Goal: Task Accomplishment & Management: Manage account settings

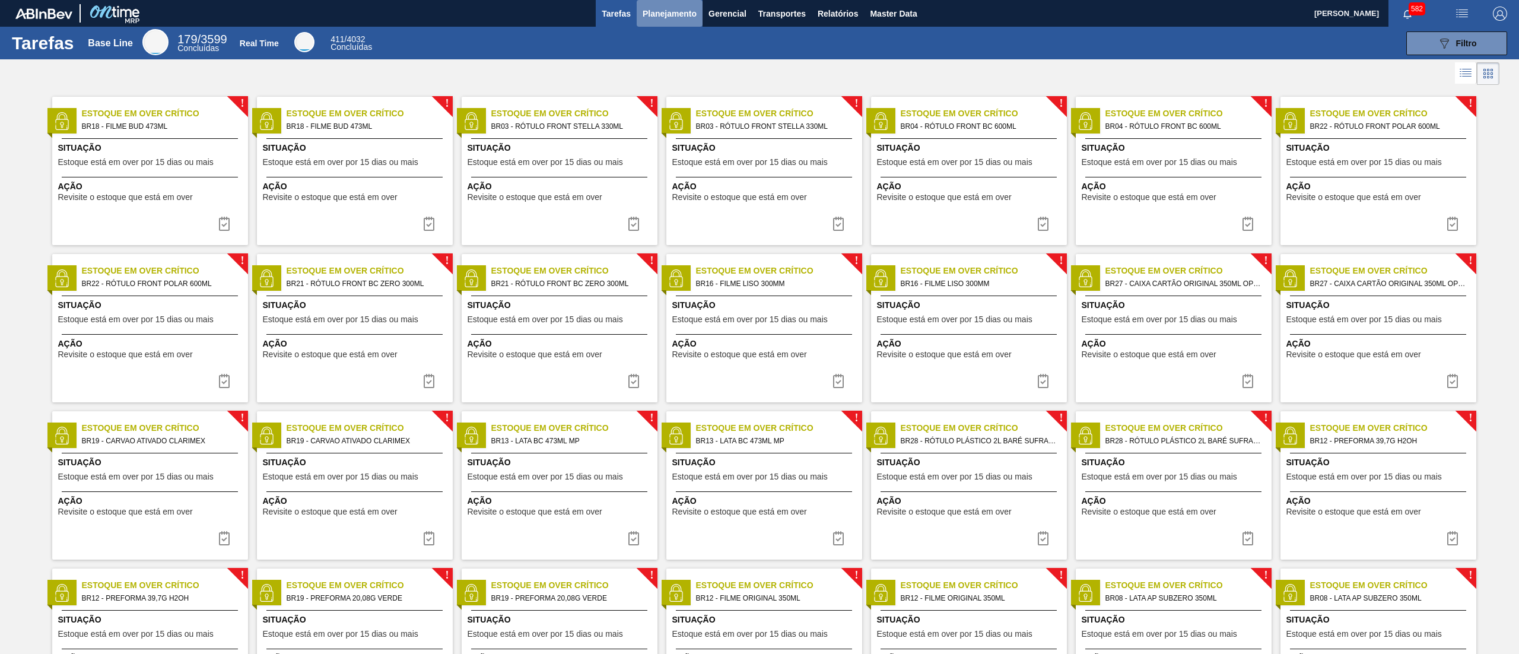
click at [685, 15] on span "Planejamento" at bounding box center [670, 14] width 54 height 14
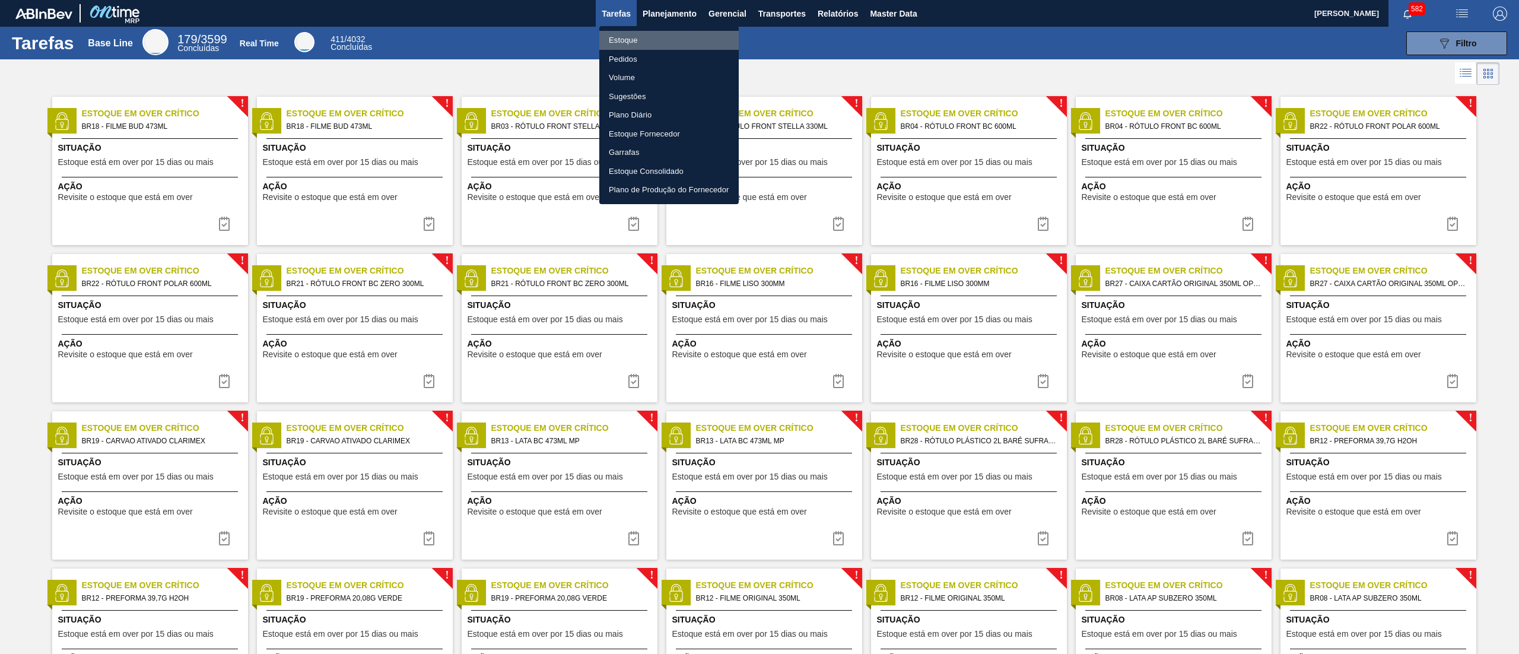
click at [672, 37] on li "Estoque" at bounding box center [668, 40] width 139 height 19
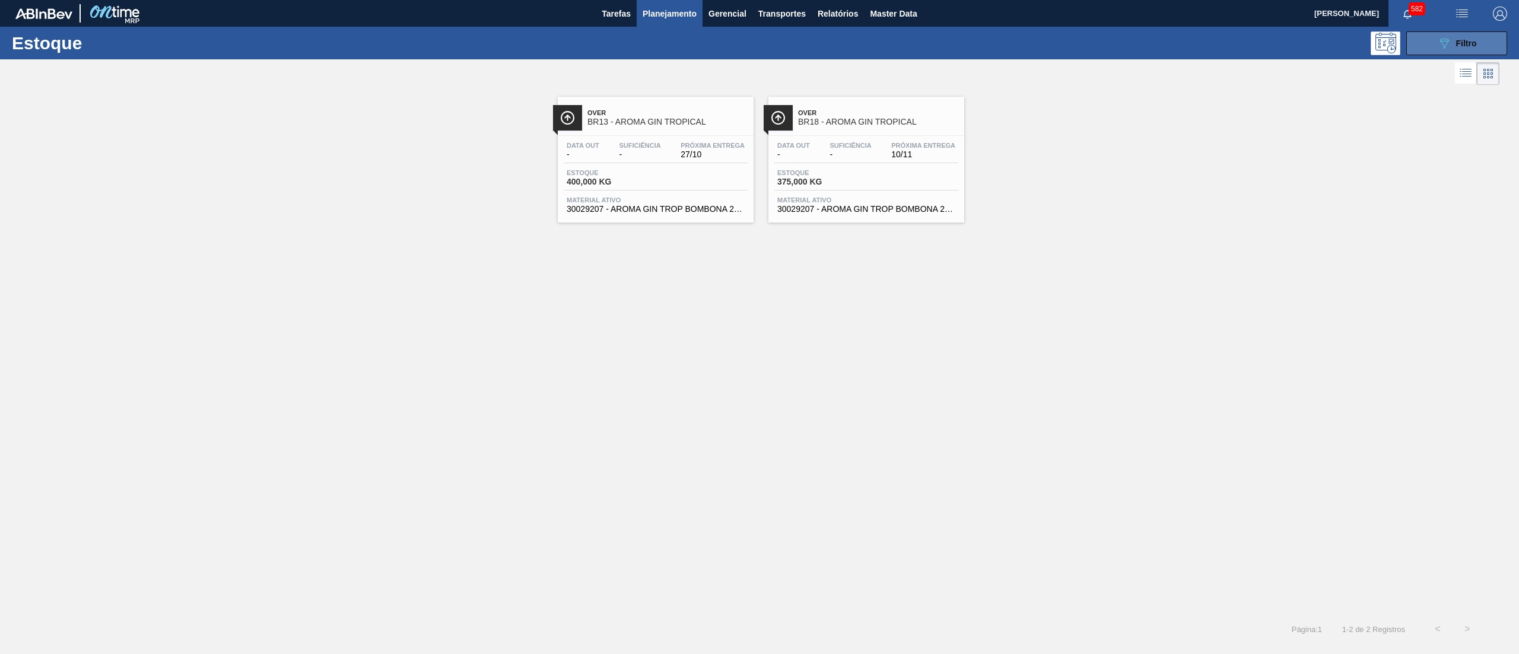
click at [1450, 39] on icon "089F7B8B-B2A5-4AFE-B5C0-19BA573D28AC" at bounding box center [1444, 43] width 14 height 14
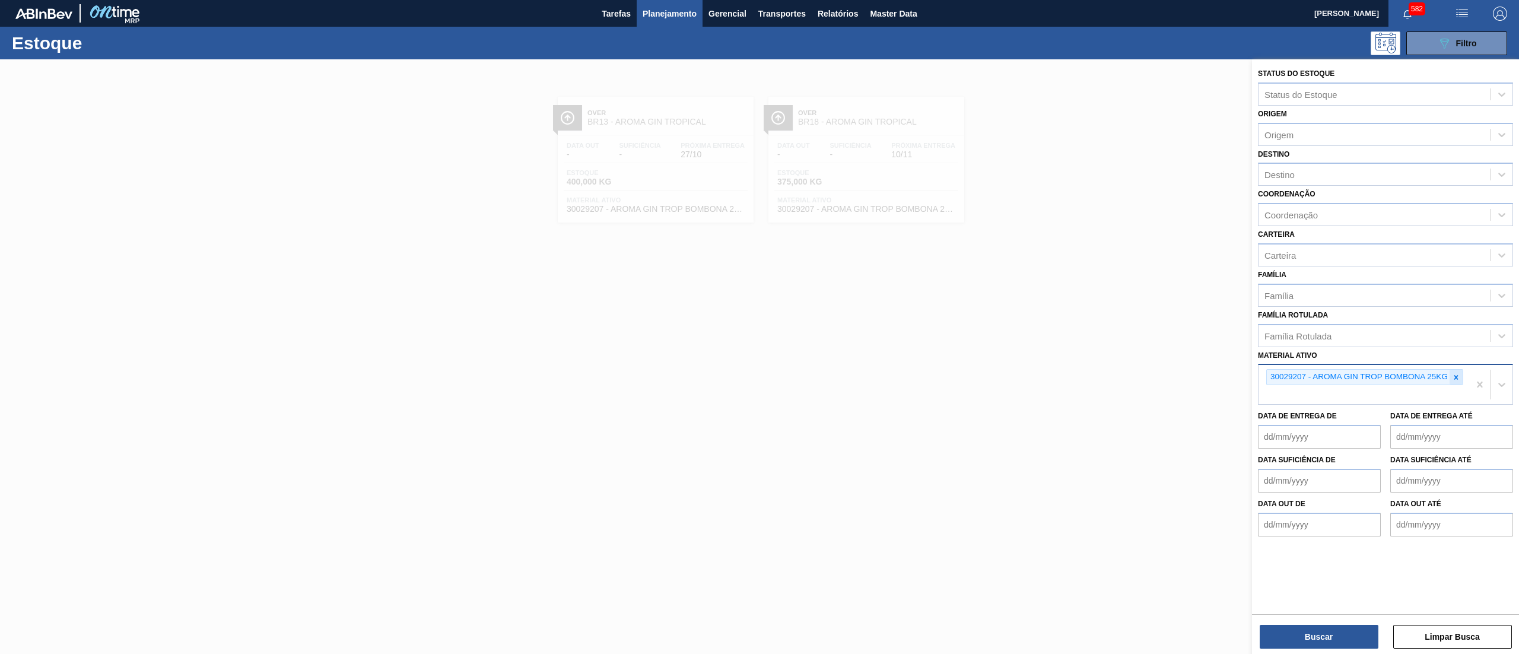
click at [1455, 377] on icon at bounding box center [1456, 377] width 4 height 4
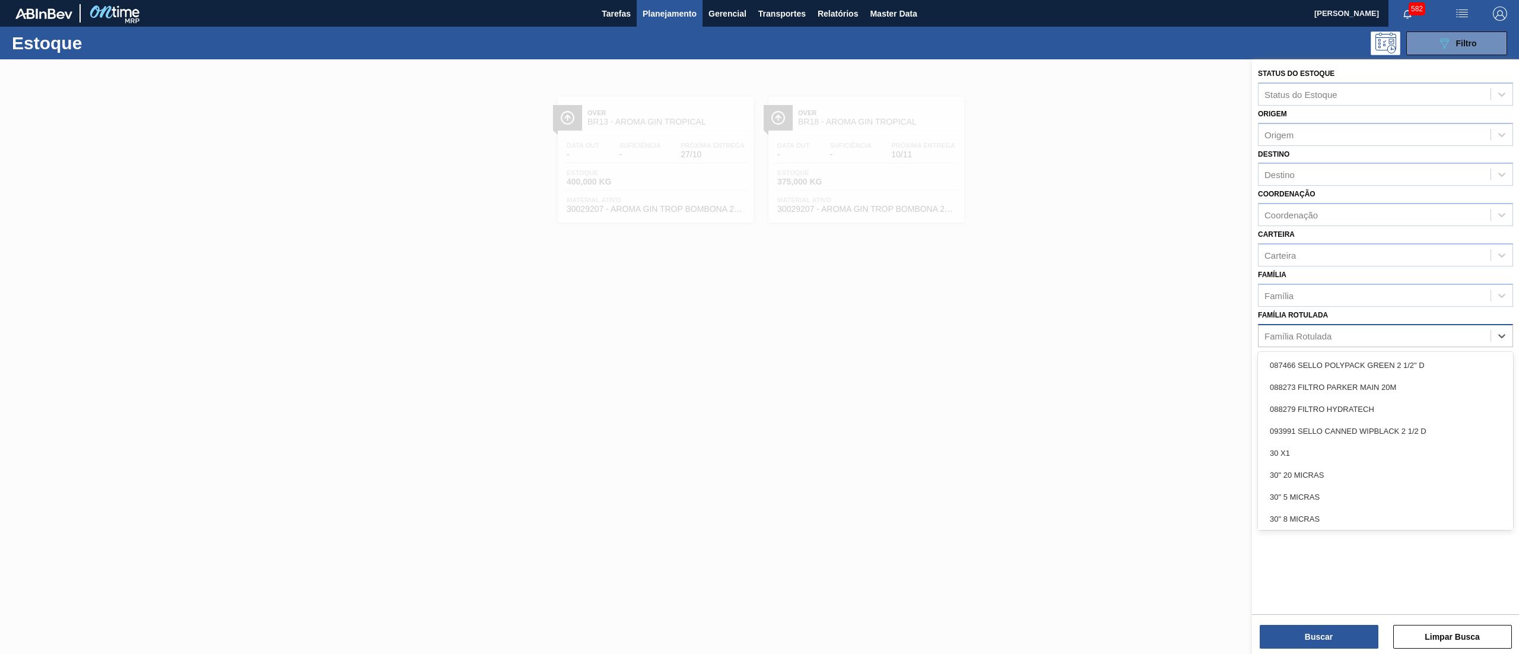
click at [1396, 329] on div "Família Rotulada" at bounding box center [1375, 335] width 232 height 17
type Rotulada "cara"
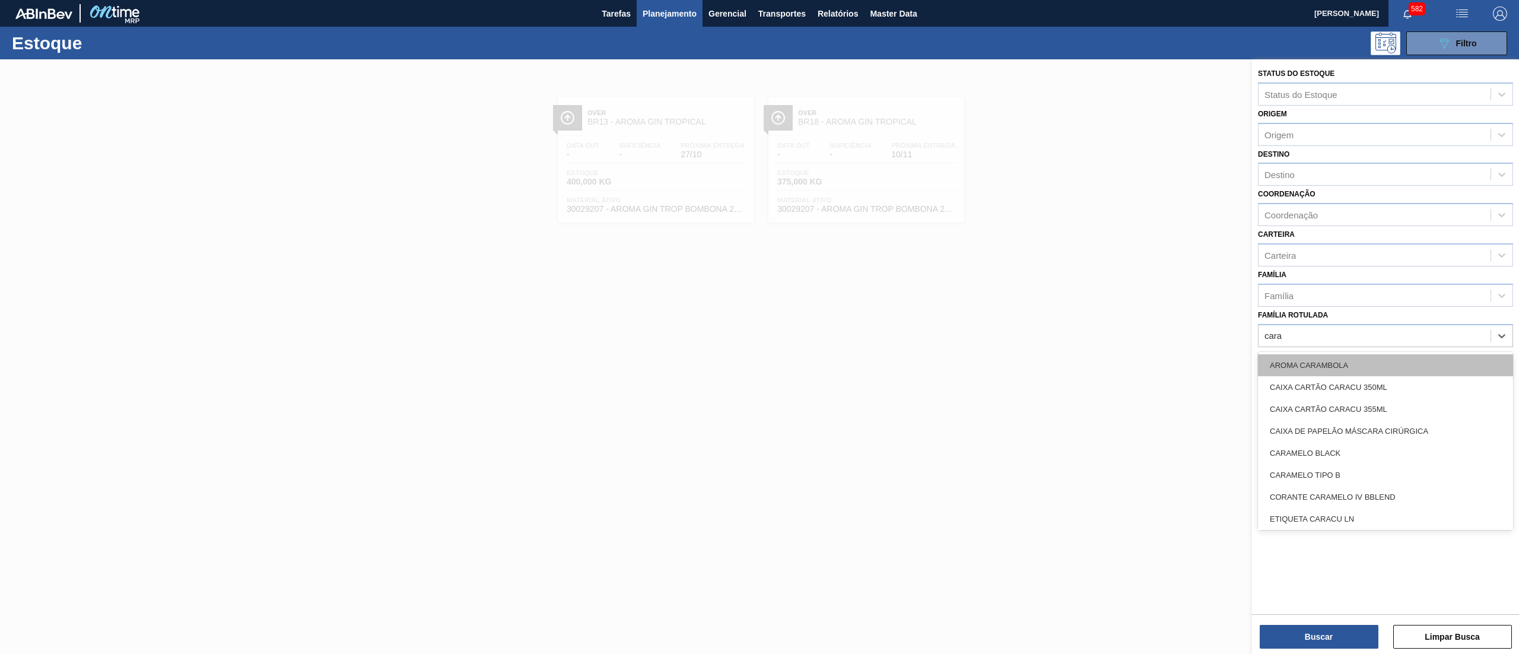
click at [1372, 362] on div "AROMA CARAMBOLA" at bounding box center [1385, 365] width 255 height 22
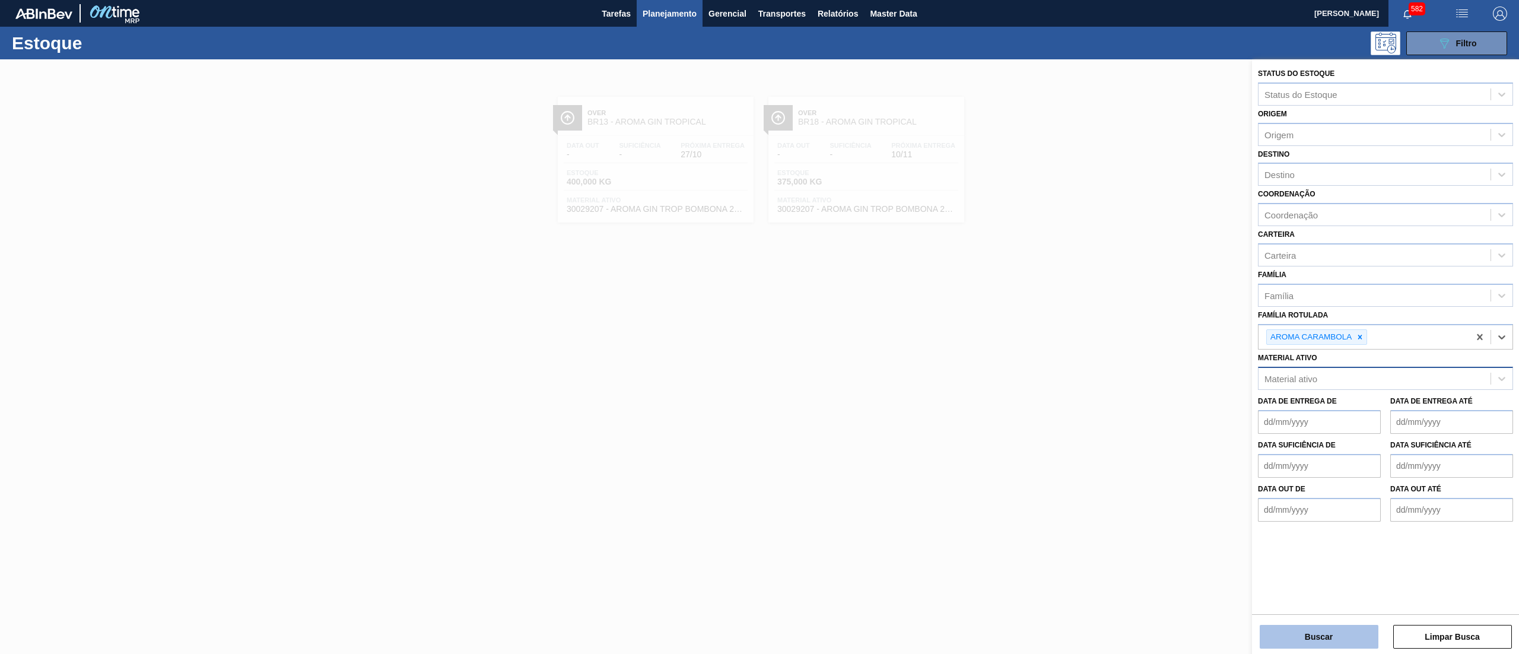
click at [1301, 638] on button "Buscar" at bounding box center [1319, 637] width 119 height 24
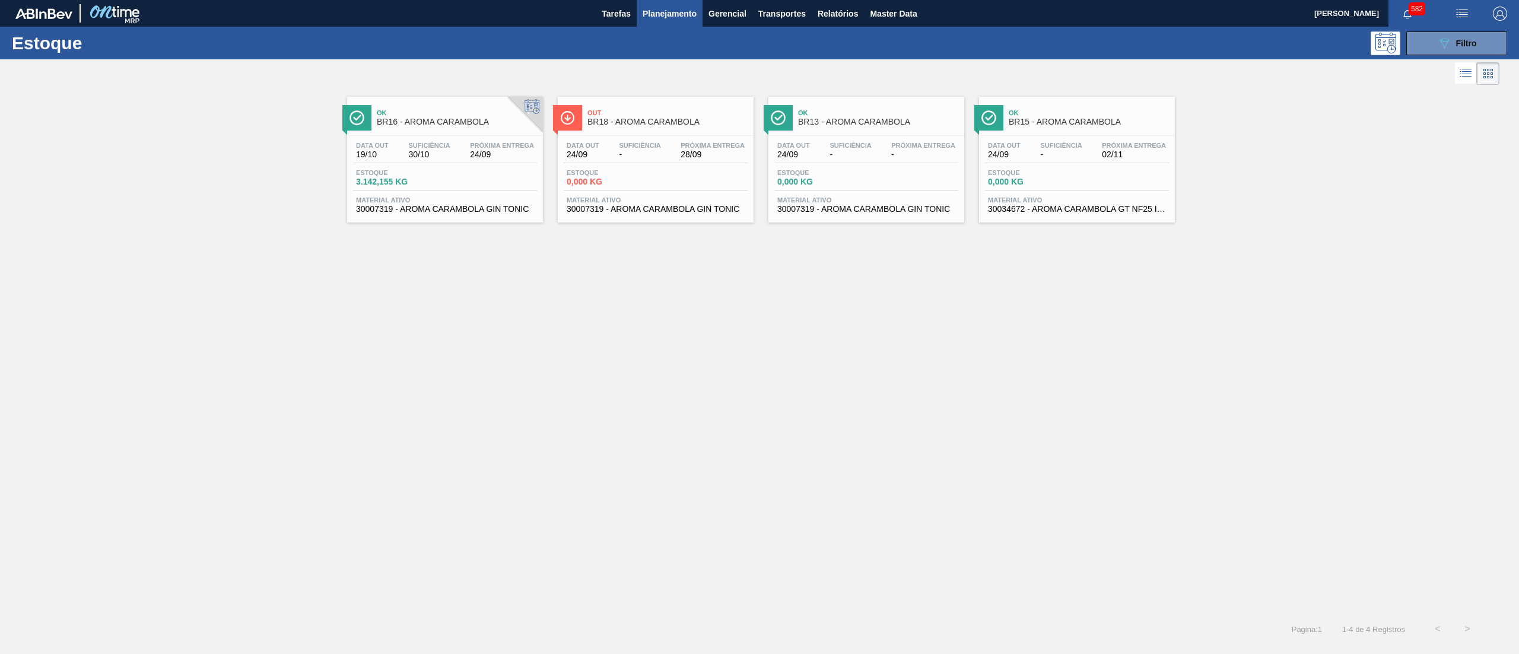
click at [433, 196] on span "Material ativo" at bounding box center [445, 199] width 178 height 7
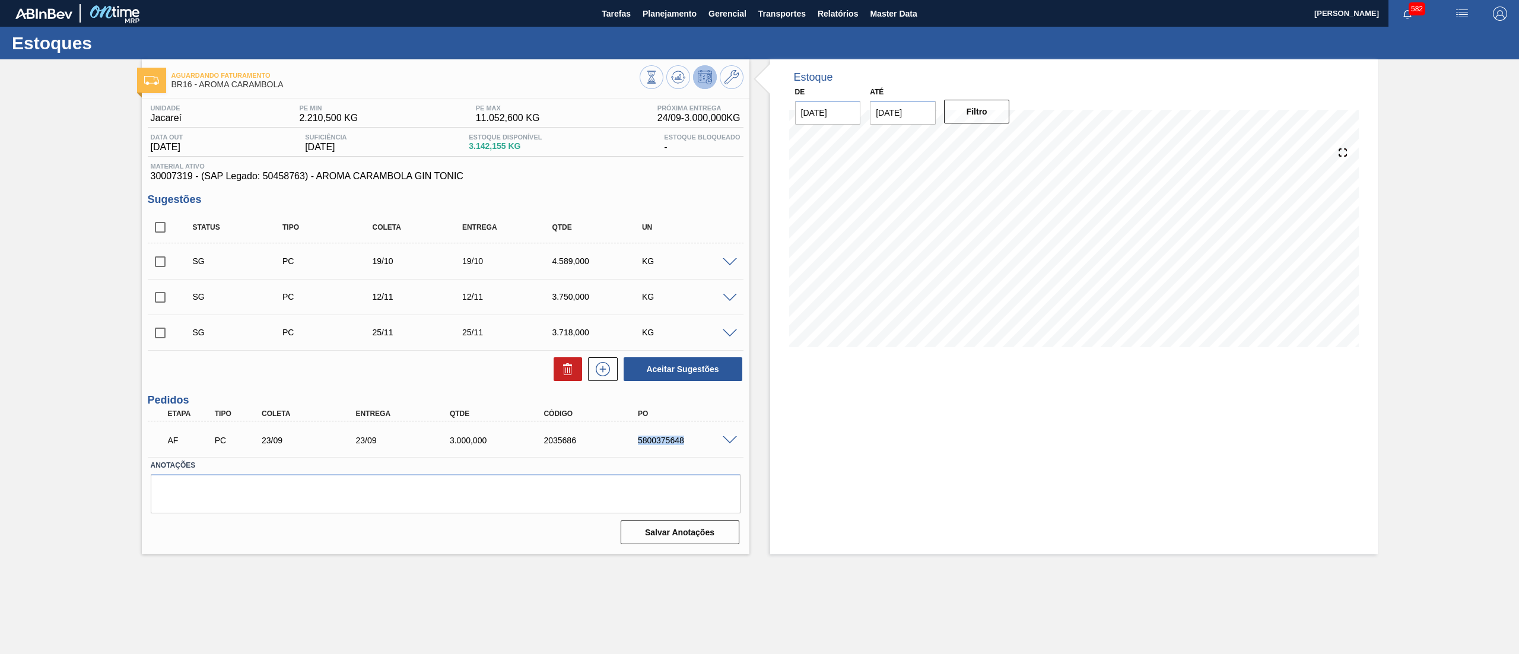
drag, startPoint x: 625, startPoint y: 437, endPoint x: 727, endPoint y: 446, distance: 102.4
click at [727, 446] on div "AF PC 23/09 23/09 3.000,000 2035686 5800375648" at bounding box center [446, 439] width 596 height 30
copy div "5800375648"
click at [686, 14] on span "Planejamento" at bounding box center [670, 14] width 54 height 14
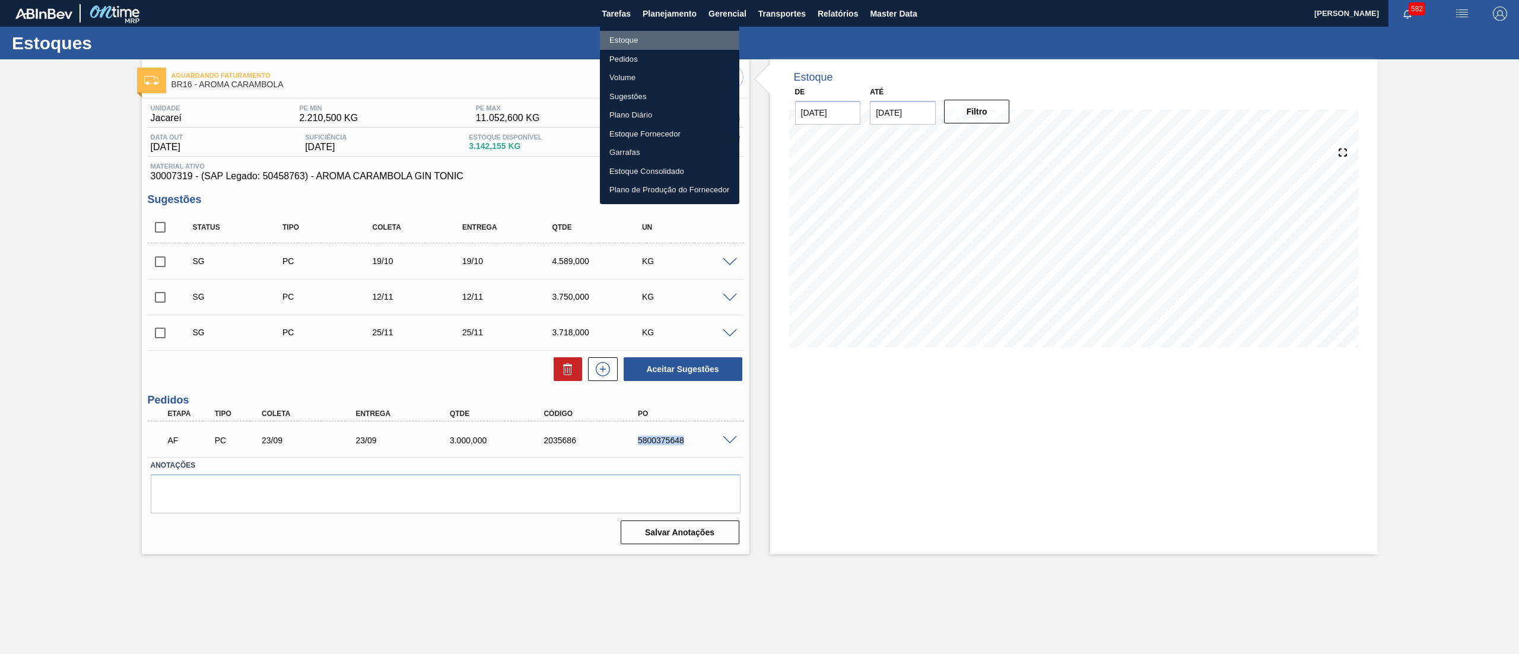
click at [625, 35] on li "Estoque" at bounding box center [669, 40] width 139 height 19
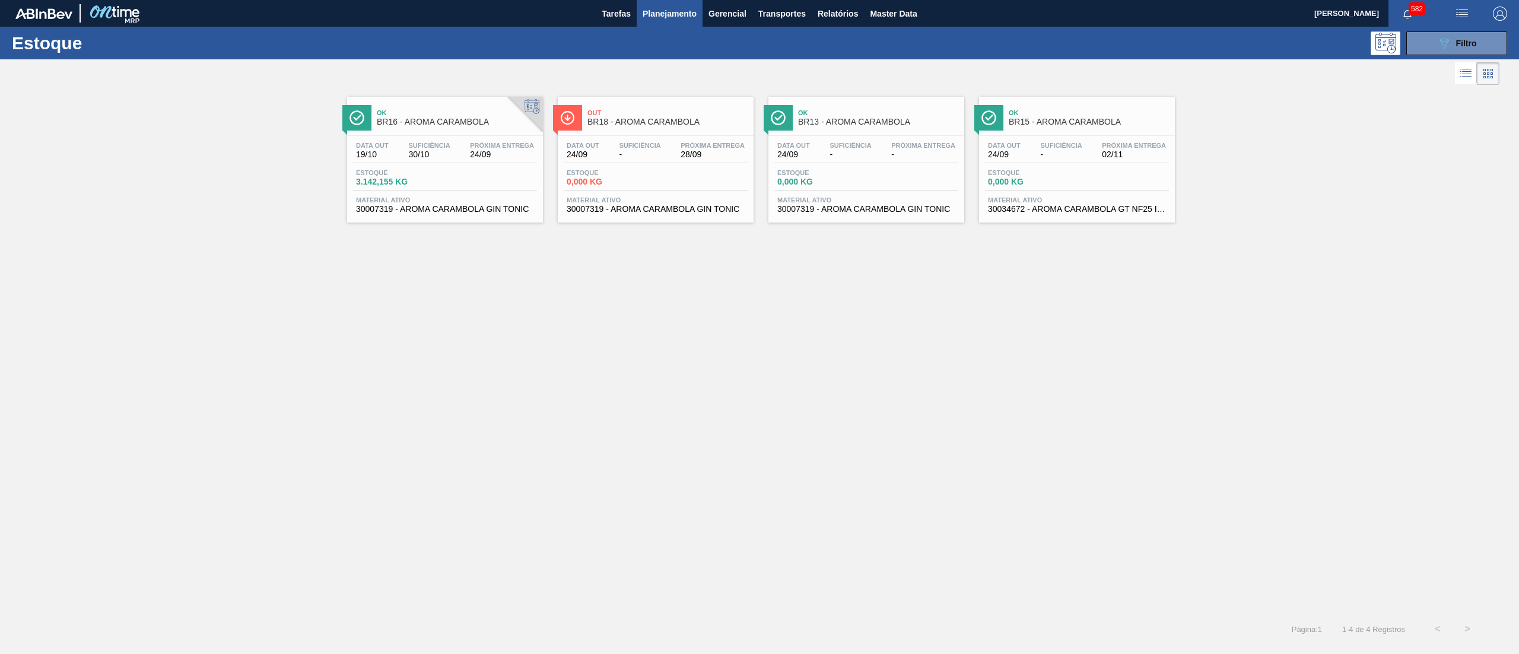
click at [1451, 27] on div "Estoque 089F7B8B-B2A5-4AFE-B5C0-19BA573D28AC Filtro" at bounding box center [759, 43] width 1519 height 33
click at [1443, 45] on icon at bounding box center [1444, 44] width 9 height 10
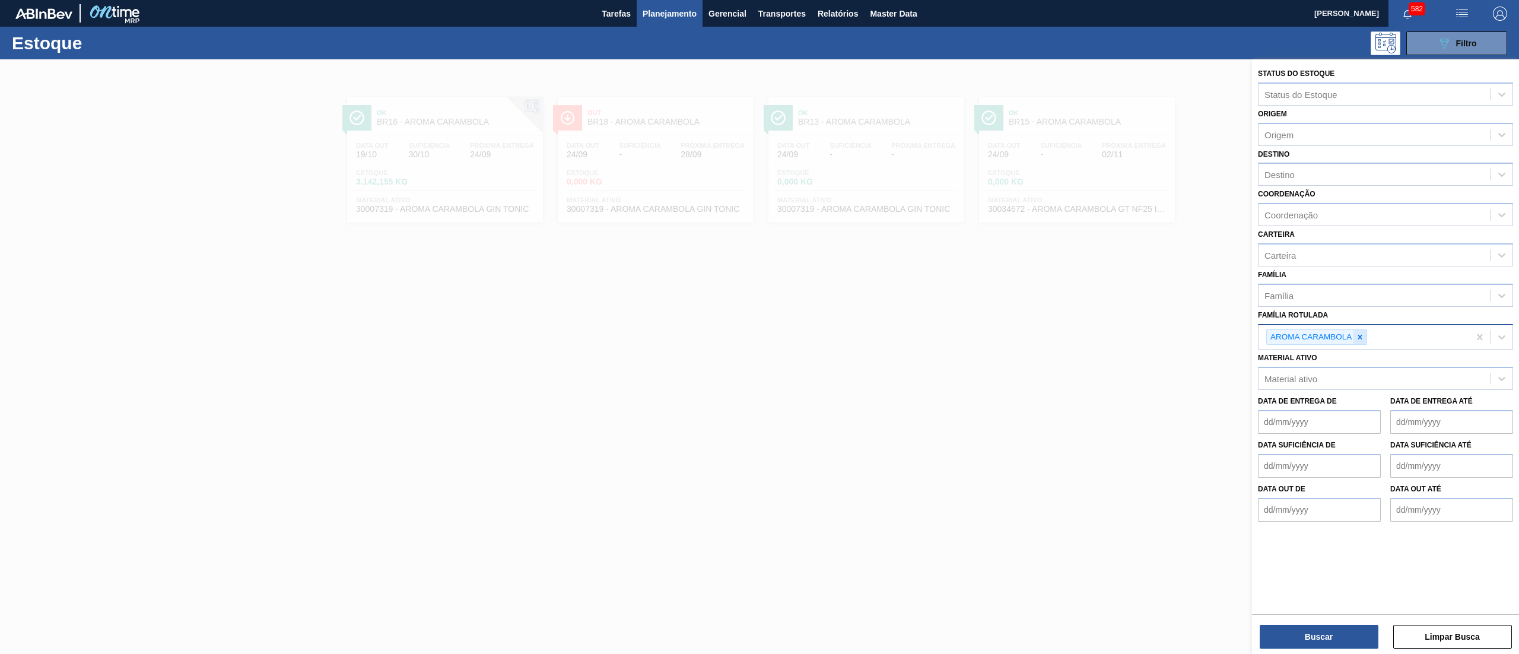
click at [1361, 335] on icon at bounding box center [1360, 337] width 4 height 4
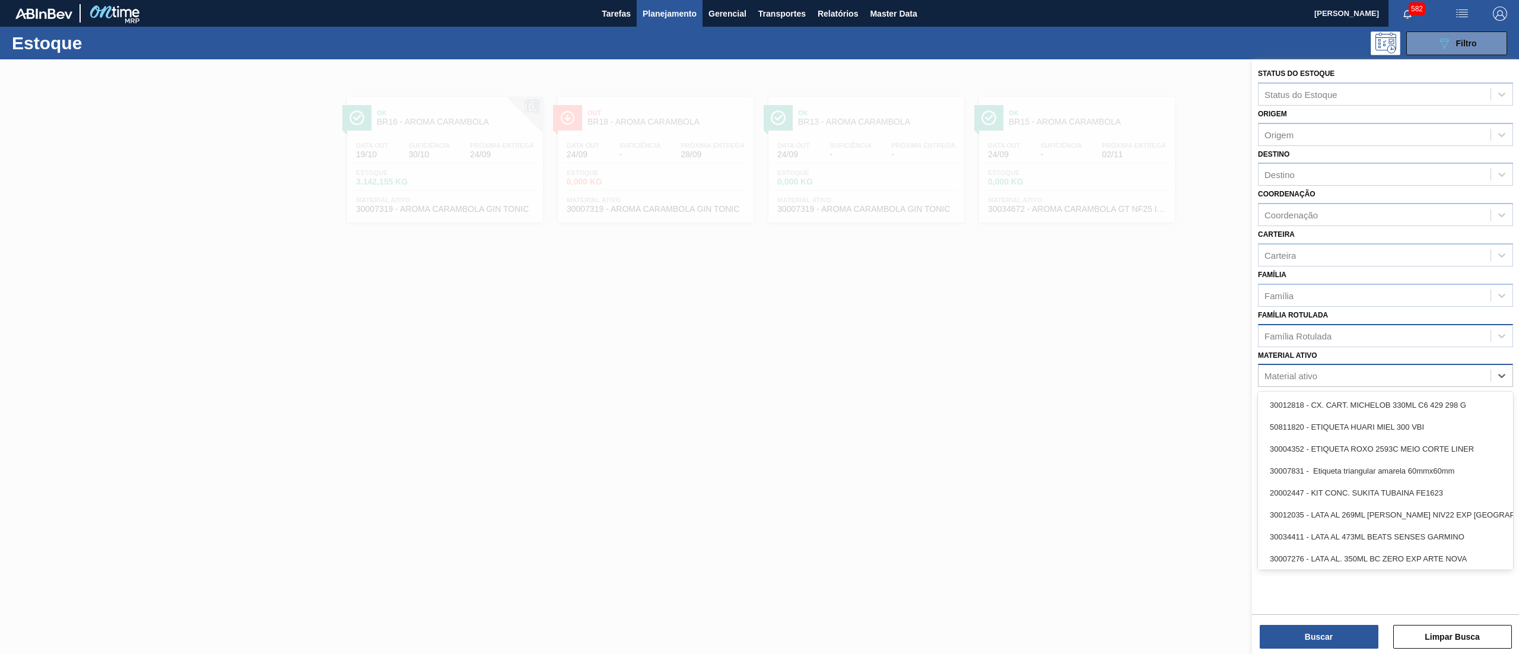
click at [1333, 370] on div "Material ativo" at bounding box center [1375, 375] width 232 height 17
type ativo "mela"
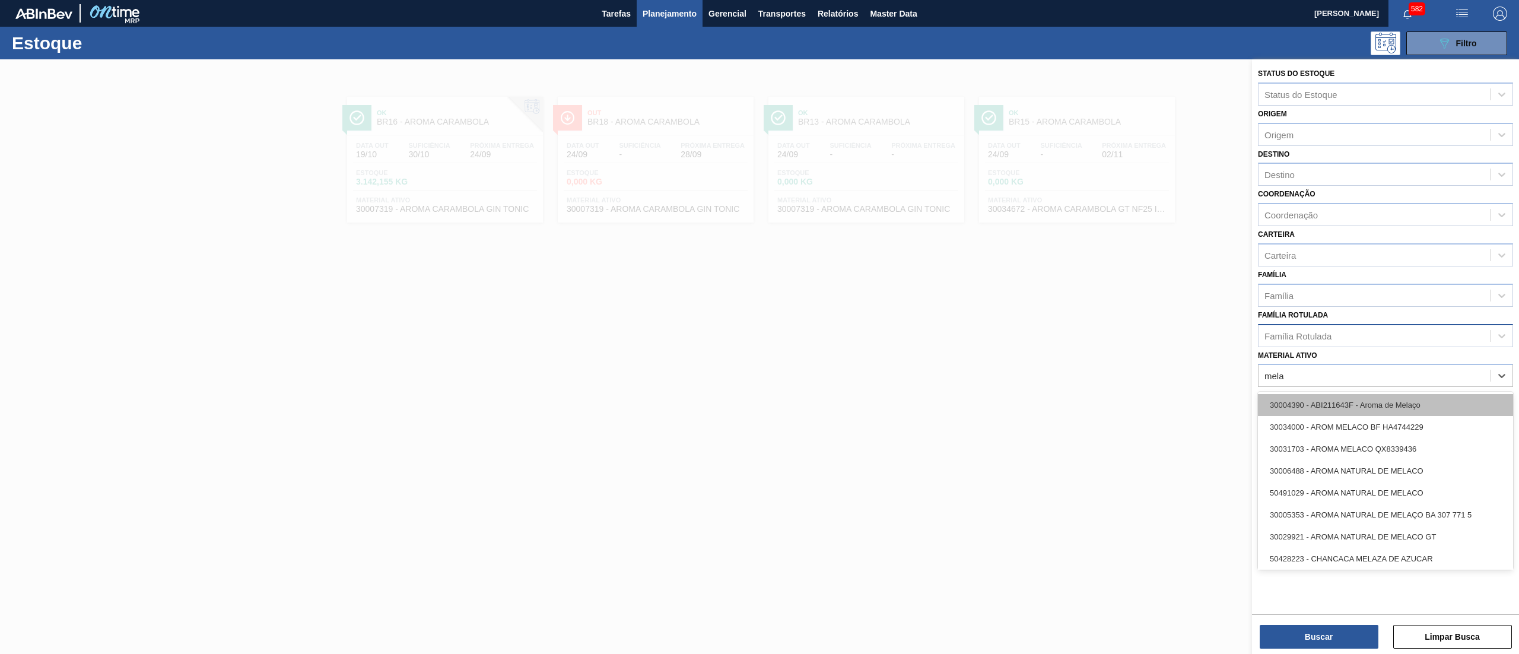
click at [1346, 396] on div "30004390 - ABI211643F - Aroma de Melaço" at bounding box center [1385, 405] width 255 height 22
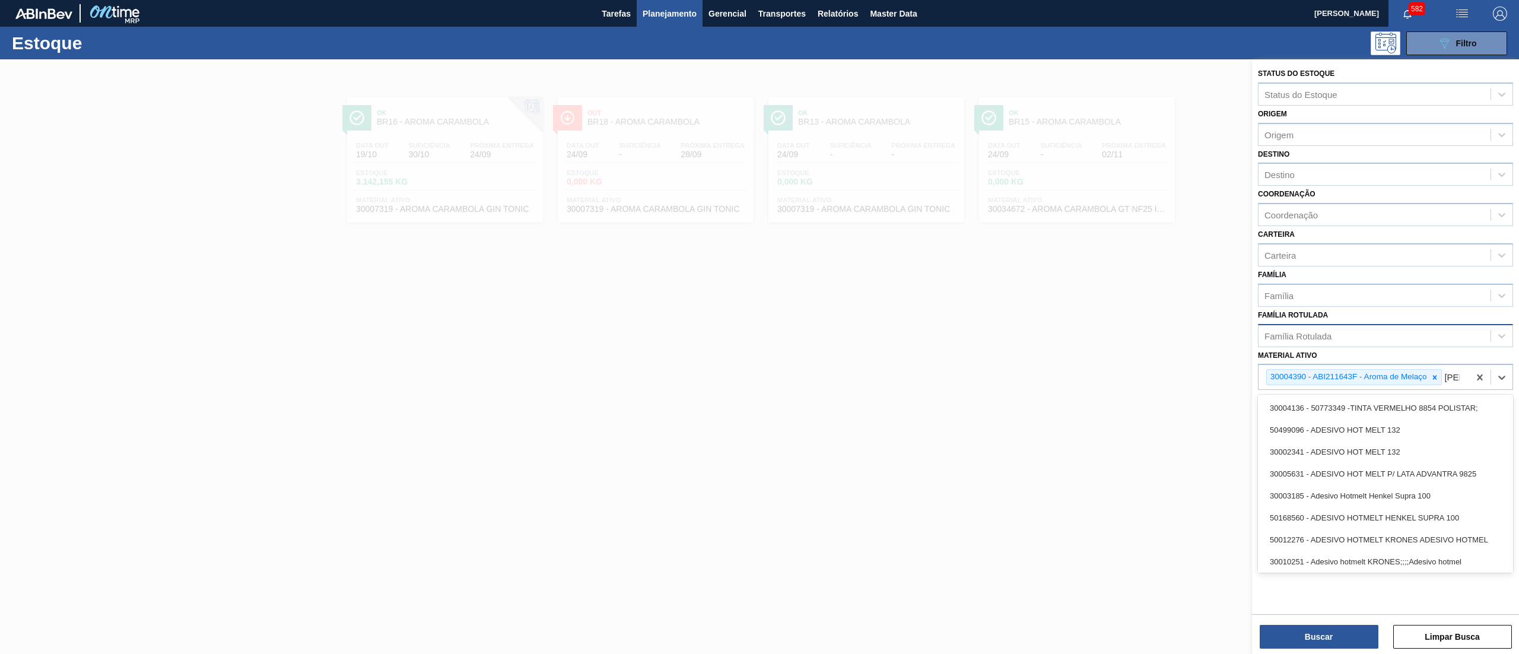
type ativo "mela"
click at [1287, 413] on div "30034000 - AROM MELACO BF HA4744229" at bounding box center [1385, 423] width 255 height 22
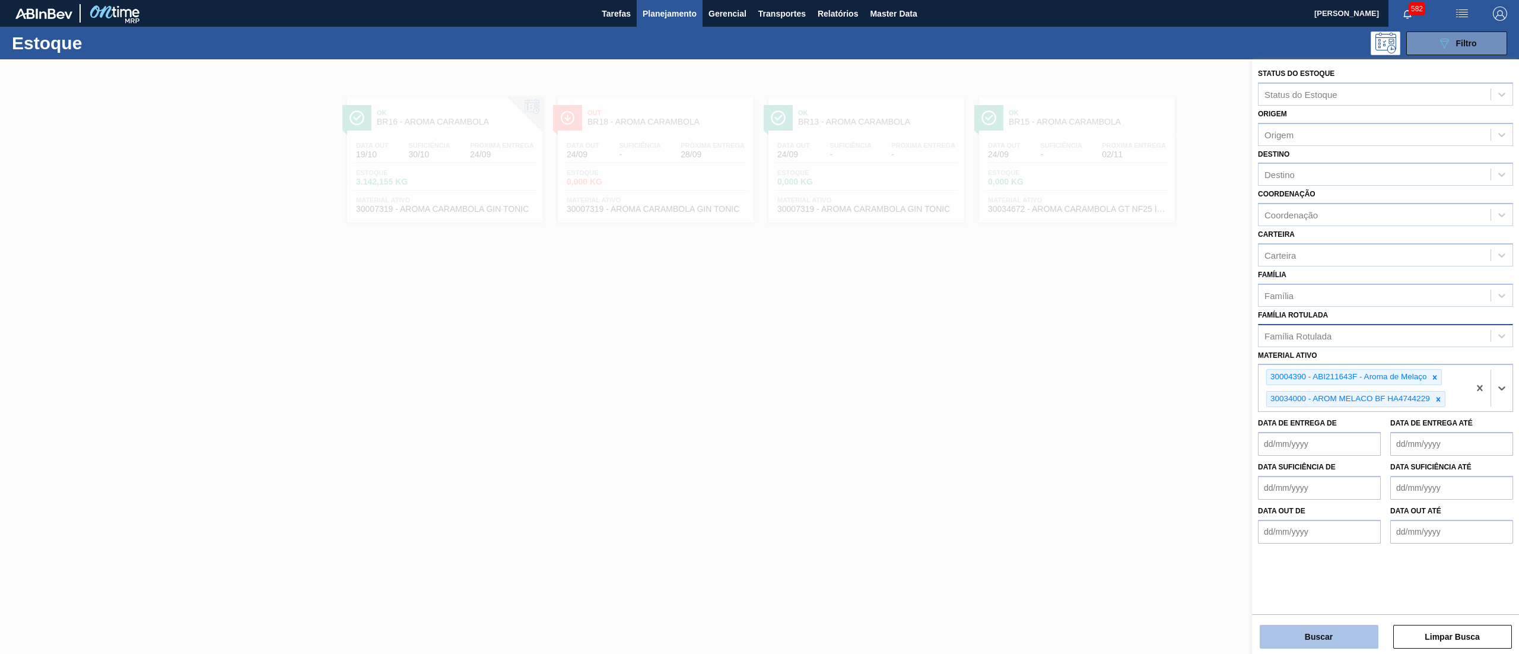
click at [1323, 643] on button "Buscar" at bounding box center [1319, 637] width 119 height 24
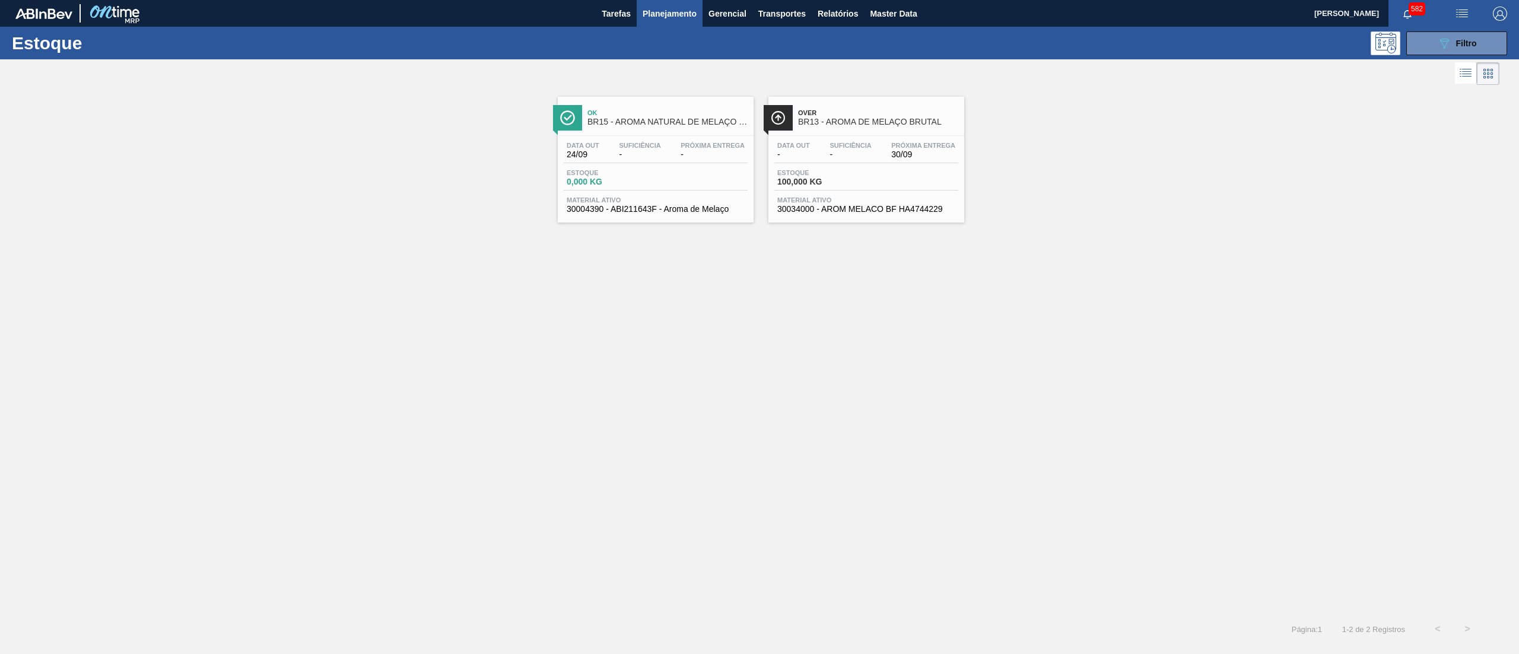
click at [843, 215] on div "Data out - Suficiência - Próxima Entrega 30/09 Estoque 100,000 KG Material ativ…" at bounding box center [866, 176] width 196 height 81
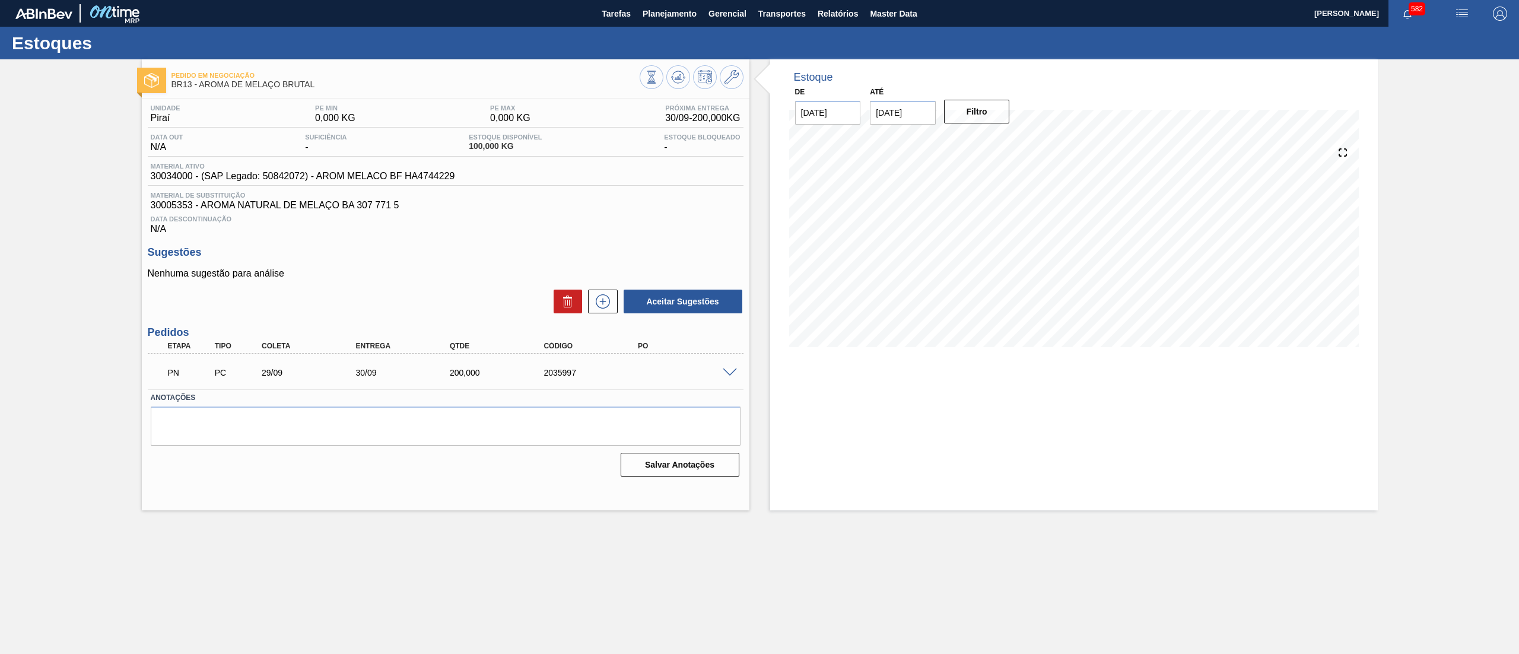
click at [732, 369] on span at bounding box center [730, 372] width 14 height 9
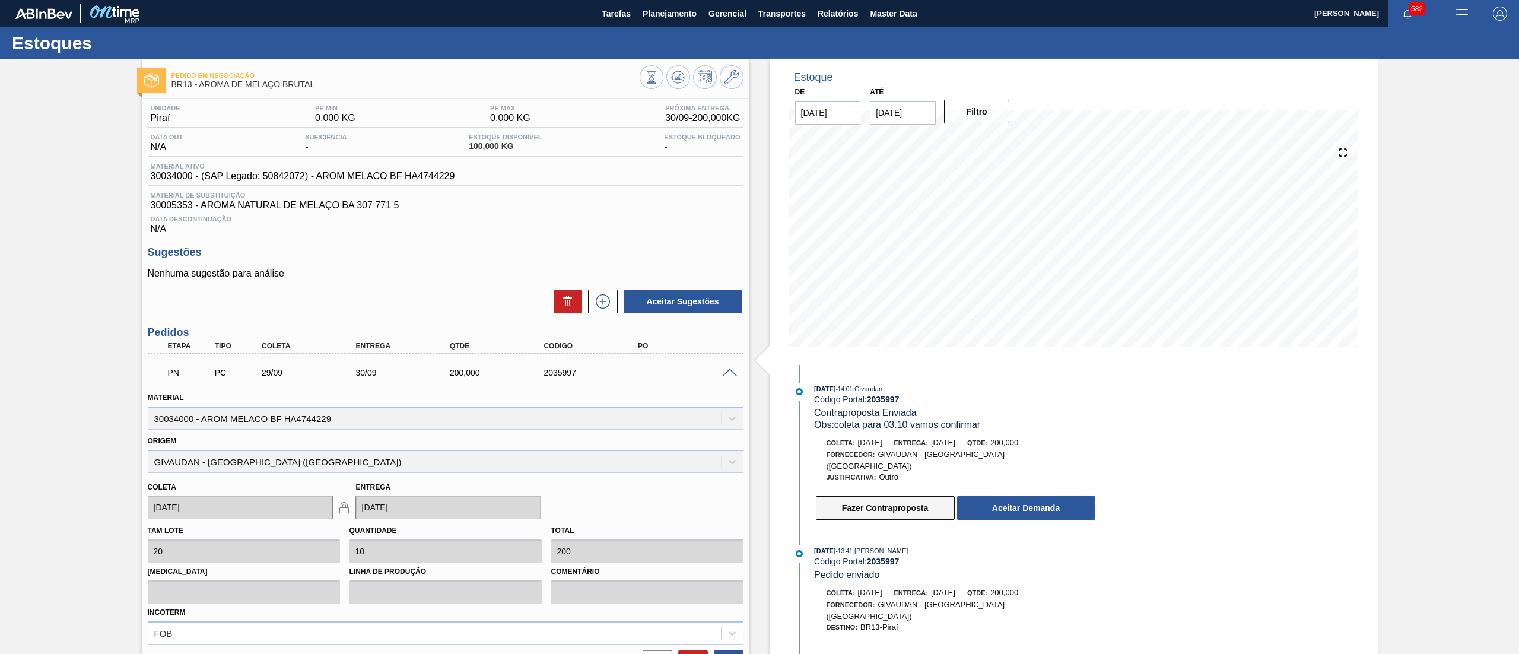
click at [914, 504] on button "Fazer Contraproposta" at bounding box center [885, 508] width 139 height 24
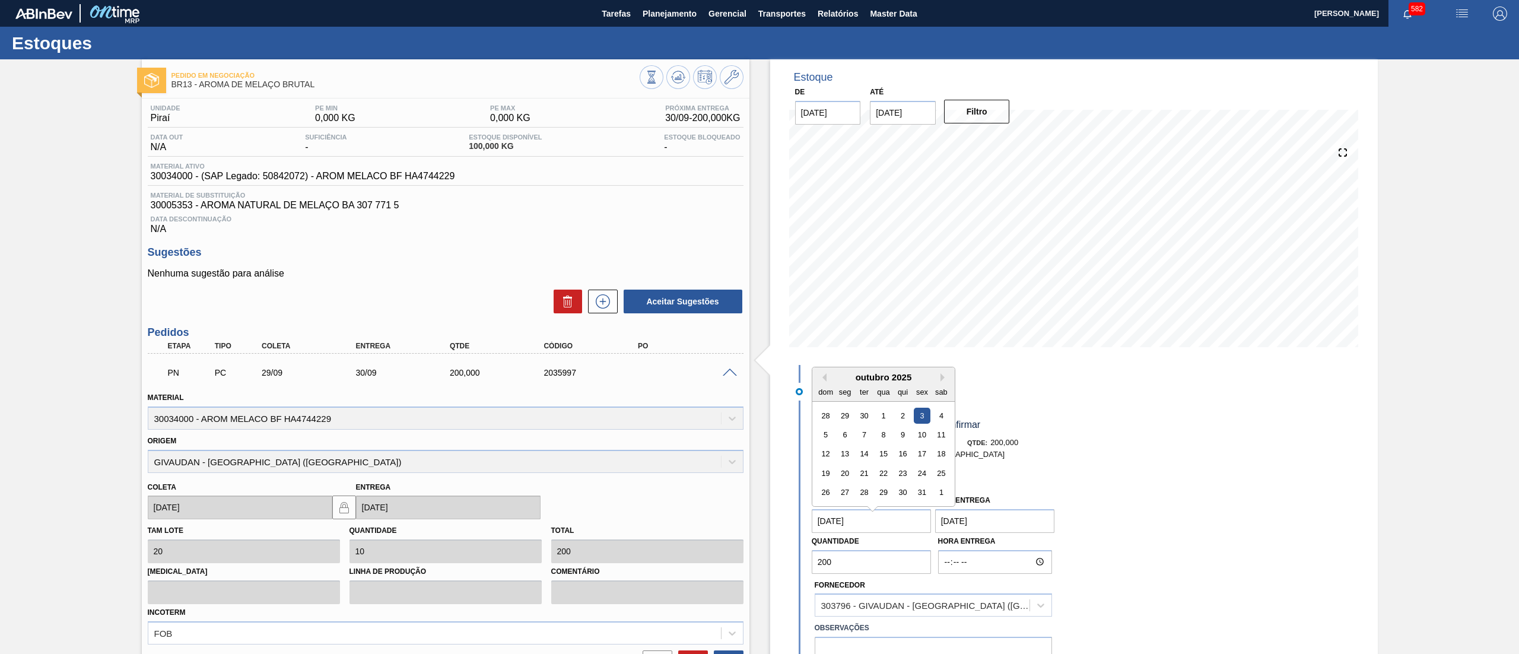
click at [868, 512] on coleta "[DATE]" at bounding box center [872, 521] width 120 height 24
click at [859, 401] on div "30" at bounding box center [864, 409] width 16 height 16
type coleta "[DATE]"
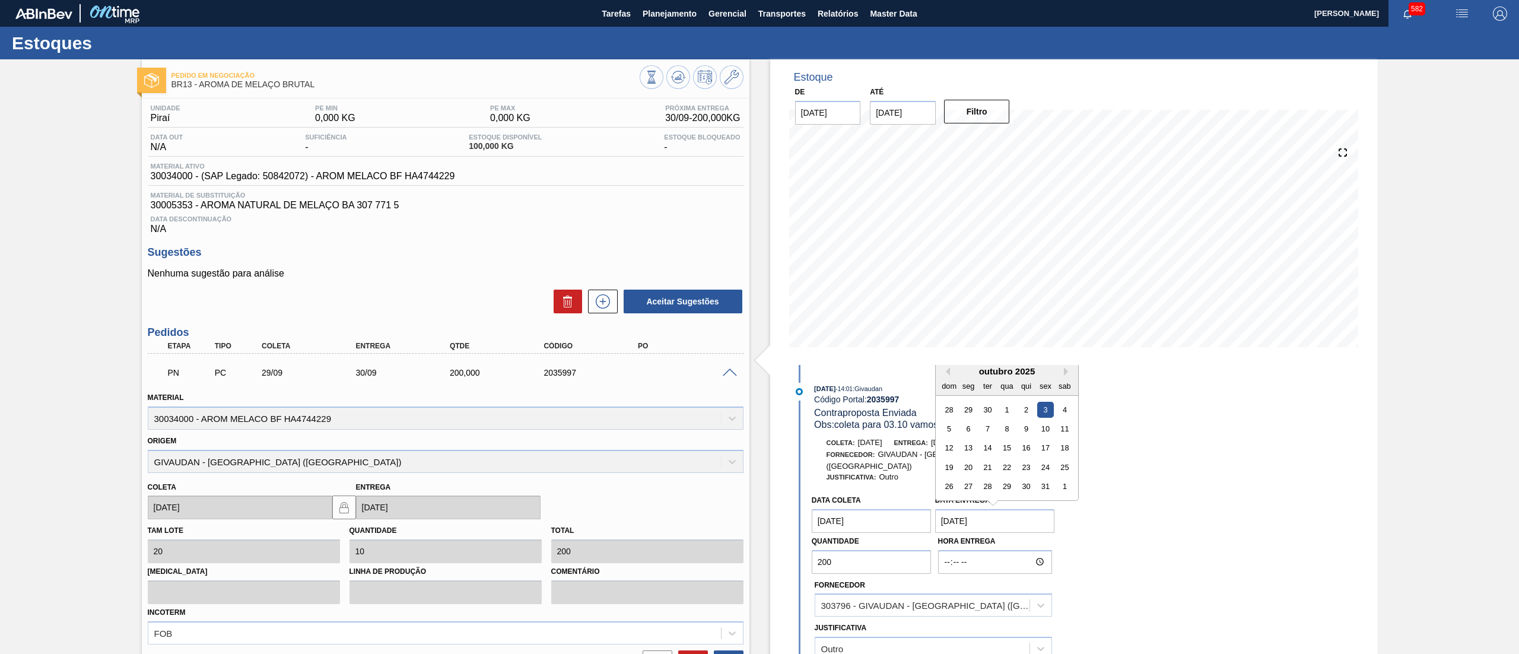
click at [980, 514] on entrega "[DATE]" at bounding box center [995, 521] width 120 height 24
click at [999, 403] on div "1" at bounding box center [1007, 409] width 16 height 16
type entrega "[DATE]"
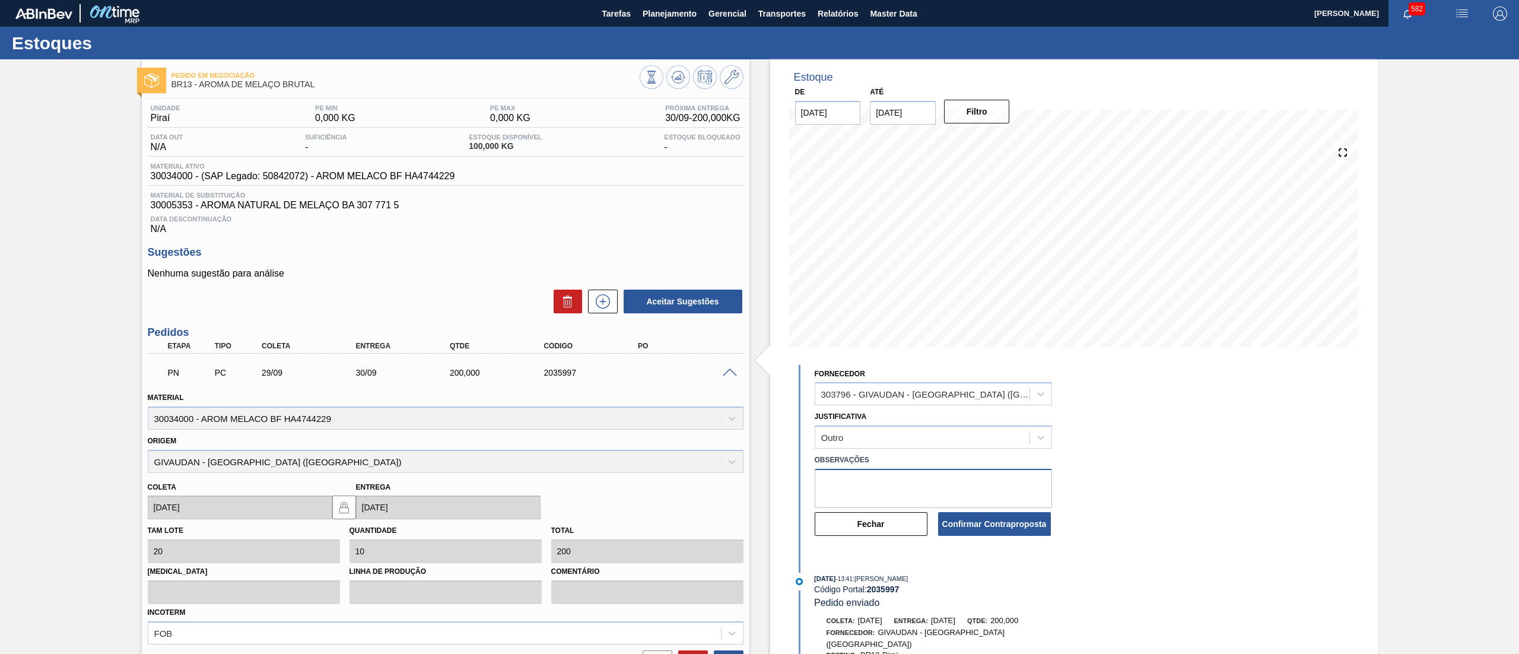
click at [951, 481] on textarea at bounding box center [933, 488] width 237 height 39
drag, startPoint x: 924, startPoint y: 470, endPoint x: 818, endPoint y: 490, distance: 108.7
click at [818, 490] on textarea "." at bounding box center [933, 488] width 237 height 39
type textarea "envio para Jundiai"
click at [1010, 514] on button "Confirmar Contraproposta" at bounding box center [994, 524] width 113 height 24
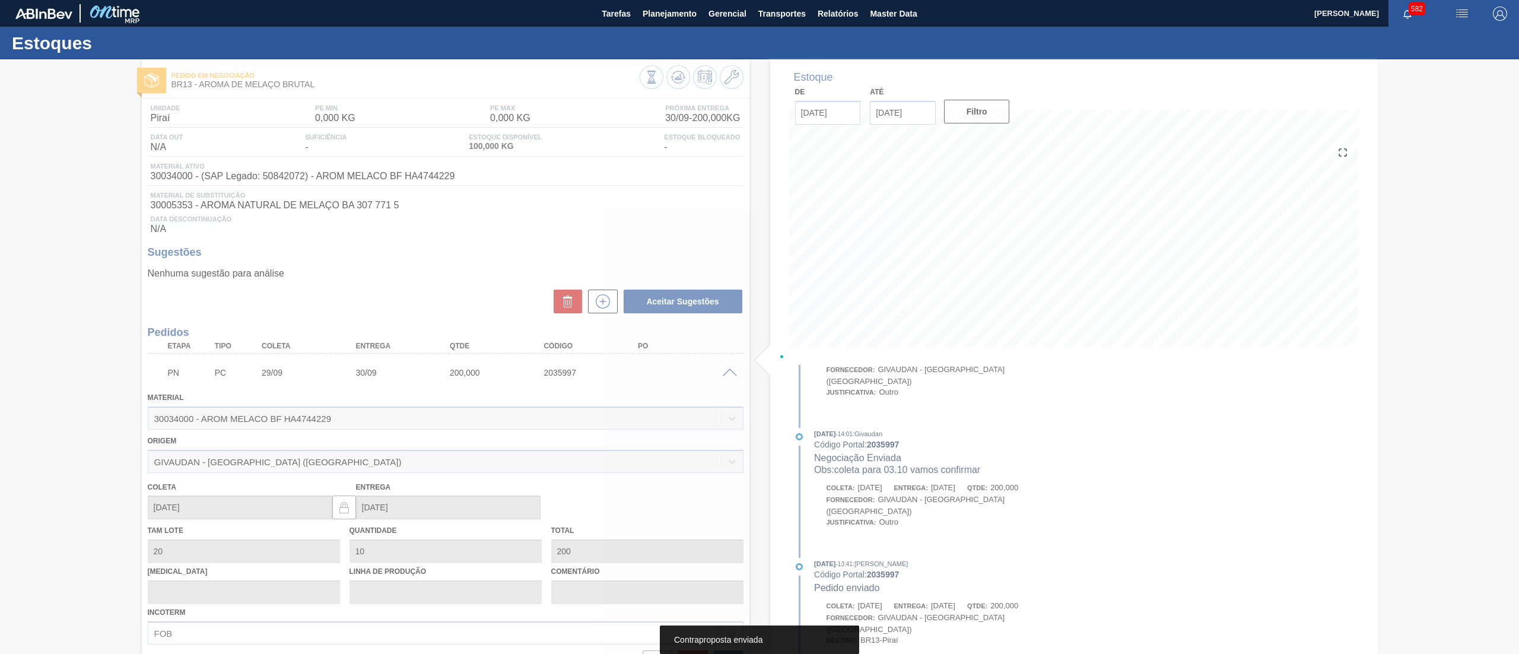
scroll to position [63, 0]
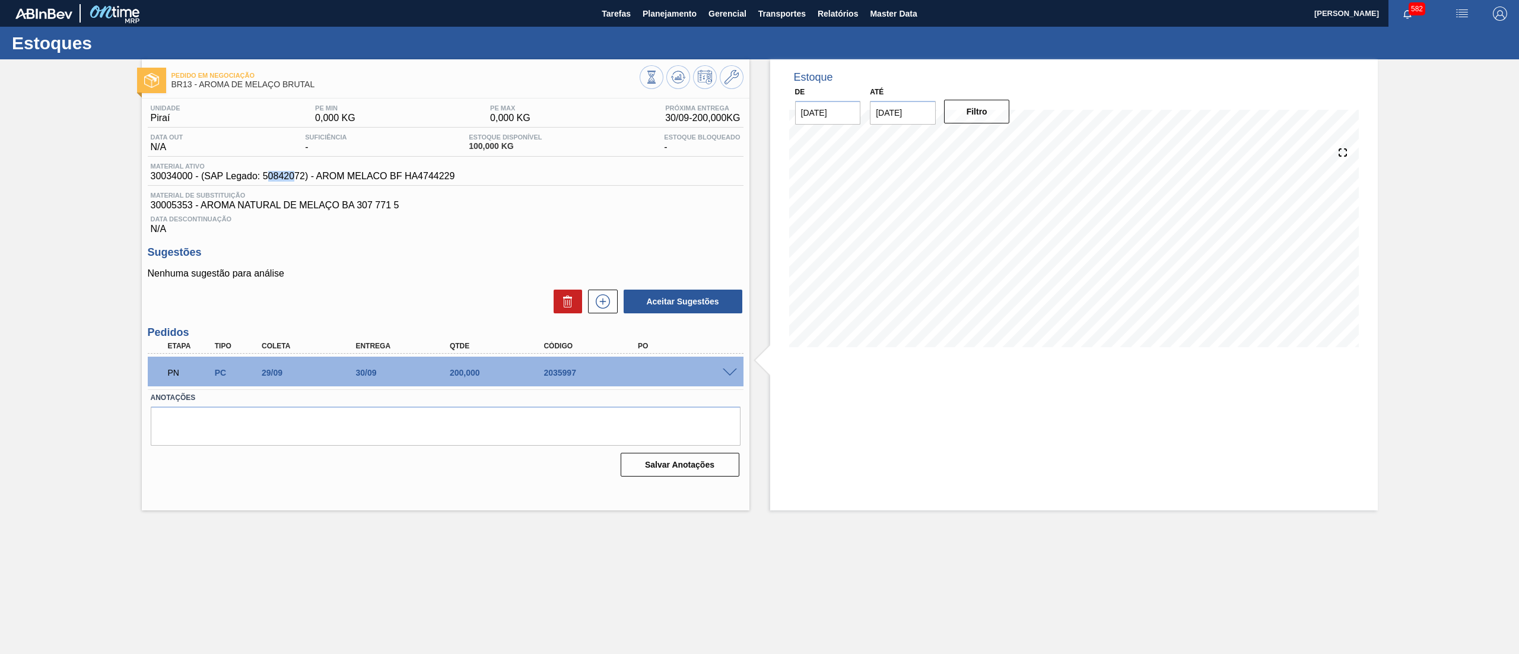
drag, startPoint x: 266, startPoint y: 177, endPoint x: 293, endPoint y: 177, distance: 27.3
click at [293, 177] on span "30034000 - (SAP Legado: 50842072) - AROM MELACO BF HA4744229" at bounding box center [303, 176] width 304 height 11
drag, startPoint x: 262, startPoint y: 182, endPoint x: 303, endPoint y: 182, distance: 40.3
click at [303, 182] on span "30034000 - (SAP Legado: 50842072) - AROM MELACO BF HA4744229" at bounding box center [303, 176] width 304 height 11
copy span "50842072"
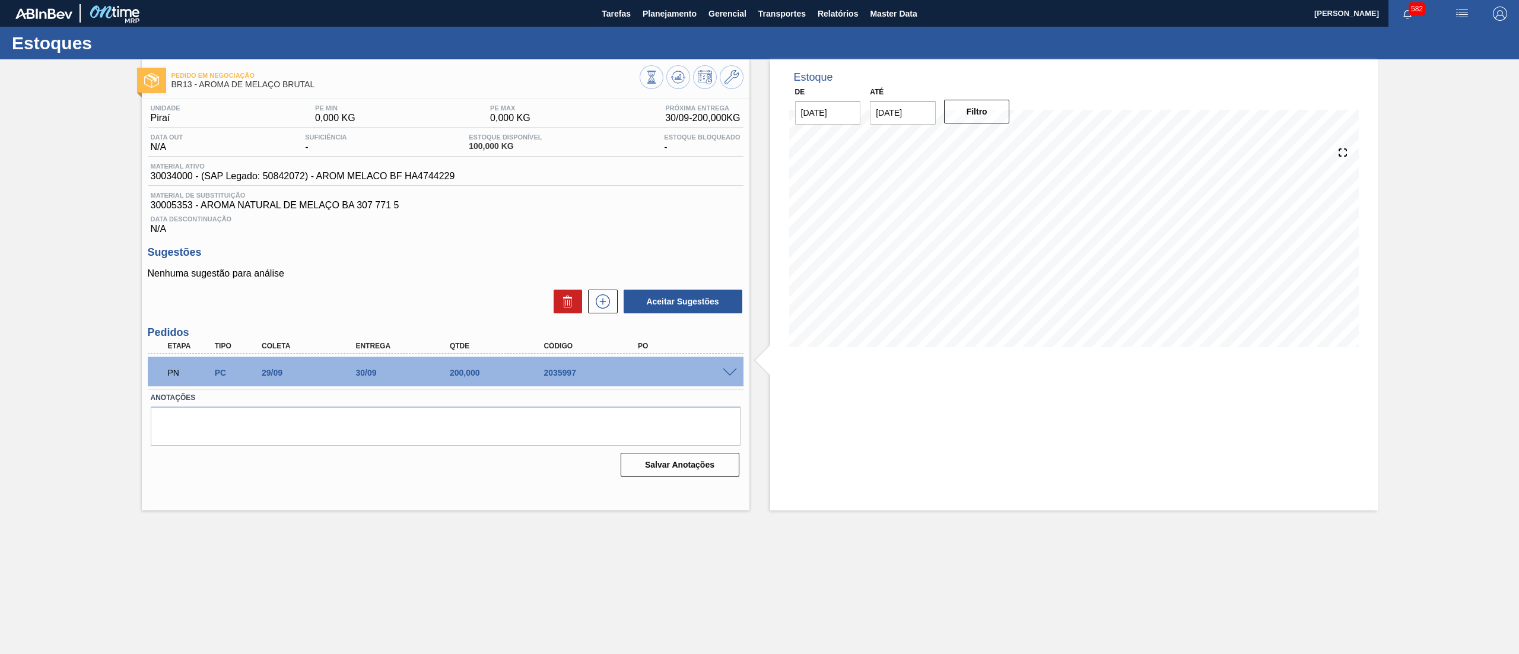
click at [508, 389] on div "PN PC 29/09 30/09 200,000 2035997 Material 30034000 - AROM MELACO BF HA4744229 …" at bounding box center [446, 372] width 596 height 36
click at [523, 389] on div "PN PC 29/09 30/09 200,000 2035997 Material 30034000 - AROM MELACO BF HA4744229 …" at bounding box center [446, 372] width 596 height 36
drag, startPoint x: 541, startPoint y: 373, endPoint x: 589, endPoint y: 363, distance: 48.4
click at [589, 363] on div "PN PC 29/09 30/09 200,000 2035997" at bounding box center [442, 372] width 564 height 24
copy div "2035997"
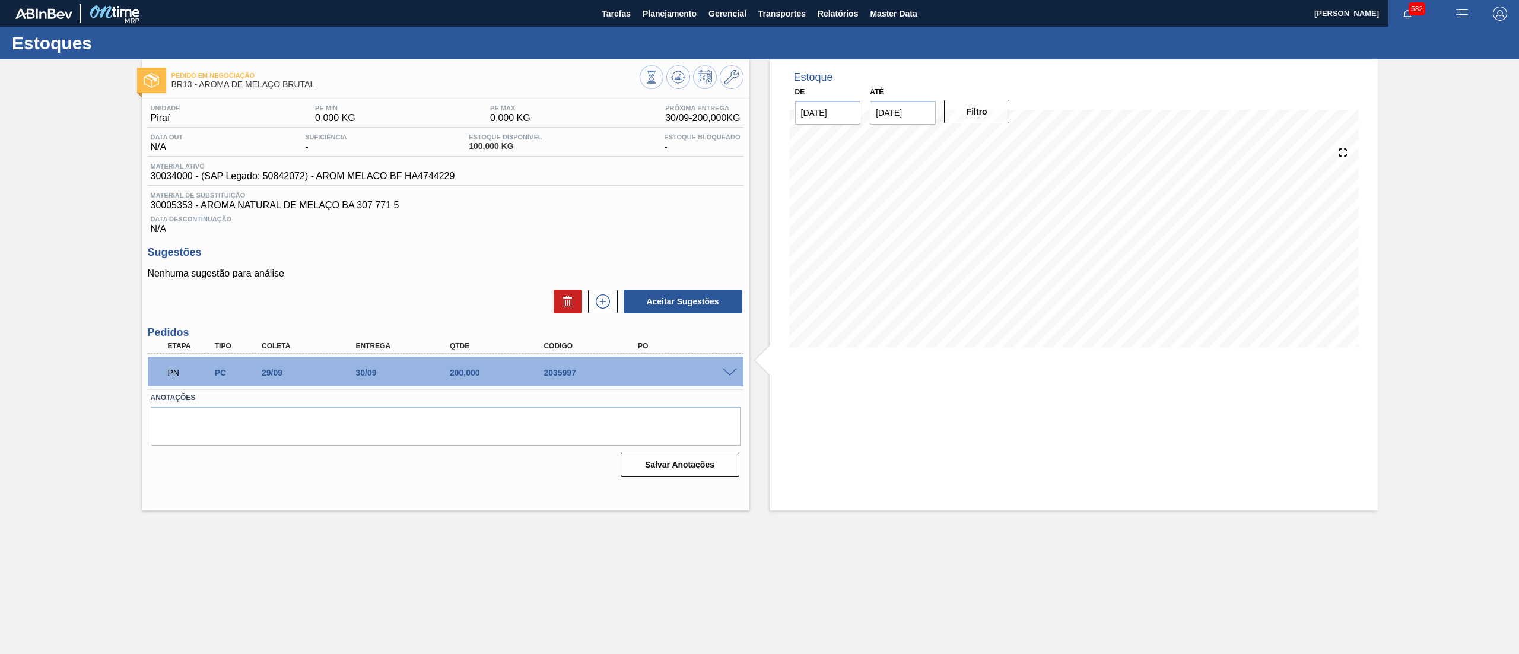
click at [360, 472] on div "Salvar Anotações" at bounding box center [446, 465] width 590 height 26
drag, startPoint x: 264, startPoint y: 178, endPoint x: 303, endPoint y: 179, distance: 38.6
click at [303, 179] on span "30034000 - (SAP Legado: 50842072) - AROM MELACO BF HA4744229" at bounding box center [303, 176] width 304 height 11
copy span "50842072"
drag, startPoint x: 471, startPoint y: 173, endPoint x: 68, endPoint y: 180, distance: 403.0
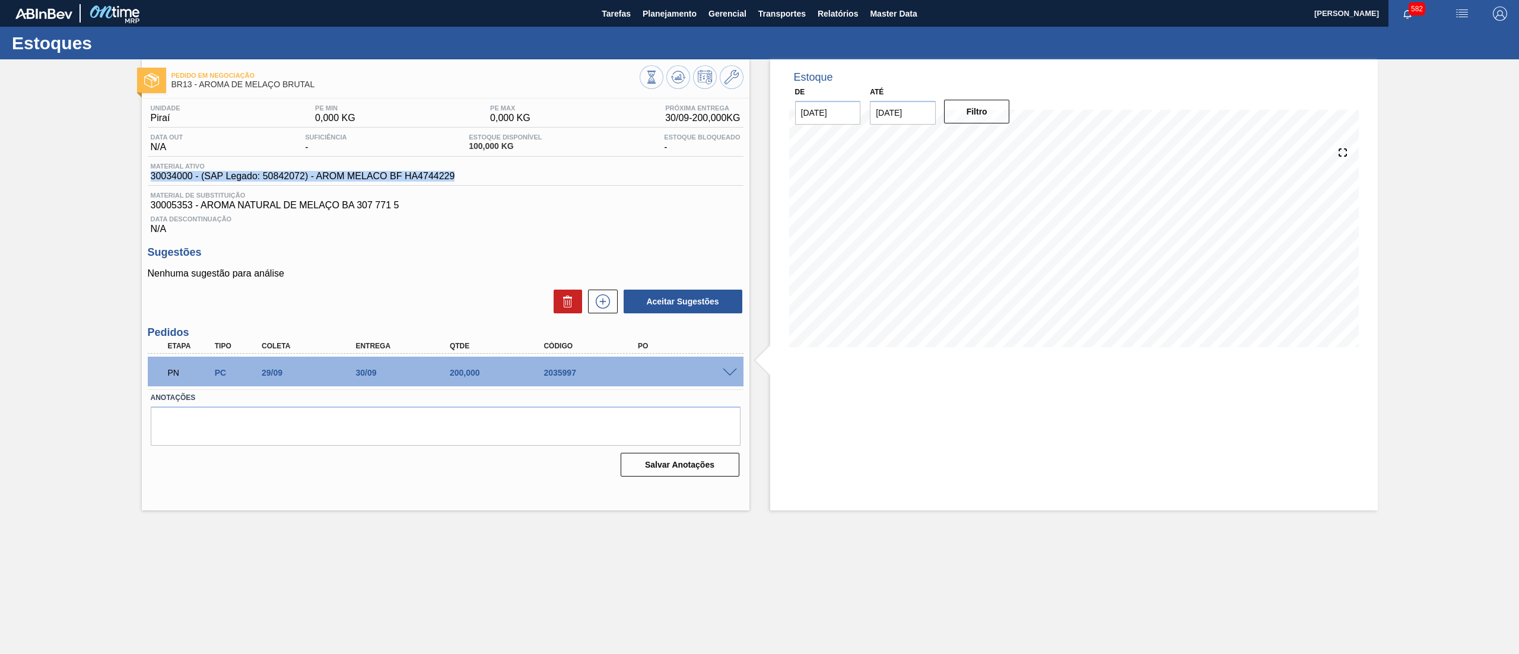
click at [68, 180] on div "Pedido em Negociação BR13 - AROMA DE MELAÇO BRUTAL Unidade Piraí PE MIN 0,000 K…" at bounding box center [759, 284] width 1519 height 451
copy span "30034000 - (SAP Legado: 50842072) - AROM MELACO BF HA4744229"
click at [687, 13] on span "Planejamento" at bounding box center [670, 14] width 54 height 14
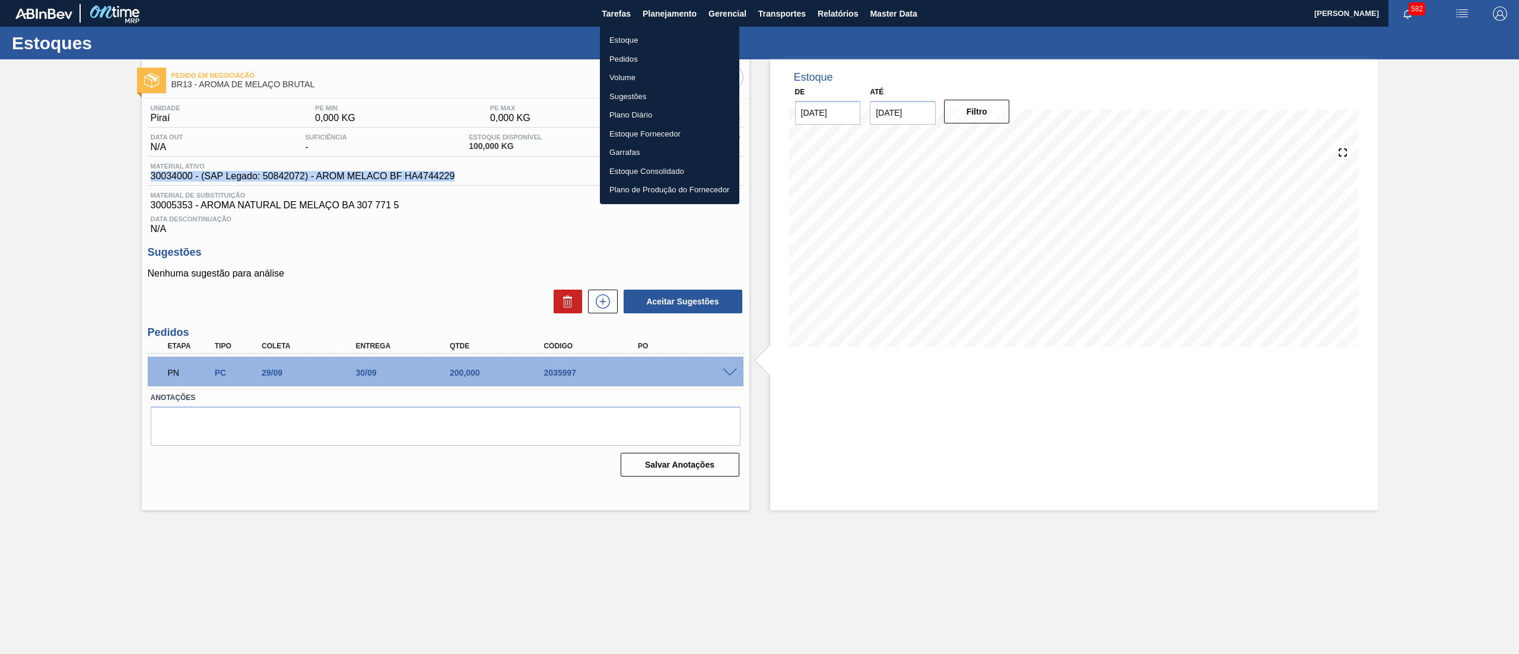
click at [662, 33] on li "Estoque" at bounding box center [669, 40] width 139 height 19
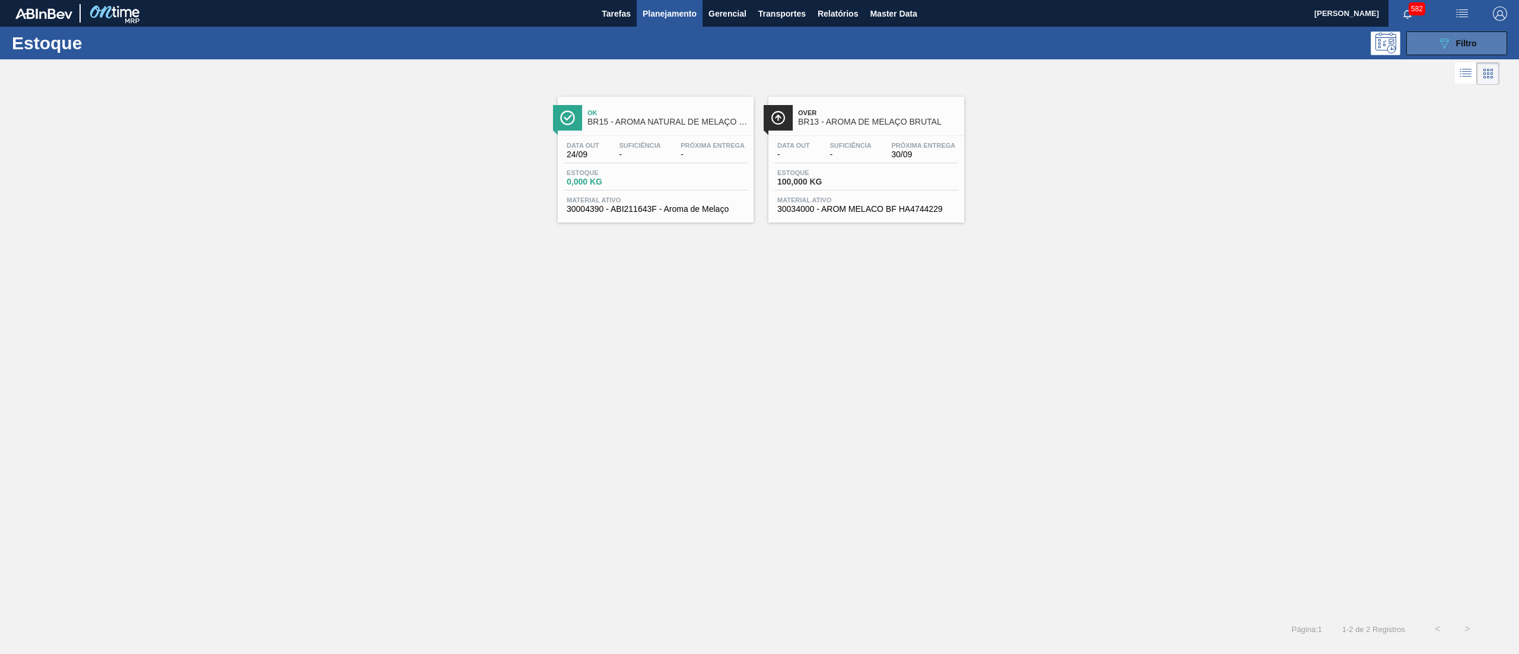
click at [1463, 37] on div "089F7B8B-B2A5-4AFE-B5C0-19BA573D28AC Filtro" at bounding box center [1457, 43] width 40 height 14
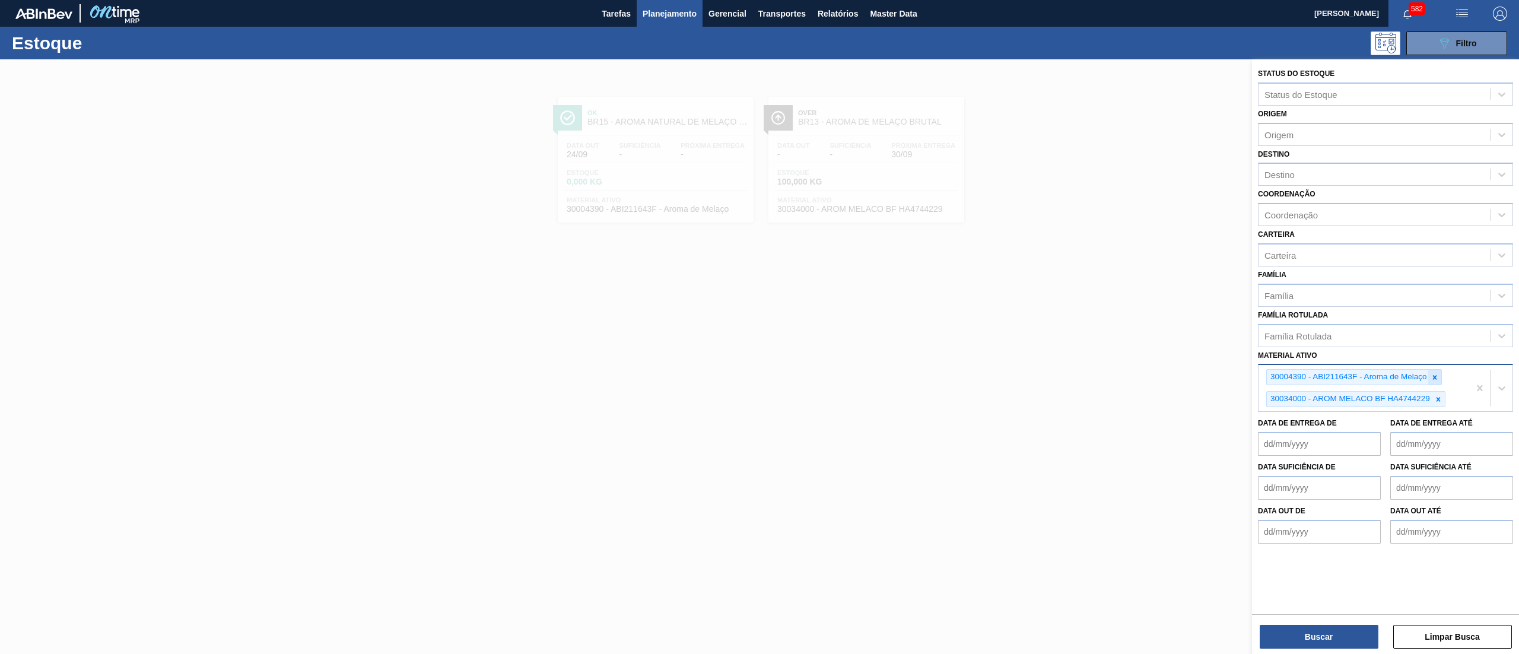
click at [1437, 374] on icon at bounding box center [1435, 377] width 8 height 8
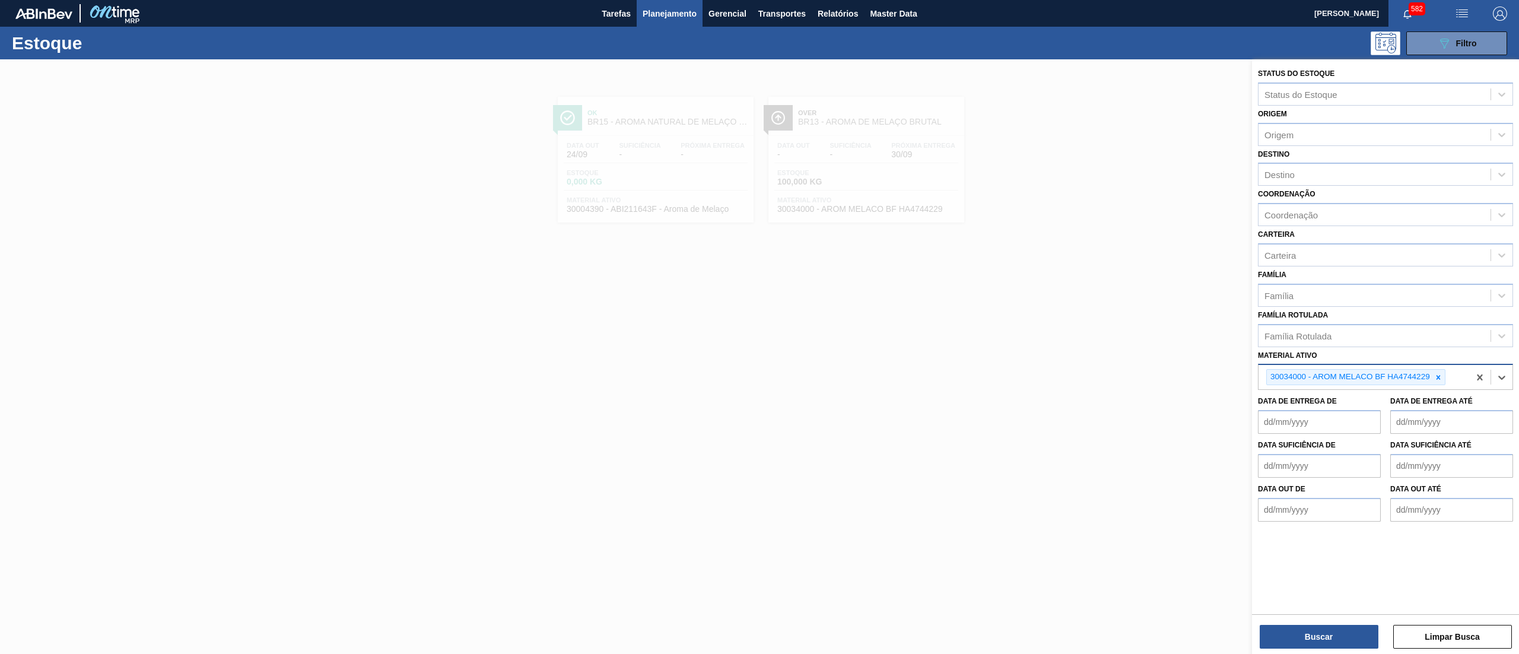
click at [1437, 374] on icon at bounding box center [1438, 377] width 8 height 8
click at [1348, 334] on div "Família Rotulada" at bounding box center [1375, 335] width 232 height 17
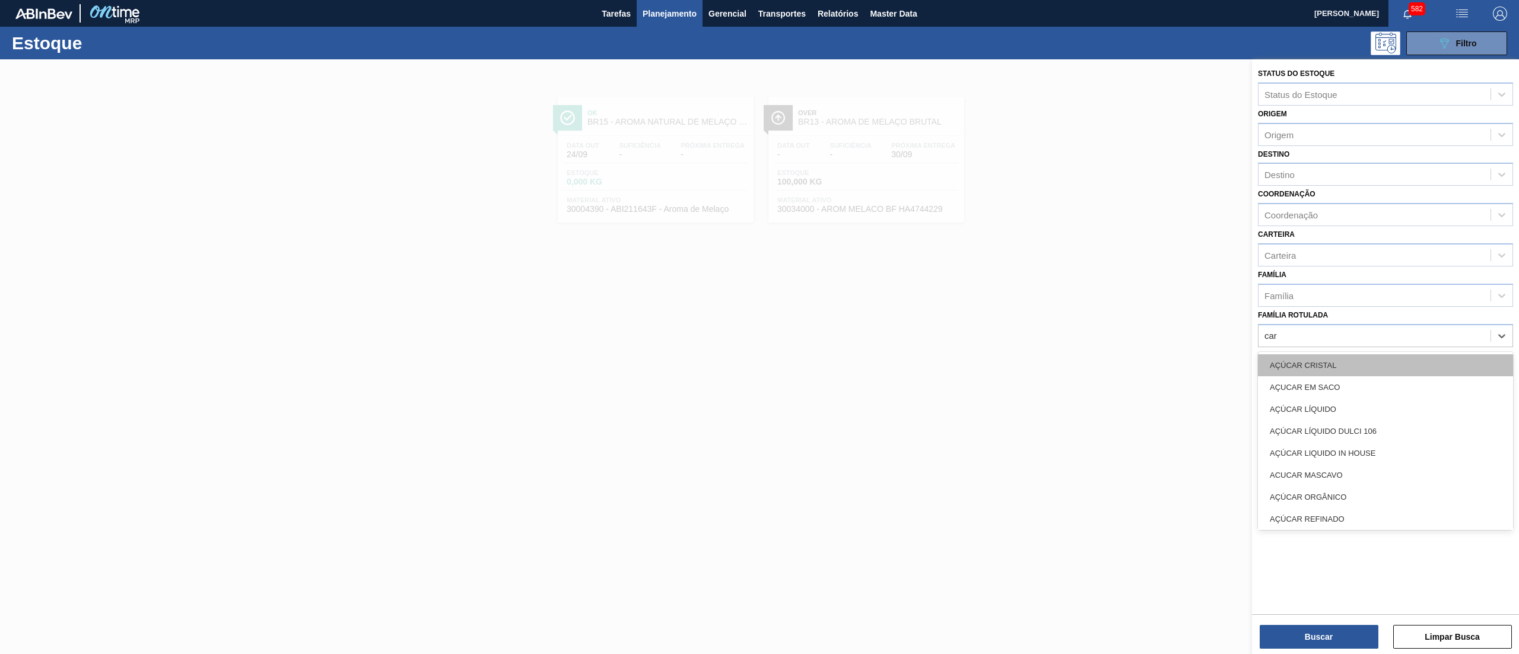
type Rotulada "cara"
click at [1330, 358] on div "AROMA CARAMBOLA" at bounding box center [1385, 365] width 255 height 22
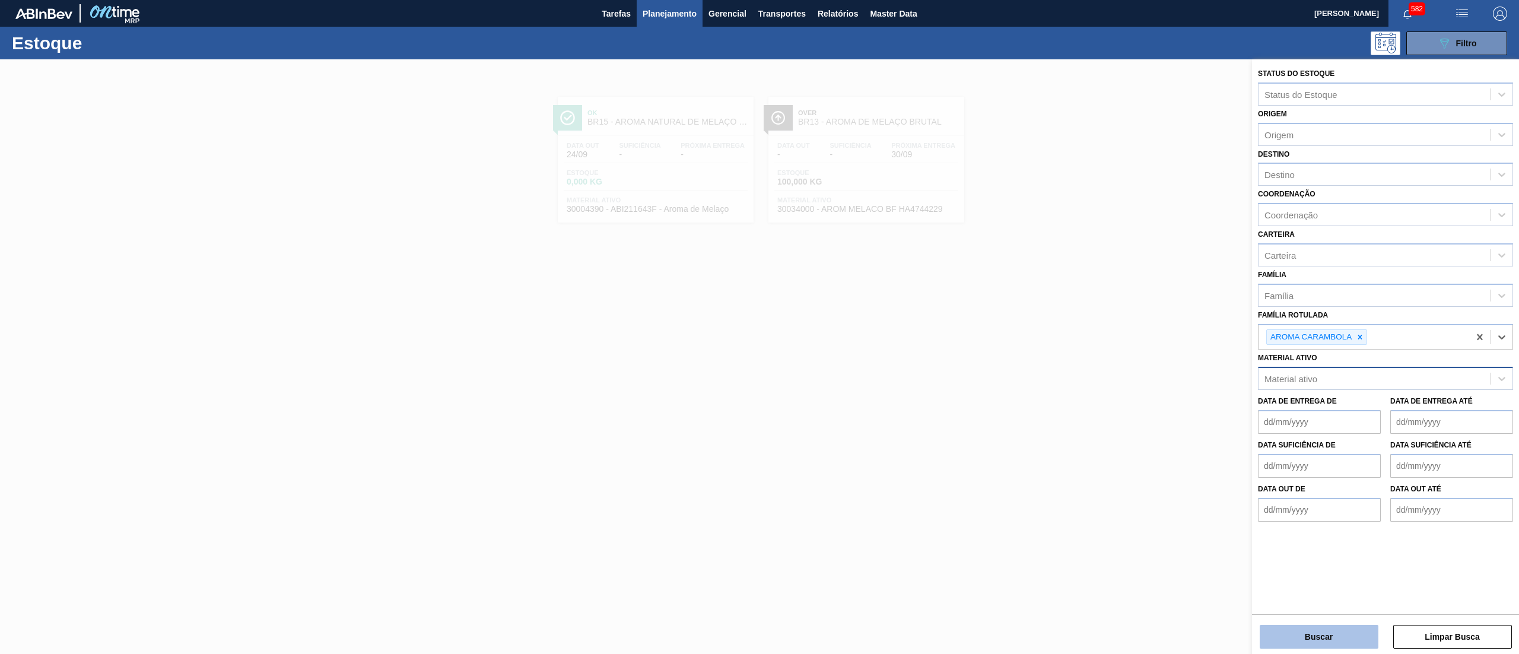
click at [1324, 629] on button "Buscar" at bounding box center [1319, 637] width 119 height 24
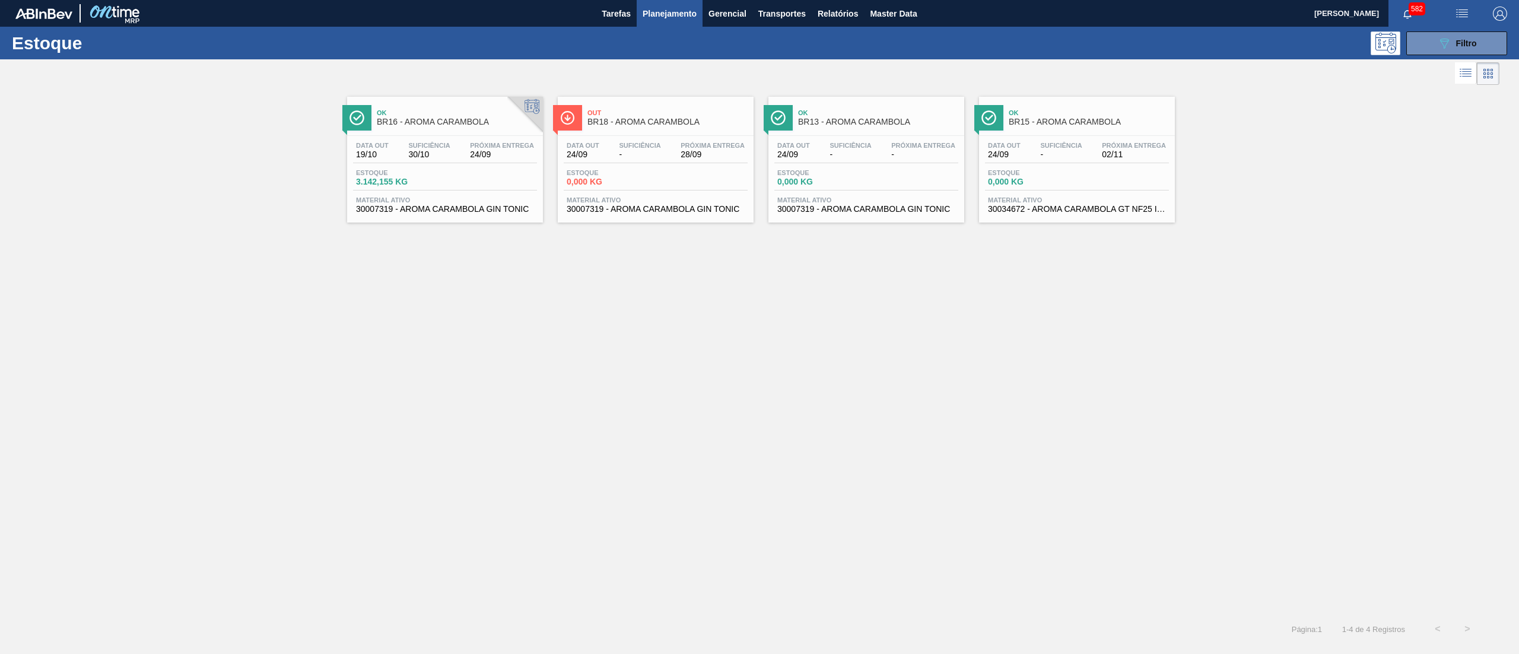
click at [667, 125] on span "BR18 - AROMA CARAMBOLA" at bounding box center [667, 121] width 160 height 9
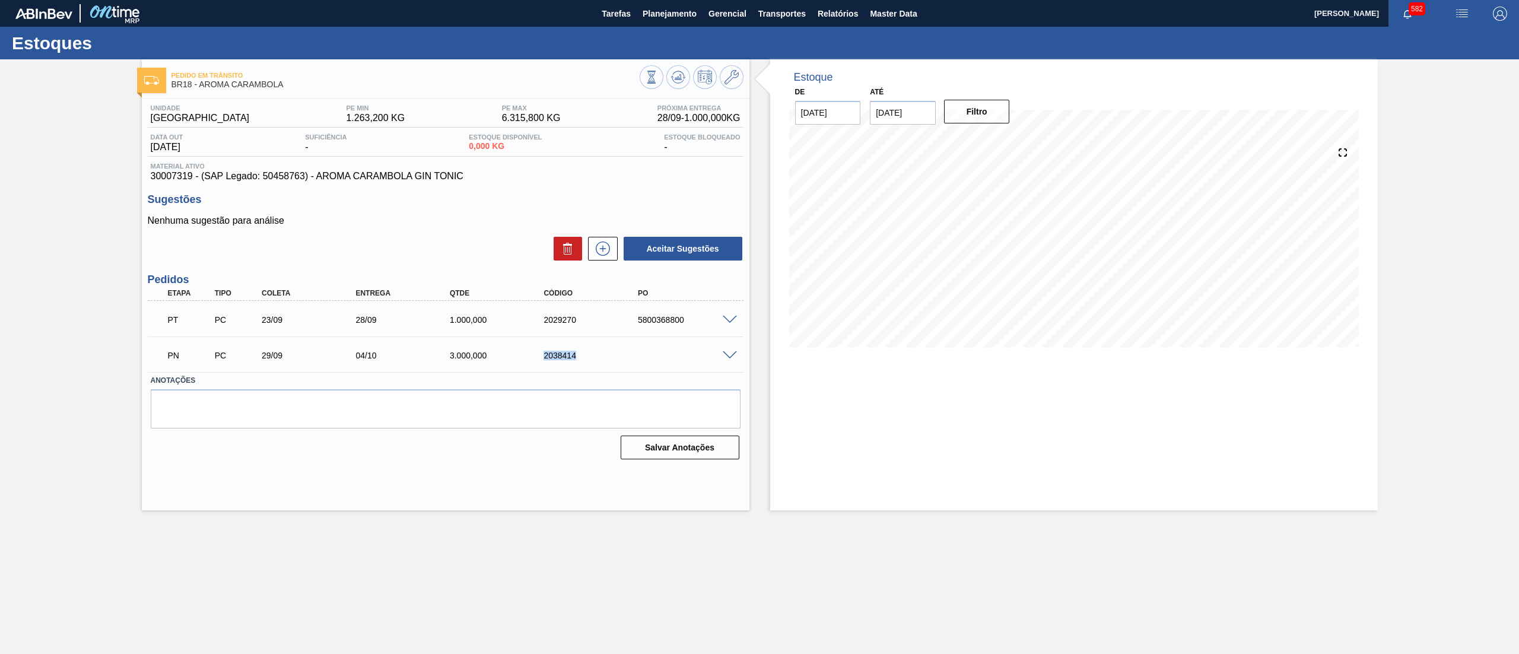
drag, startPoint x: 596, startPoint y: 358, endPoint x: 538, endPoint y: 362, distance: 58.9
click at [538, 362] on div "PN PC 29/09 04/10 3.000,000 2038414" at bounding box center [442, 354] width 564 height 24
copy div "2038414"
click at [657, 15] on span "Planejamento" at bounding box center [670, 14] width 54 height 14
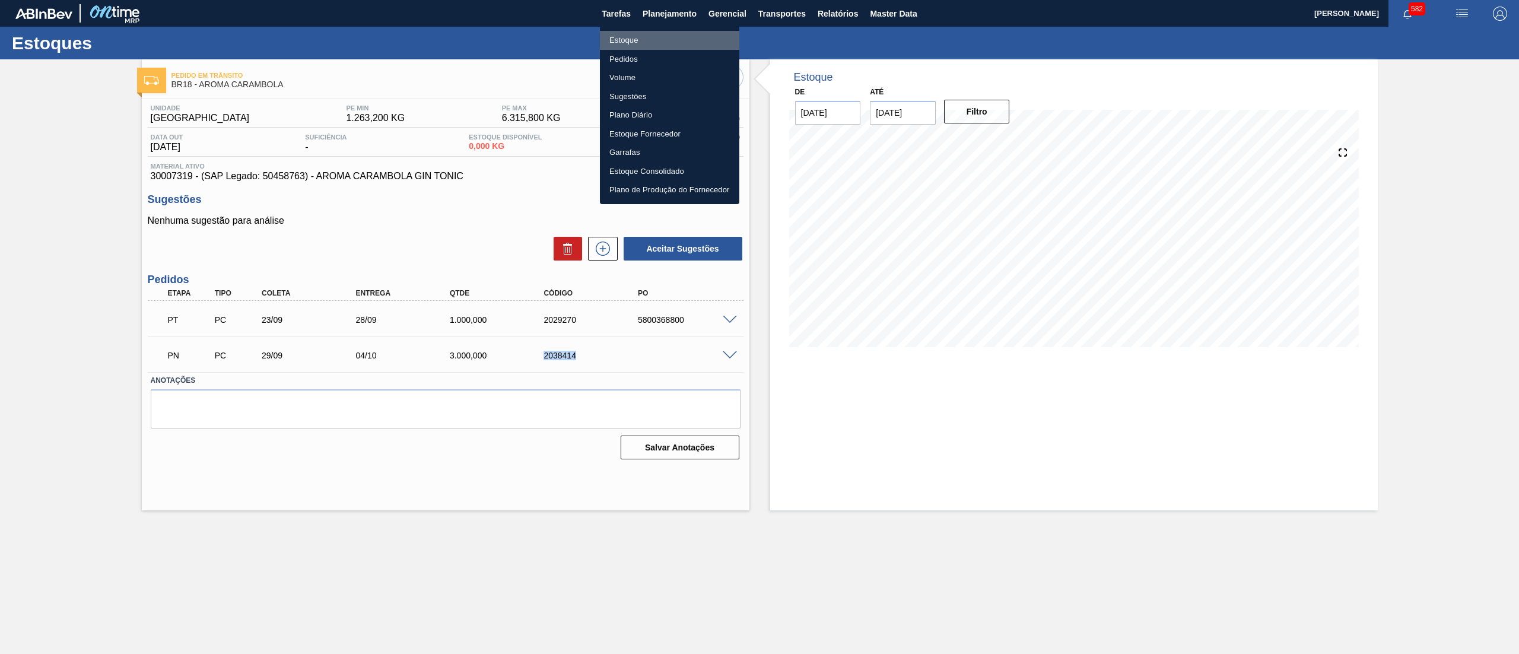
click at [648, 33] on li "Estoque" at bounding box center [669, 40] width 139 height 19
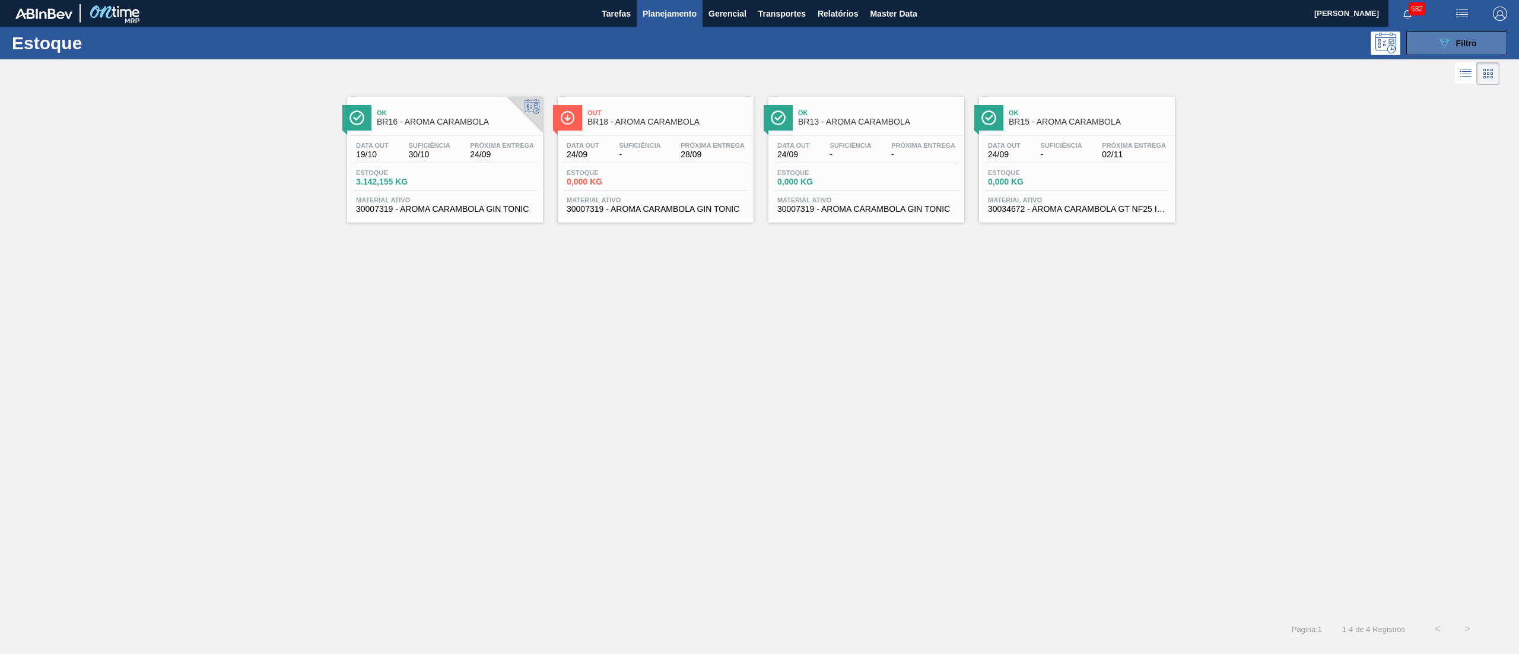
click at [1450, 37] on icon "089F7B8B-B2A5-4AFE-B5C0-19BA573D28AC" at bounding box center [1444, 43] width 14 height 14
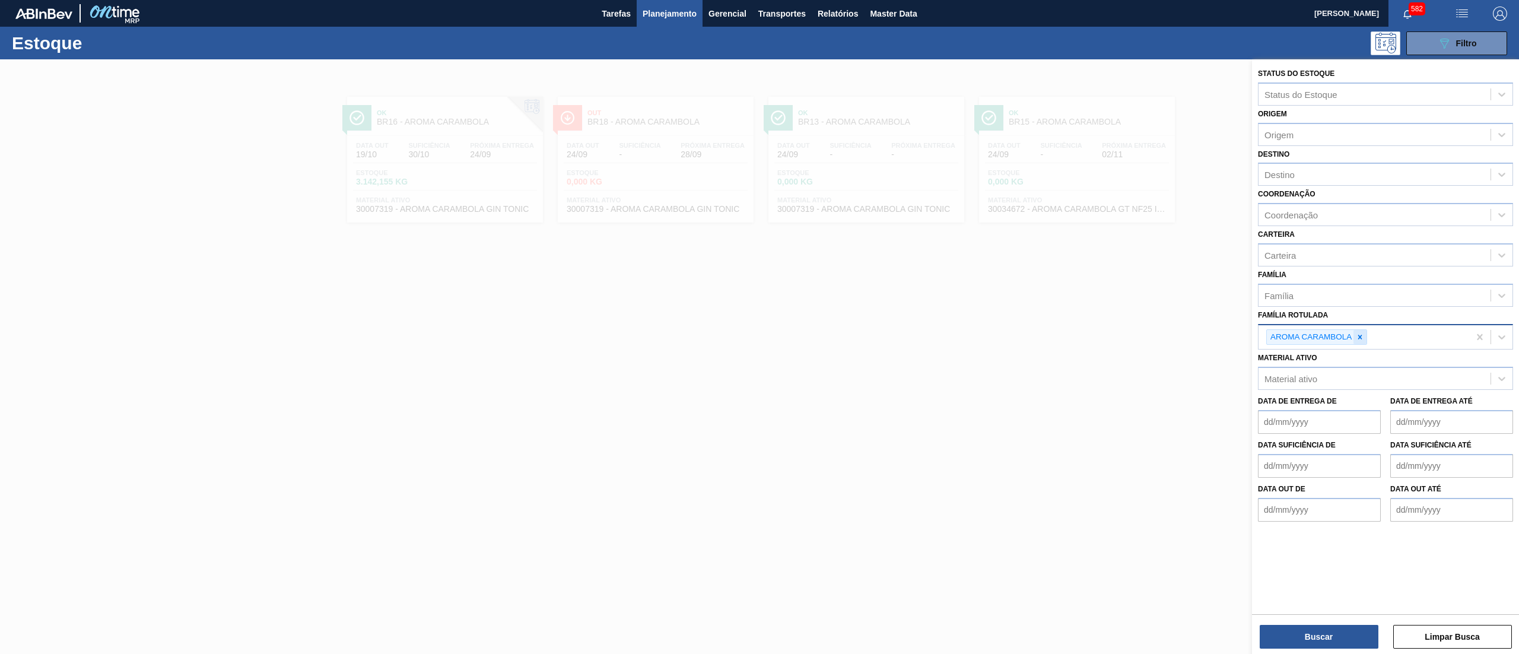
click at [1360, 336] on icon at bounding box center [1360, 337] width 4 height 4
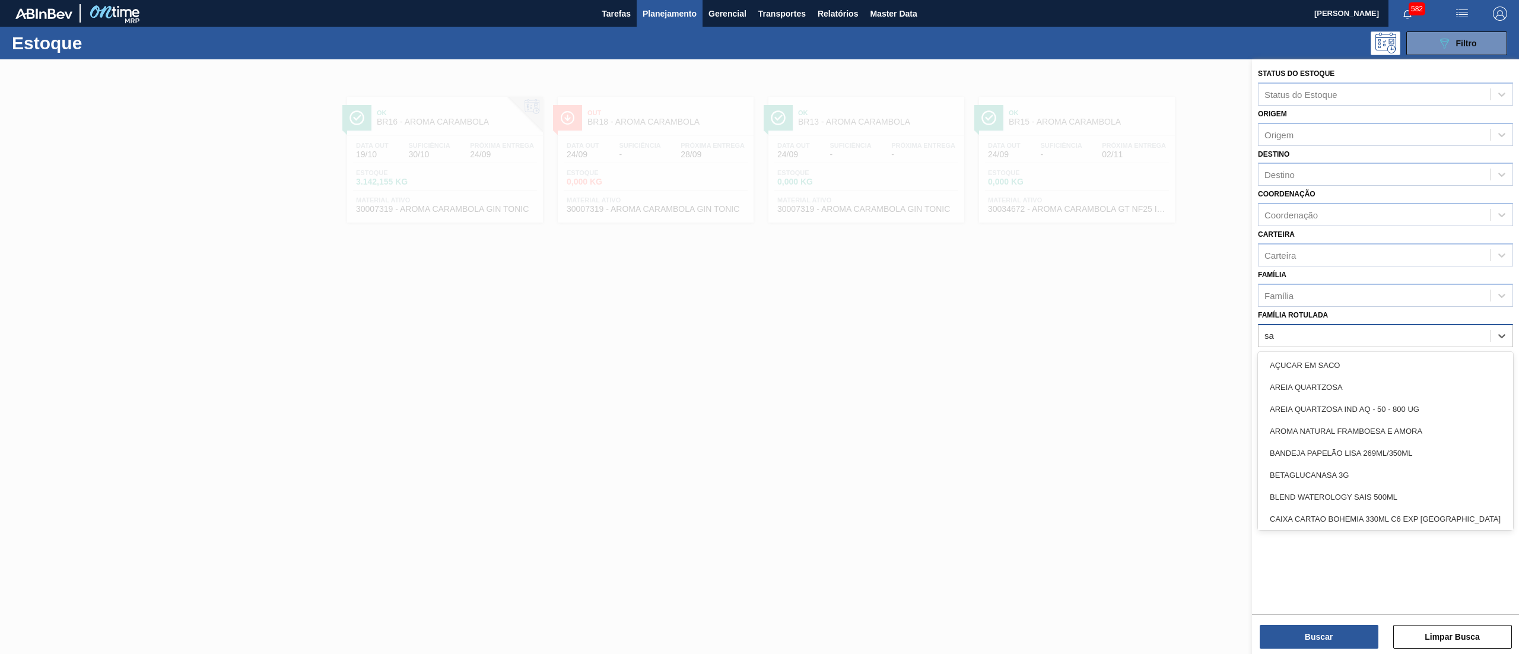
type Rotulada "sak"
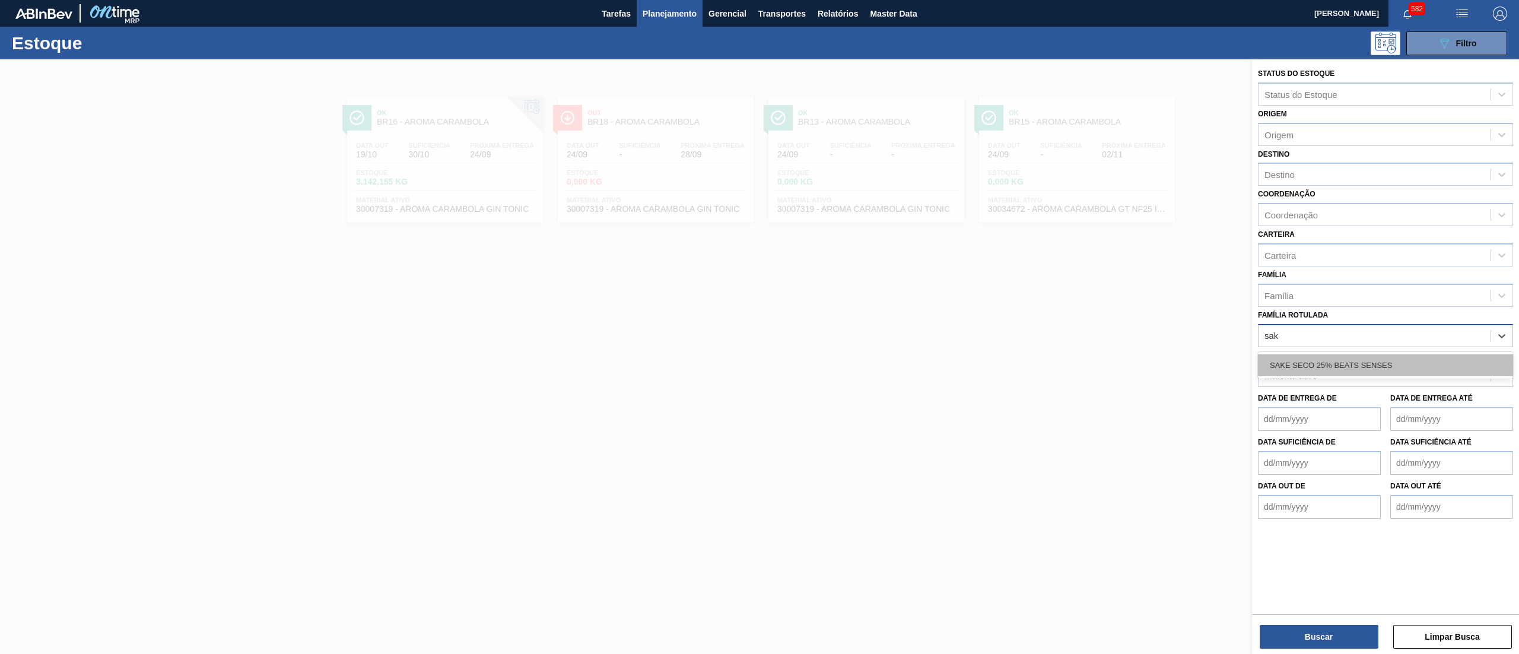
click at [1359, 369] on div "SAKE SECO 25% BEATS SENSES" at bounding box center [1385, 365] width 255 height 22
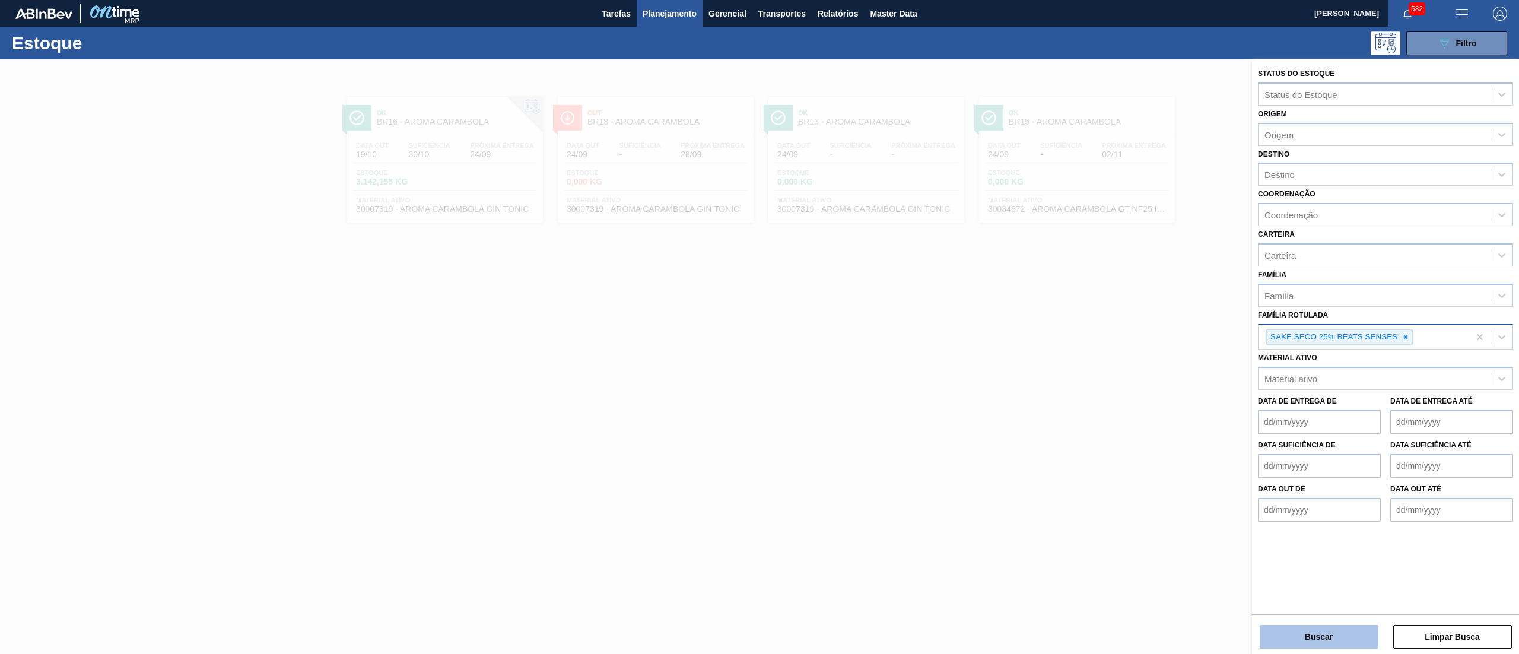
click at [1277, 634] on button "Buscar" at bounding box center [1319, 637] width 119 height 24
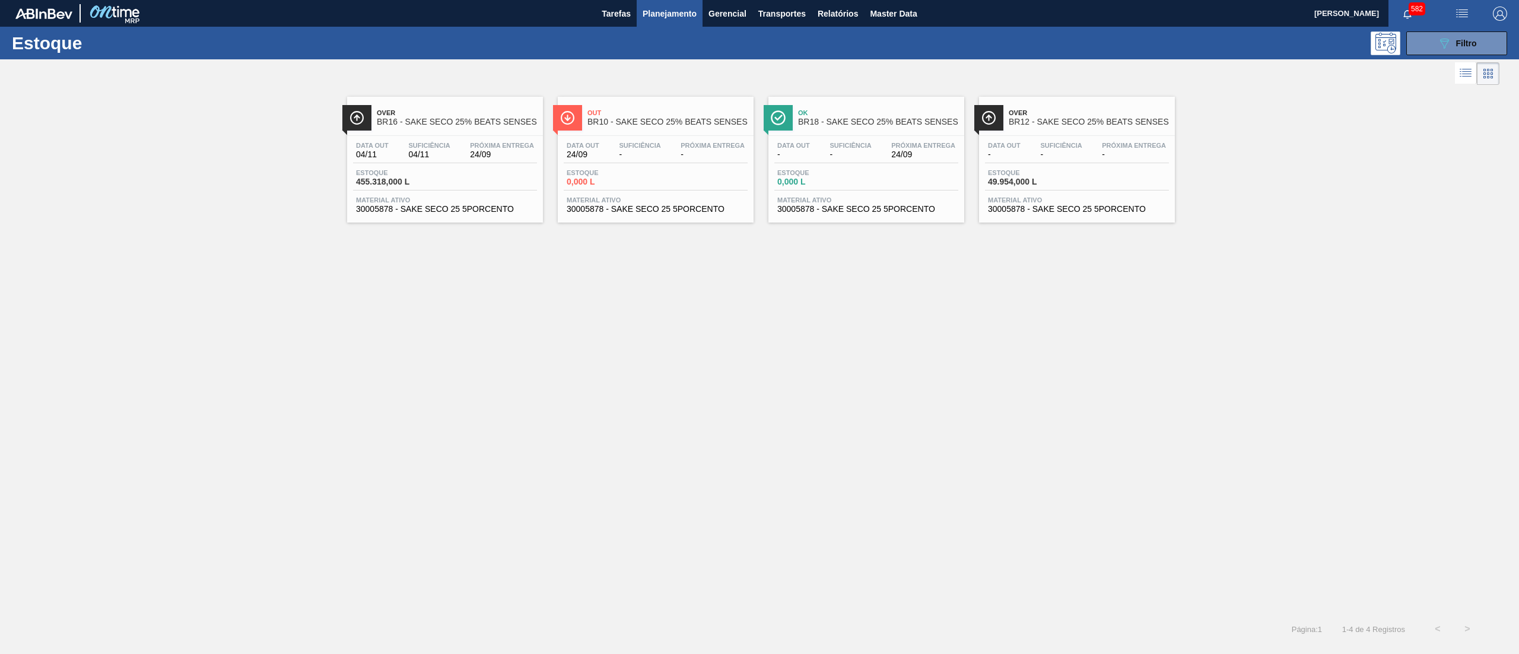
click at [500, 160] on div "Data out 04/11 Suficiência 04/11 Próxima Entrega 24/09" at bounding box center [445, 152] width 184 height 21
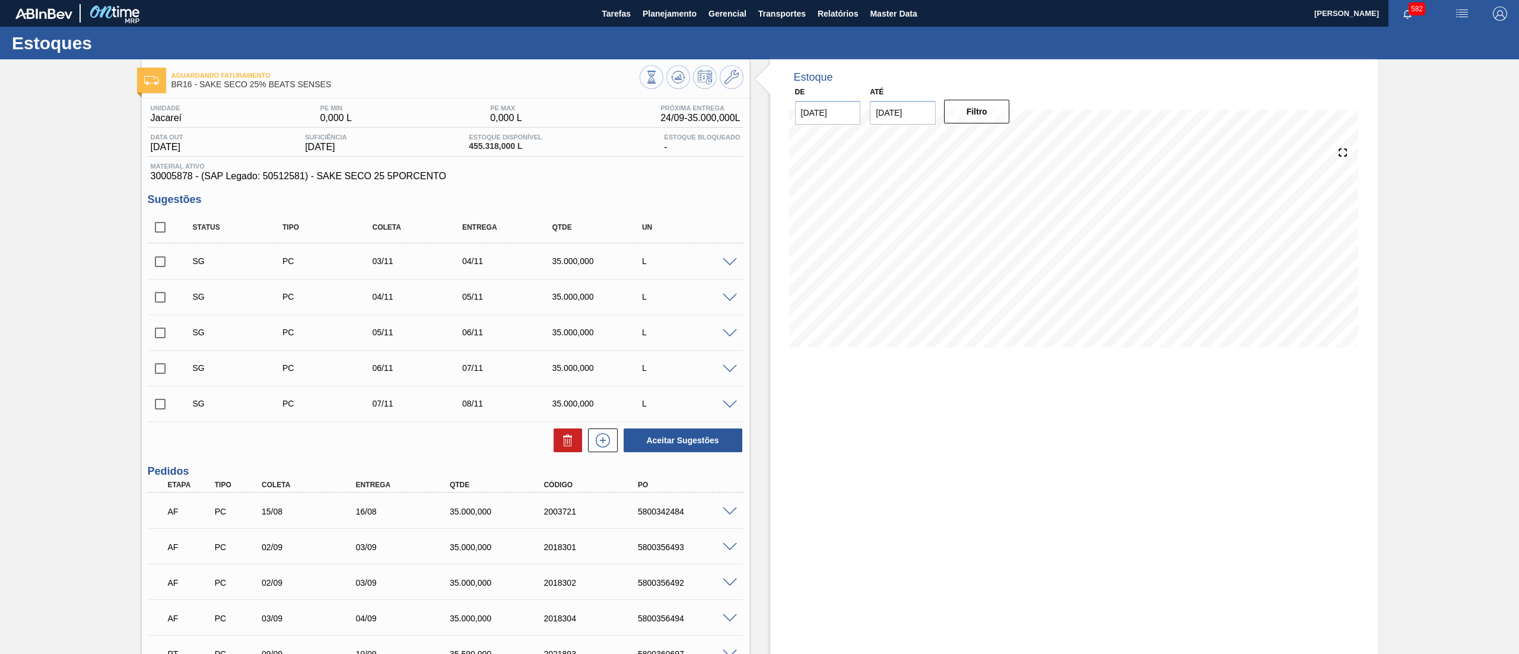
click at [725, 256] on div "SG PC 03/11 04/11 35.000,000 L" at bounding box center [446, 261] width 596 height 30
click at [727, 260] on span at bounding box center [730, 262] width 14 height 9
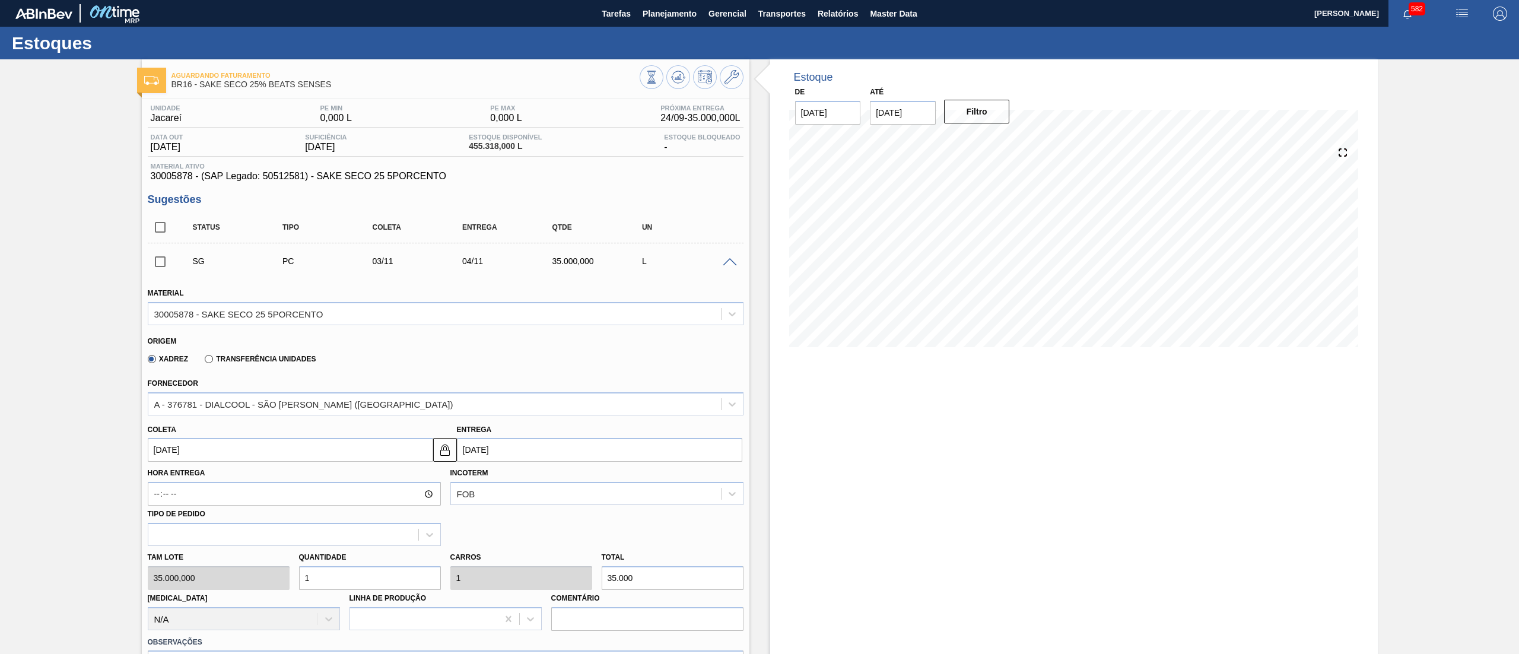
click at [245, 455] on input "[DATE]" at bounding box center [290, 450] width 285 height 24
click at [160, 475] on button "Previous Month" at bounding box center [158, 478] width 8 height 8
click at [198, 535] on div "7" at bounding box center [200, 536] width 16 height 16
type input "[DATE]"
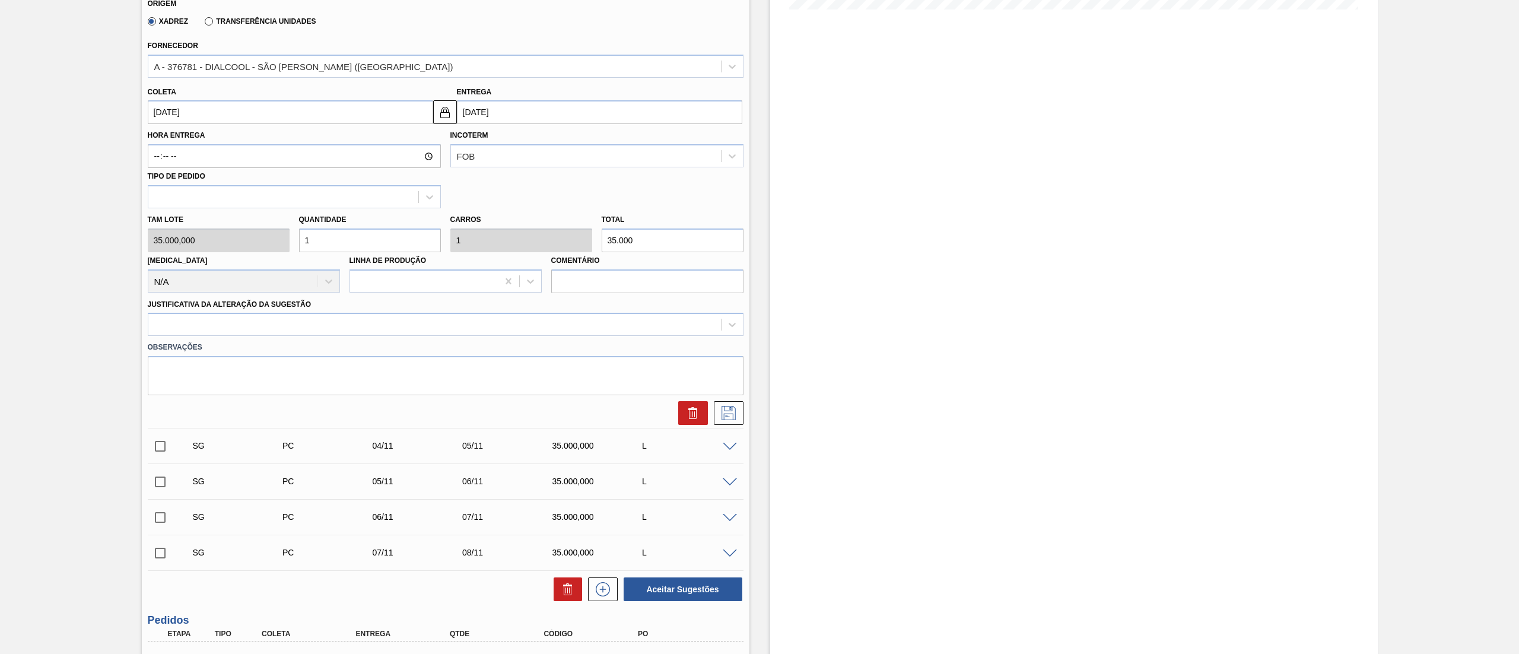
scroll to position [318, 0]
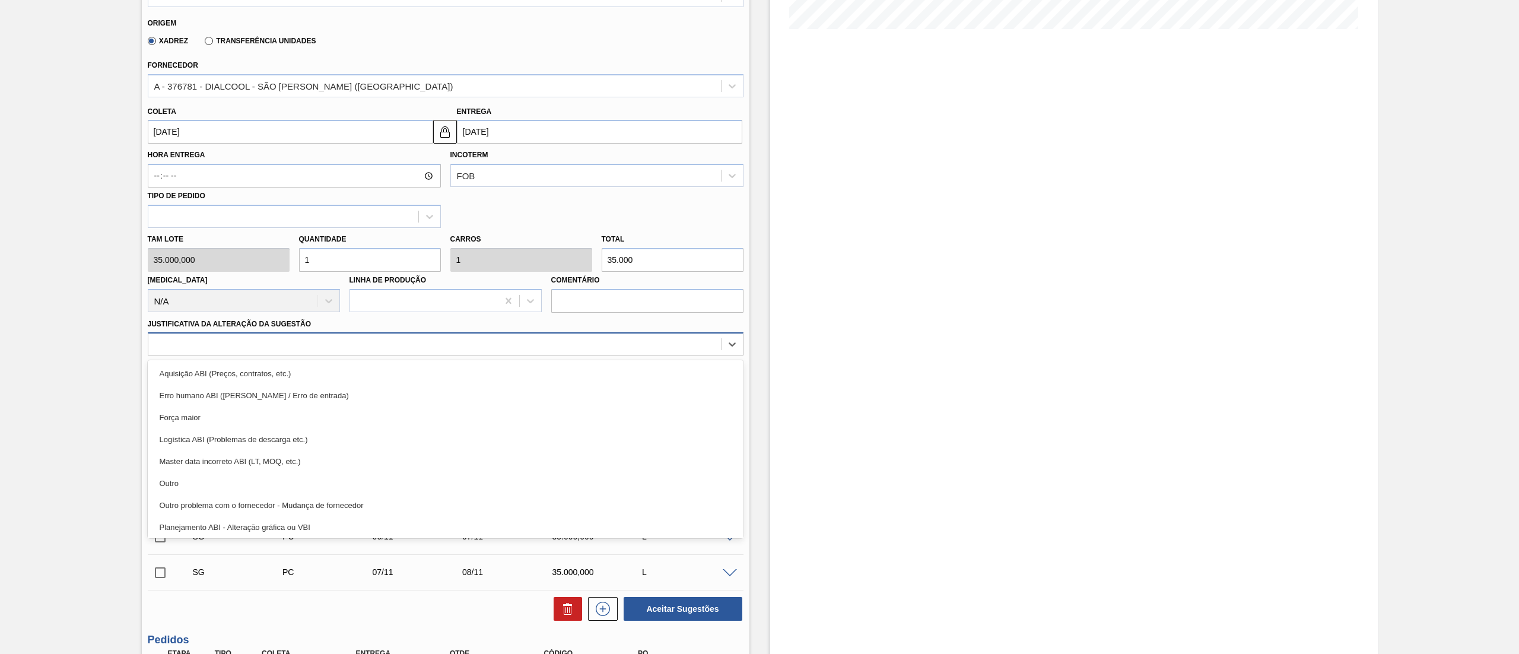
click at [242, 349] on div at bounding box center [434, 344] width 573 height 17
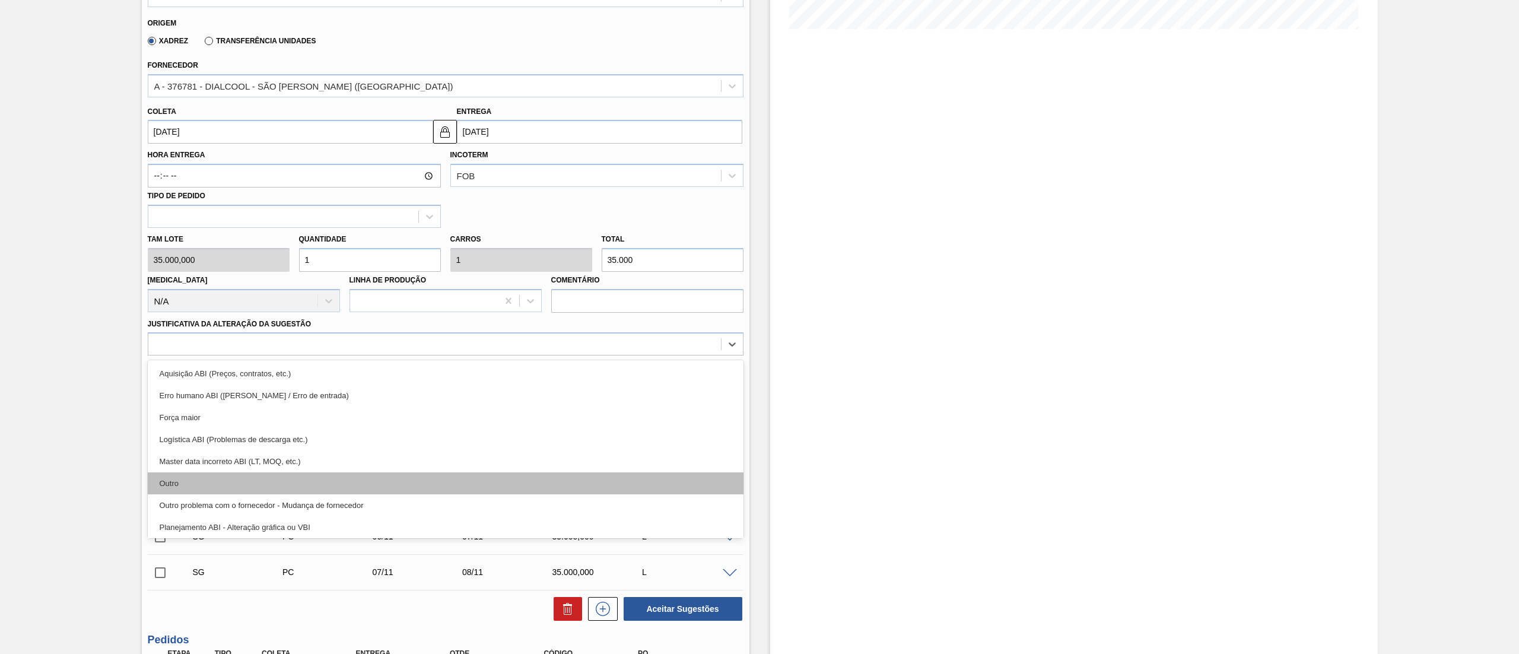
click at [200, 486] on div "Outro" at bounding box center [446, 483] width 596 height 22
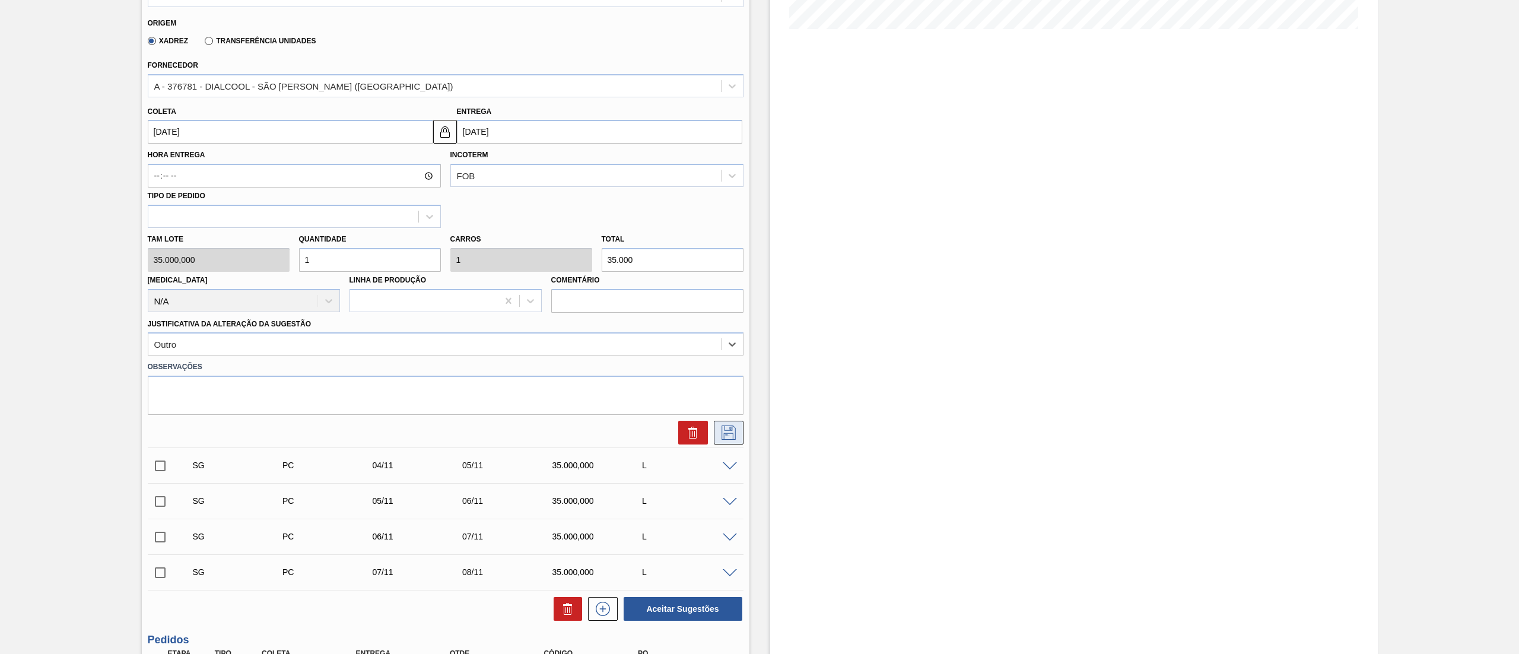
click at [726, 430] on icon at bounding box center [728, 432] width 19 height 14
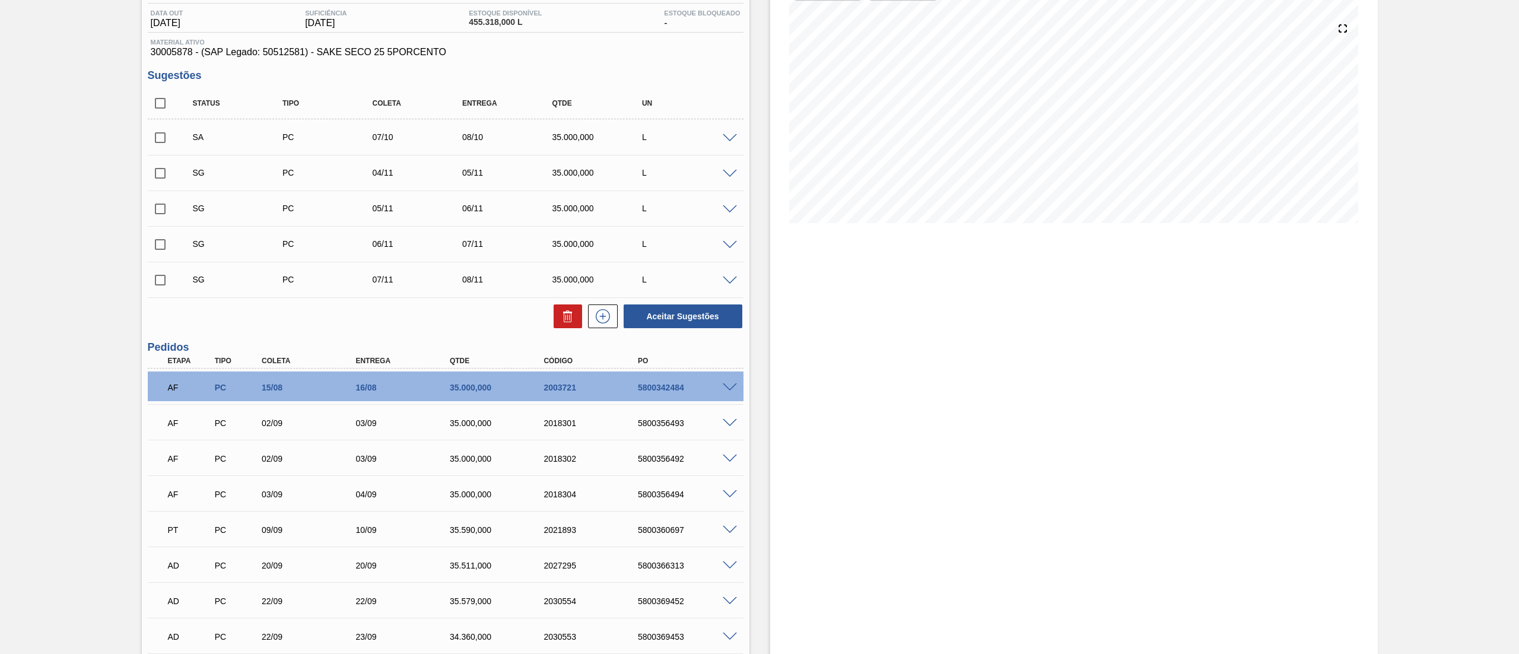
scroll to position [75, 0]
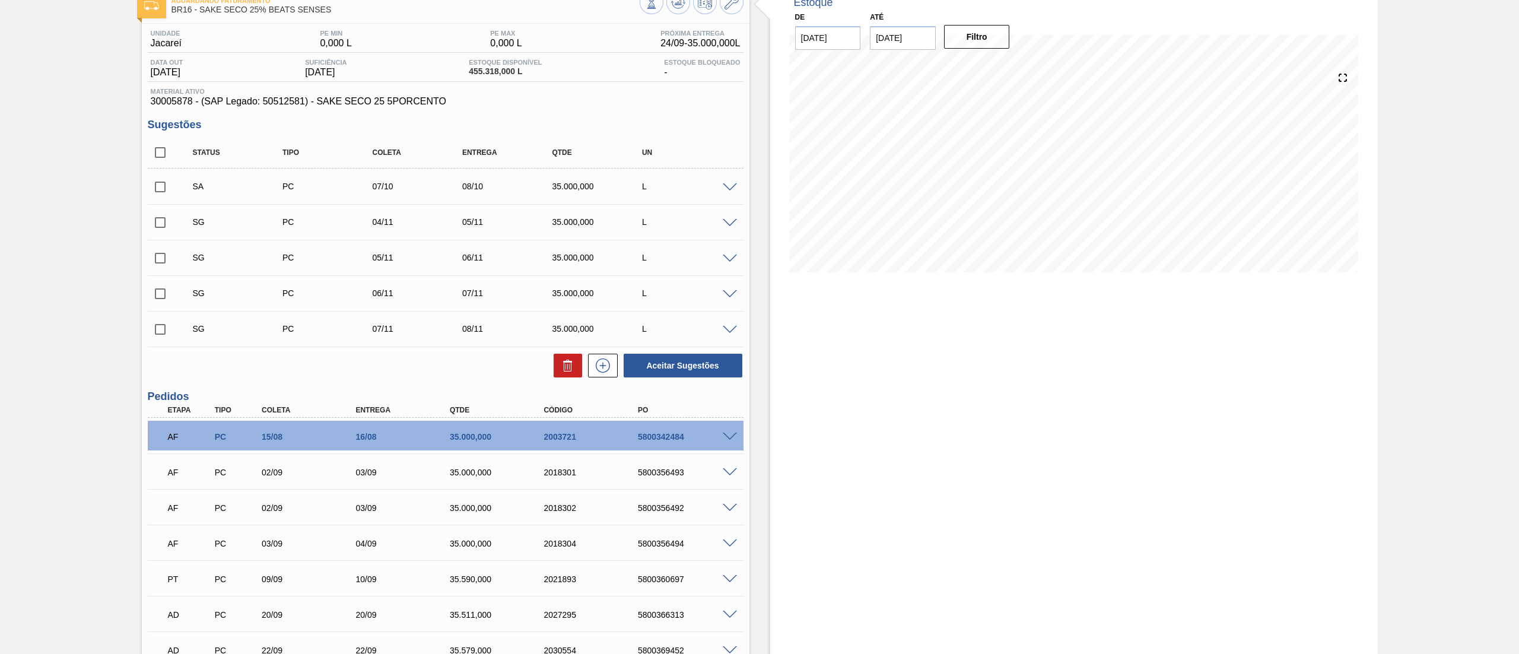
click at [727, 225] on span at bounding box center [730, 223] width 14 height 9
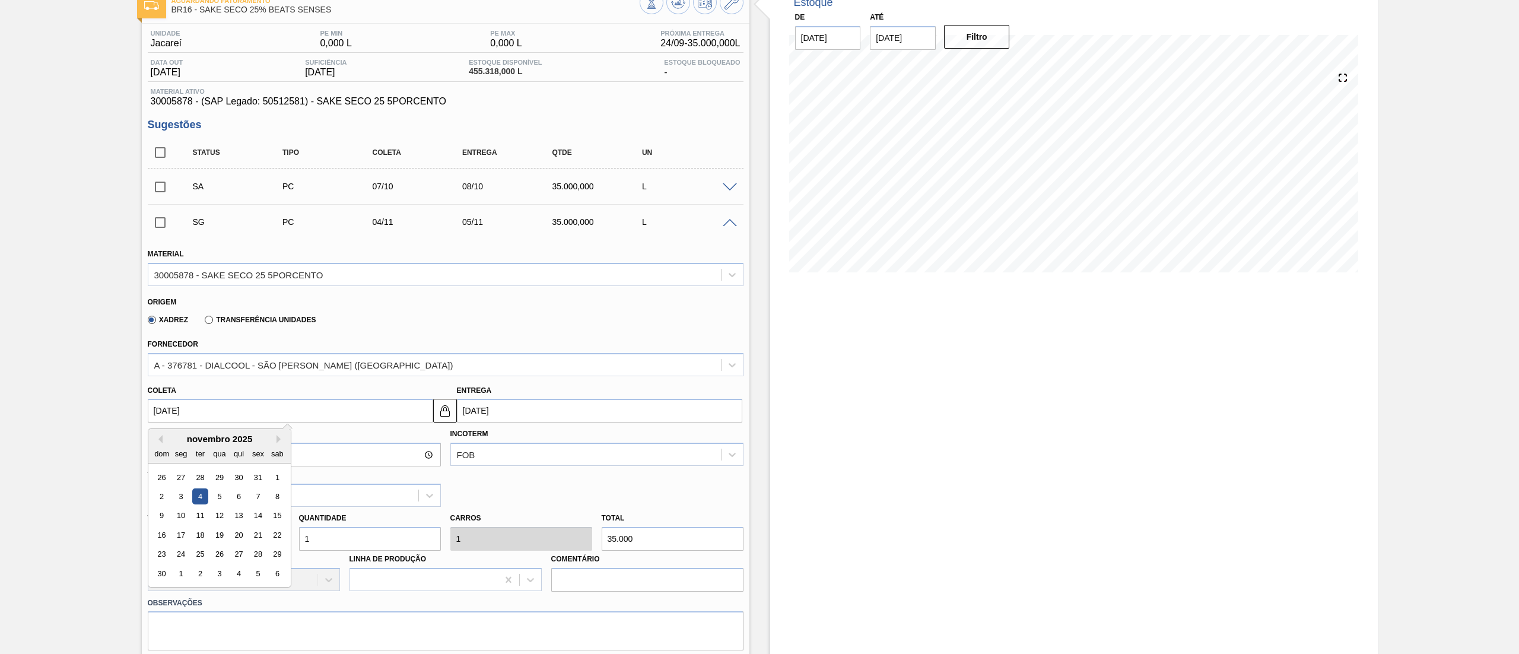
click at [189, 419] on input "[DATE]" at bounding box center [290, 411] width 285 height 24
click at [160, 443] on button "Previous Month" at bounding box center [158, 439] width 8 height 8
click at [202, 501] on div "7" at bounding box center [200, 496] width 16 height 16
type input "[DATE]"
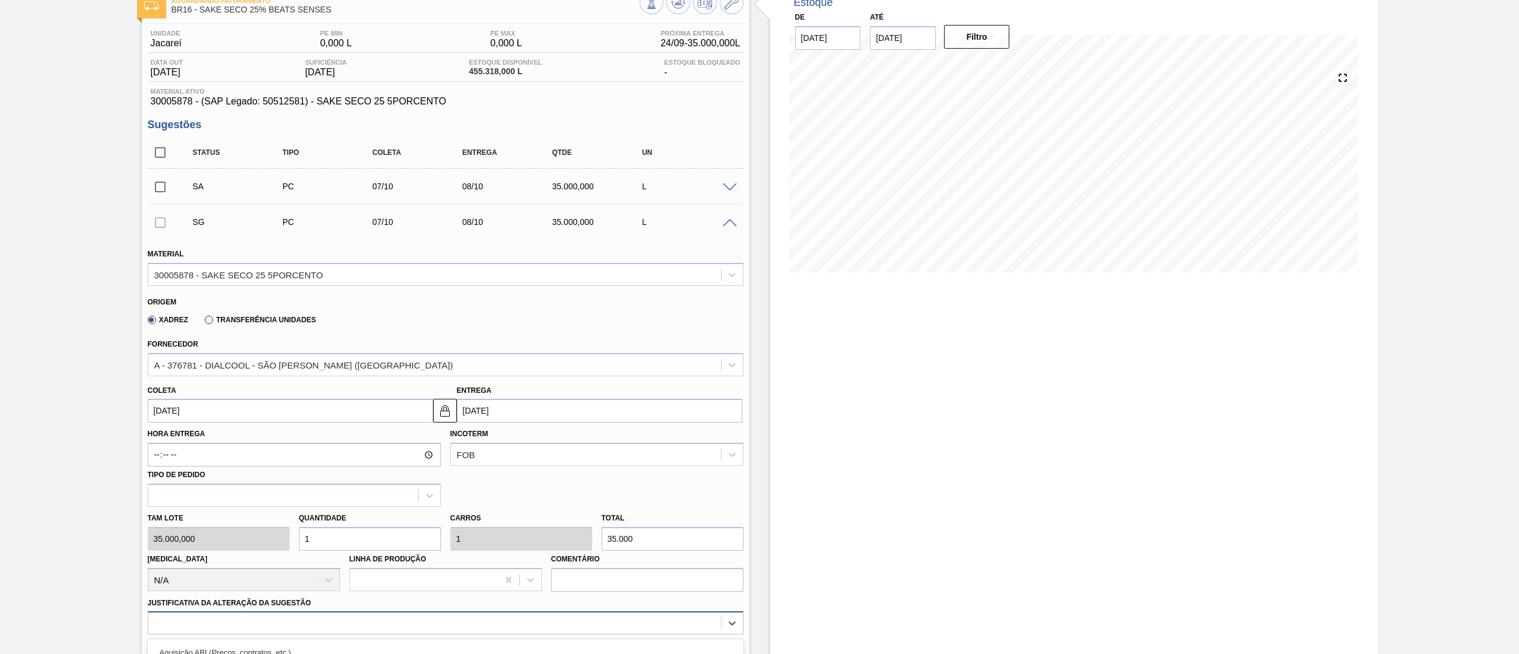
click at [295, 622] on div "option Outro problema com o fornecedor - Mudança de fornecedor focused, 7 of 18…" at bounding box center [446, 622] width 596 height 23
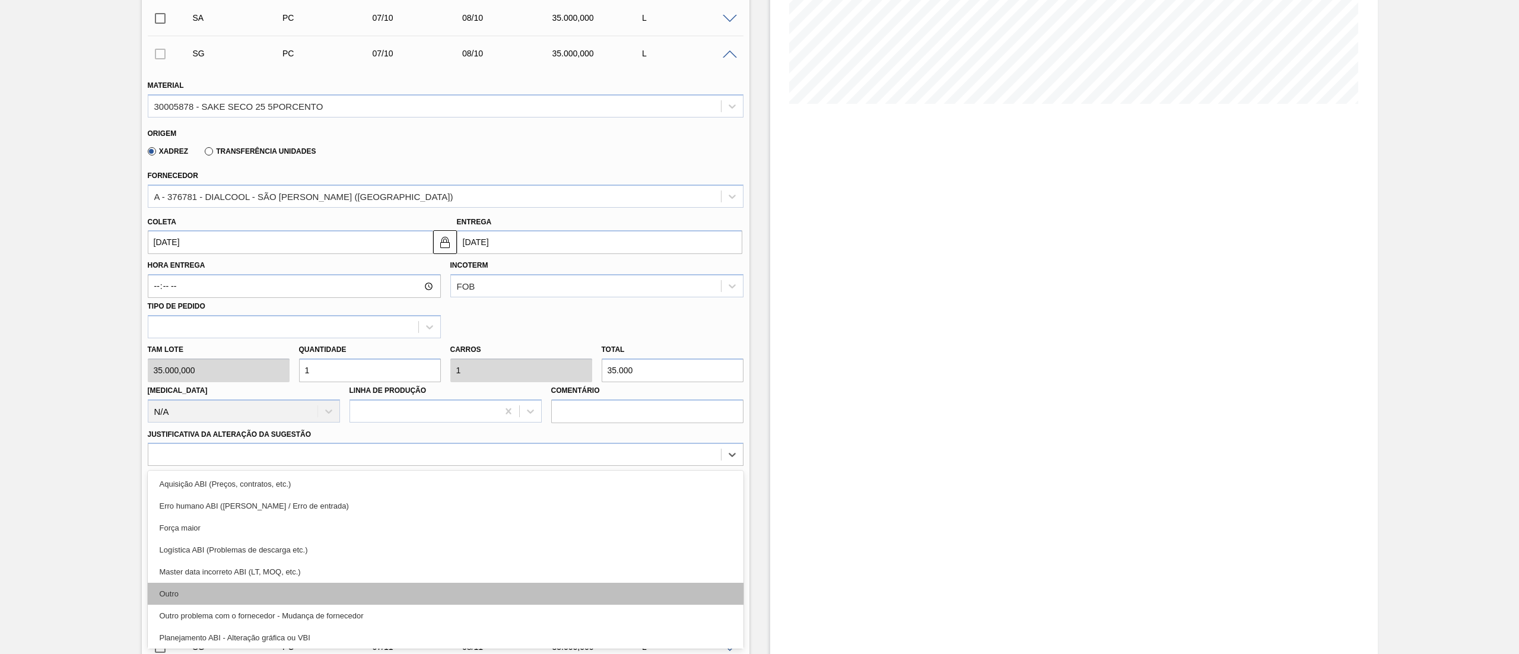
click at [266, 596] on div "Outro" at bounding box center [446, 594] width 596 height 22
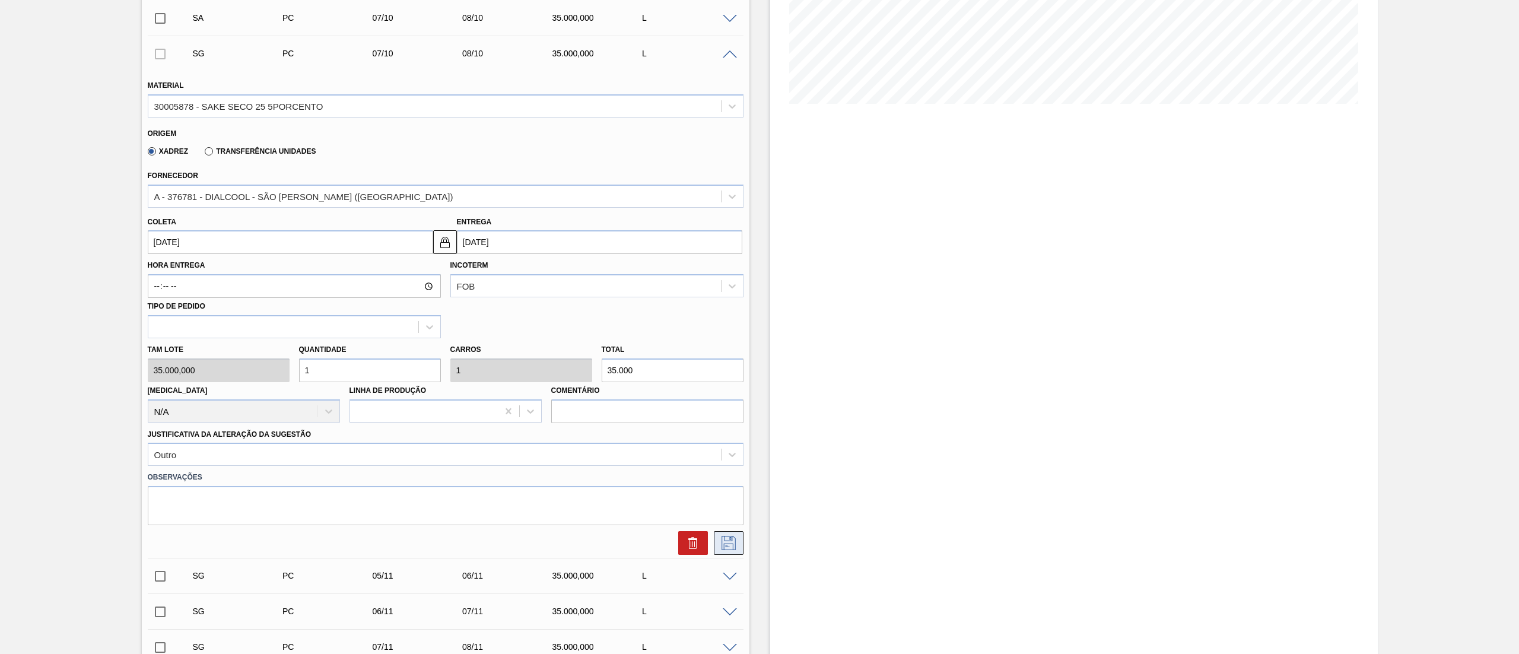
click at [727, 539] on icon at bounding box center [728, 543] width 19 height 14
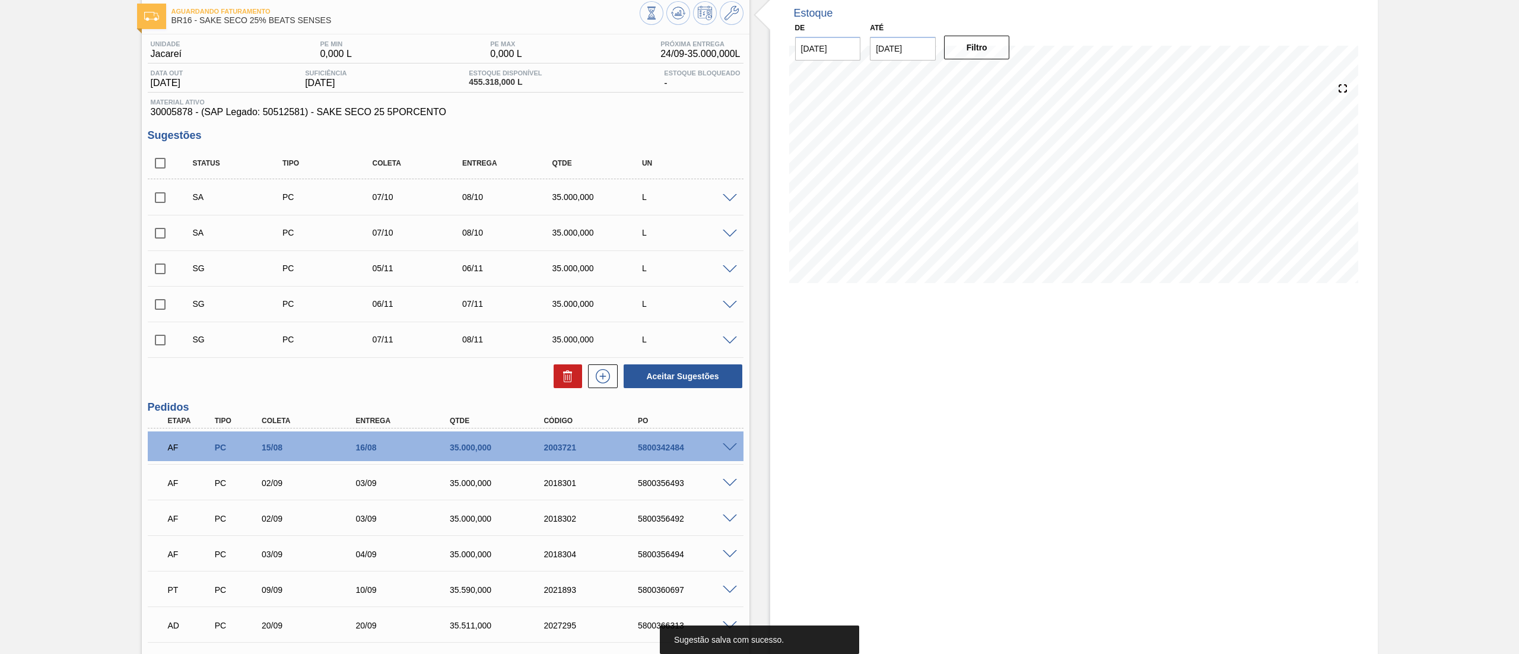
scroll to position [20, 0]
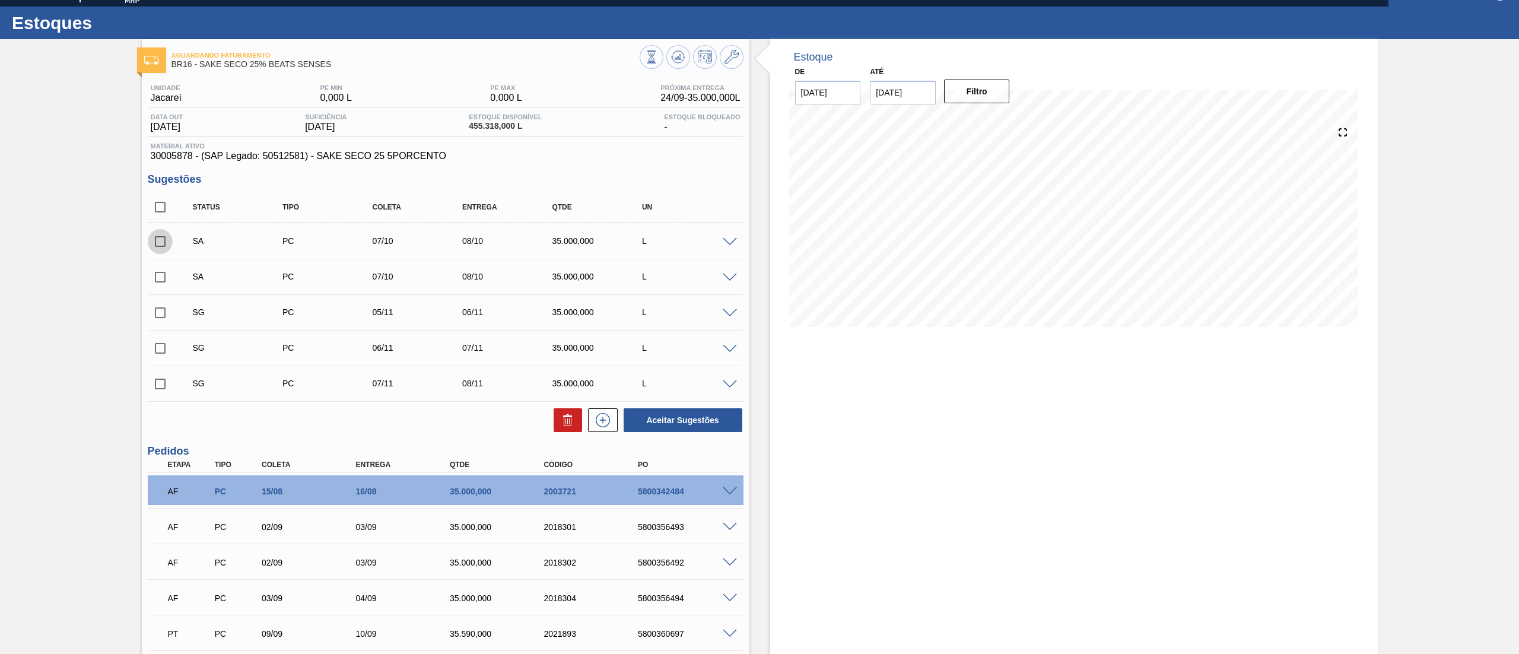
click at [160, 239] on input "checkbox" at bounding box center [160, 241] width 25 height 25
checkbox input "true"
click at [164, 278] on input "checkbox" at bounding box center [160, 277] width 25 height 25
checkbox input "true"
click at [661, 410] on button "Aceitar Sugestões" at bounding box center [683, 420] width 119 height 24
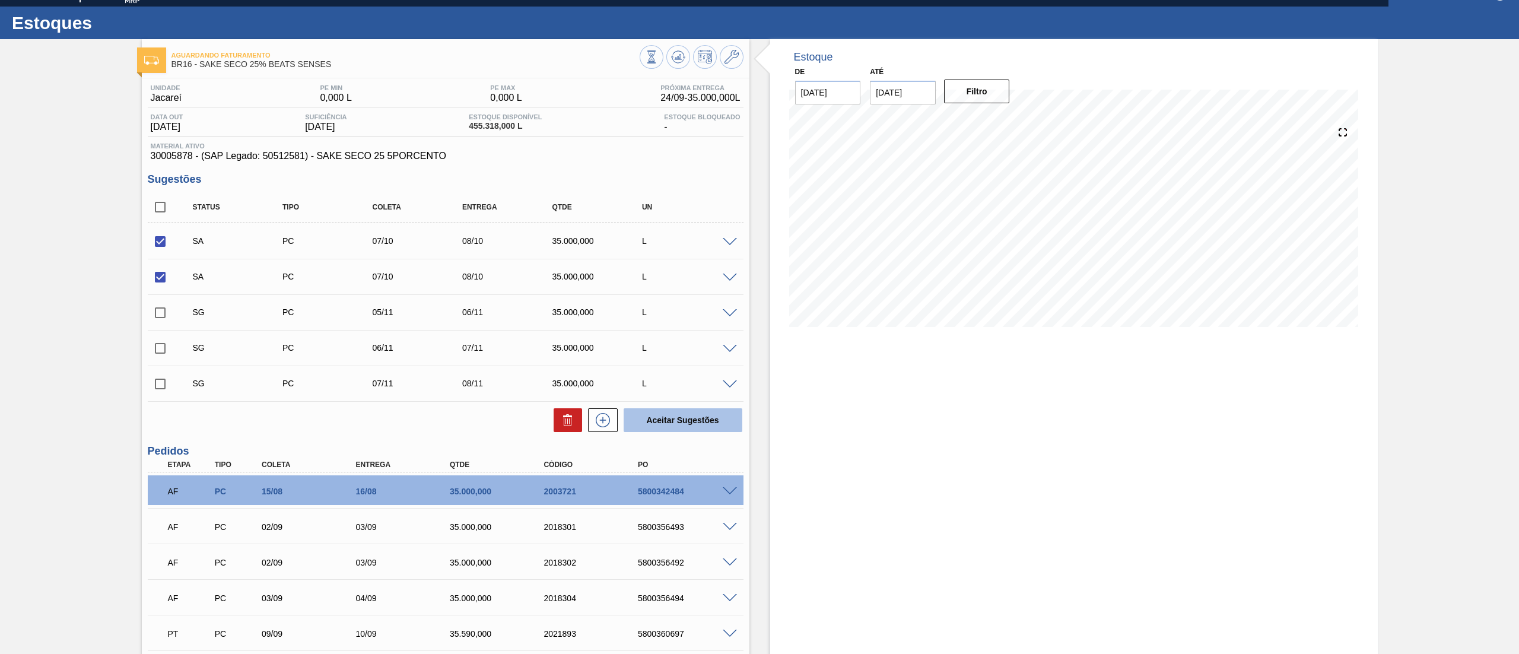
checkbox input "false"
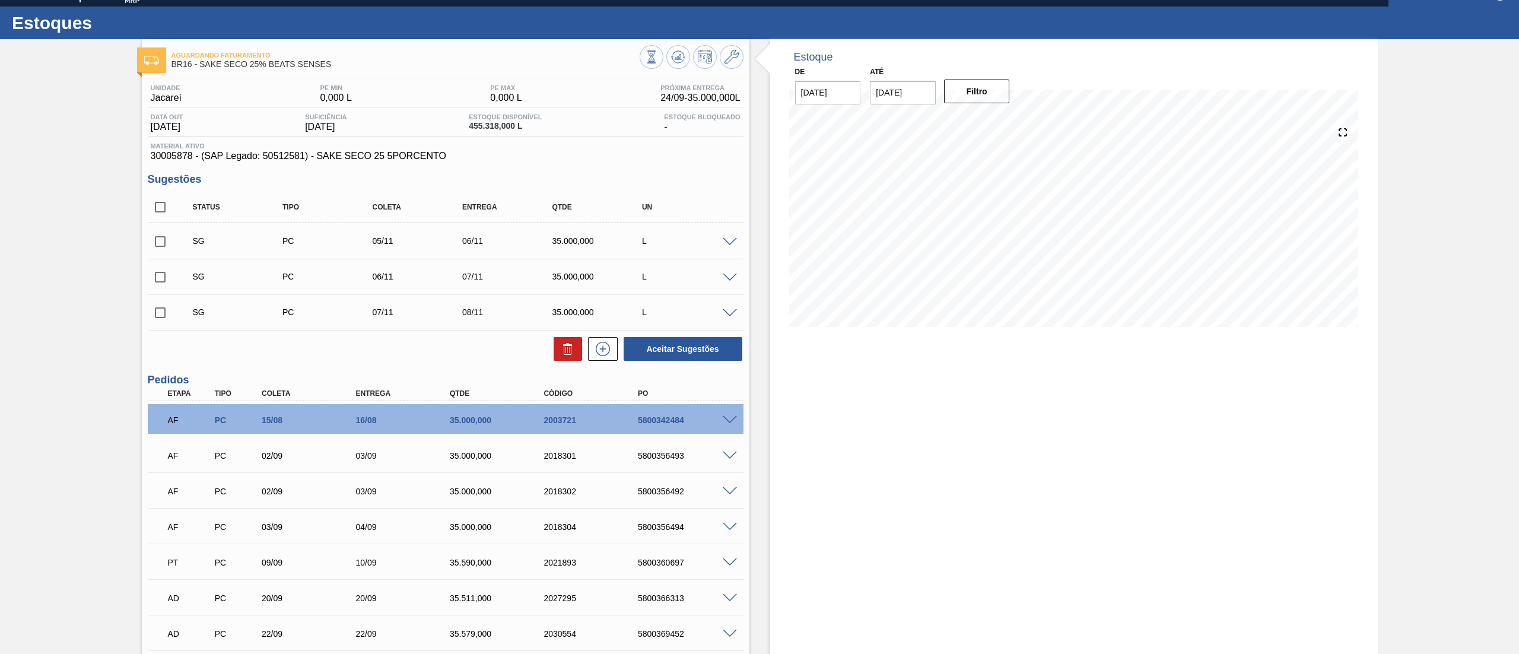
click at [730, 242] on span at bounding box center [730, 242] width 14 height 9
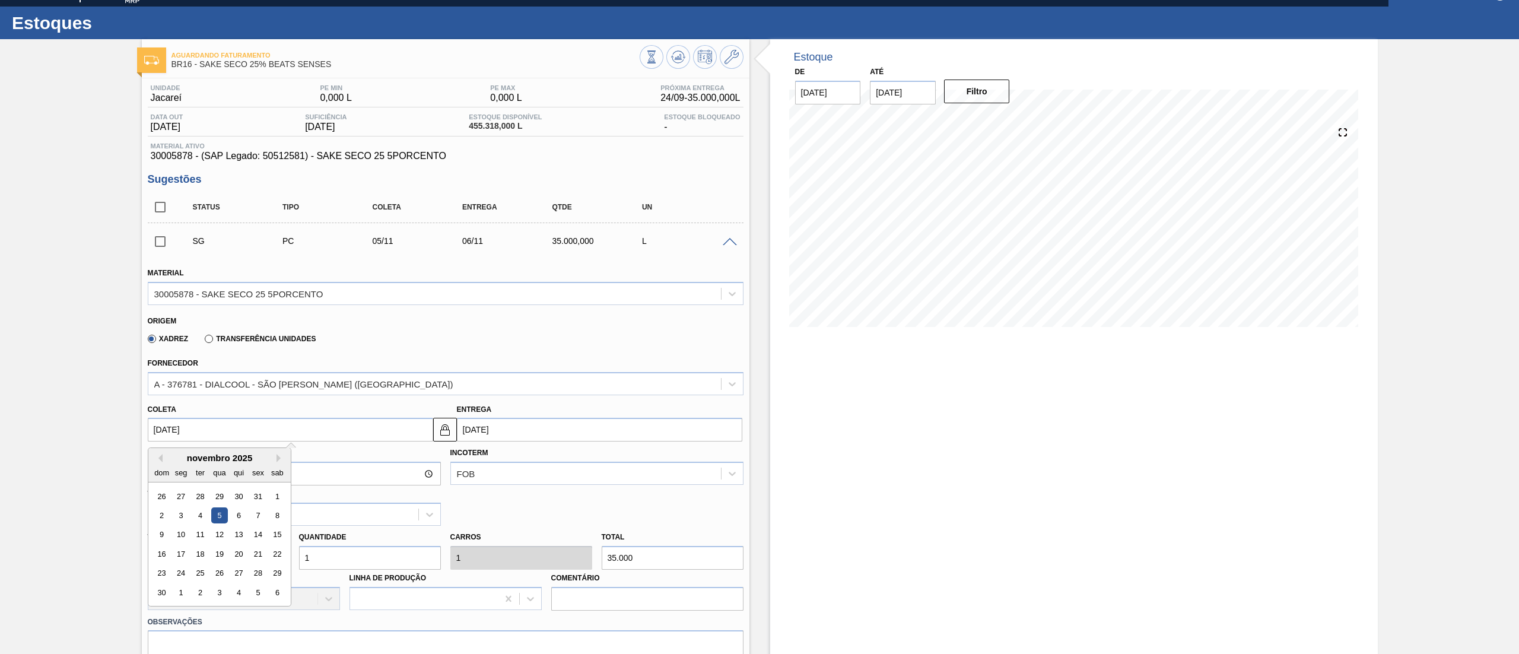
click at [202, 430] on input "[DATE]" at bounding box center [290, 430] width 285 height 24
click at [163, 465] on div "dom" at bounding box center [162, 473] width 16 height 16
click at [160, 463] on div "dom seg ter qua qui sex sab" at bounding box center [219, 472] width 142 height 19
click at [157, 459] on button "Previous Month" at bounding box center [158, 458] width 8 height 8
click at [242, 522] on div "9" at bounding box center [238, 515] width 16 height 16
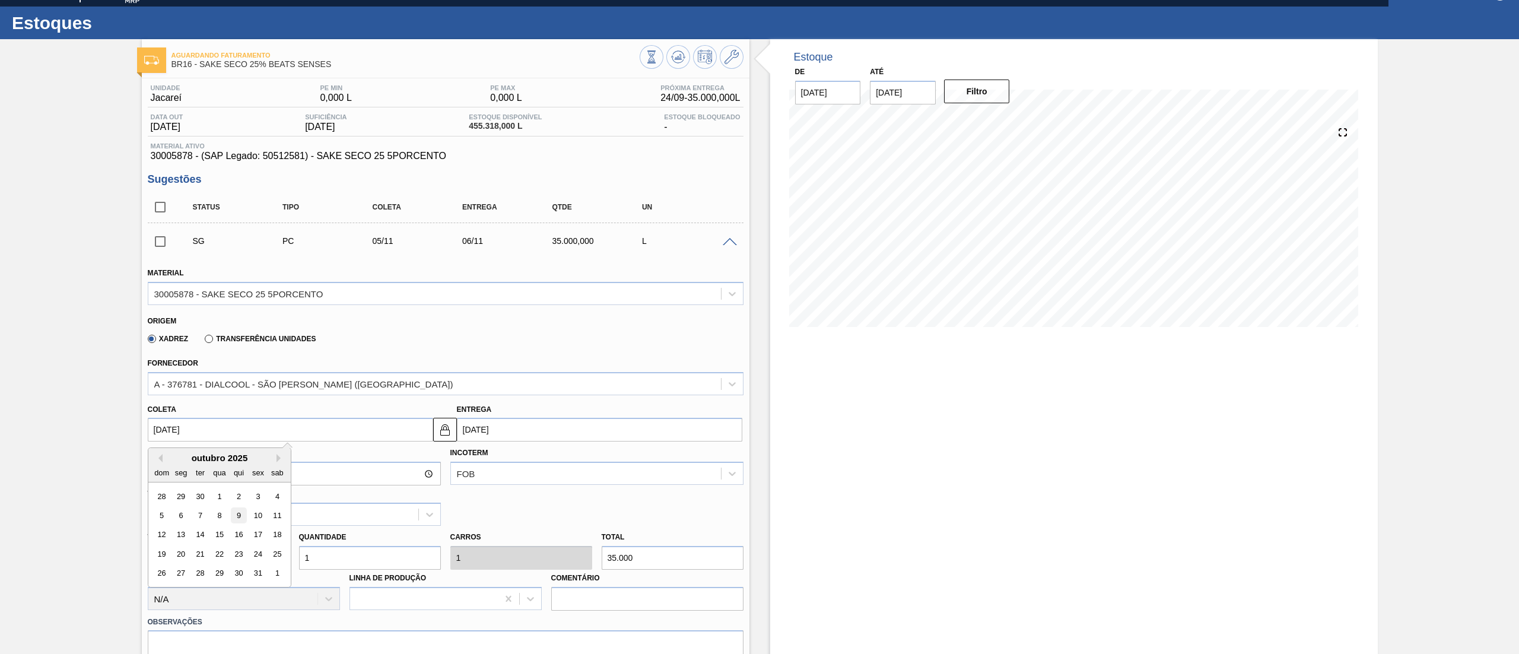
type input "[DATE]"
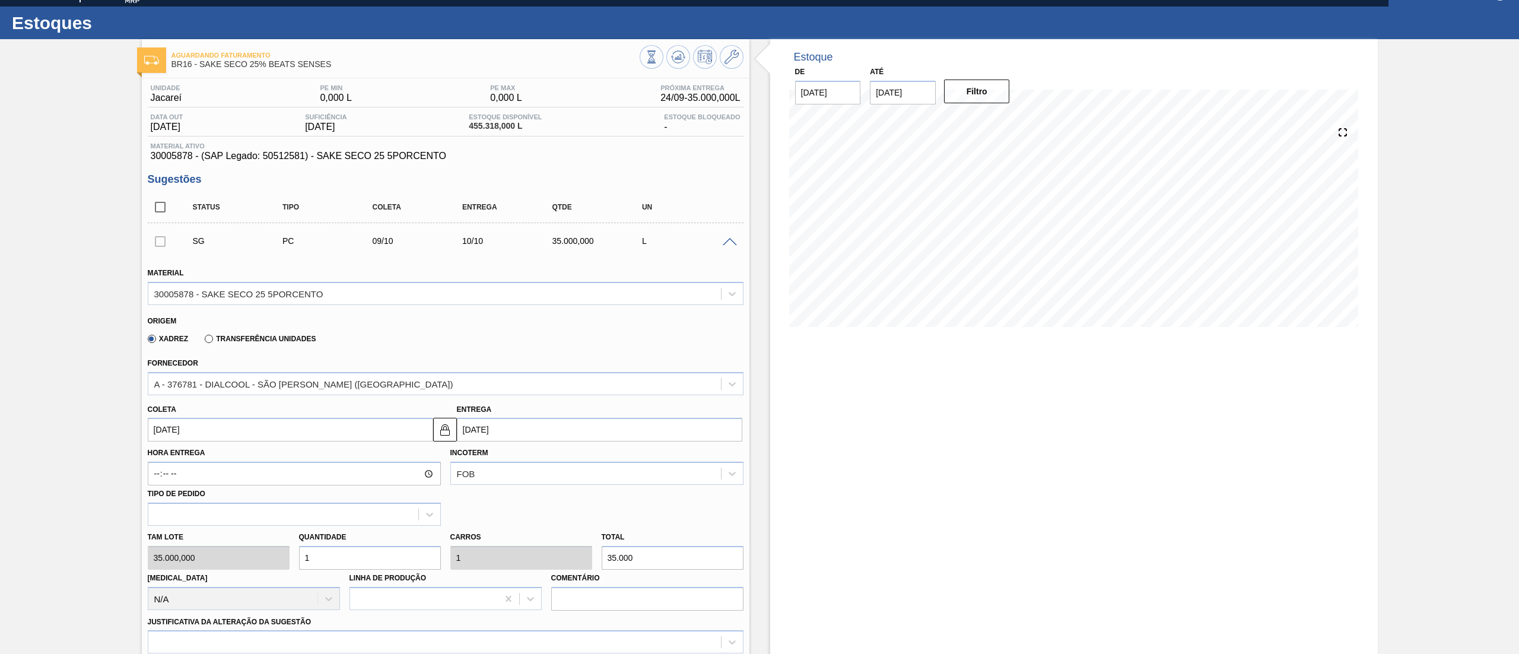
scroll to position [592, 0]
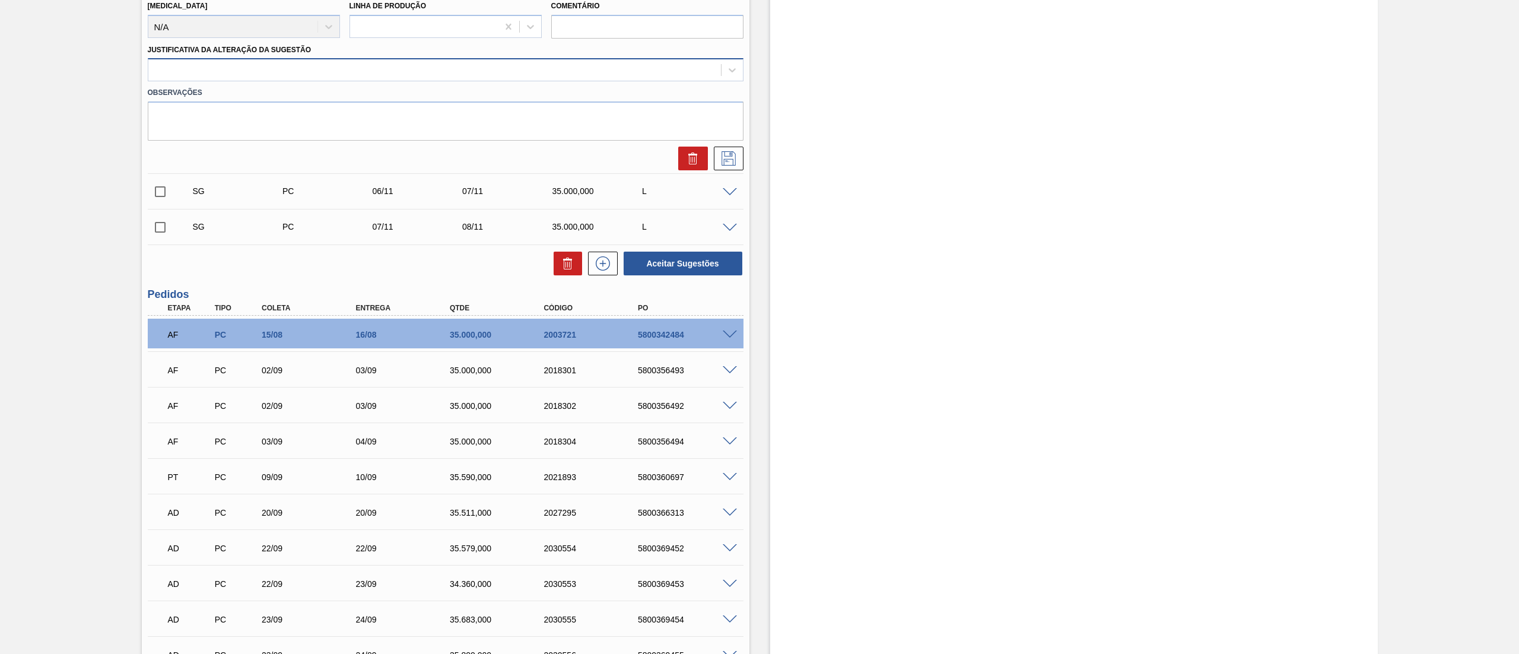
click at [247, 61] on div at bounding box center [446, 69] width 596 height 23
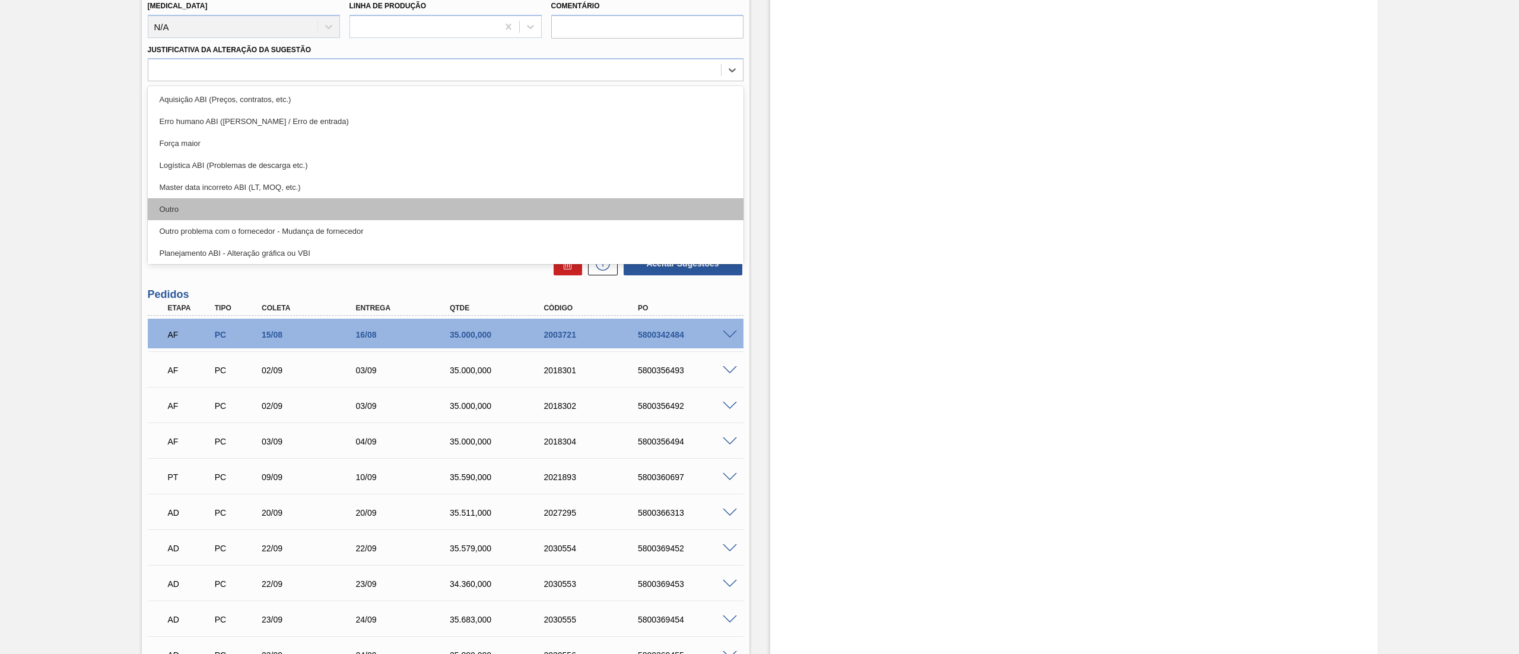
click at [197, 206] on div "Outro" at bounding box center [446, 209] width 596 height 22
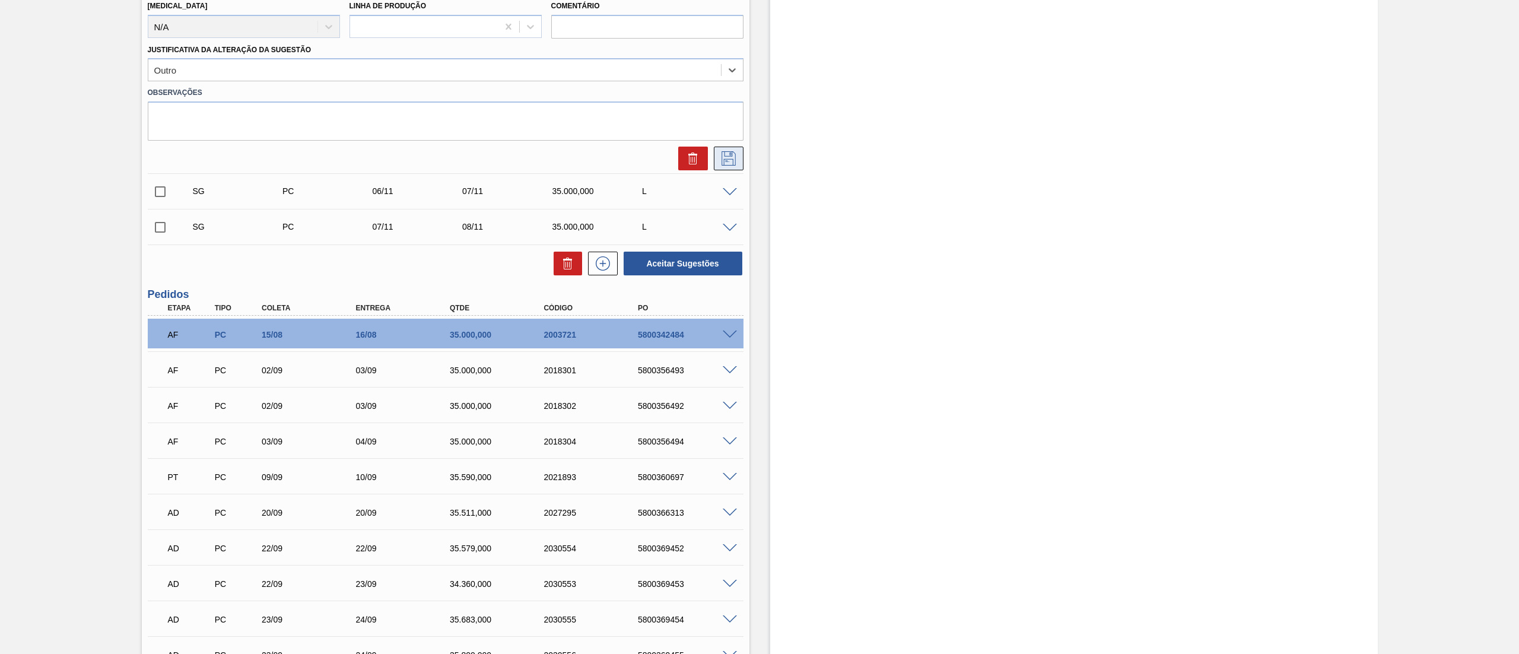
click at [736, 158] on icon at bounding box center [728, 158] width 19 height 14
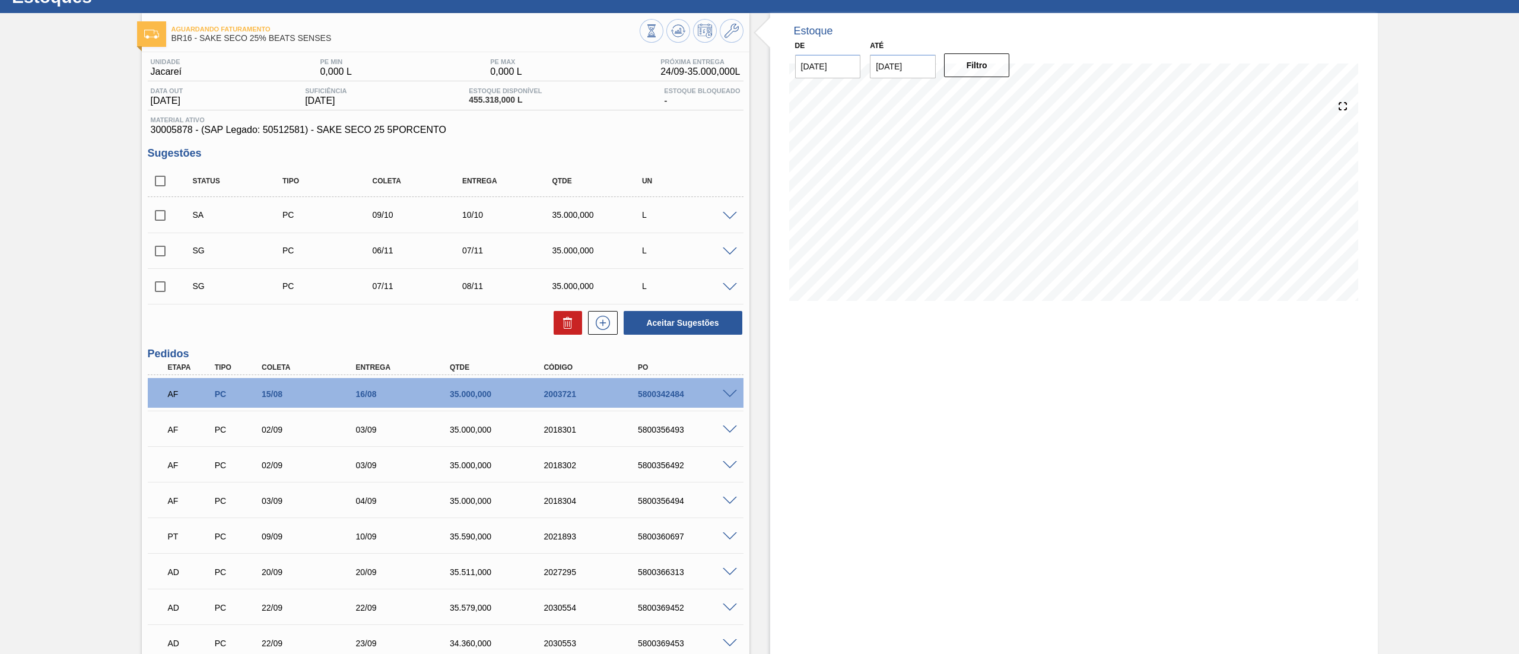
scroll to position [31, 0]
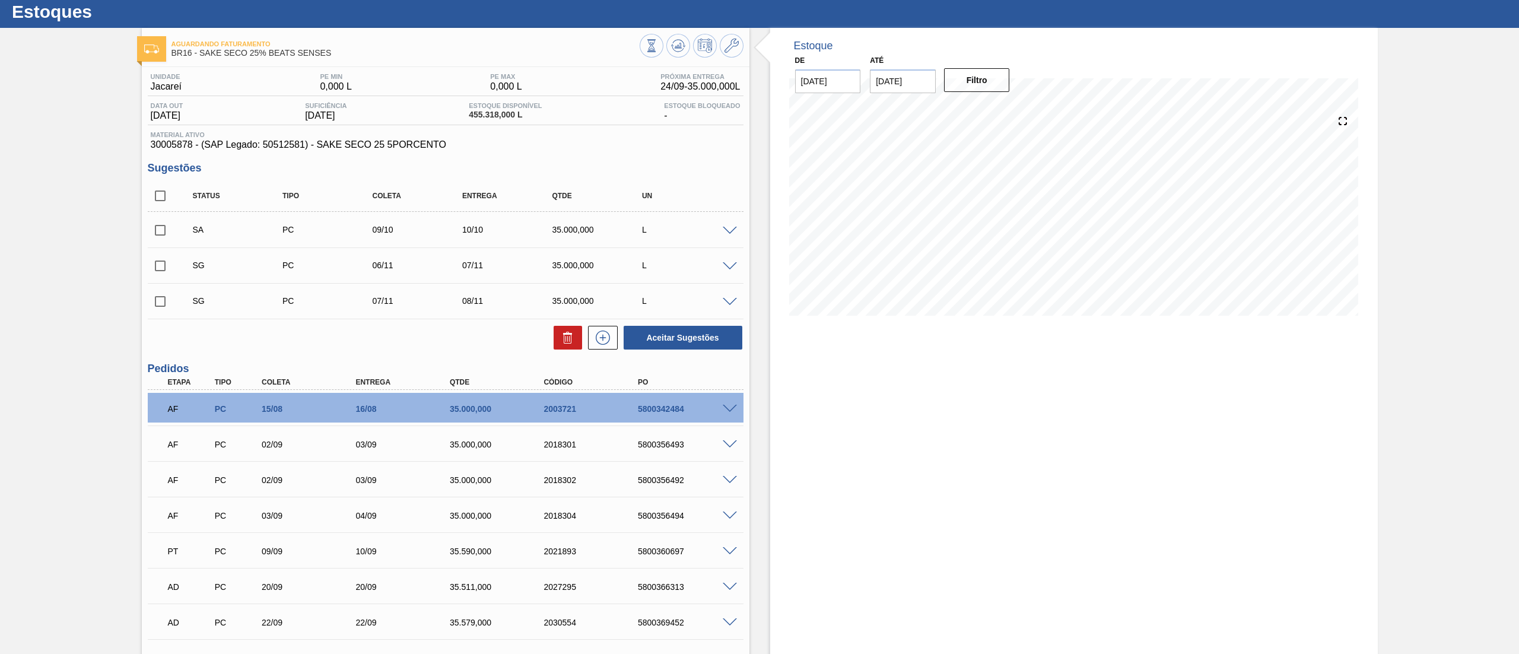
click at [732, 265] on span at bounding box center [730, 266] width 14 height 9
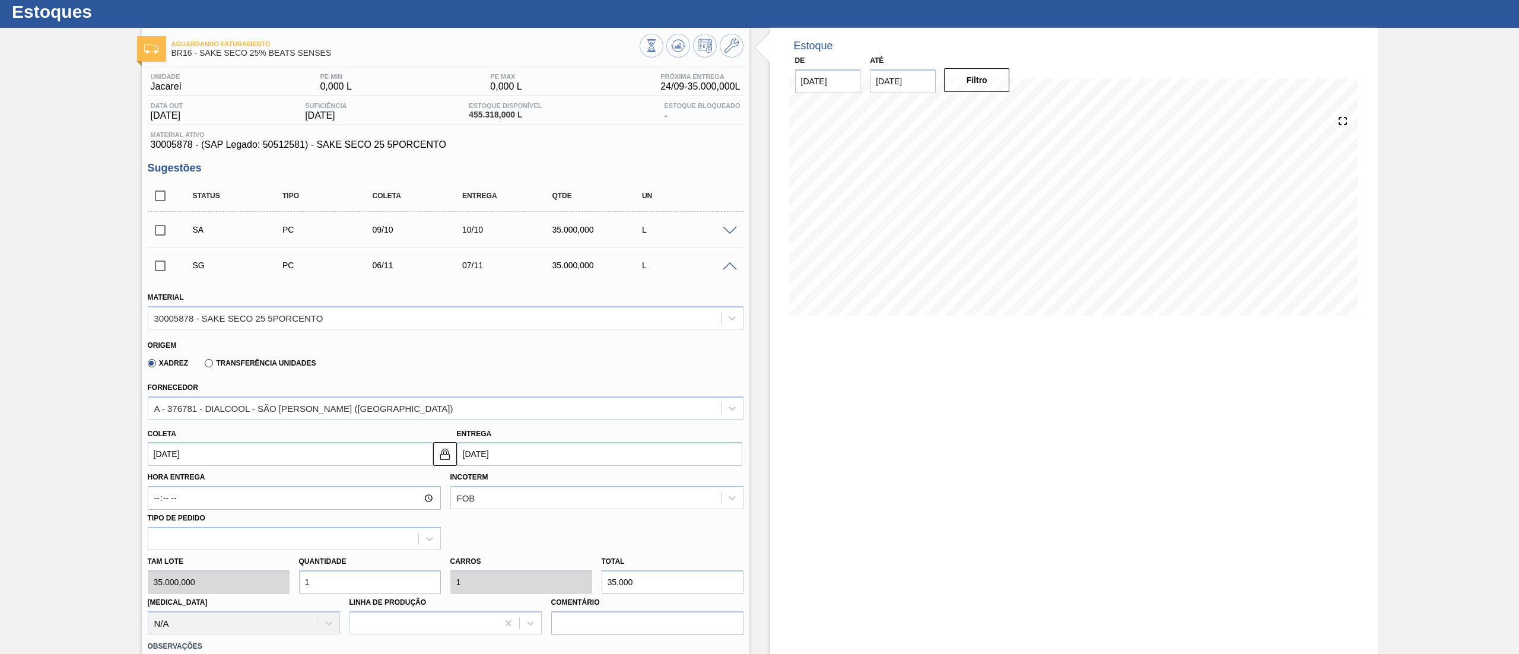
click at [272, 452] on input "[DATE]" at bounding box center [290, 454] width 285 height 24
click at [157, 486] on button "Previous Month" at bounding box center [158, 482] width 8 height 8
click at [231, 541] on div "9" at bounding box center [238, 540] width 16 height 16
type input "[DATE]"
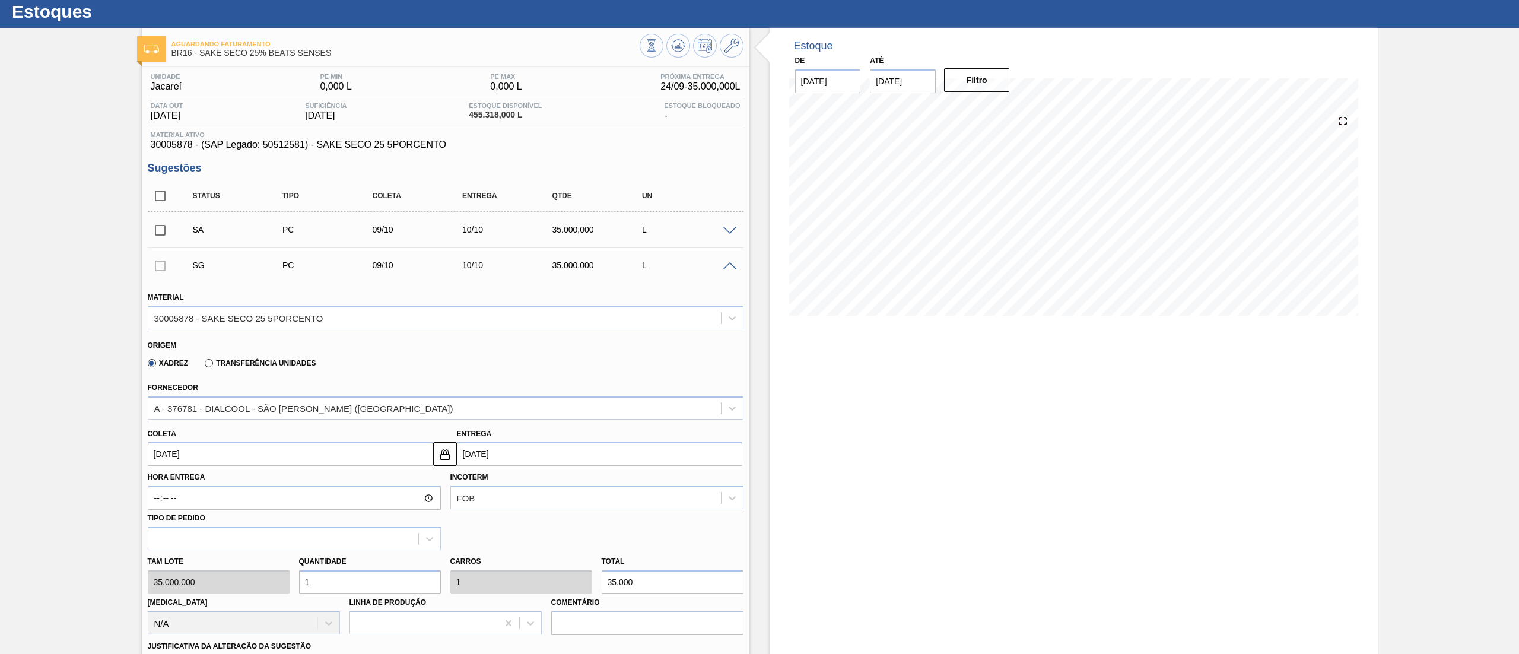
scroll to position [604, 0]
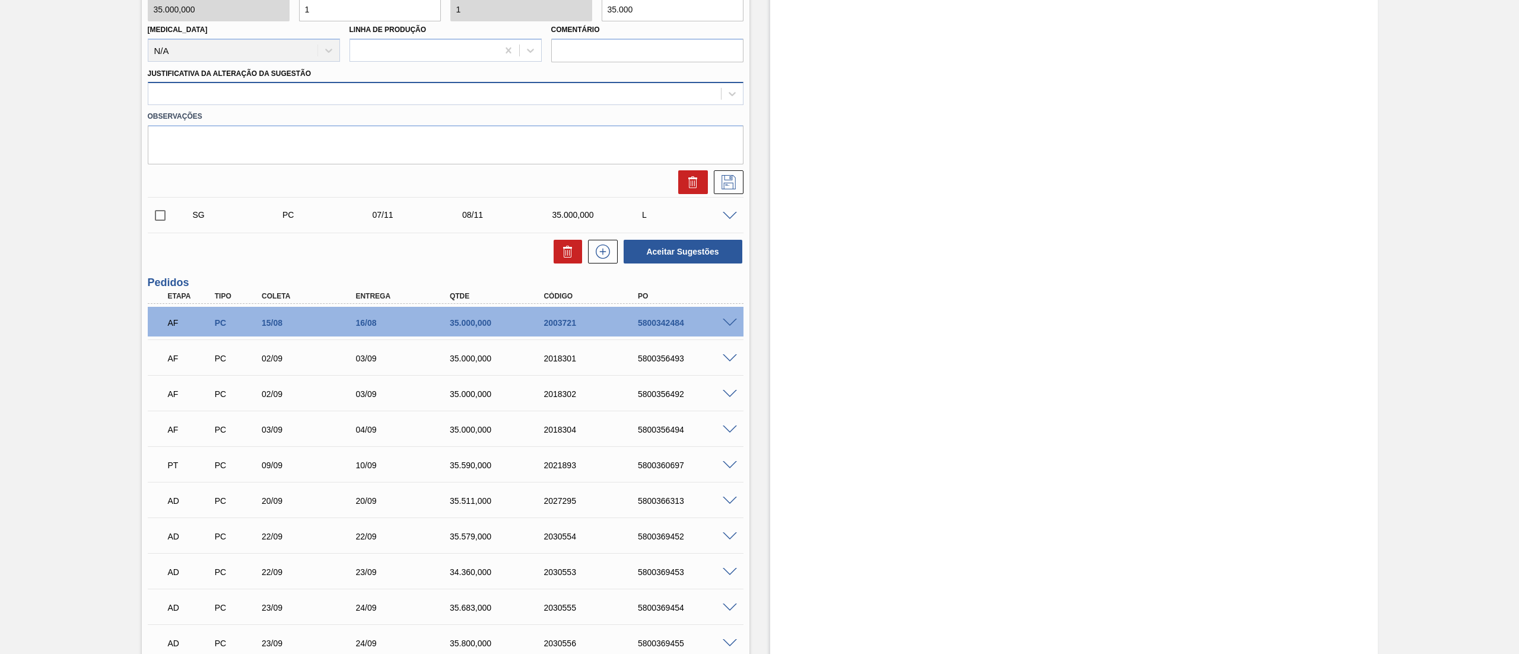
click at [224, 96] on div at bounding box center [434, 93] width 573 height 17
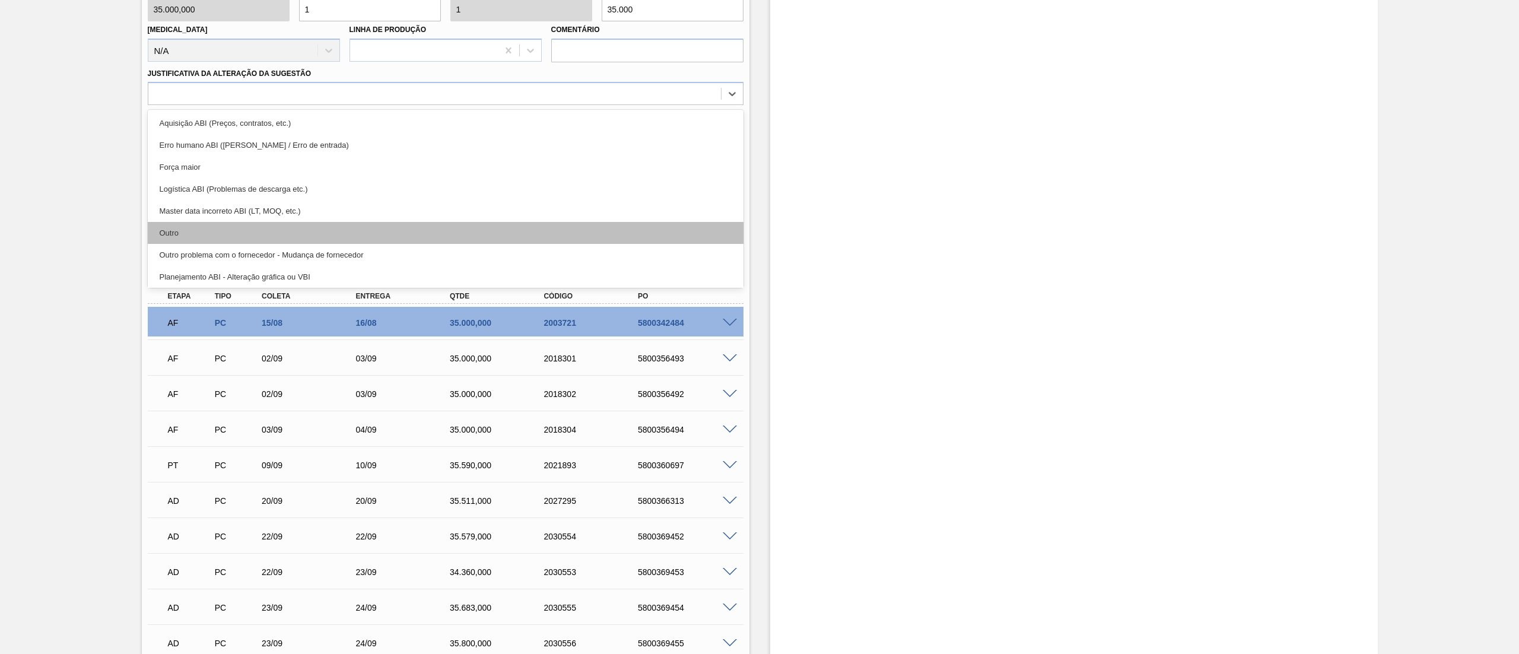
click at [186, 225] on div "Outro" at bounding box center [446, 233] width 596 height 22
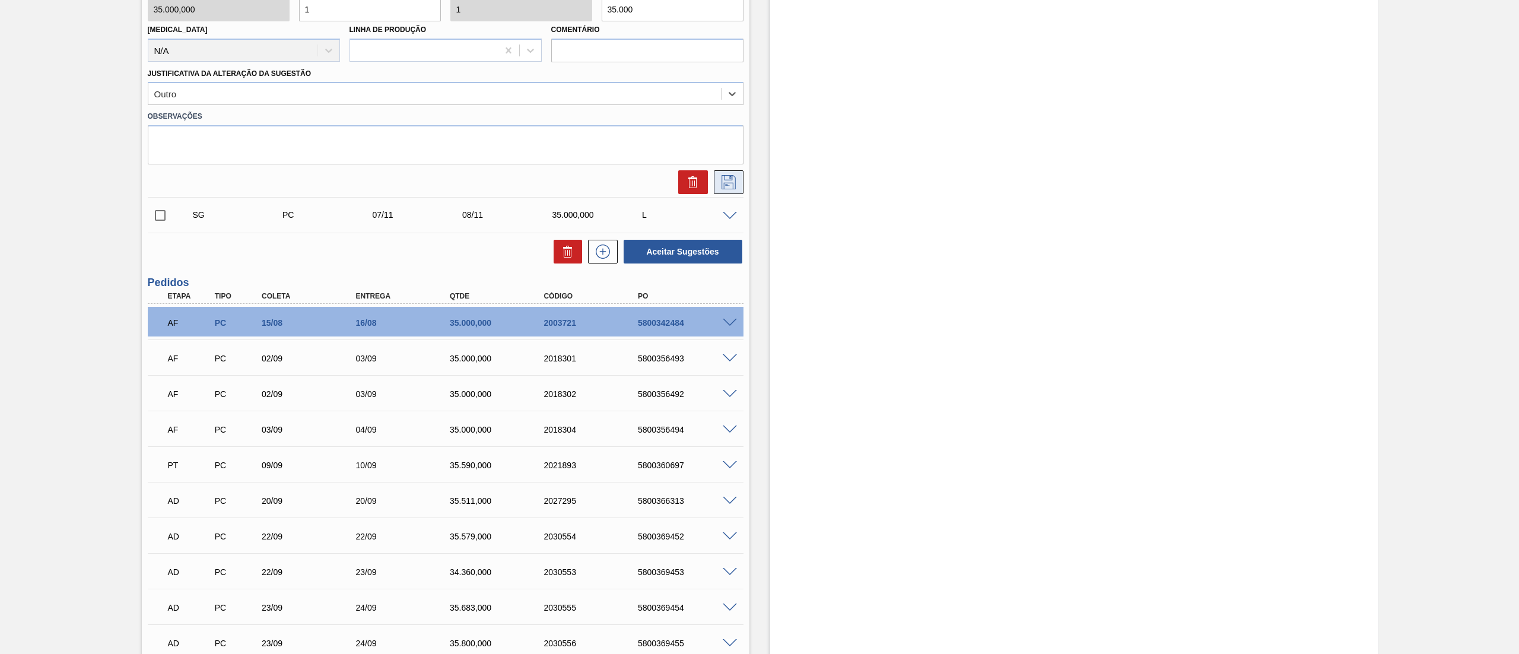
click at [724, 178] on icon at bounding box center [728, 182] width 19 height 14
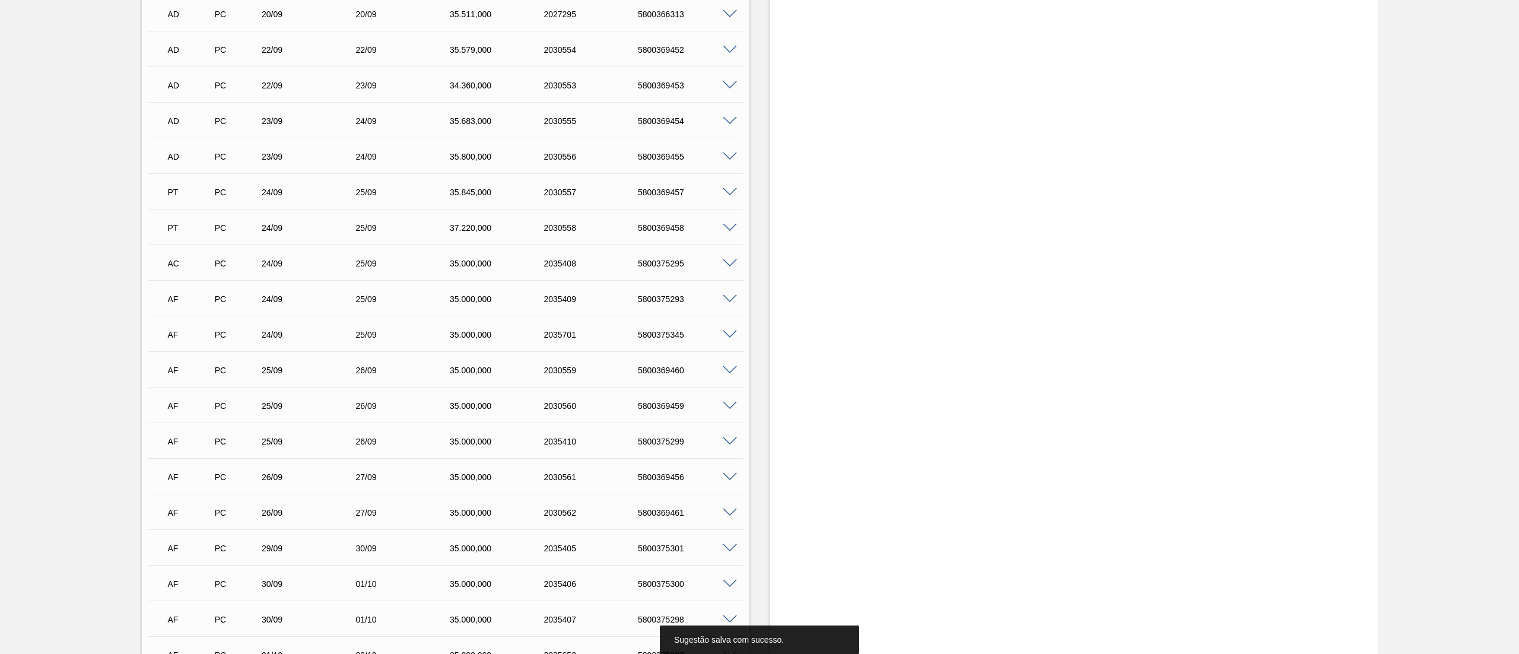
scroll to position [0, 0]
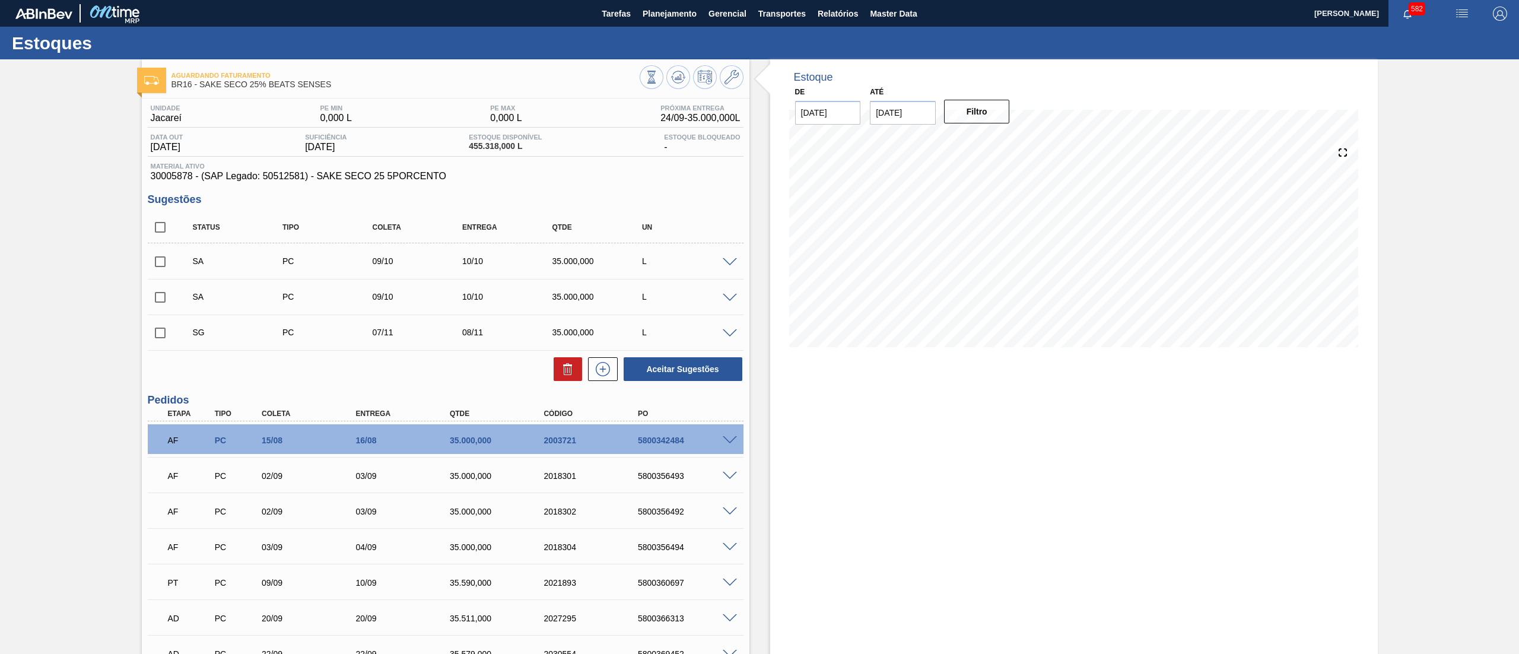
click at [161, 259] on input "checkbox" at bounding box center [160, 261] width 25 height 25
checkbox input "true"
click at [161, 291] on input "checkbox" at bounding box center [160, 297] width 25 height 25
checkbox input "true"
click at [646, 364] on button "Aceitar Sugestões" at bounding box center [683, 369] width 119 height 24
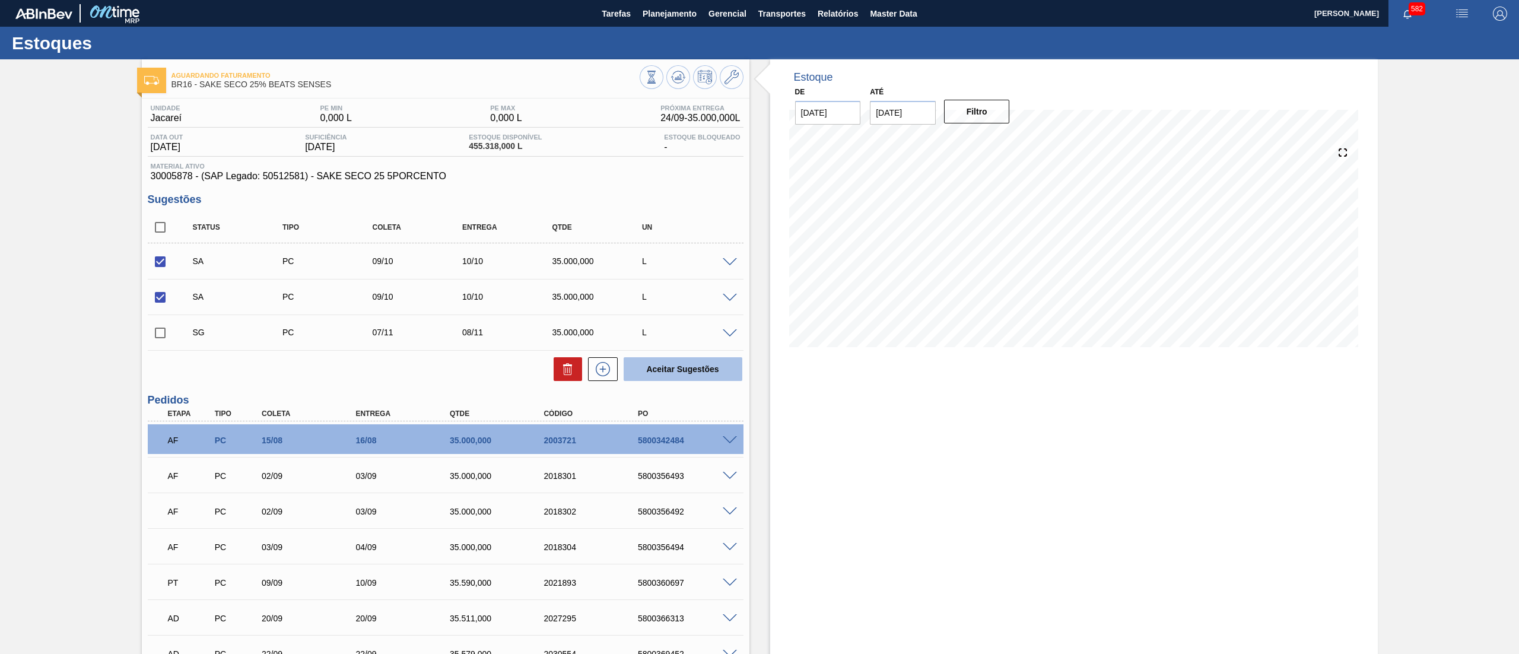
checkbox input "false"
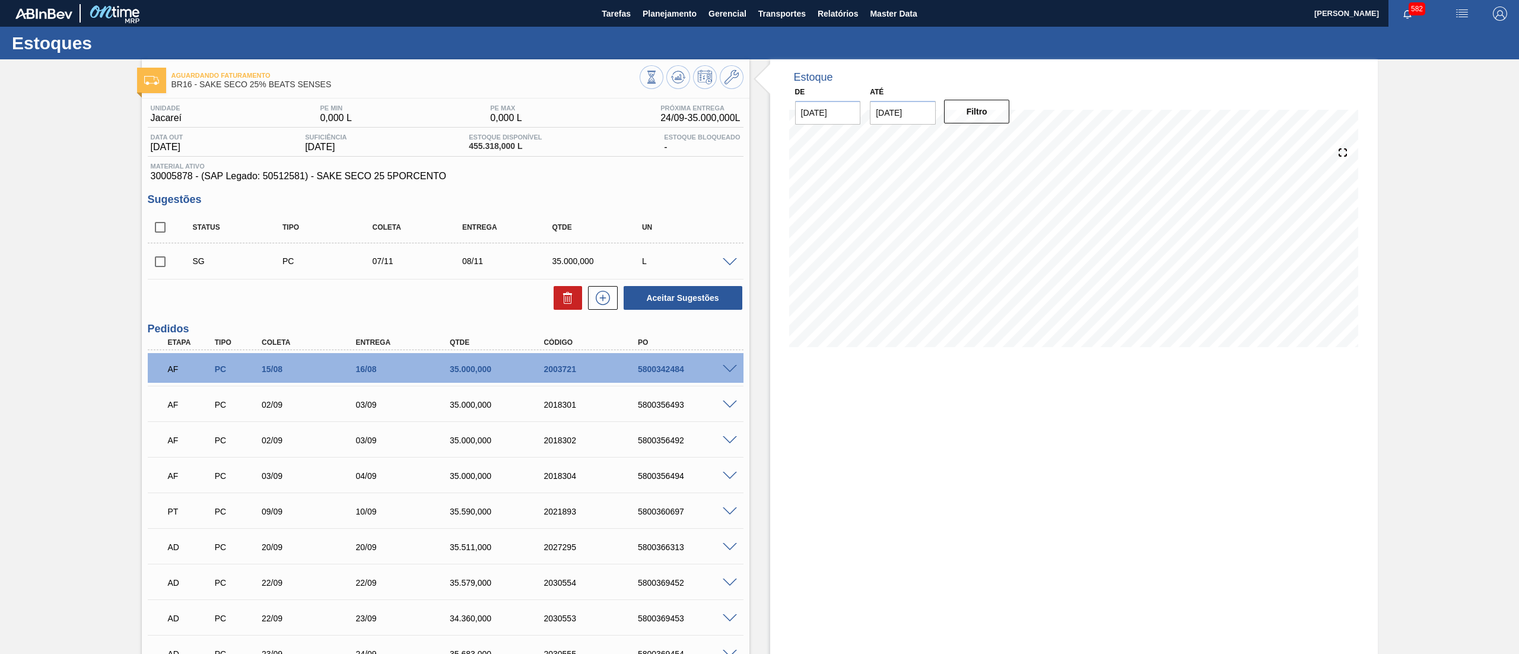
click at [729, 261] on span at bounding box center [730, 262] width 14 height 9
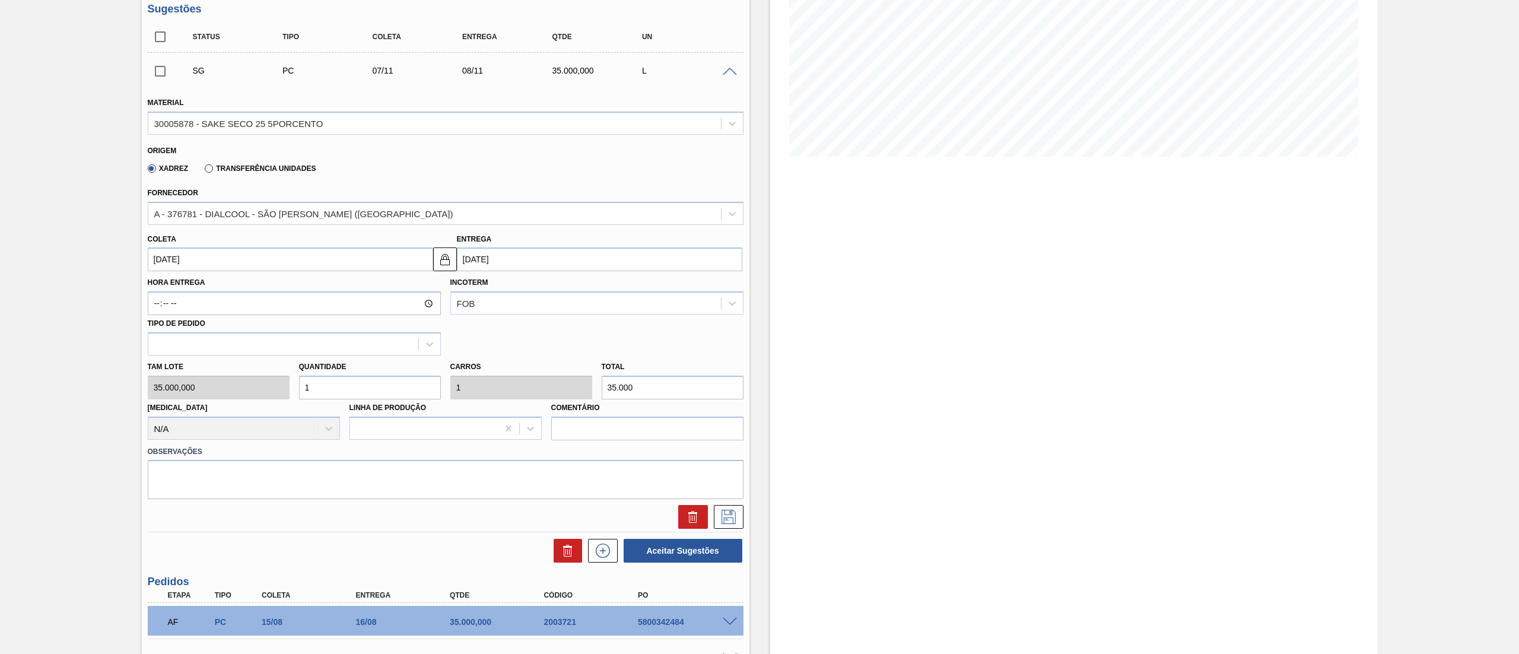
scroll to position [183, 0]
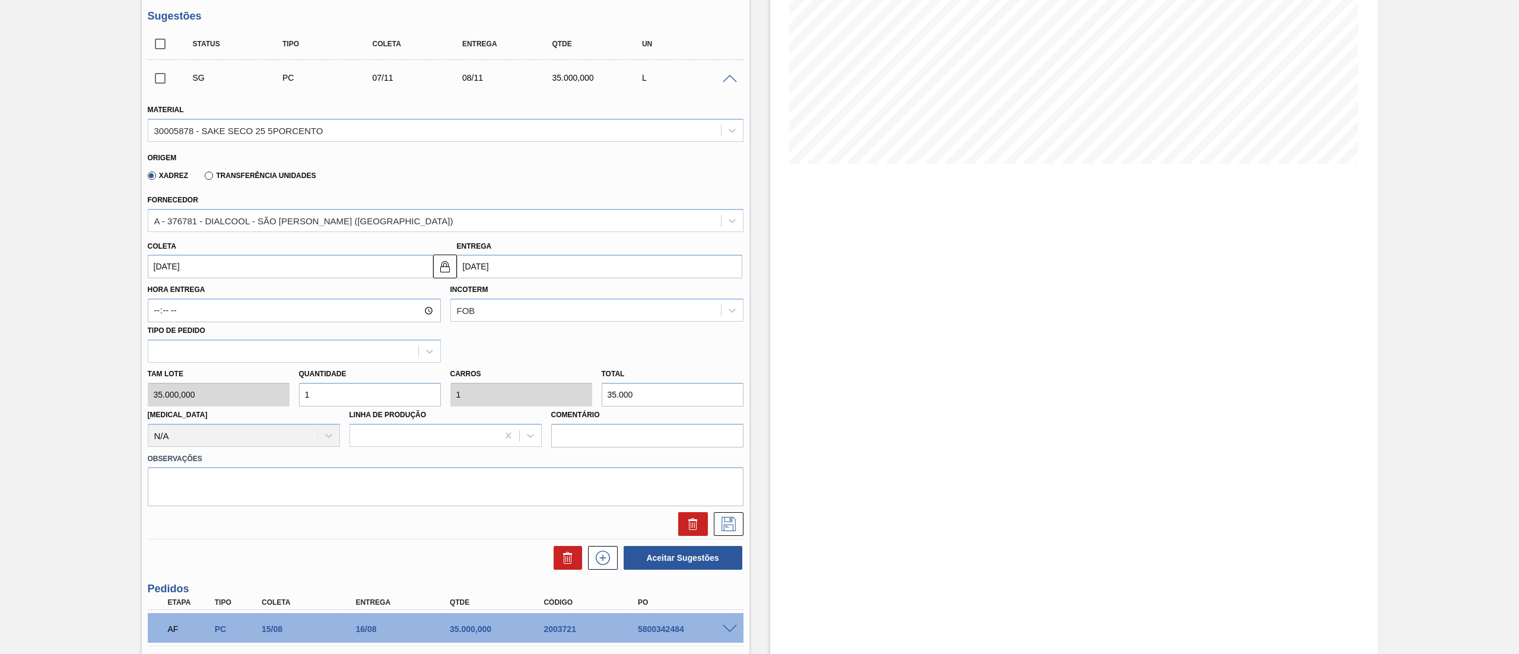
click at [301, 272] on input "[DATE]" at bounding box center [290, 267] width 285 height 24
click at [161, 297] on button "Previous Month" at bounding box center [158, 295] width 8 height 8
click at [256, 345] on div "10" at bounding box center [258, 352] width 16 height 16
type input "[DATE]"
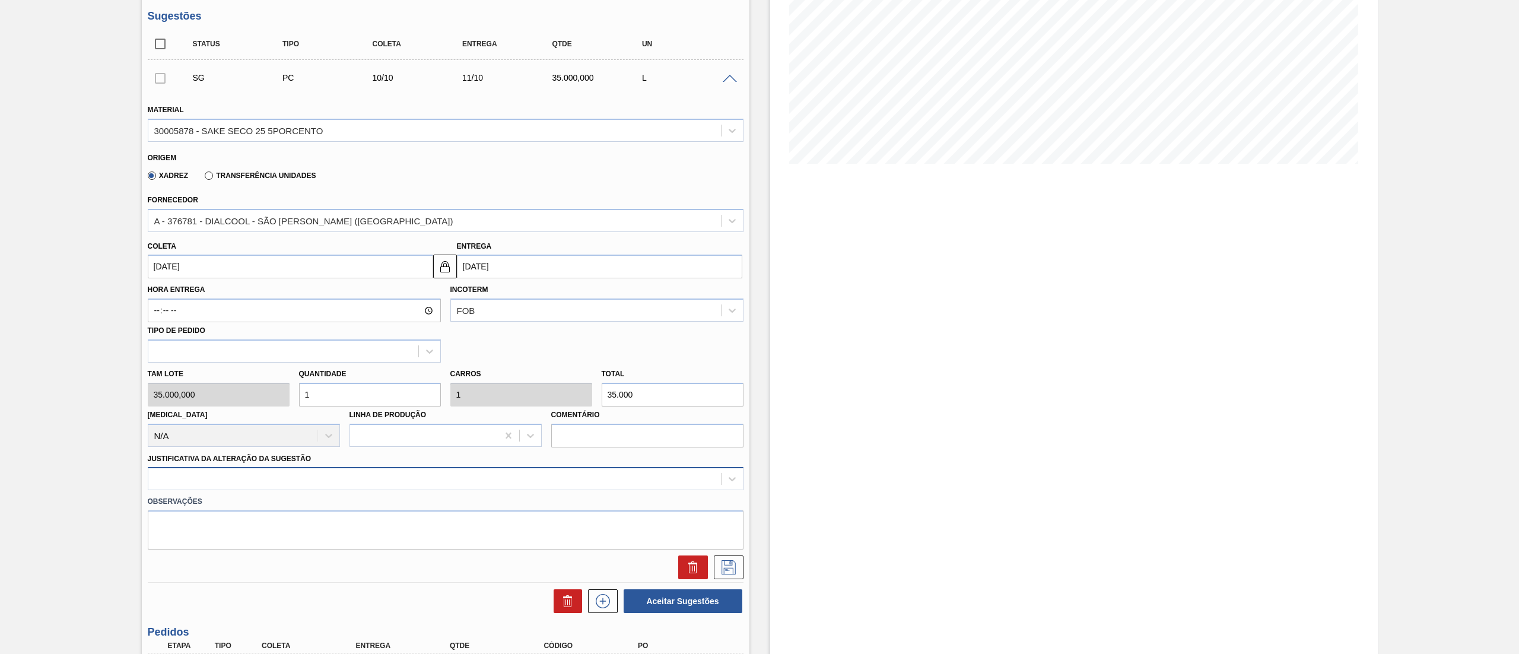
scroll to position [208, 0]
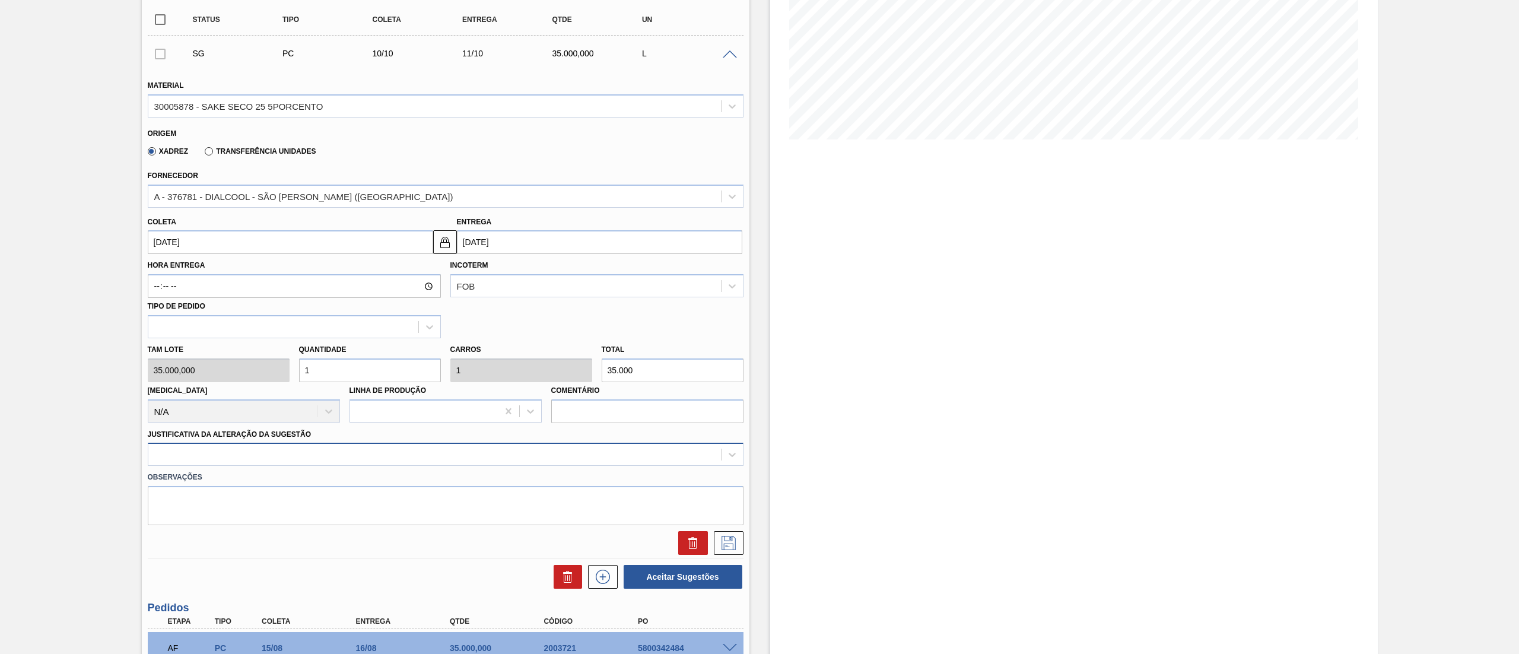
click at [258, 466] on div at bounding box center [446, 454] width 596 height 23
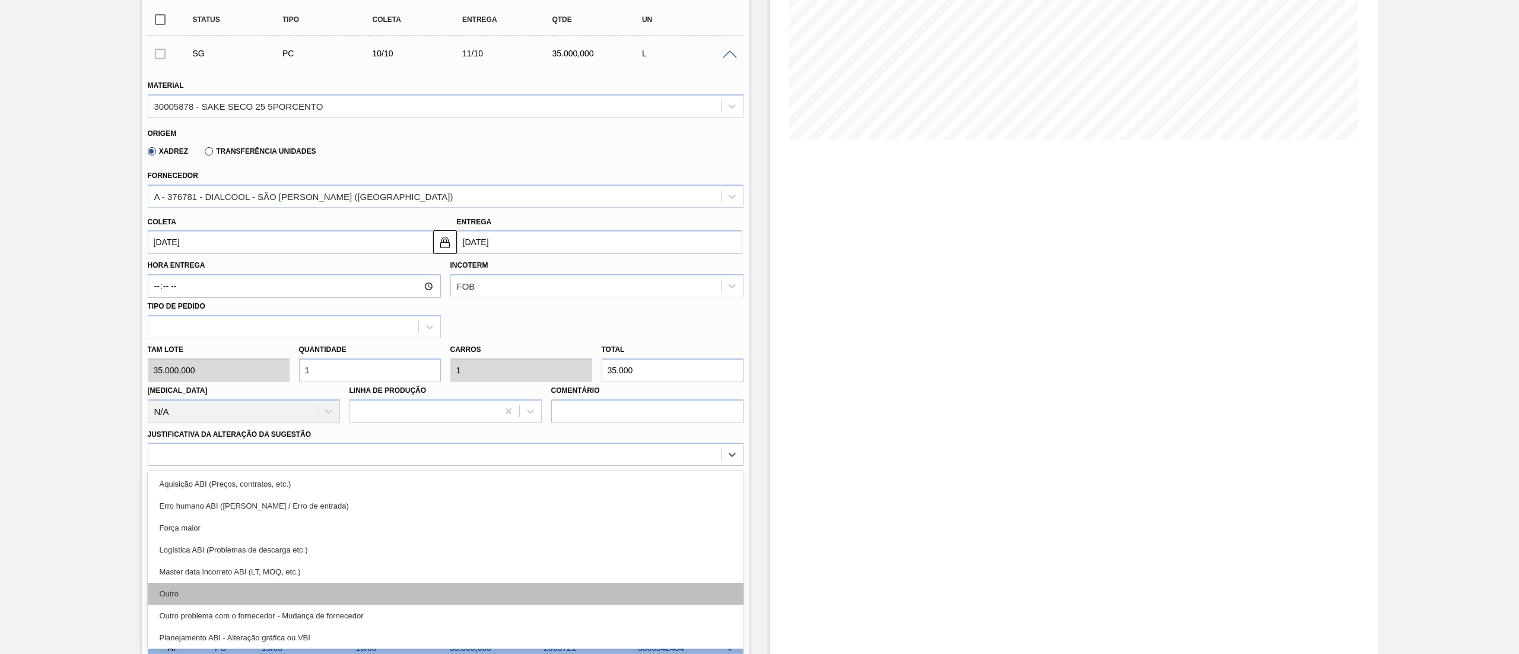
click at [239, 591] on div "Outro" at bounding box center [446, 594] width 596 height 22
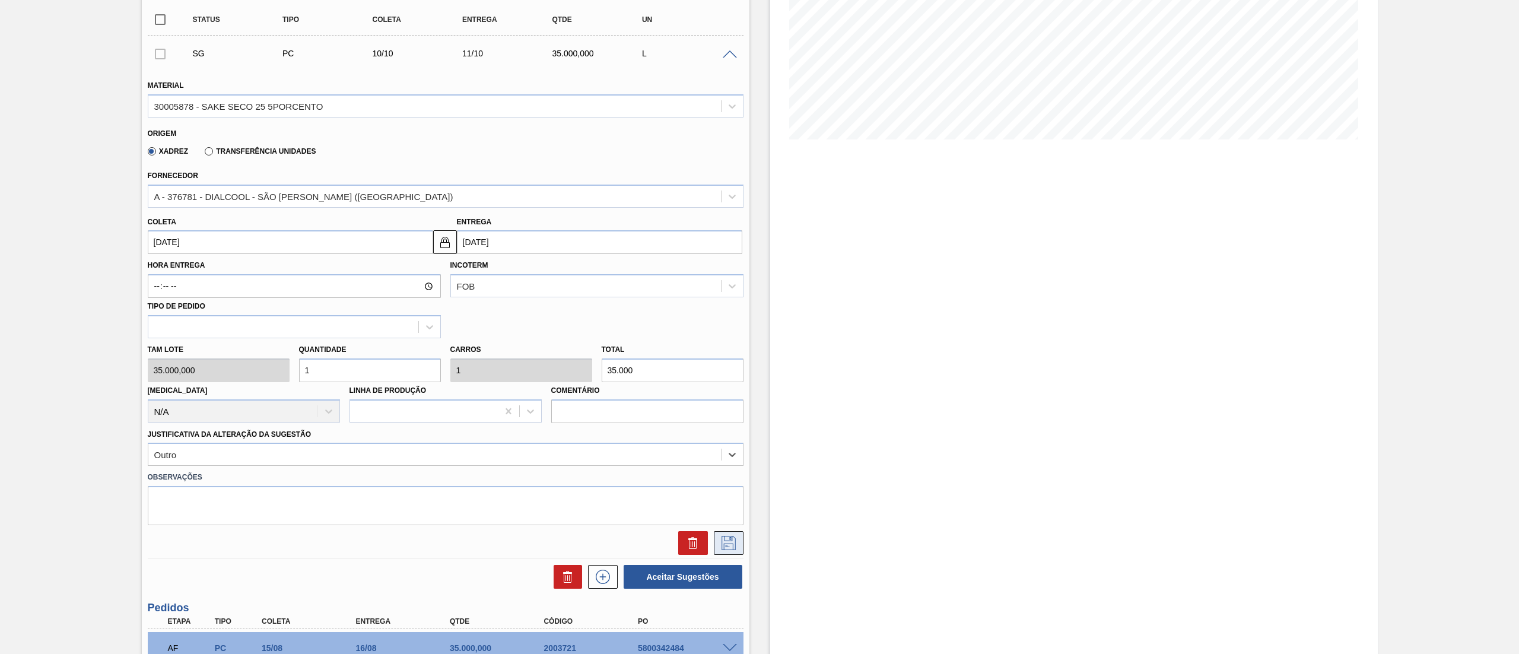
click at [724, 531] on button at bounding box center [729, 543] width 30 height 24
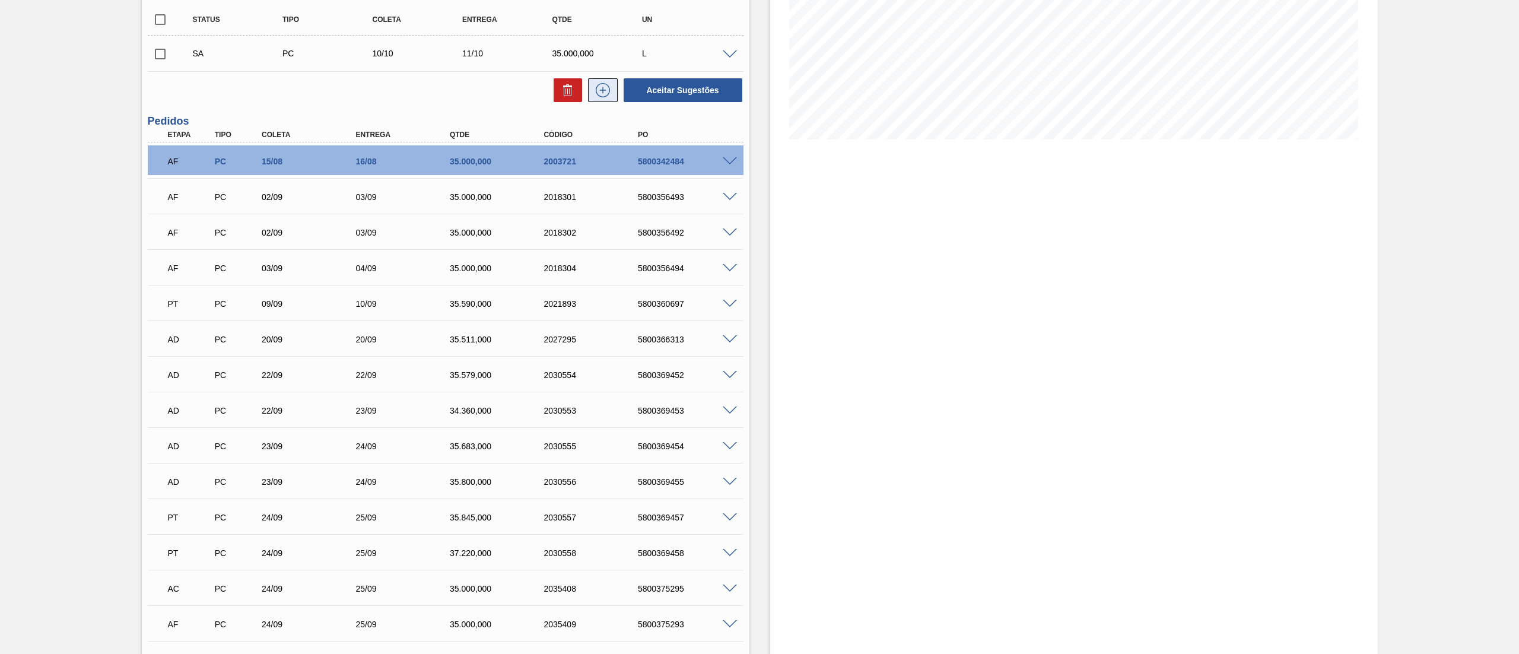
click at [593, 96] on icon at bounding box center [602, 90] width 19 height 14
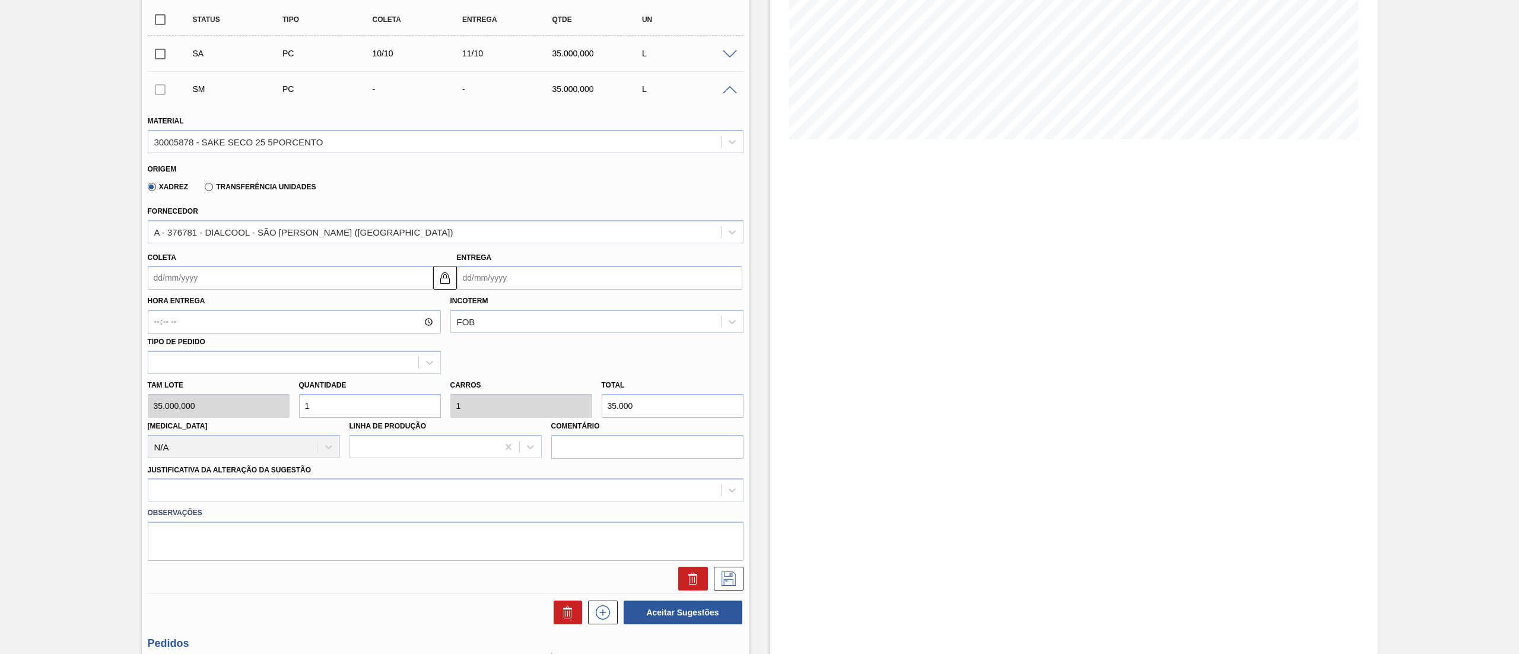
click at [304, 281] on input "Coleta" at bounding box center [290, 278] width 285 height 24
click at [155, 315] on div "dom" at bounding box center [162, 321] width 16 height 16
click at [278, 313] on div "sab" at bounding box center [277, 321] width 16 height 16
click at [279, 309] on button "Next Month" at bounding box center [281, 306] width 8 height 8
click at [253, 362] on div "10" at bounding box center [258, 363] width 16 height 16
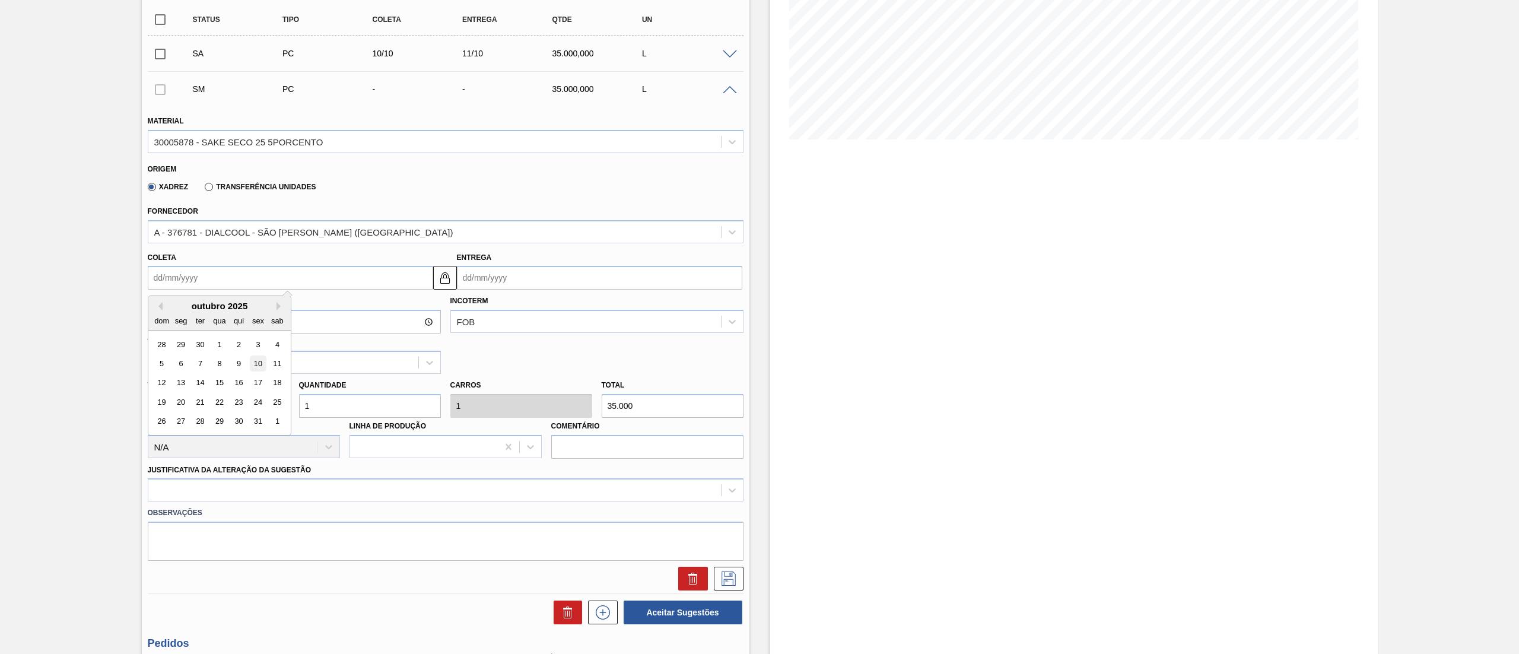
type input "[DATE]"
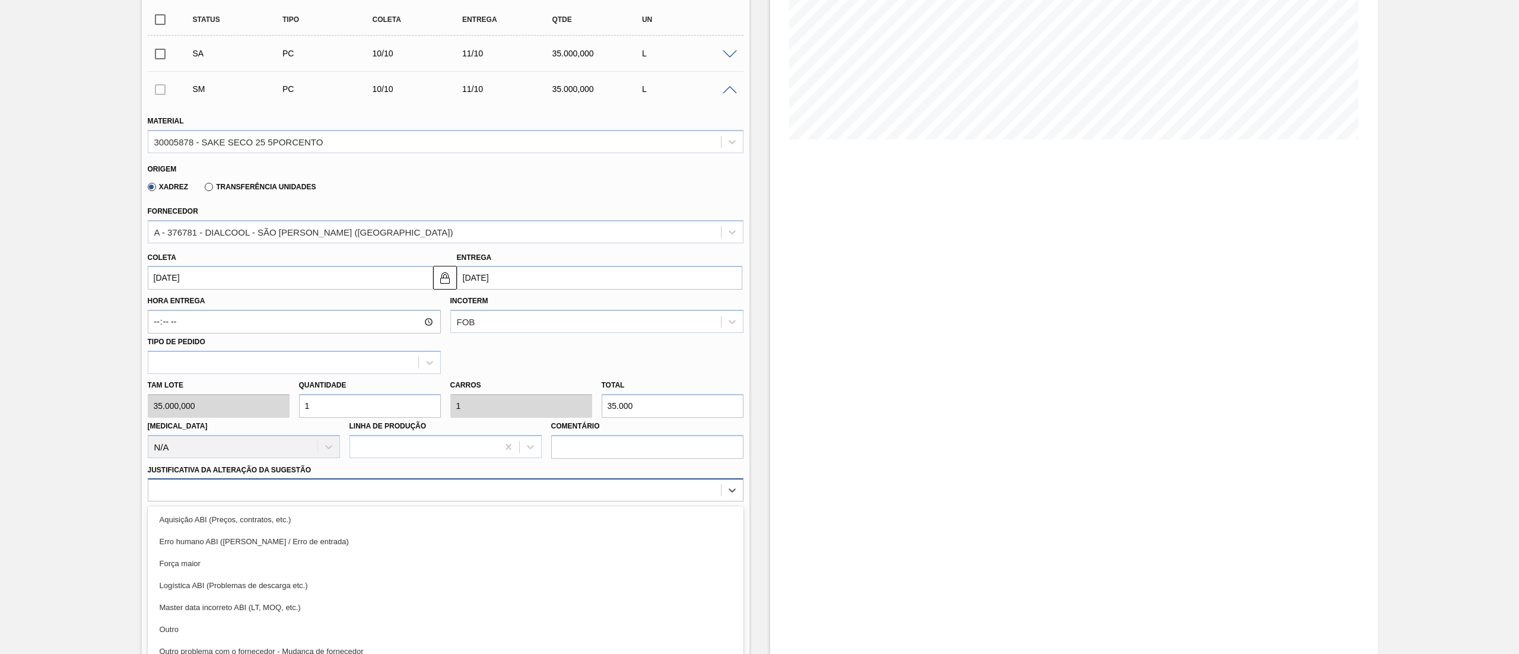
click at [231, 489] on div "option Aquisição ABI (Preços, contratos, etc.) focused, 1 of 18. 18 results ava…" at bounding box center [446, 489] width 596 height 23
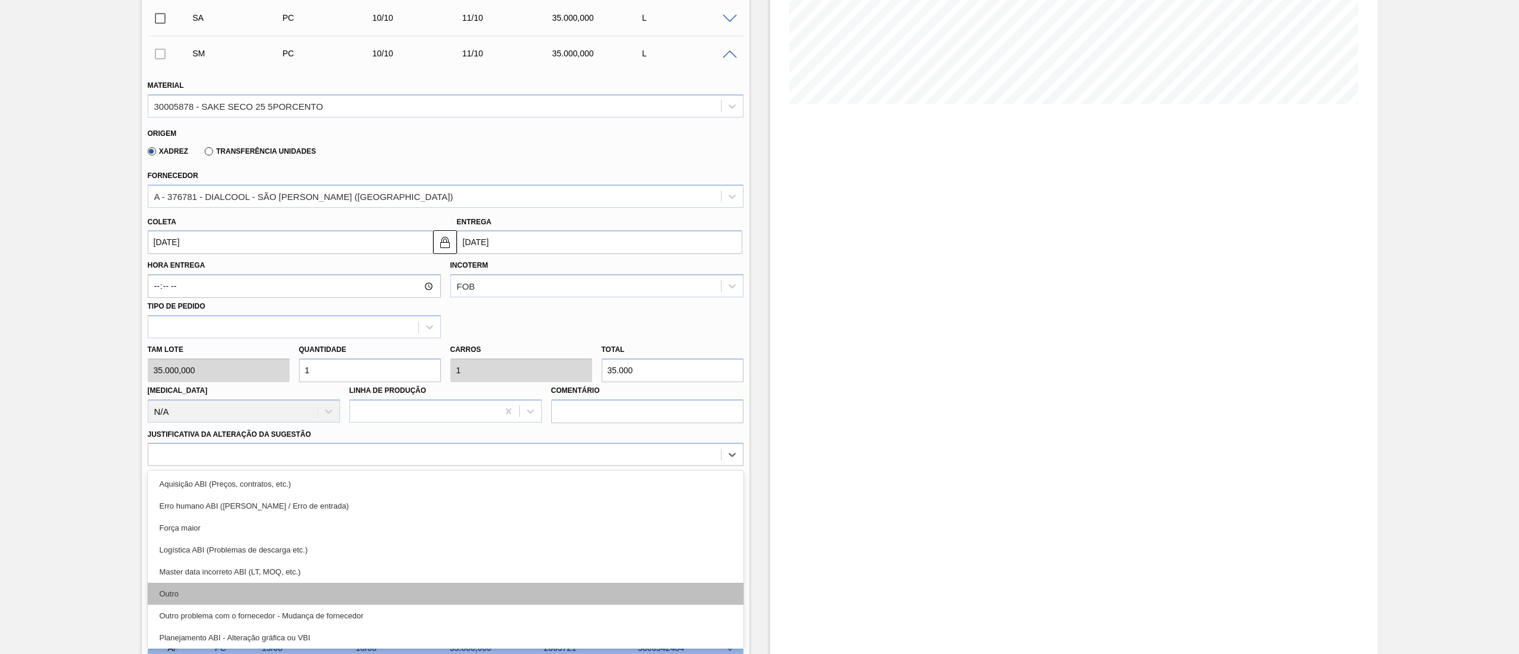
click at [204, 590] on div "Outro" at bounding box center [446, 594] width 596 height 22
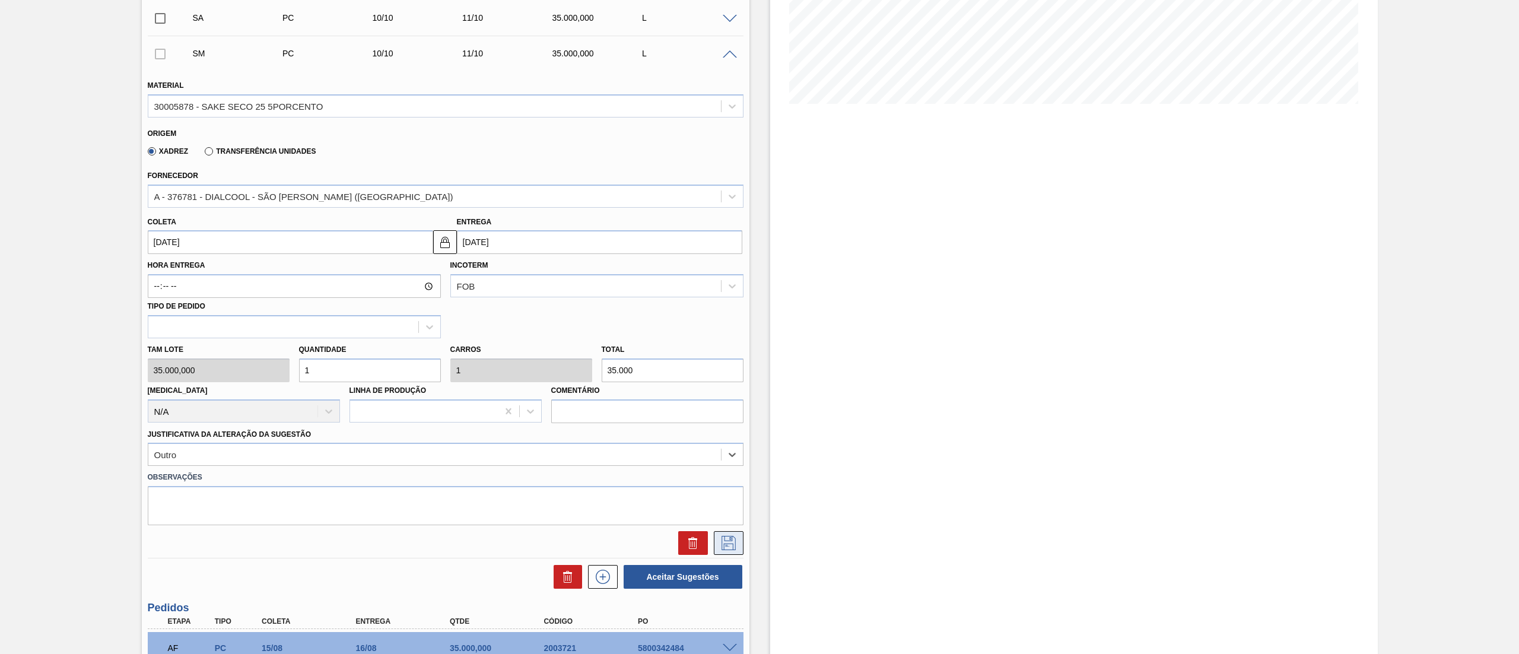
click at [719, 541] on icon at bounding box center [728, 543] width 19 height 14
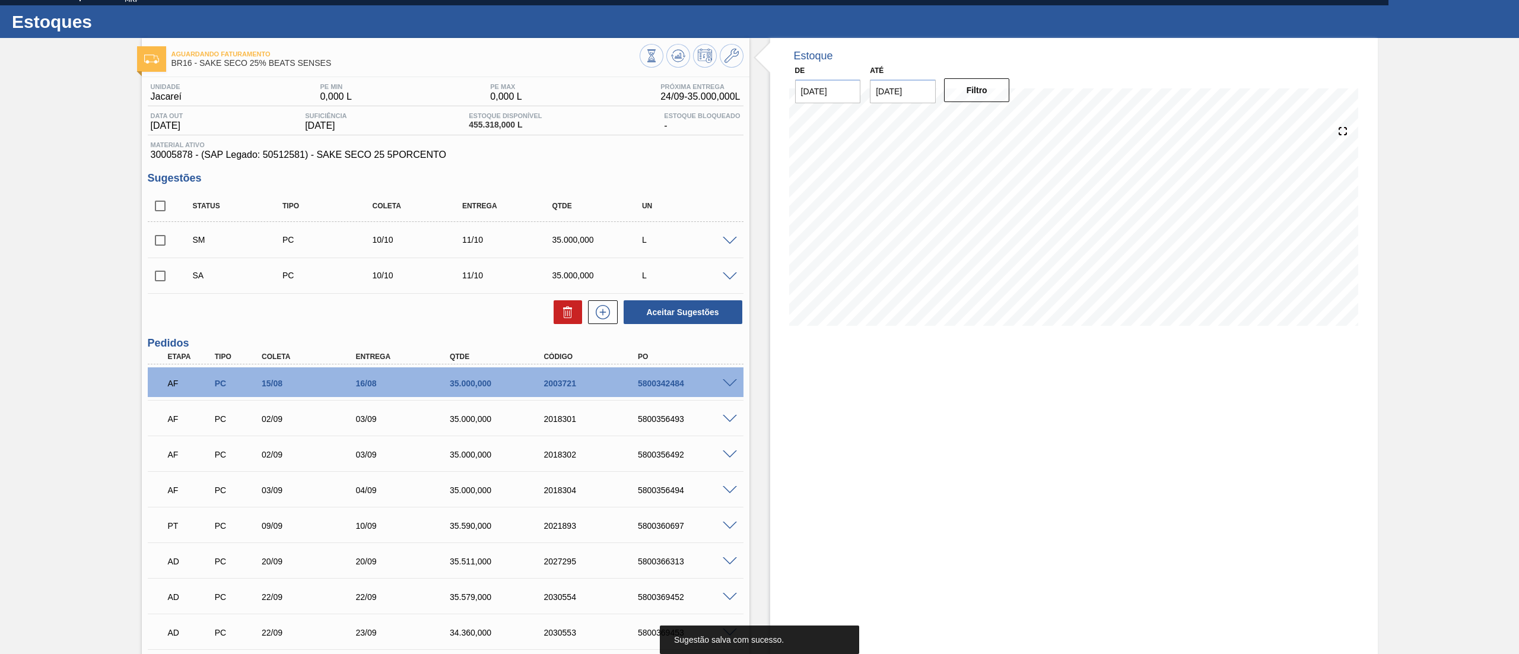
scroll to position [0, 0]
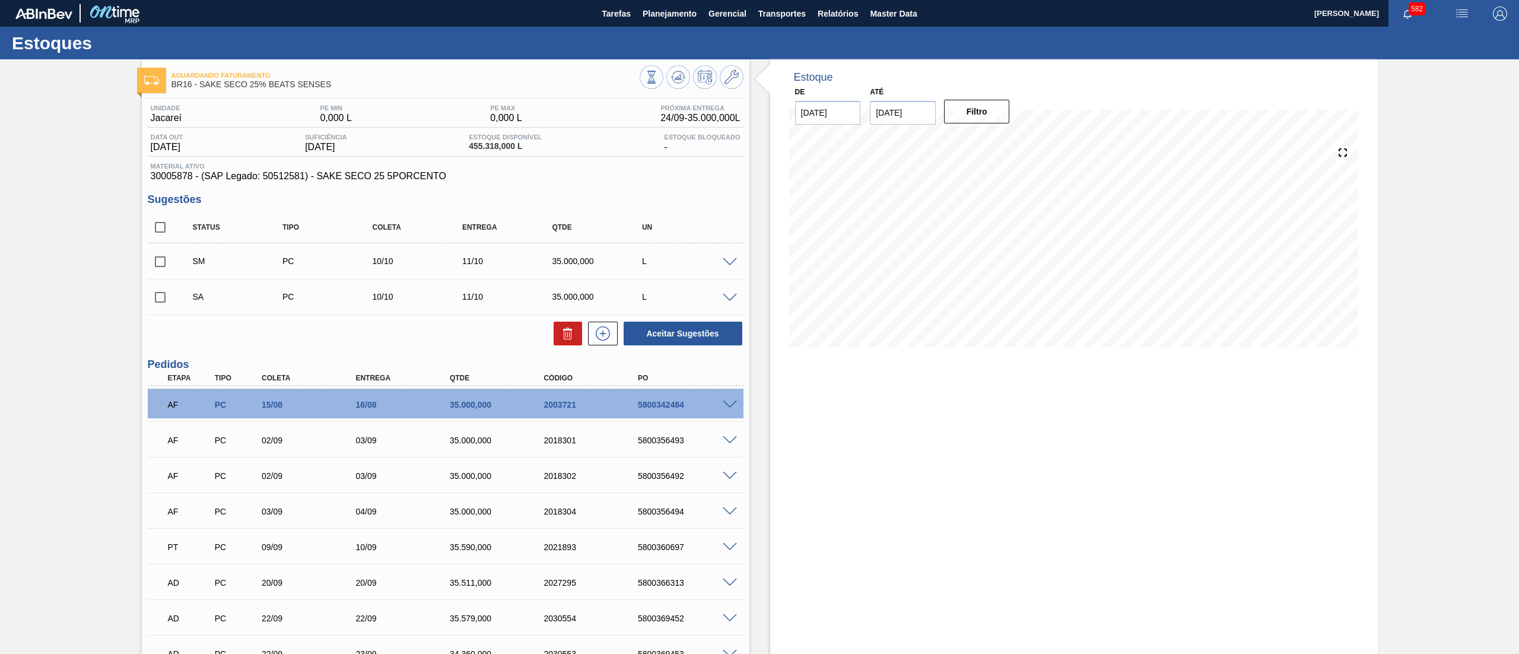
click at [161, 225] on input "checkbox" at bounding box center [160, 227] width 25 height 25
checkbox input "true"
click at [687, 330] on button "Aceitar Sugestões" at bounding box center [683, 334] width 119 height 24
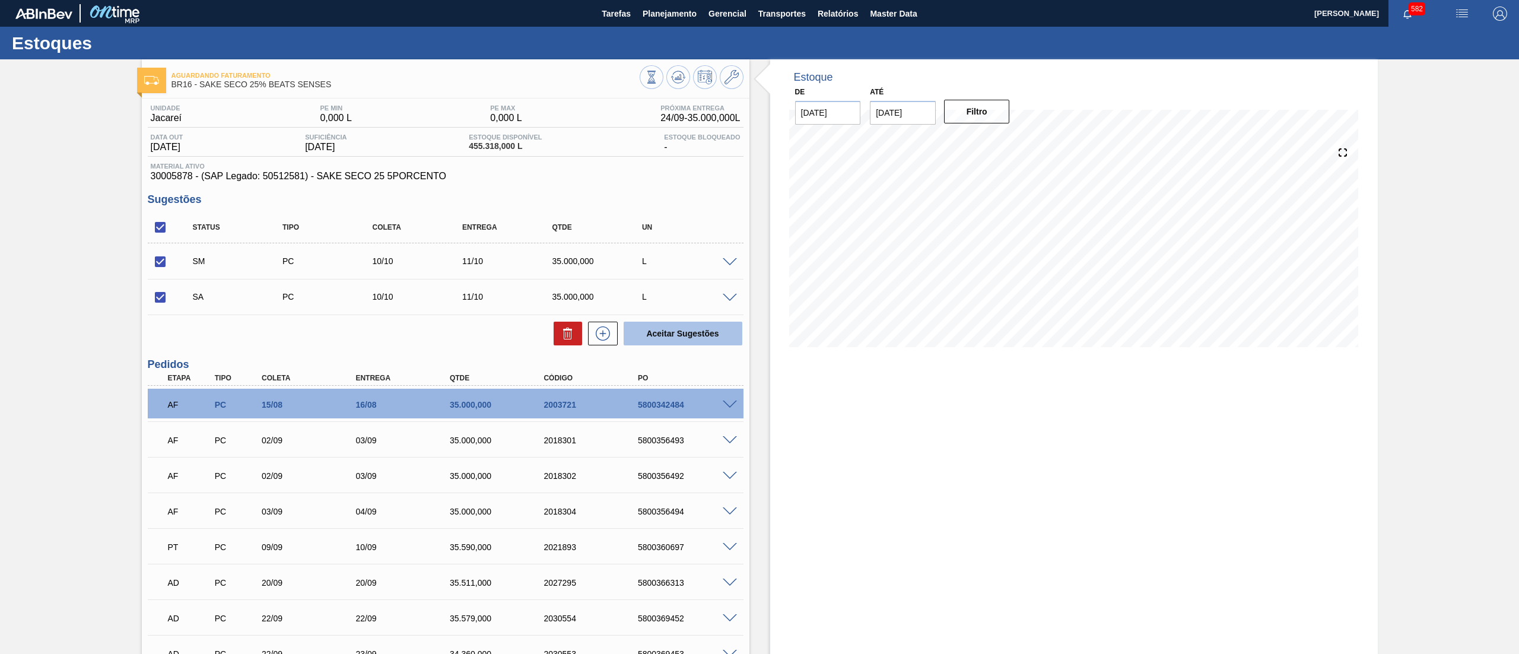
checkbox input "false"
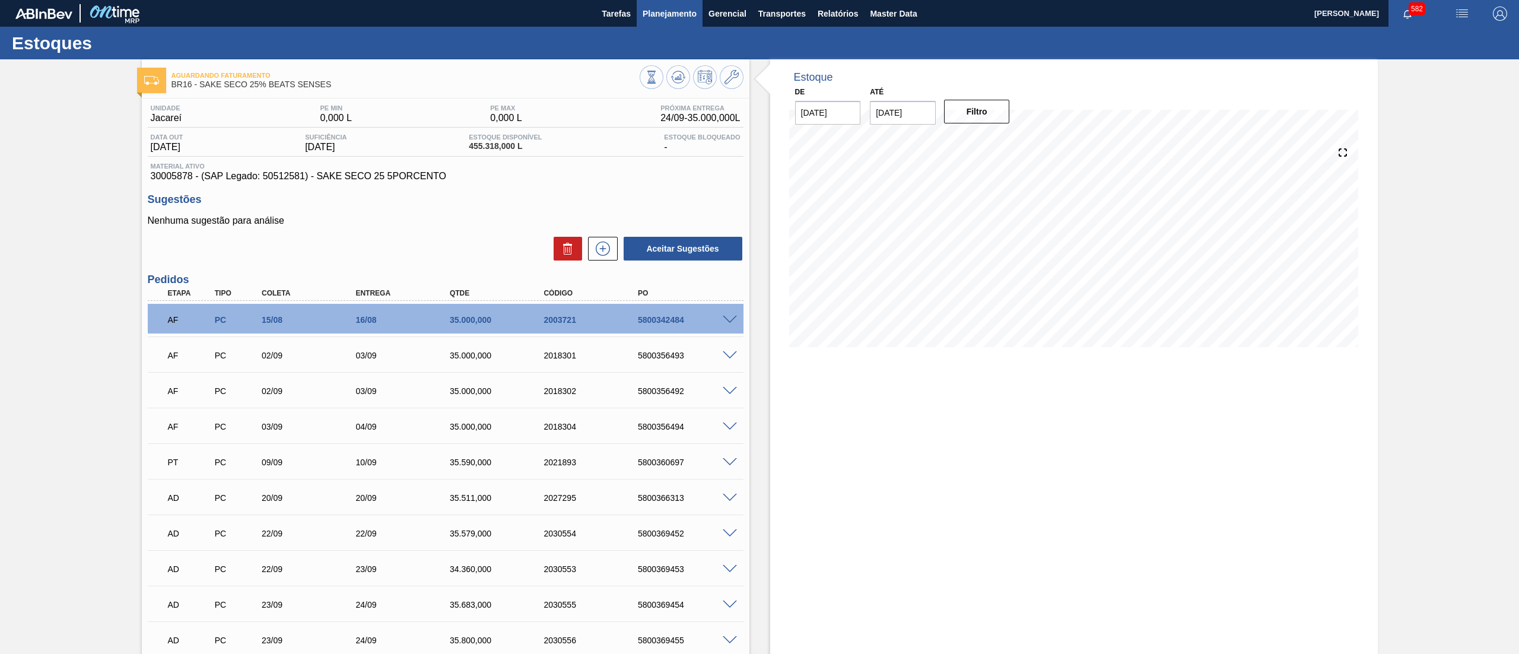
click at [638, 8] on button "Planejamento" at bounding box center [670, 13] width 66 height 27
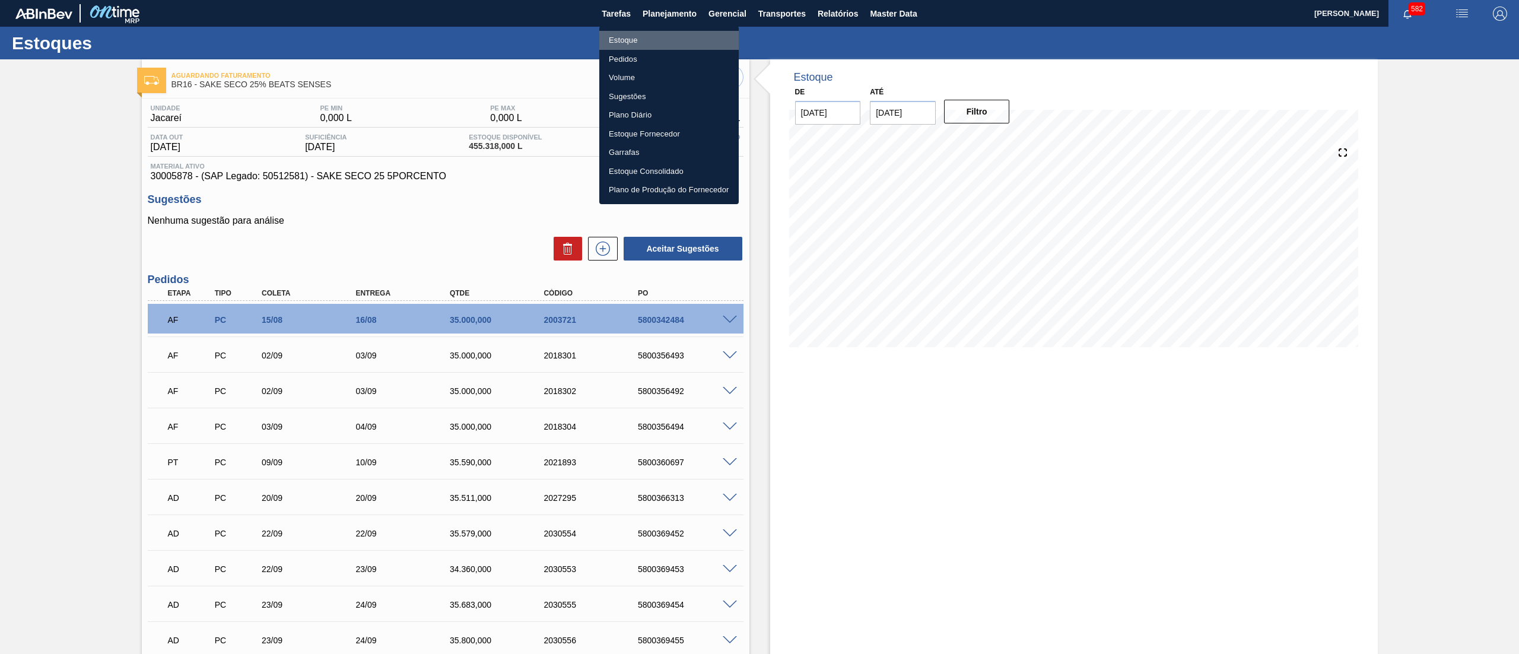
click at [622, 43] on li "Estoque" at bounding box center [668, 40] width 139 height 19
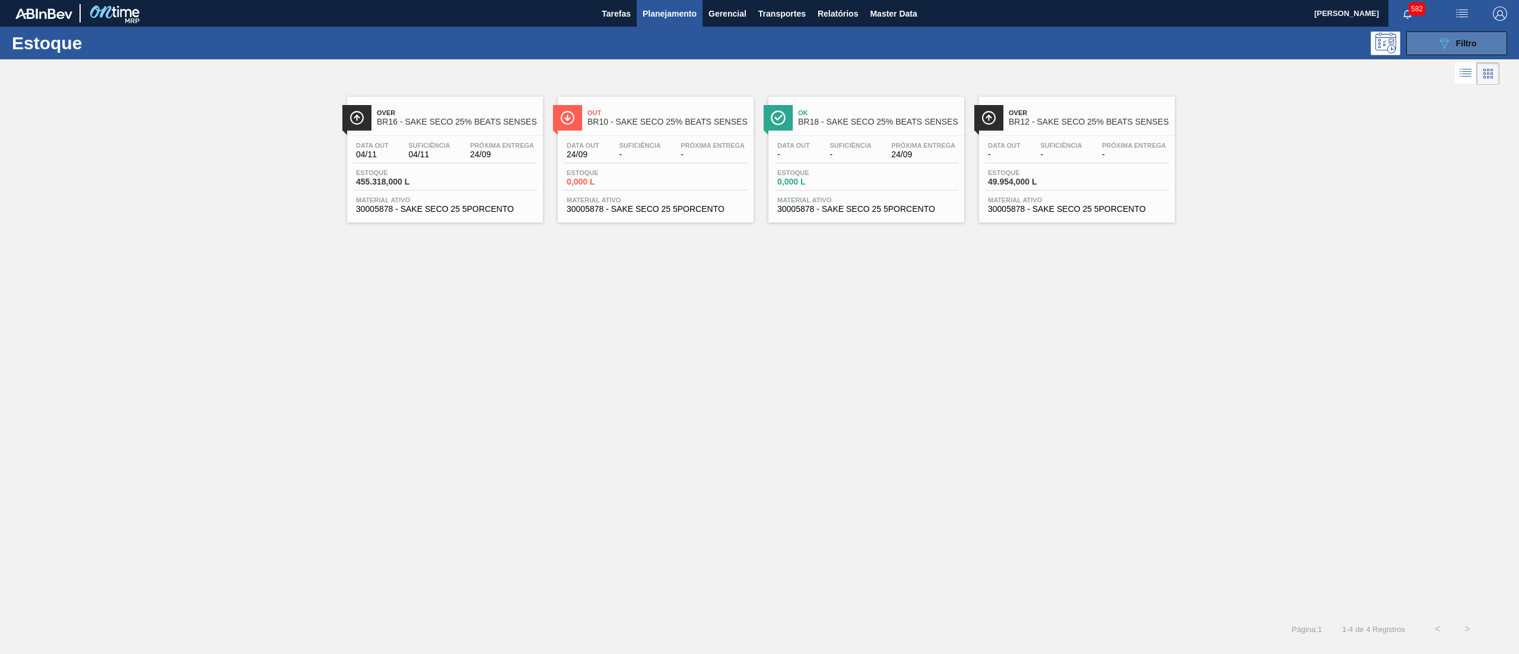
click at [1423, 49] on button "089F7B8B-B2A5-4AFE-B5C0-19BA573D28AC Filtro" at bounding box center [1456, 43] width 101 height 24
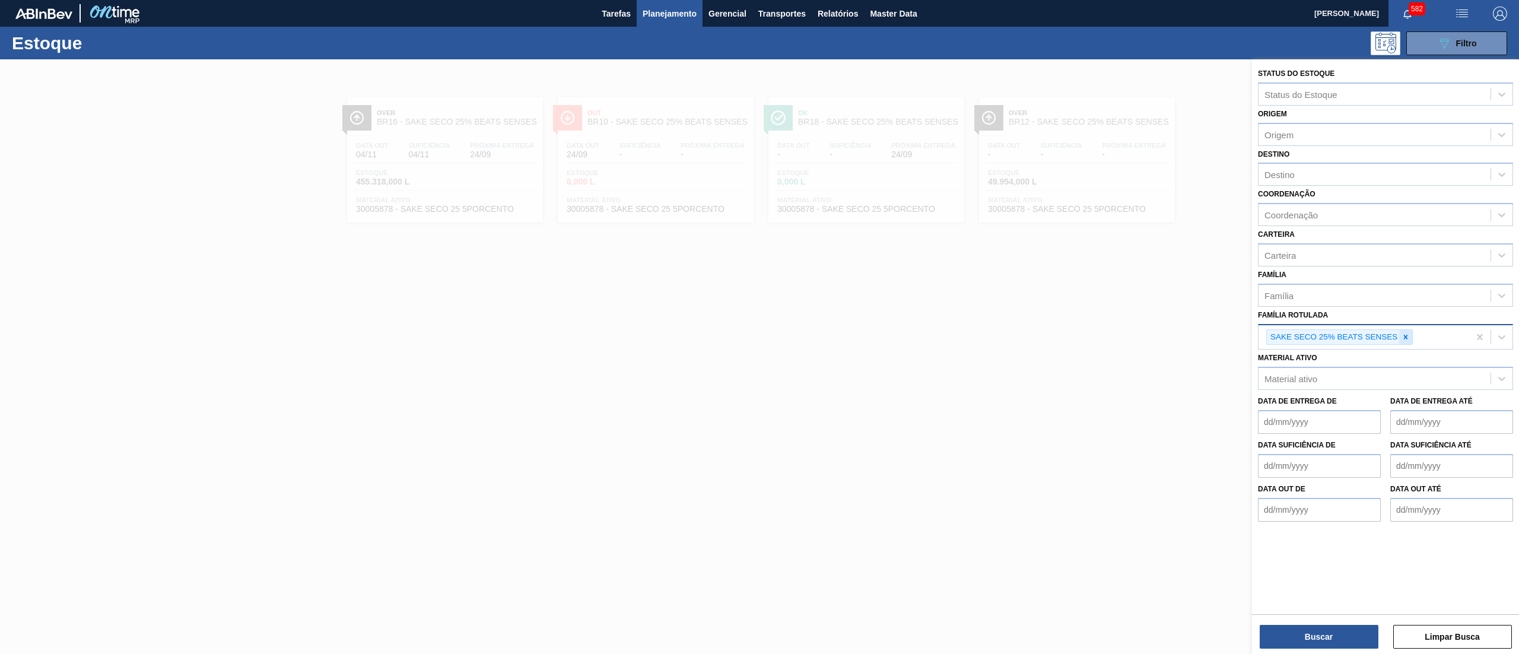
click at [1412, 339] on div at bounding box center [1405, 337] width 13 height 15
type Rotulada "vodk"
click at [1393, 368] on div "VODKA DIALCOOL BEATS" at bounding box center [1385, 365] width 255 height 22
click at [1279, 630] on button "Buscar" at bounding box center [1319, 637] width 119 height 24
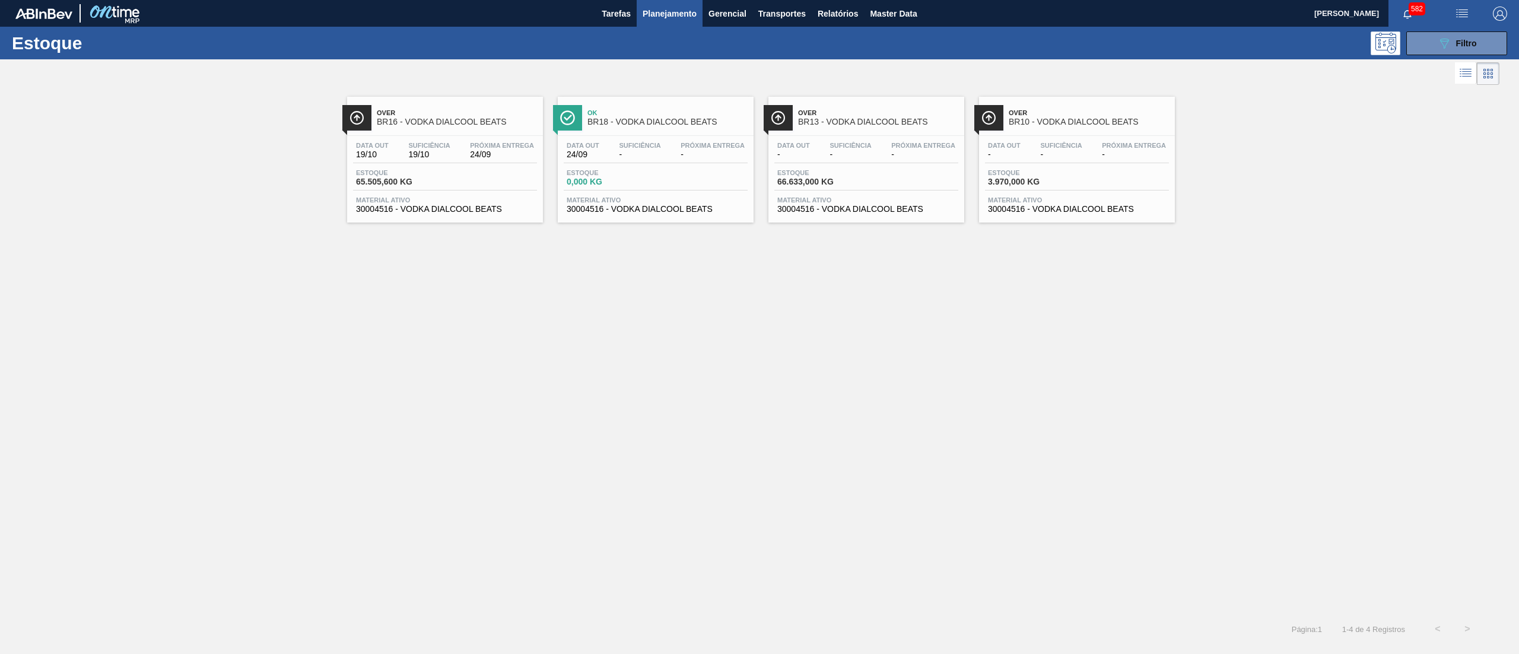
click at [490, 193] on div "Data out 19/10 Suficiência 19/10 Próxima Entrega 24/09 Estoque 65.505,600 KG Ma…" at bounding box center [445, 176] width 196 height 81
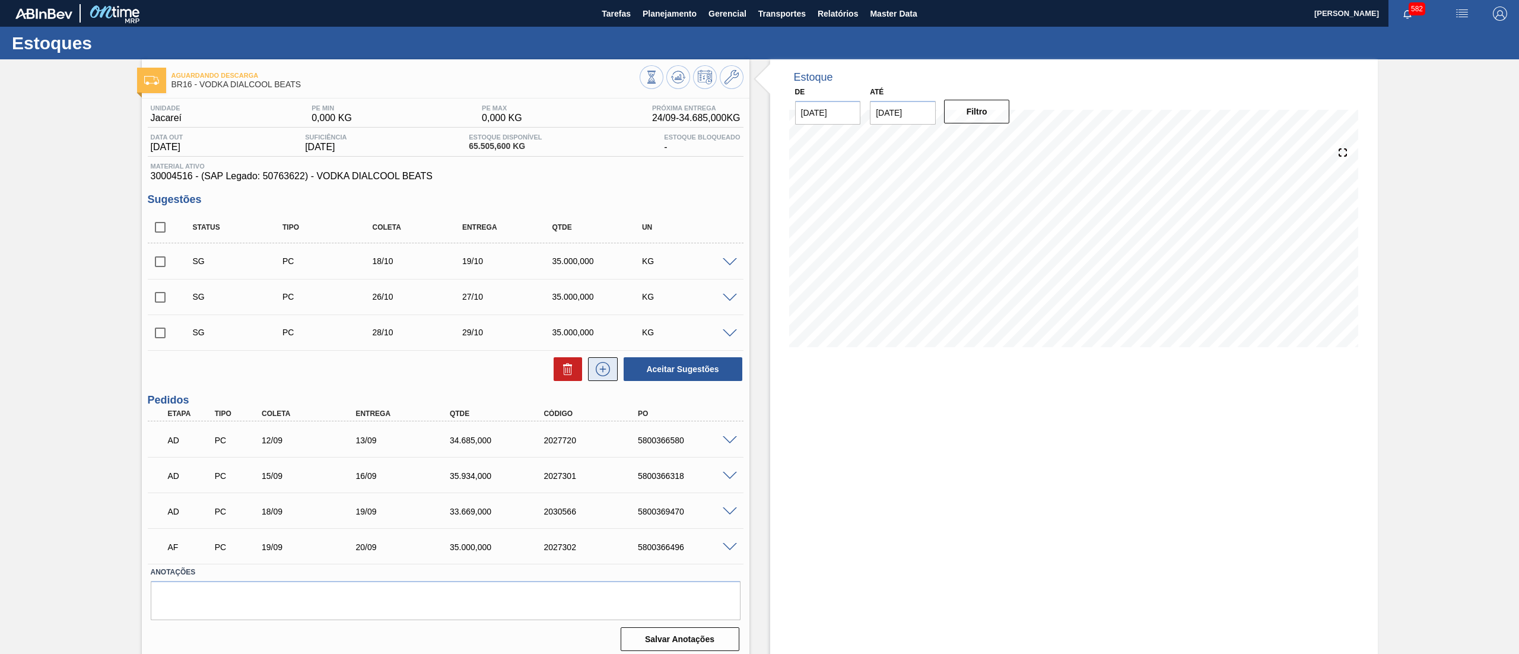
click at [597, 376] on icon at bounding box center [602, 369] width 19 height 14
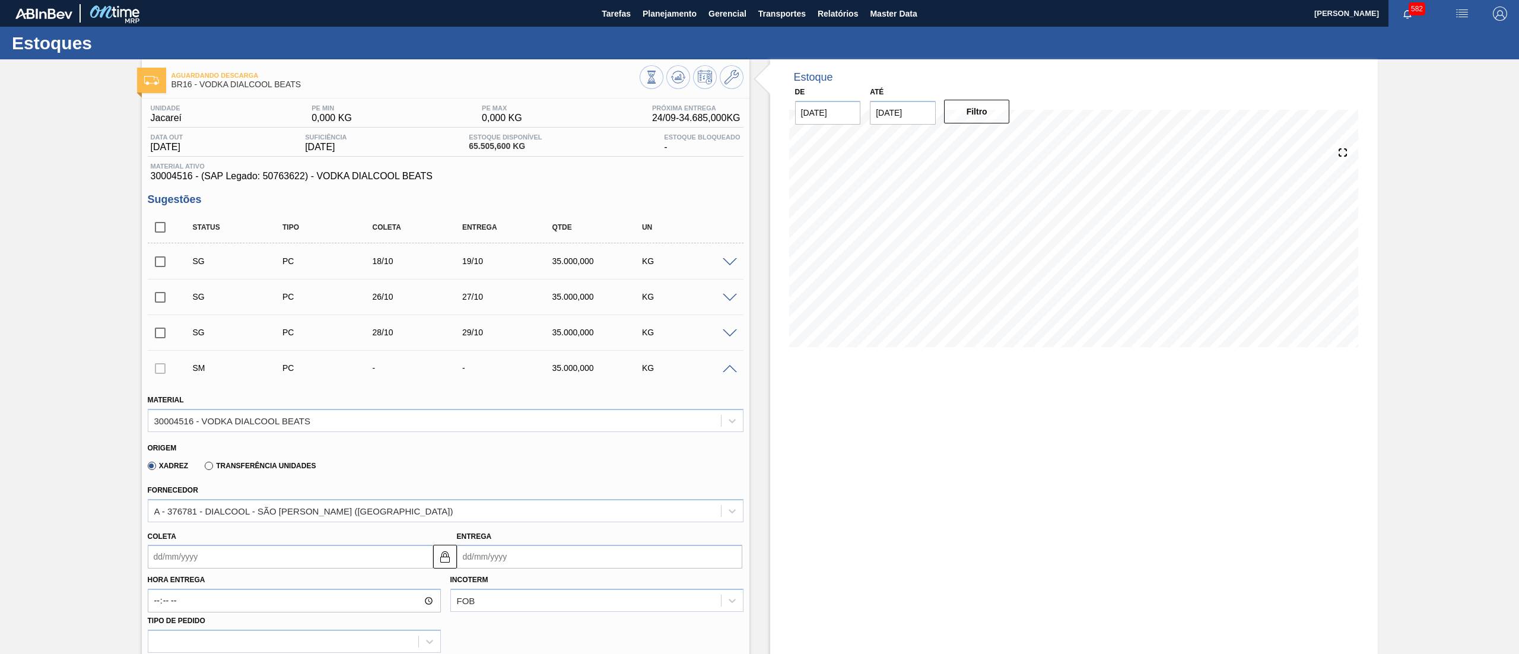
click at [171, 562] on input "Coleta" at bounding box center [290, 557] width 285 height 24
click at [237, 526] on div "2" at bounding box center [238, 522] width 16 height 16
type input "[DATE]"
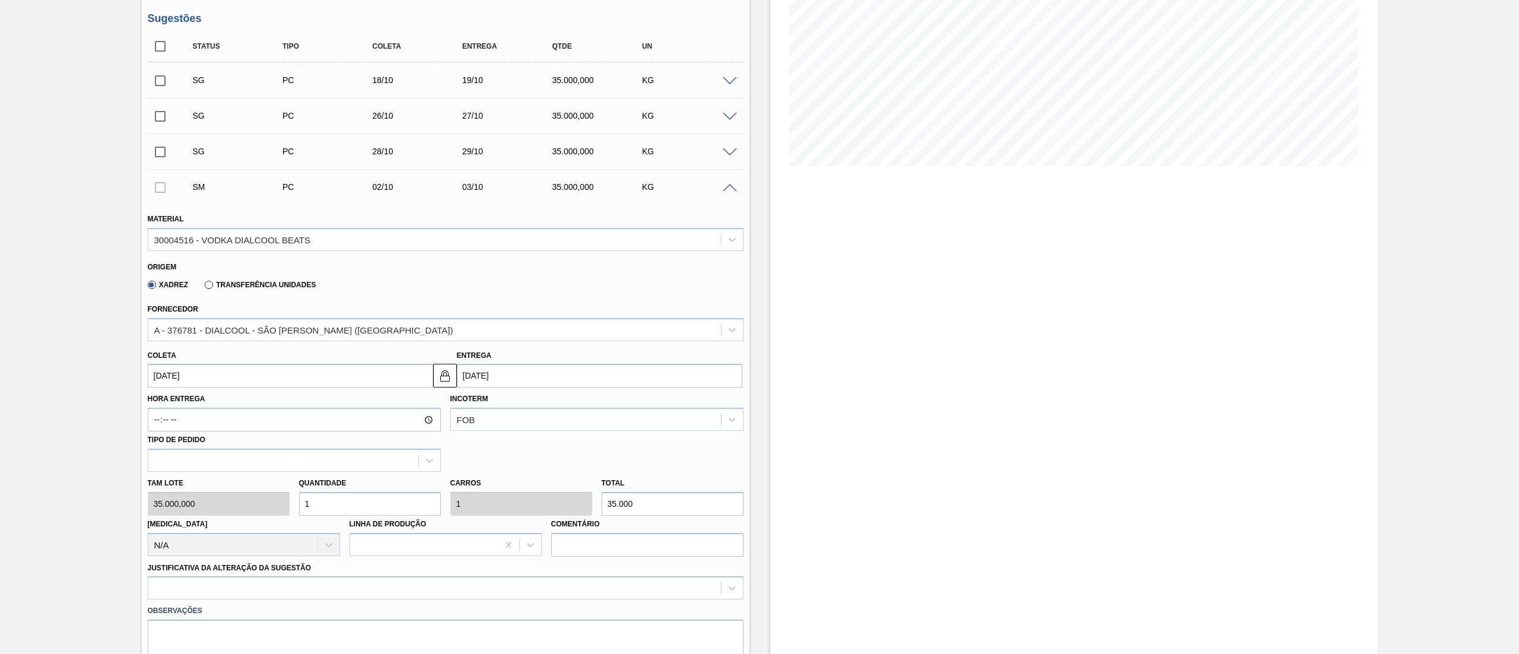
scroll to position [229, 0]
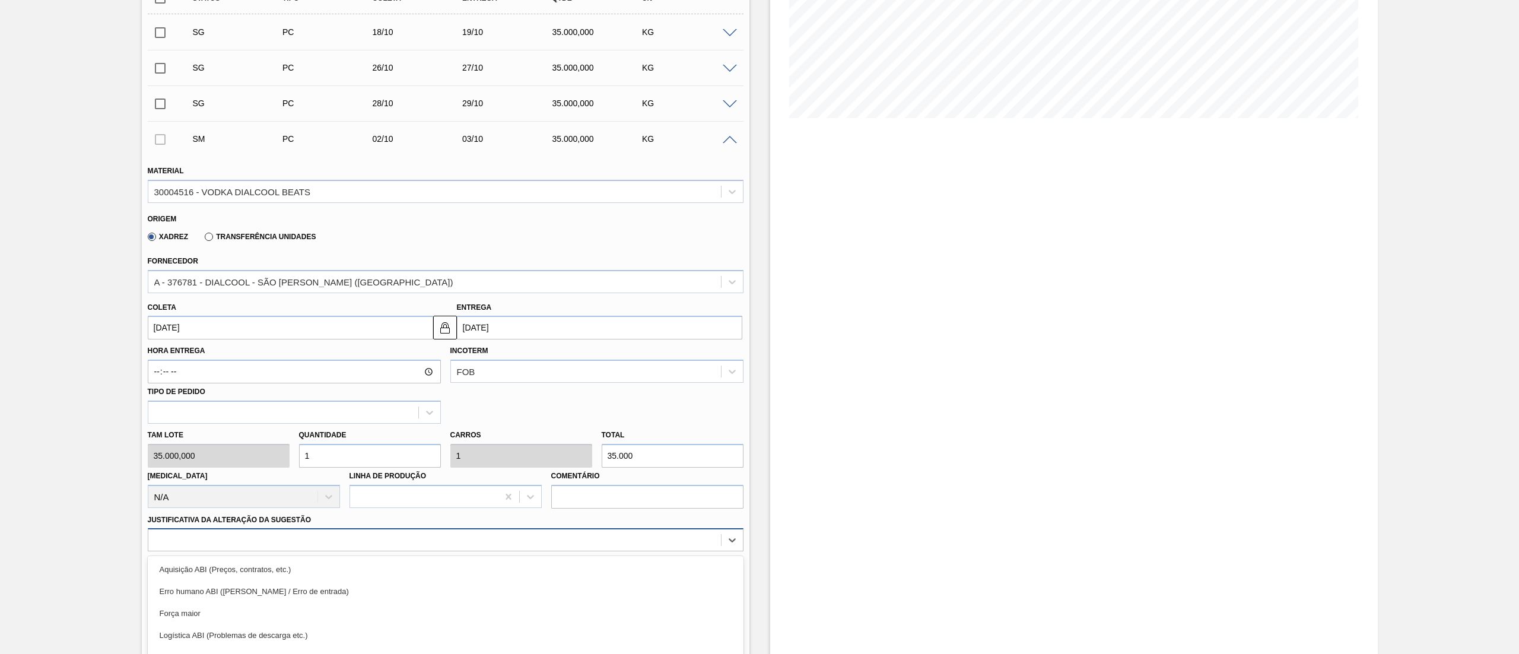
click at [214, 545] on div "option Logística ABI (Problemas de descarga etc.) focused, 4 of 18. 18 results …" at bounding box center [446, 539] width 596 height 23
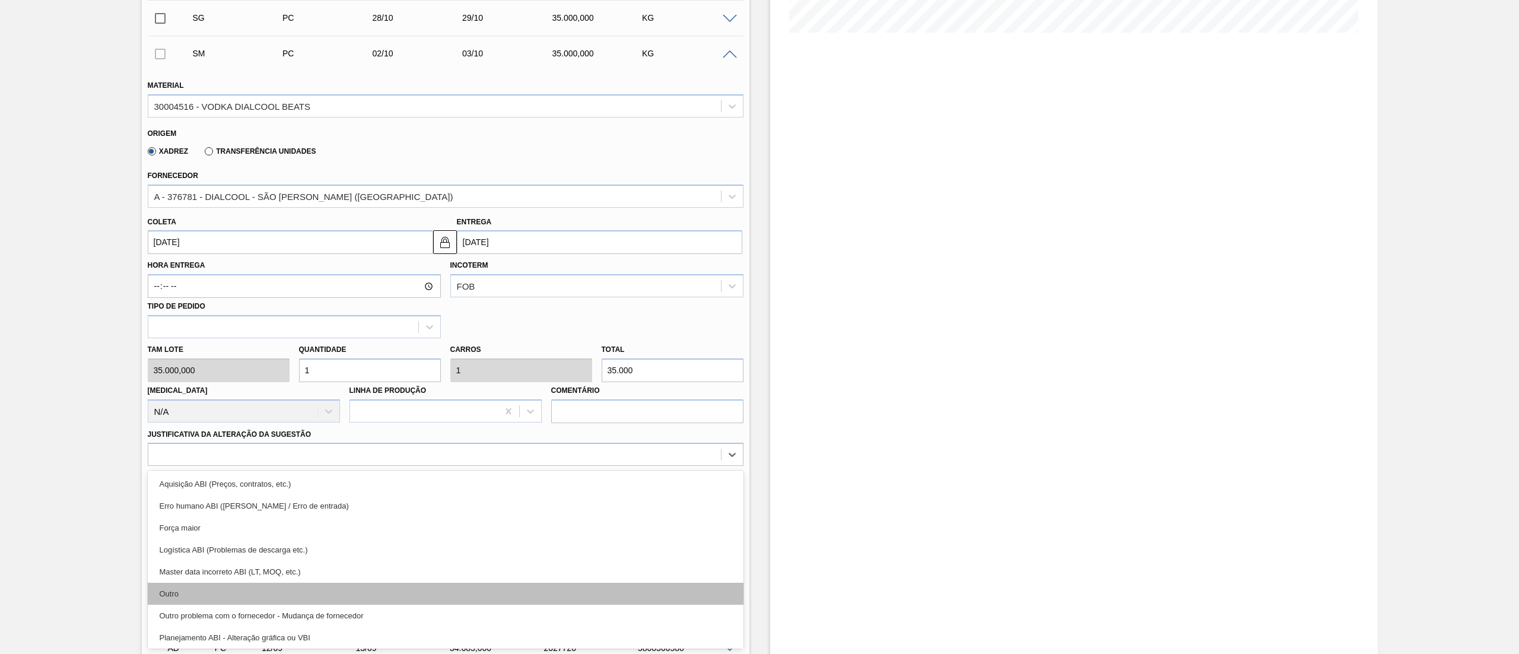
click at [205, 584] on div "Outro" at bounding box center [446, 594] width 596 height 22
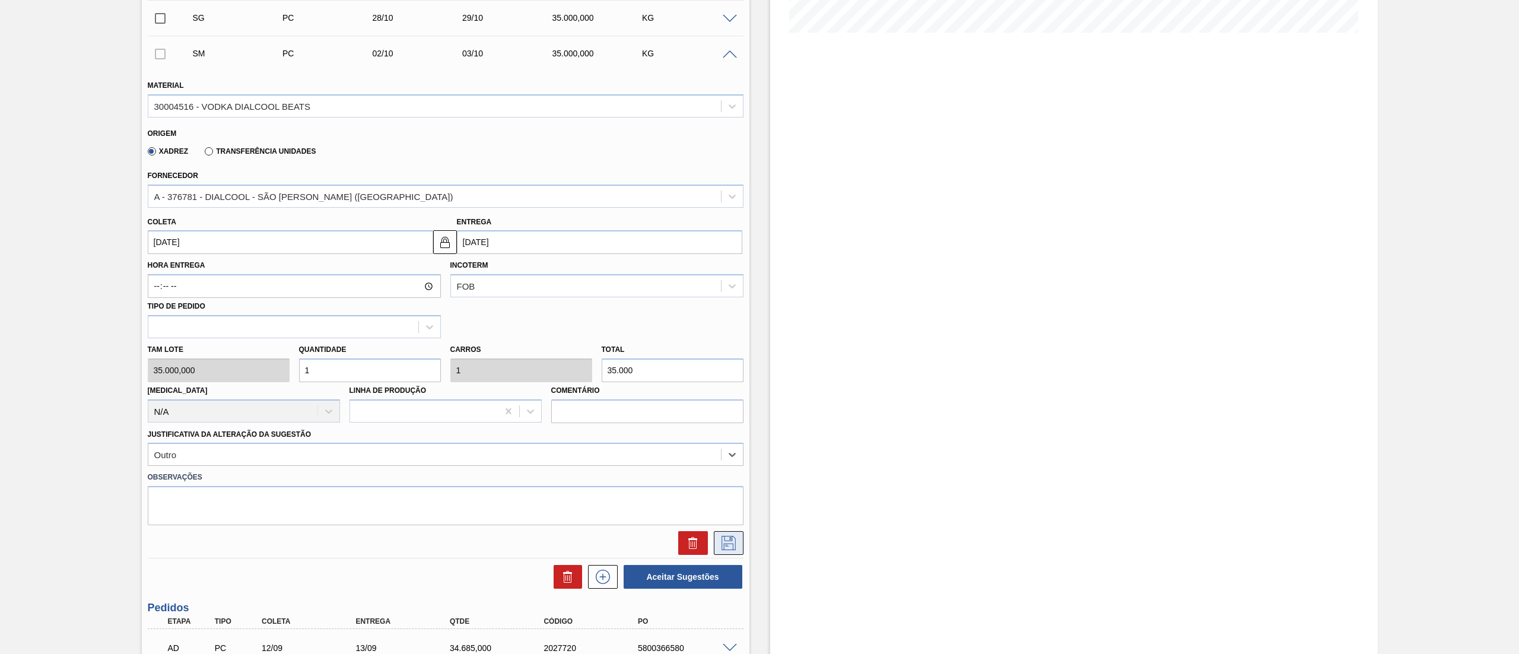
click at [727, 542] on icon at bounding box center [728, 543] width 19 height 14
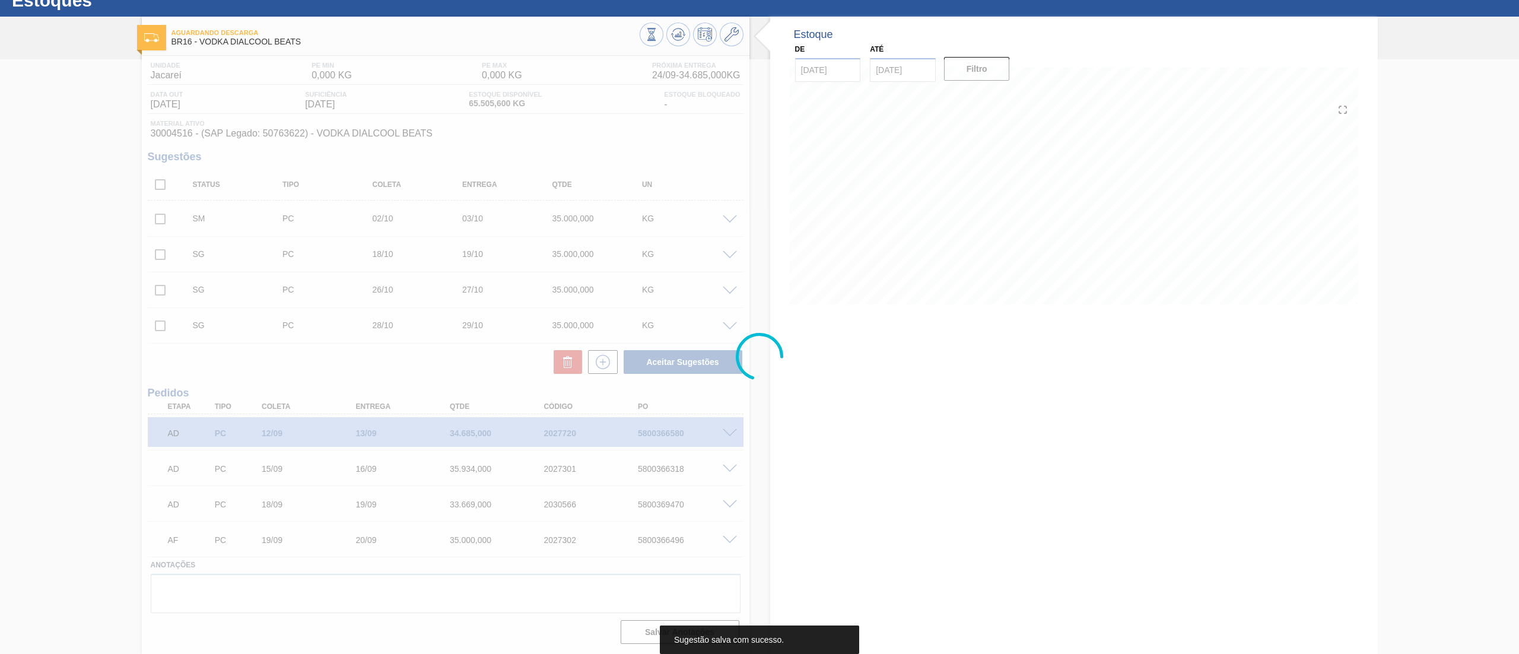
scroll to position [43, 0]
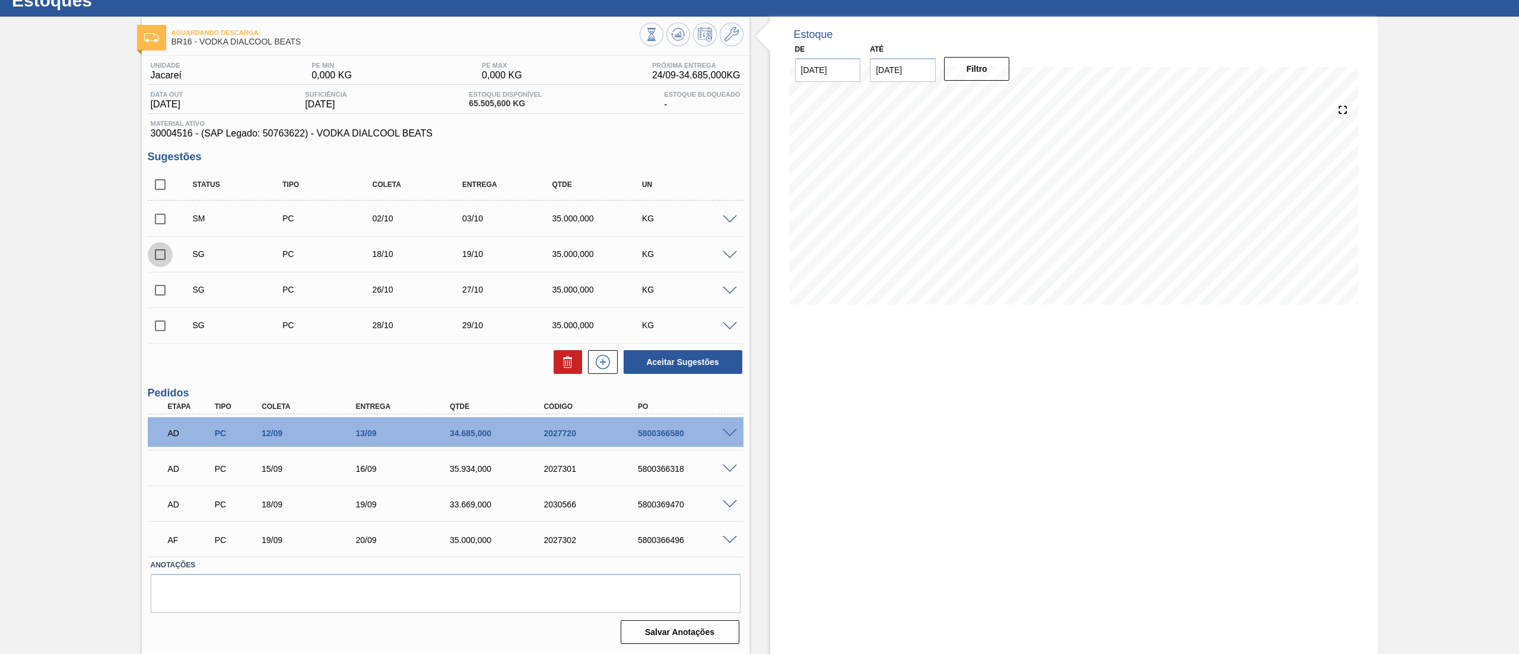
click at [160, 258] on input "checkbox" at bounding box center [160, 254] width 25 height 25
checkbox input "true"
click at [165, 281] on input "checkbox" at bounding box center [160, 290] width 25 height 25
checkbox input "true"
click at [181, 322] on span at bounding box center [181, 325] width 17 height 24
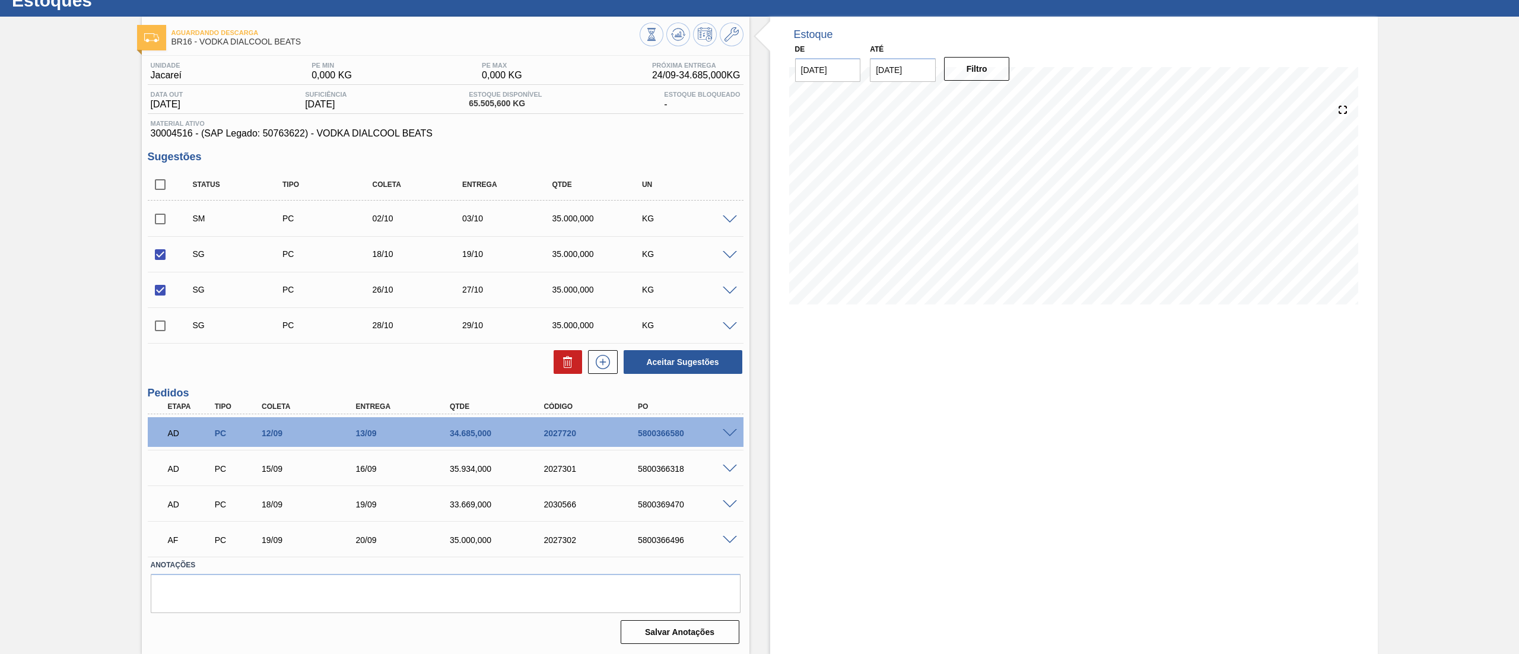
click at [171, 330] on input "checkbox" at bounding box center [160, 325] width 25 height 25
checkbox input "true"
click at [561, 360] on icon at bounding box center [568, 362] width 14 height 14
checkbox input "false"
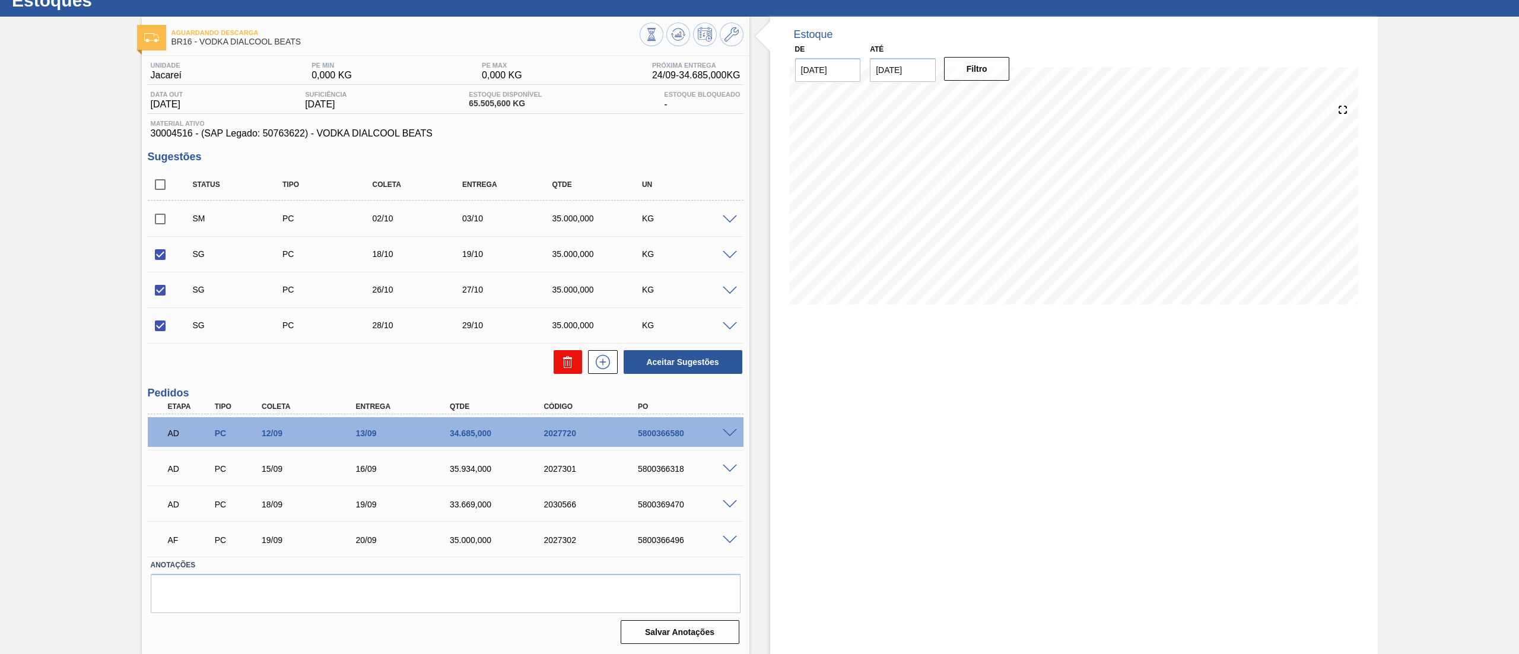
checkbox input "false"
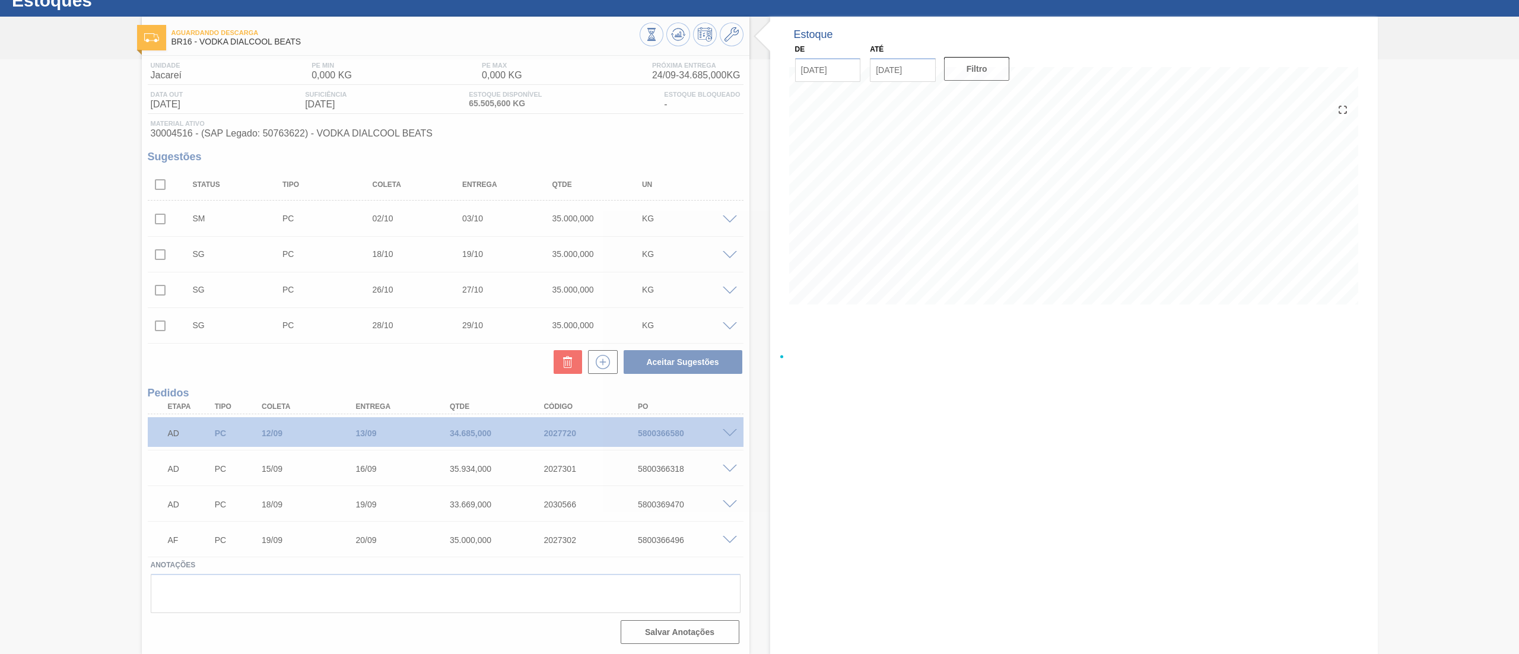
scroll to position [0, 0]
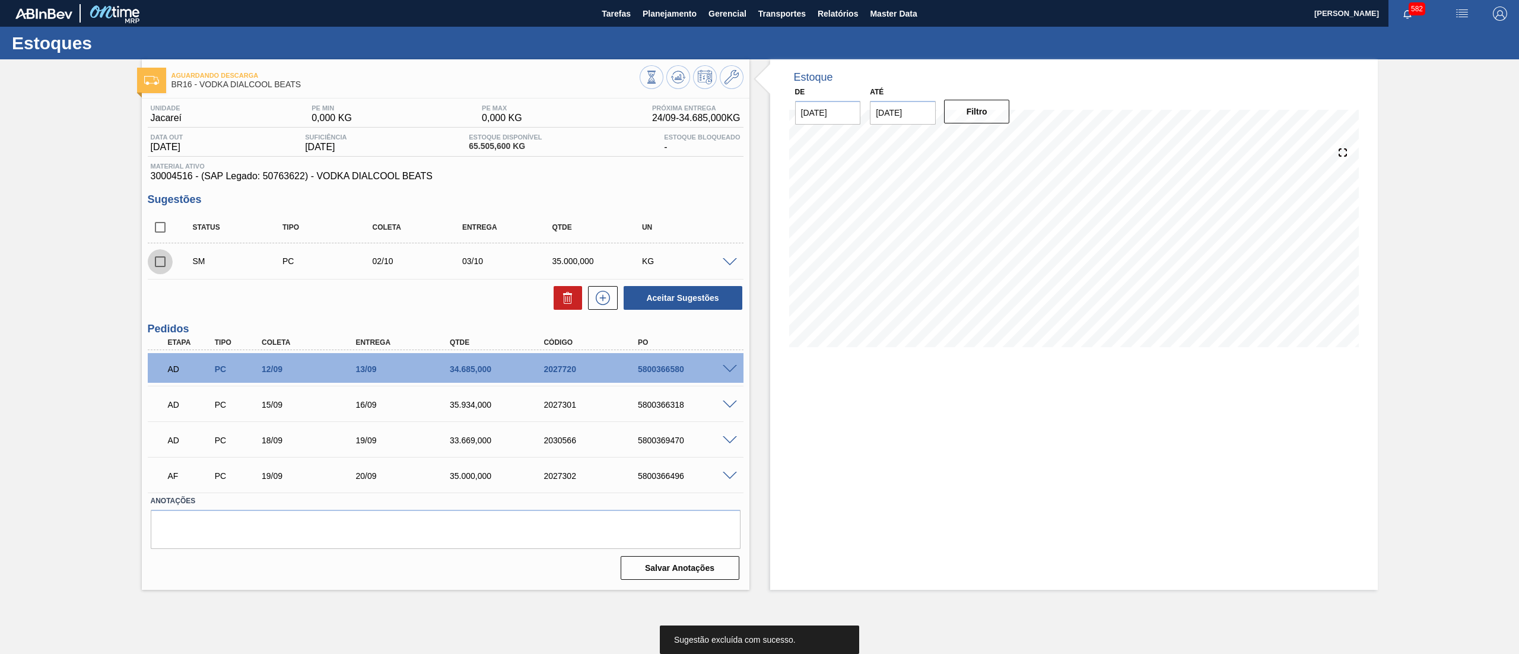
click at [169, 261] on input "checkbox" at bounding box center [160, 261] width 25 height 25
checkbox input "true"
click at [674, 288] on button "Aceitar Sugestões" at bounding box center [683, 298] width 119 height 24
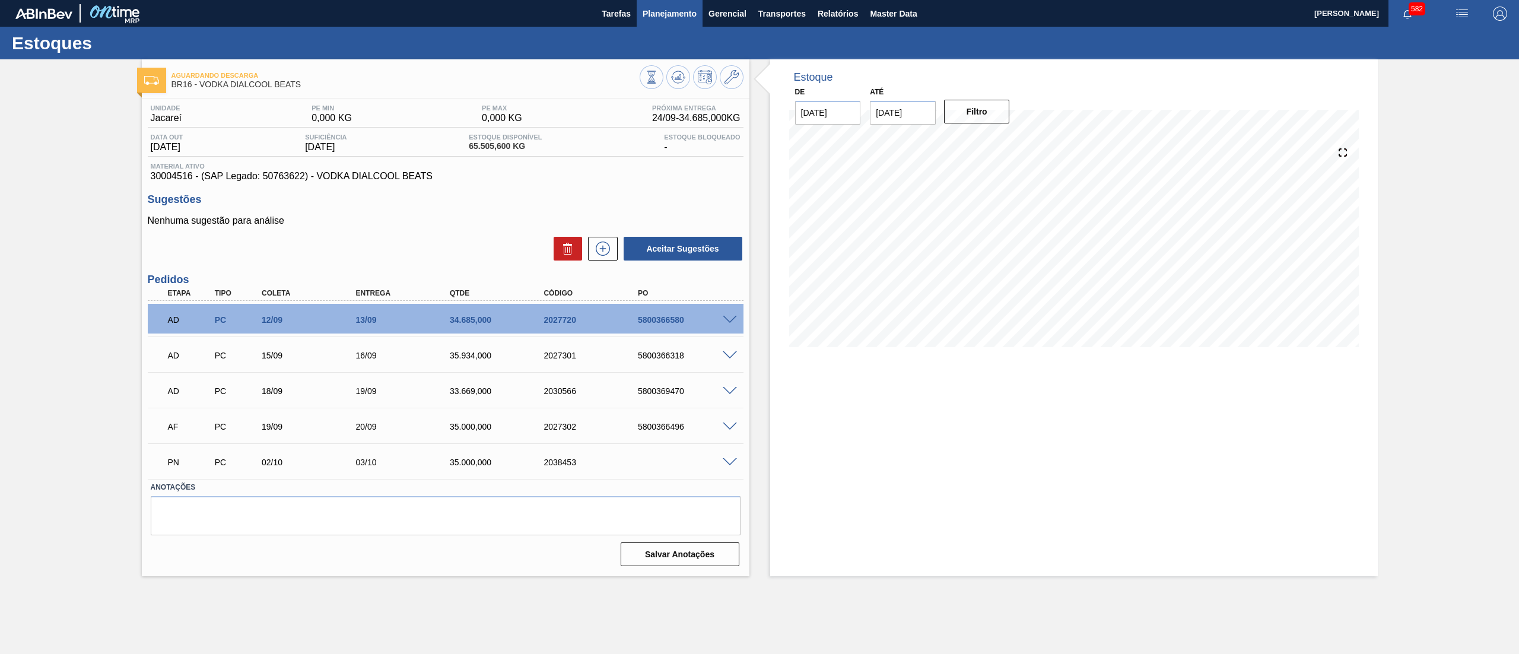
click at [695, 14] on span "Planejamento" at bounding box center [670, 14] width 54 height 14
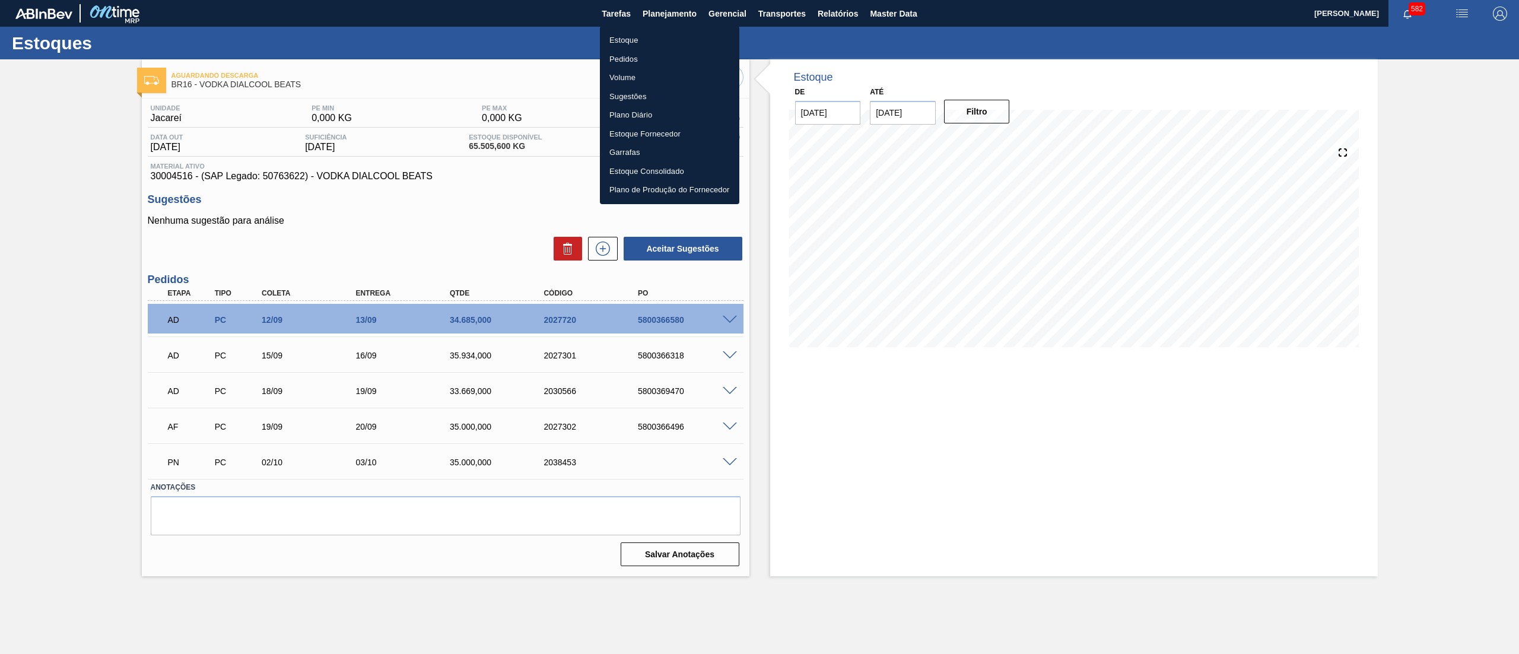
click at [637, 32] on li "Estoque" at bounding box center [669, 40] width 139 height 19
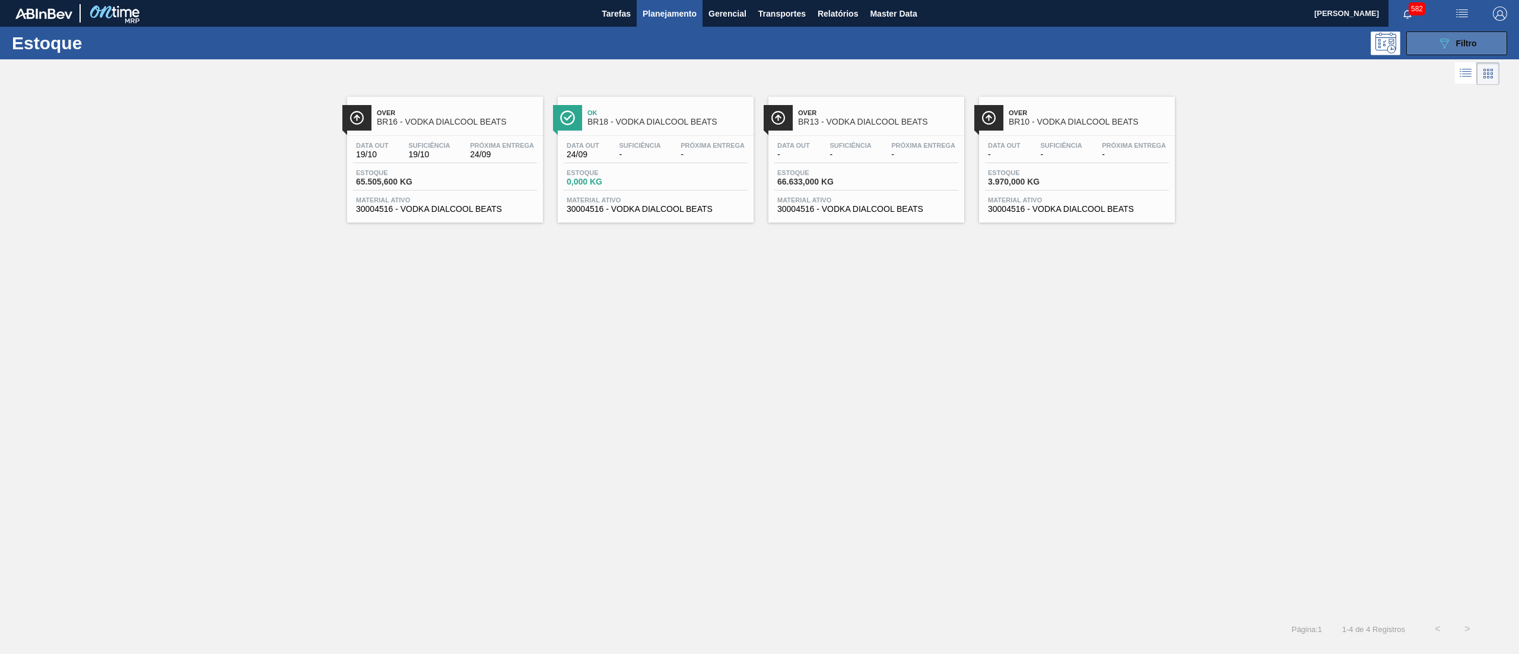
click at [1443, 49] on icon "089F7B8B-B2A5-4AFE-B5C0-19BA573D28AC" at bounding box center [1444, 43] width 14 height 14
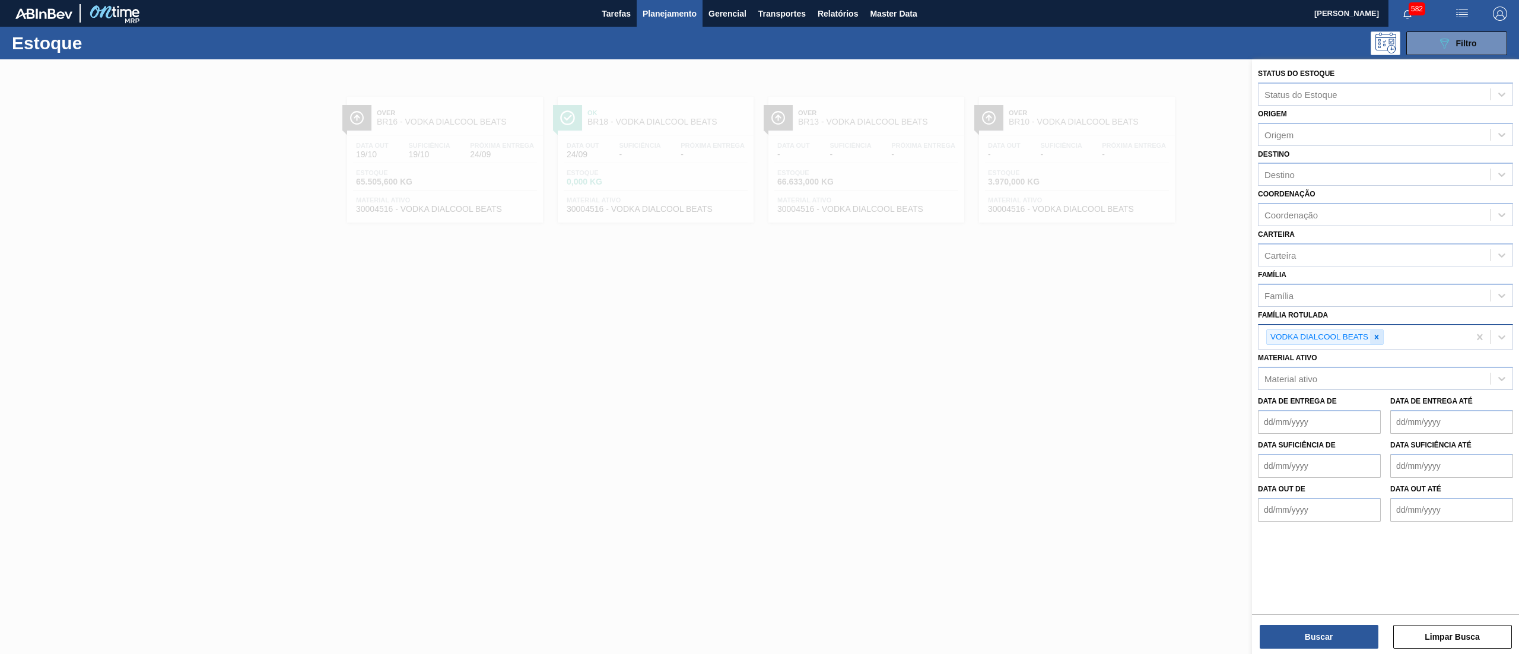
click at [1379, 330] on div at bounding box center [1376, 337] width 13 height 15
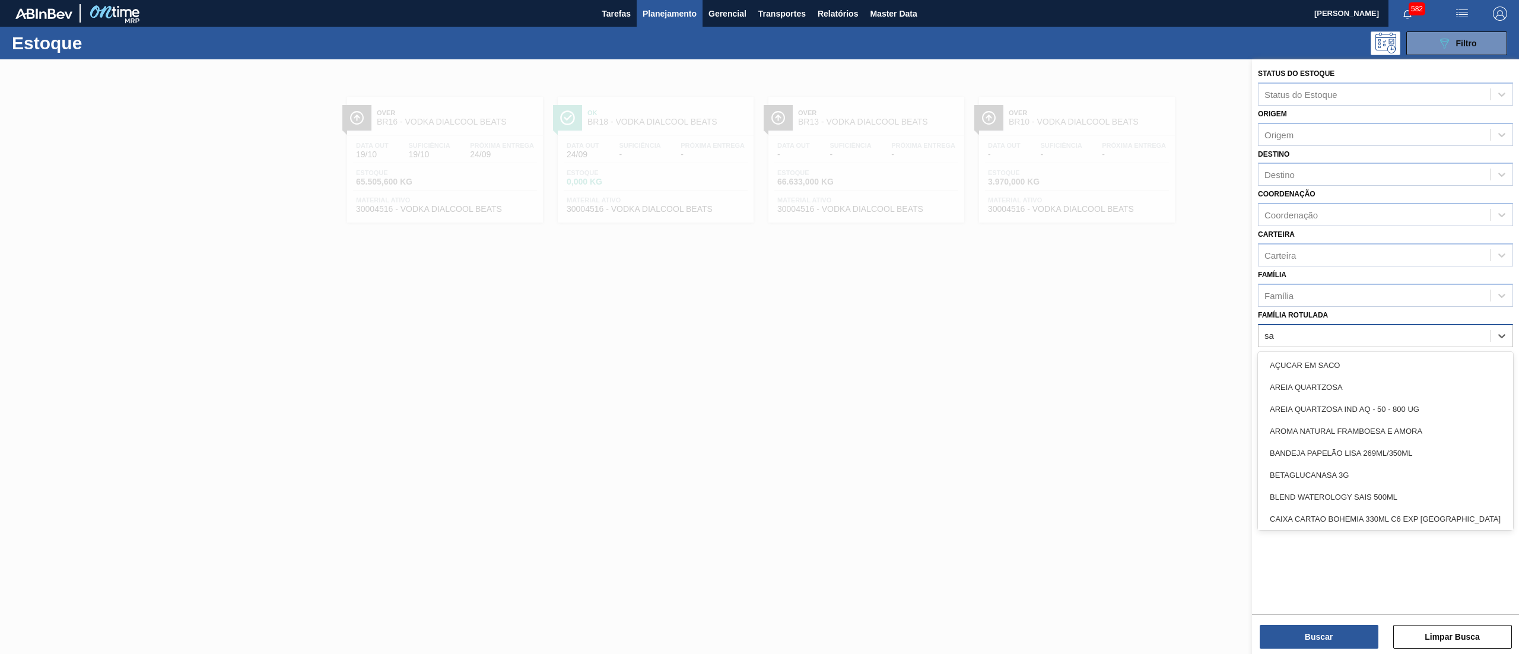
type Rotulada "sak"
drag, startPoint x: 1379, startPoint y: 330, endPoint x: 1412, endPoint y: 334, distance: 33.5
click at [1412, 334] on div "Família Rotulada" at bounding box center [1375, 335] width 232 height 17
type Rotulada "sak"
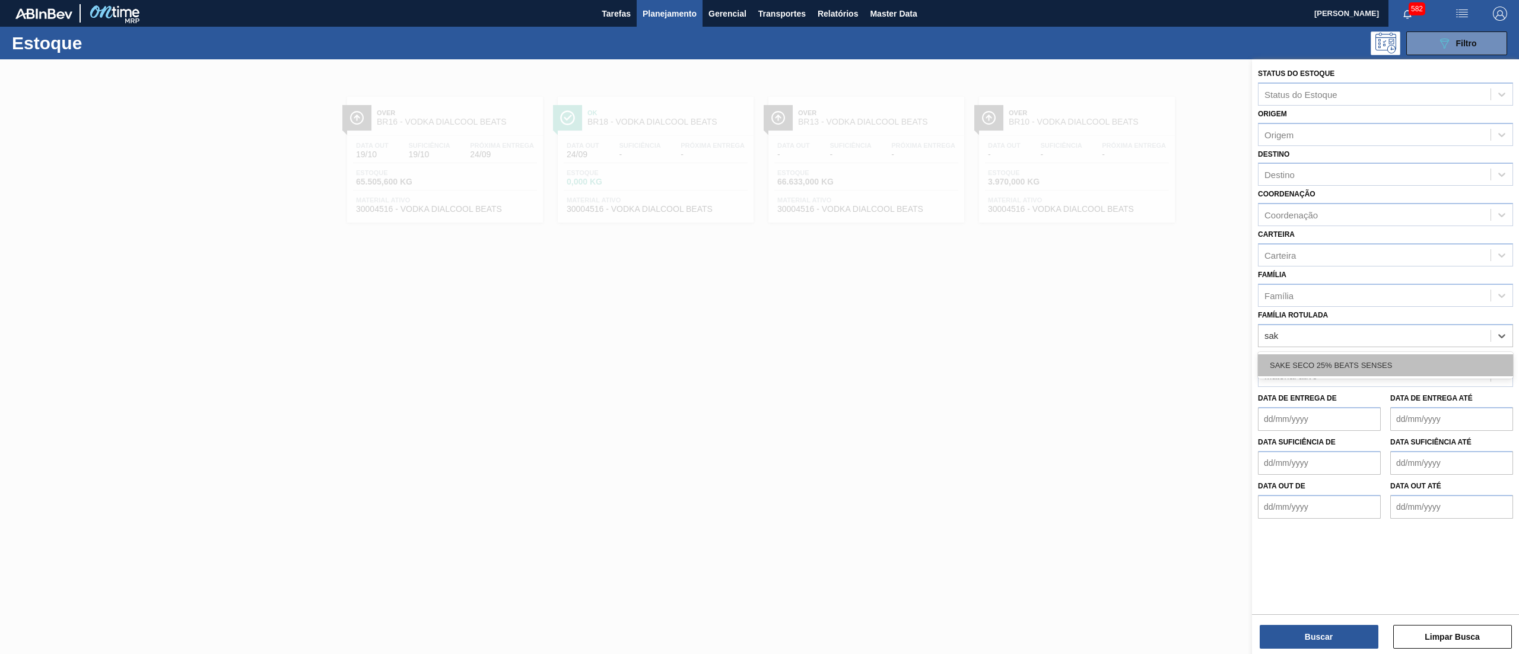
click at [1380, 354] on div "SAKE SECO 25% BEATS SENSES" at bounding box center [1385, 365] width 255 height 22
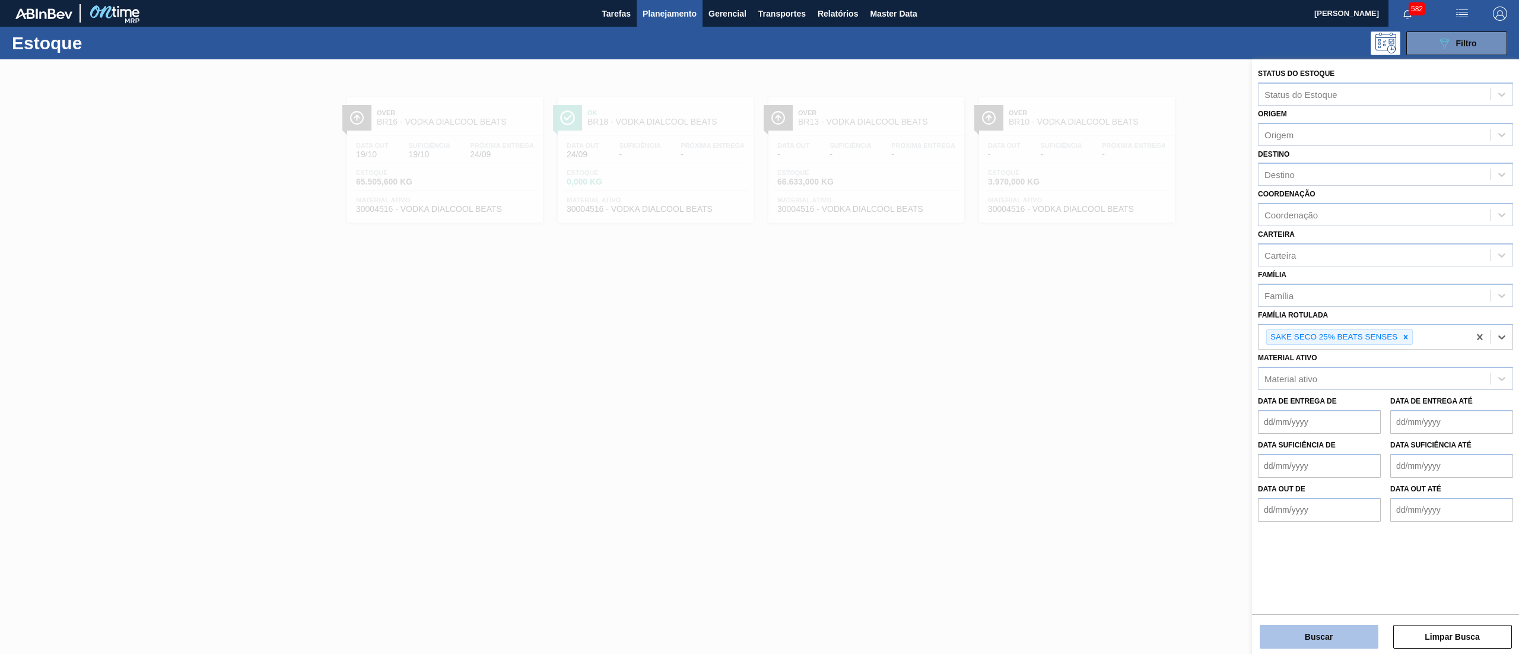
click at [1282, 625] on button "Buscar" at bounding box center [1319, 637] width 119 height 24
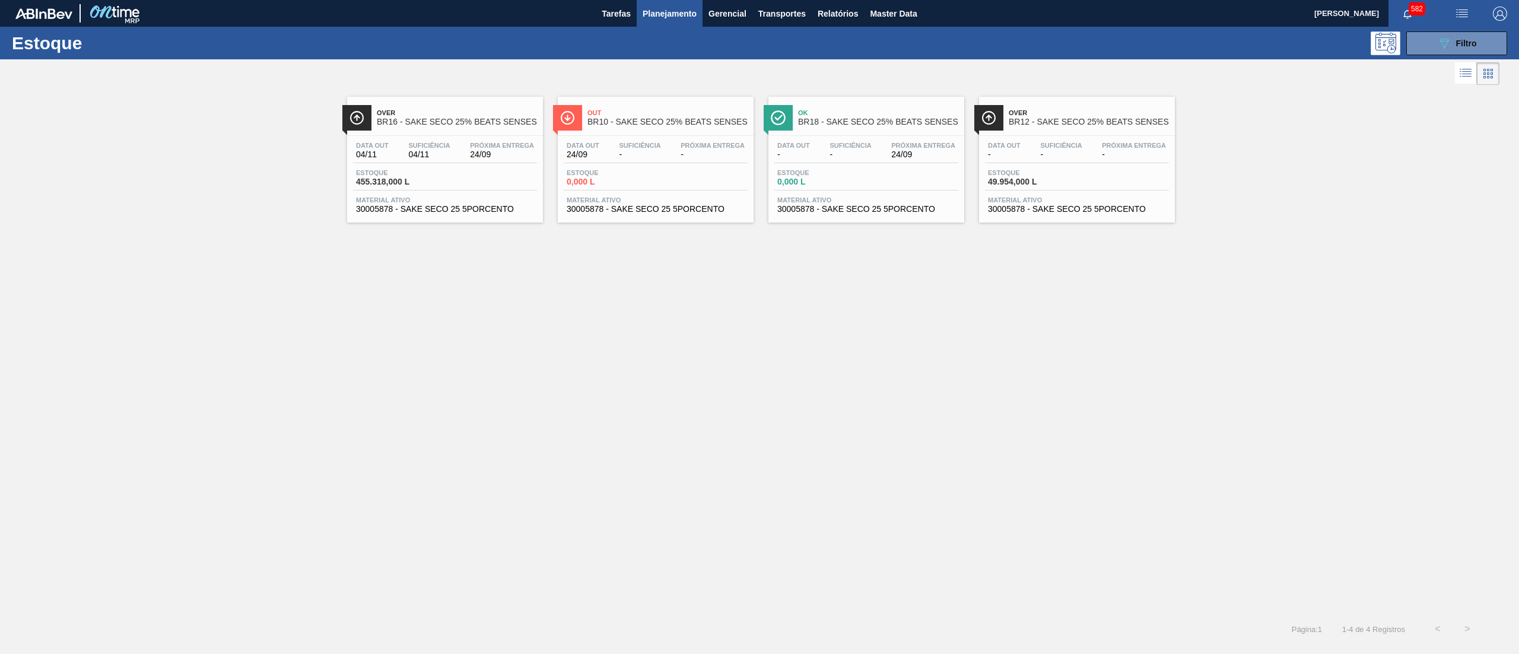
click at [466, 170] on div "Estoque 455.318,000 L" at bounding box center [445, 179] width 184 height 21
click at [873, 215] on div "Data out - Suficiência - Próxima Entrega 24/09 Estoque 0,000 L Material ativo 3…" at bounding box center [866, 176] width 196 height 81
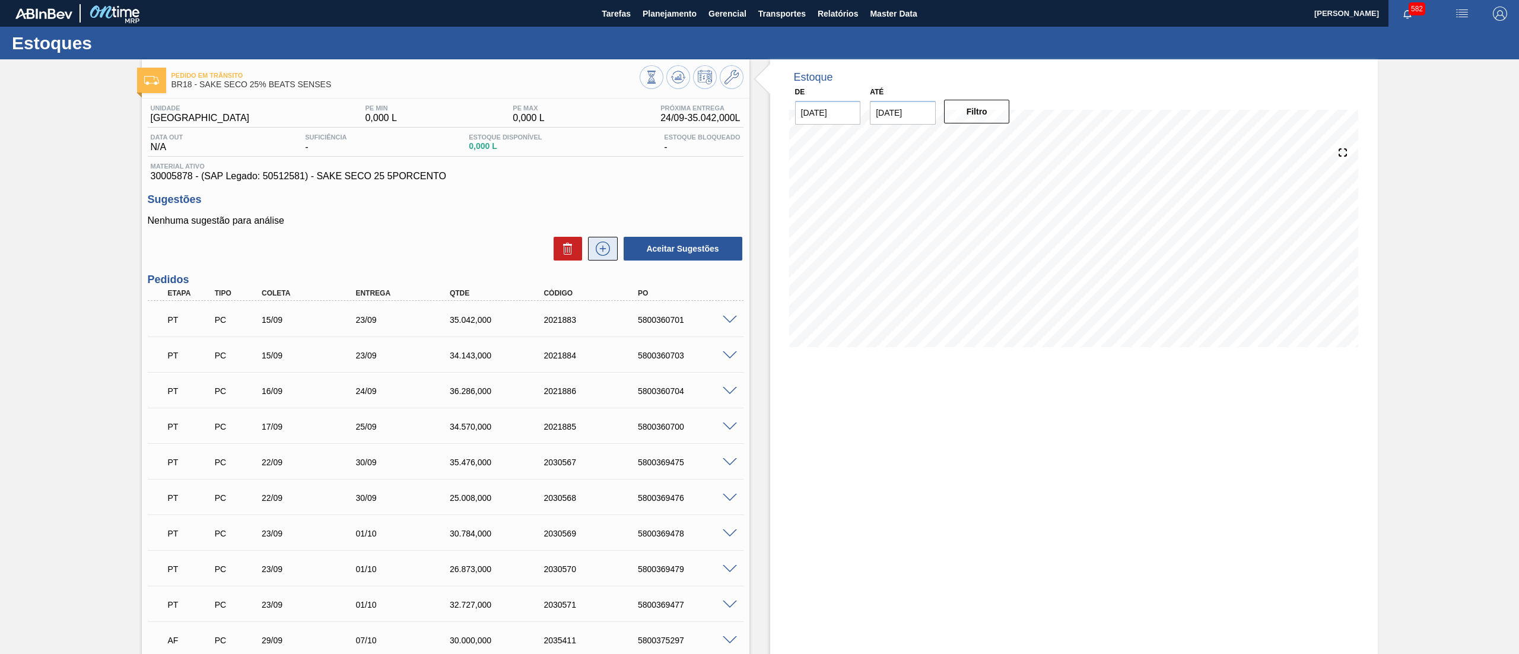
click at [600, 247] on icon at bounding box center [602, 249] width 19 height 14
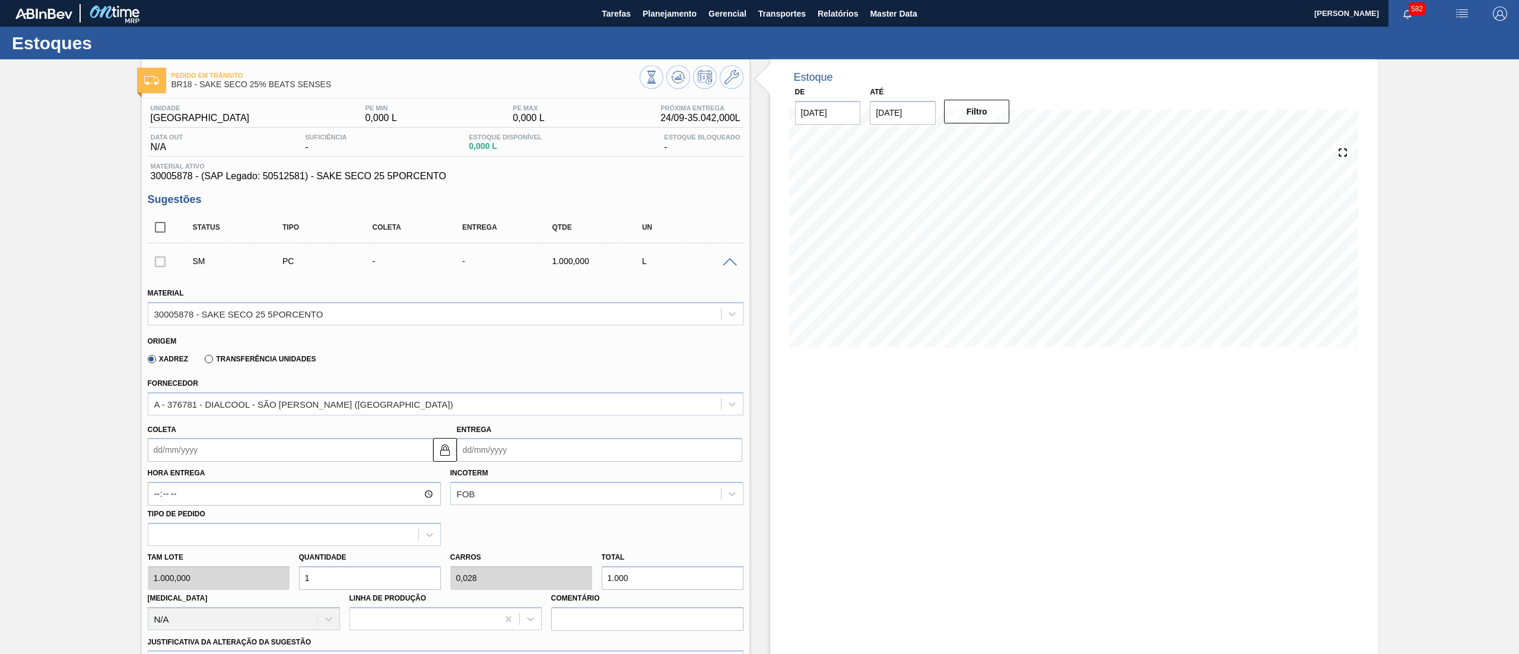
click at [205, 455] on input "Coleta" at bounding box center [290, 450] width 285 height 24
click at [239, 572] on div "25" at bounding box center [238, 574] width 16 height 16
type input "[DATE]"
click at [248, 583] on div "[PERSON_NAME] 1.000,000 Quantidade 1 Carros 0,028 Total 1.000 [MEDICAL_DATA] N/…" at bounding box center [445, 588] width 605 height 85
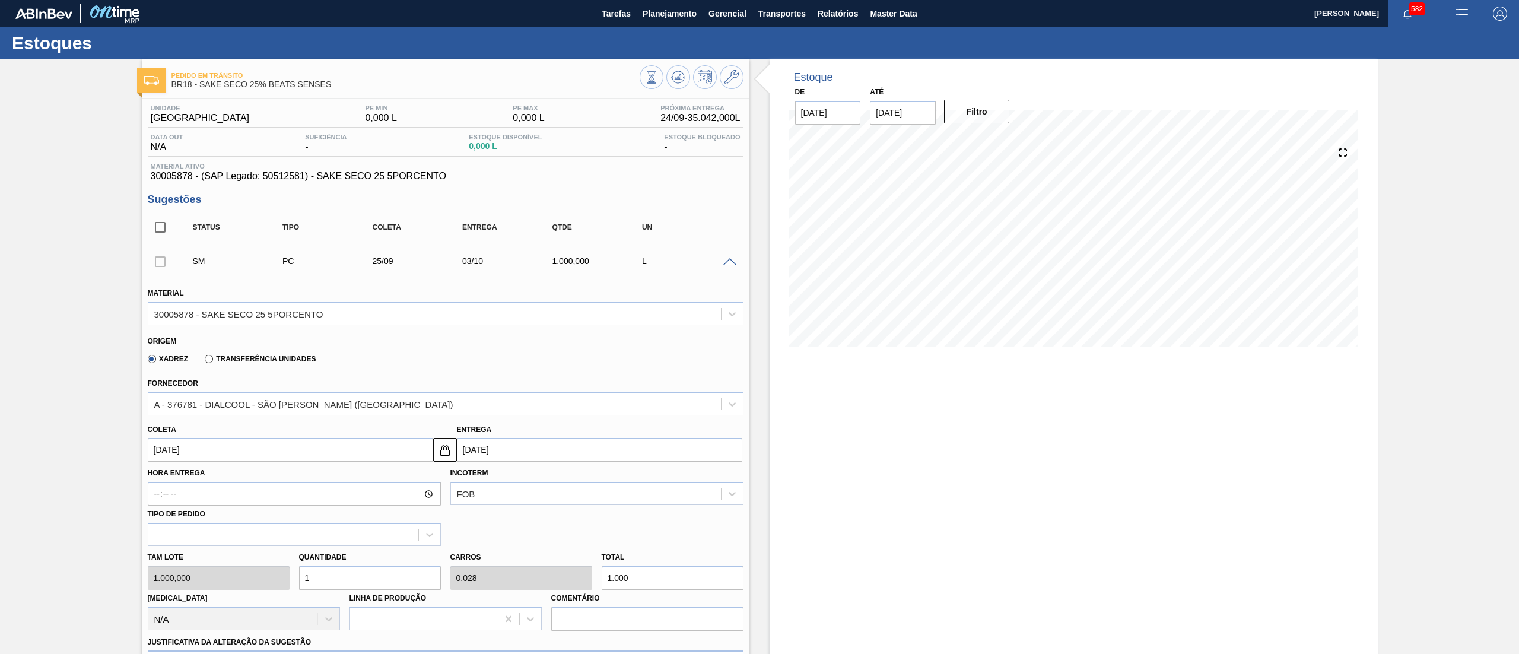
type input "3"
type input "0,083"
type input "3.000"
type input "30"
type input "0,833"
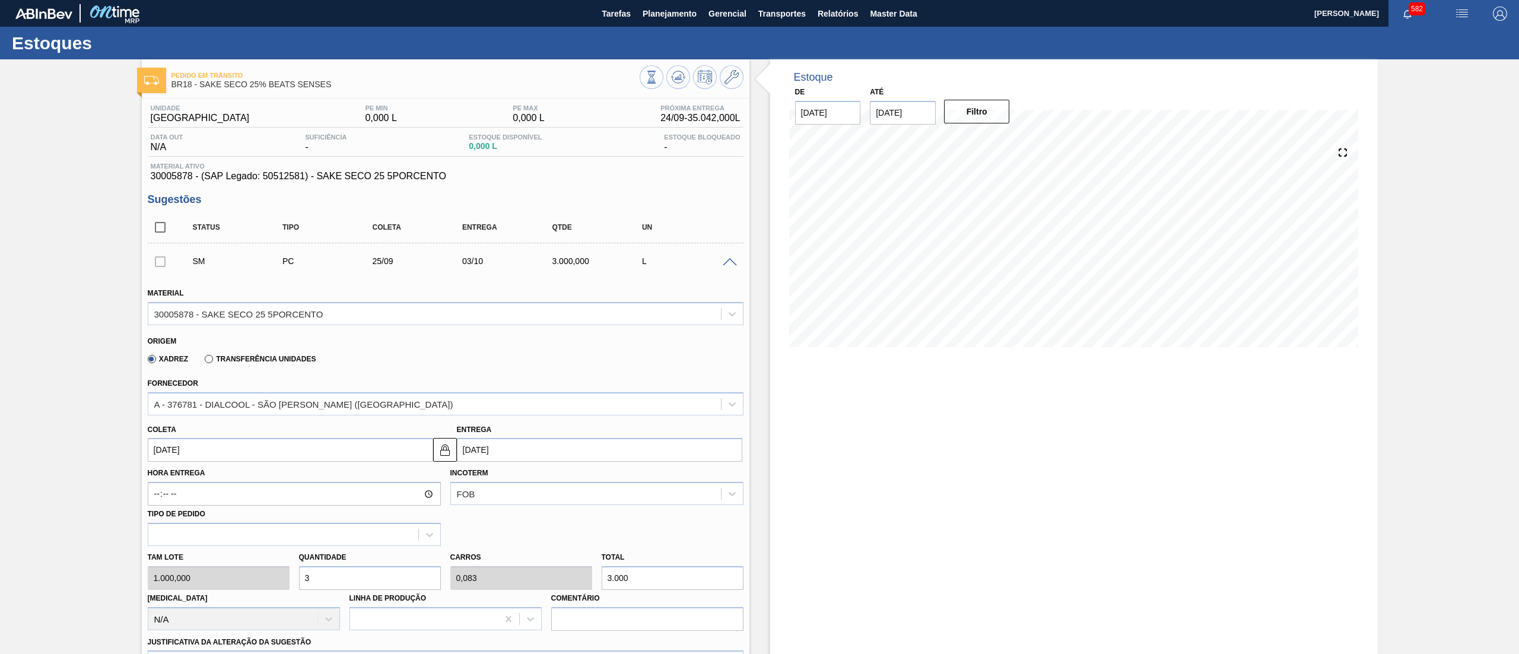
type input "30.000"
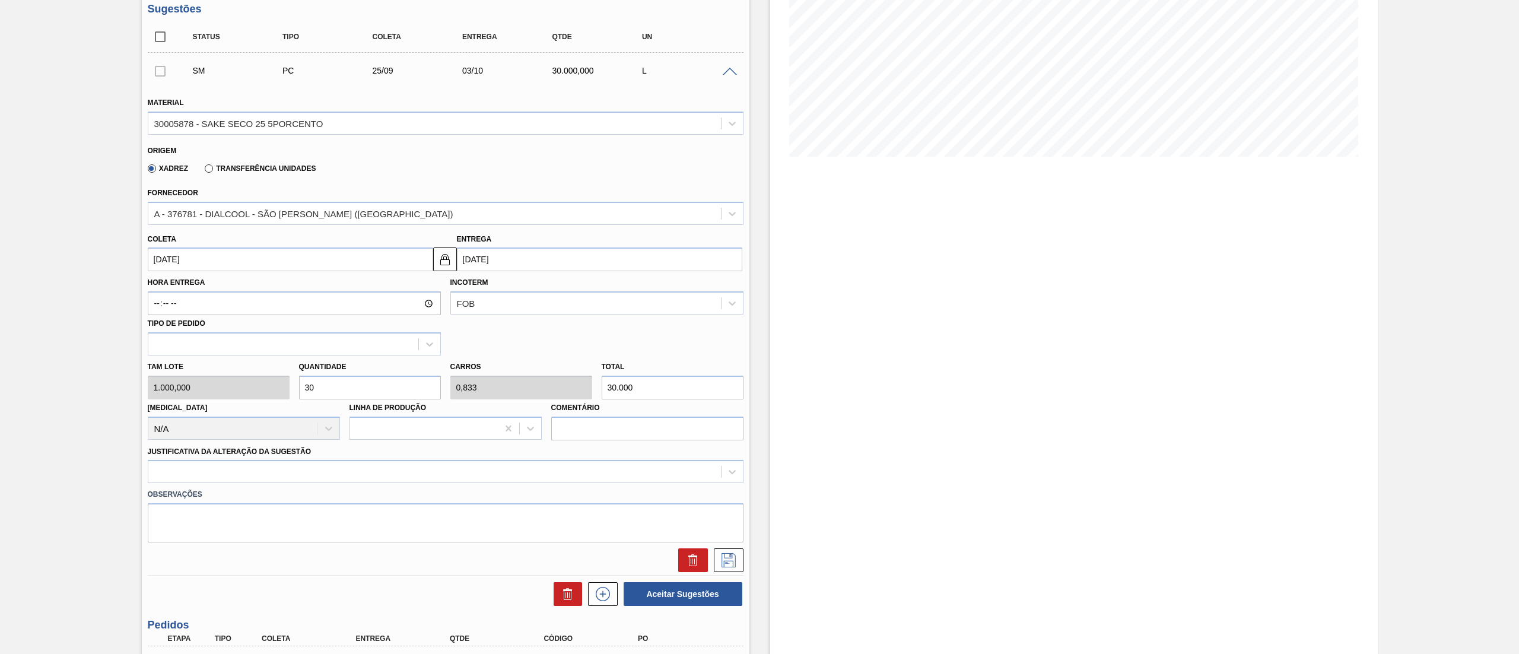
scroll to position [203, 0]
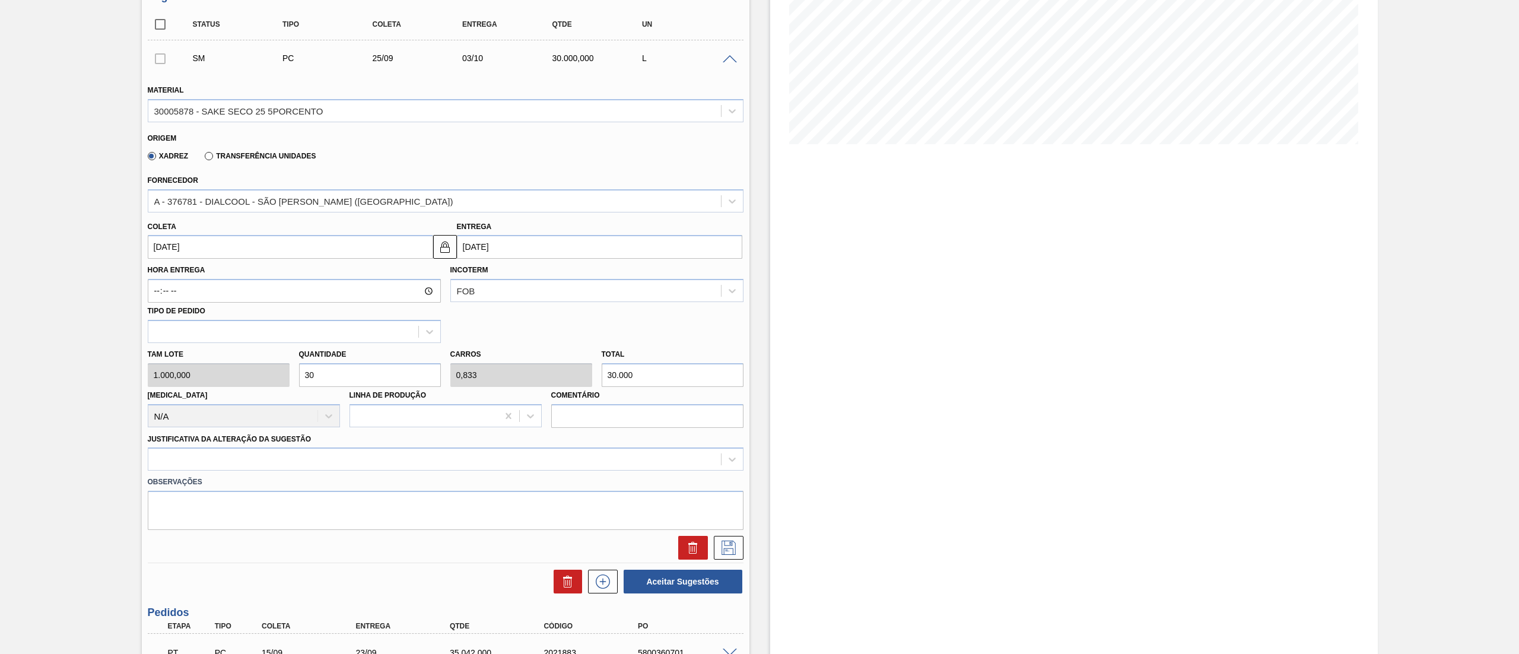
type input "30"
click at [290, 472] on div "Observações" at bounding box center [445, 500] width 605 height 59
click at [269, 468] on div at bounding box center [446, 458] width 596 height 23
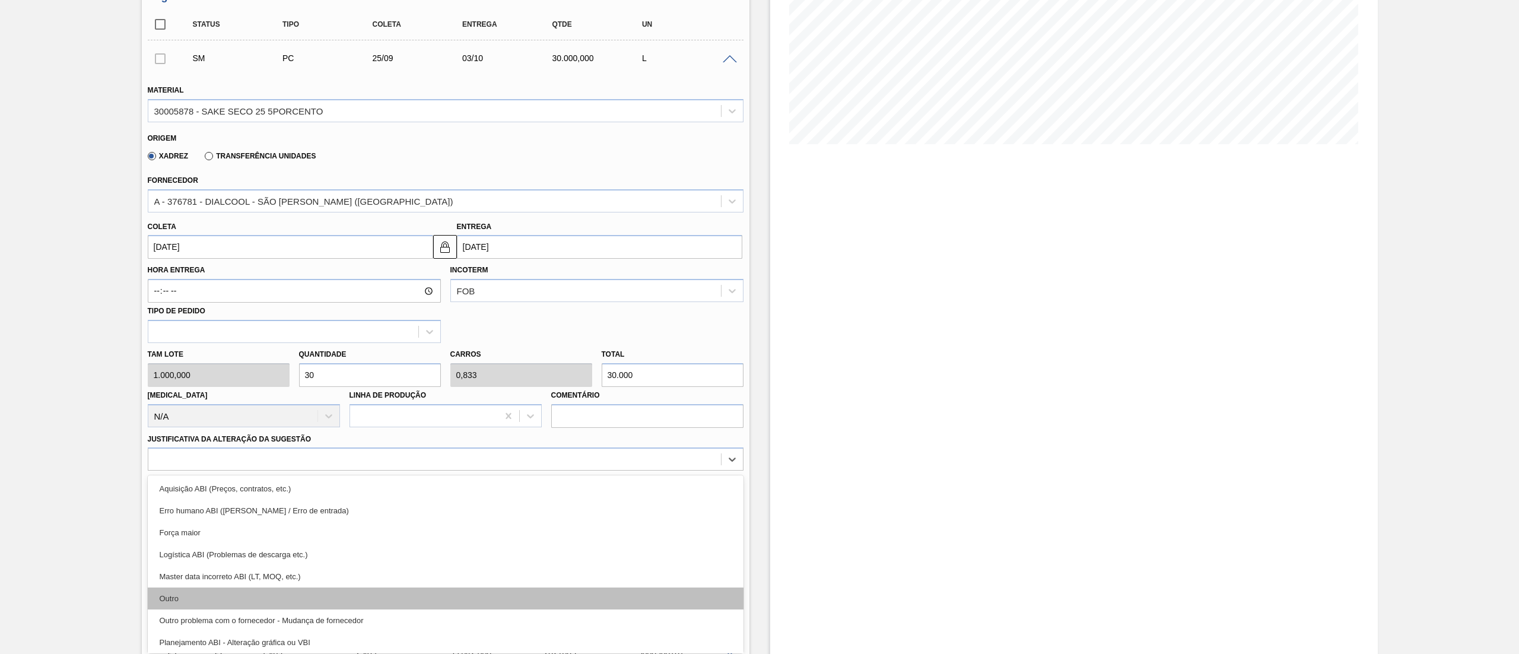
click at [214, 587] on div "Outro" at bounding box center [446, 598] width 596 height 22
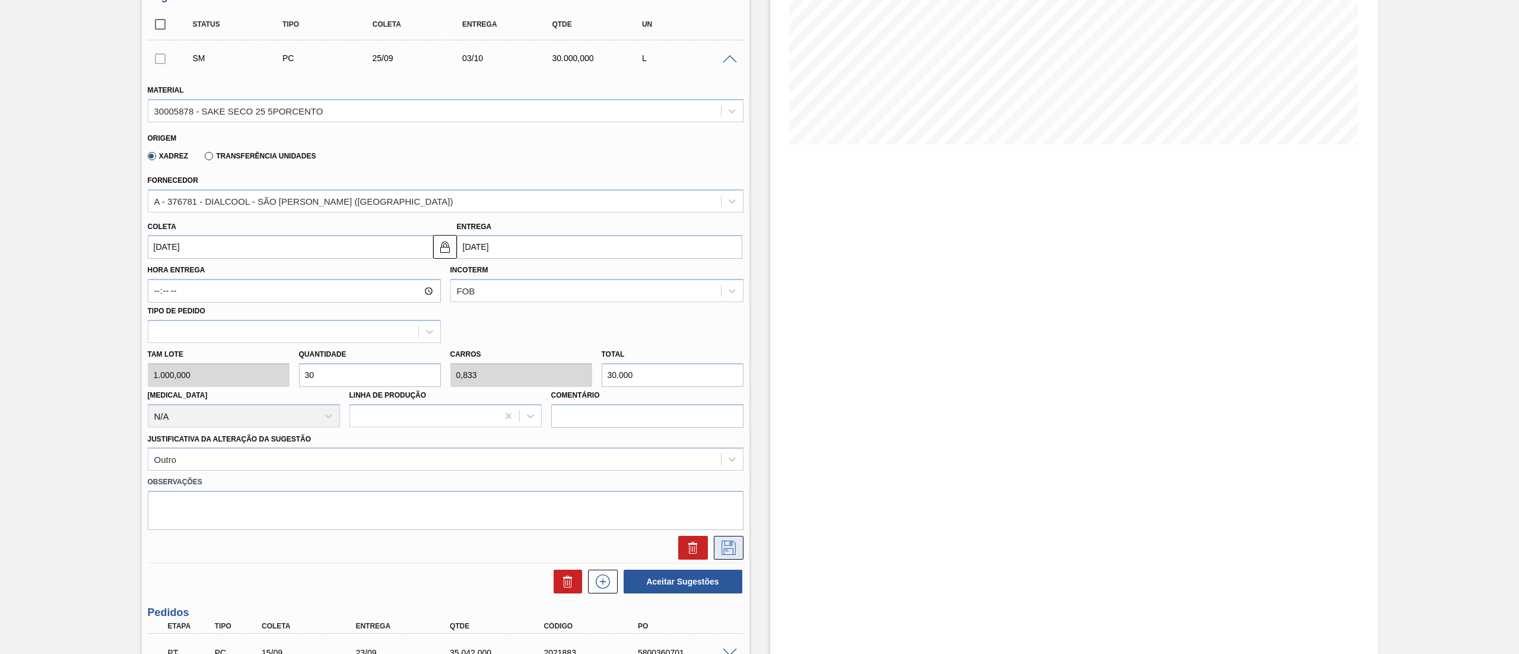
click at [725, 544] on icon at bounding box center [728, 548] width 19 height 14
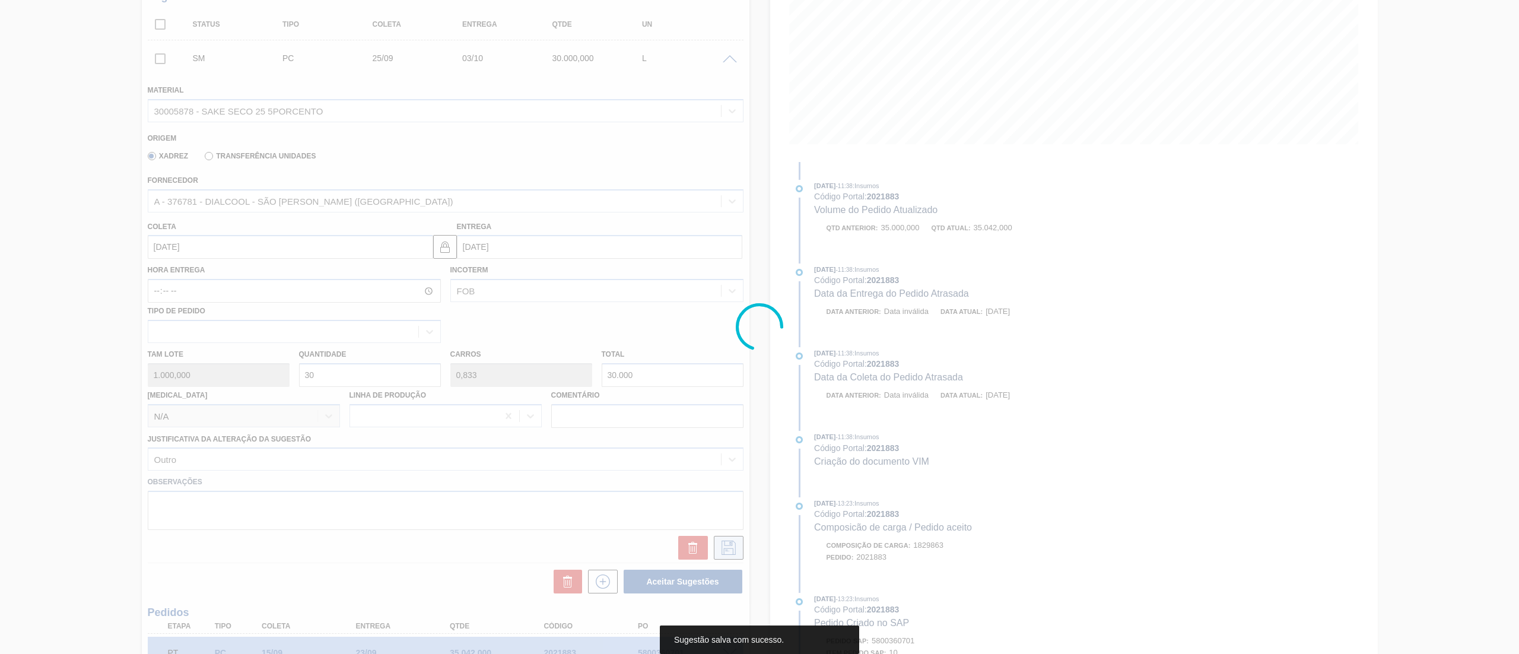
scroll to position [185, 0]
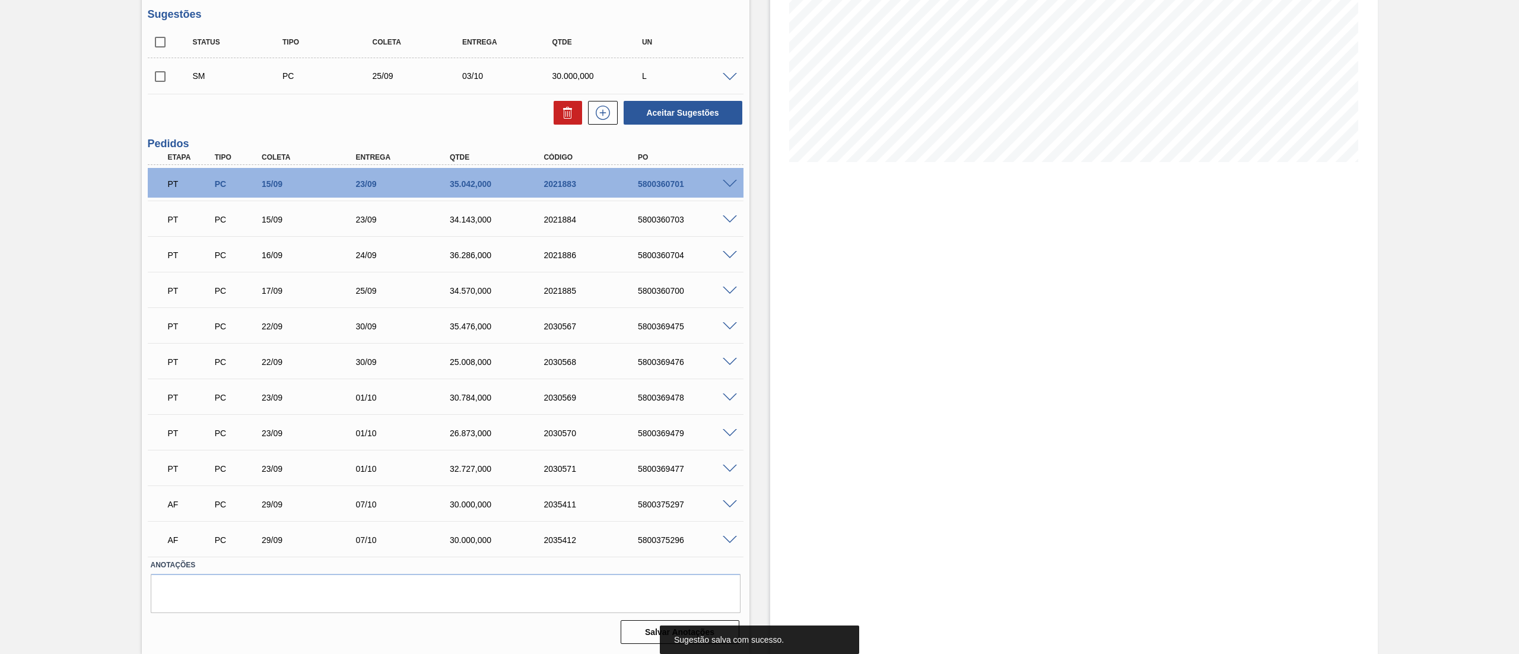
click at [155, 82] on input "checkbox" at bounding box center [160, 76] width 25 height 25
click at [660, 113] on button "Aceitar Sugestões" at bounding box center [683, 113] width 119 height 24
checkbox input "false"
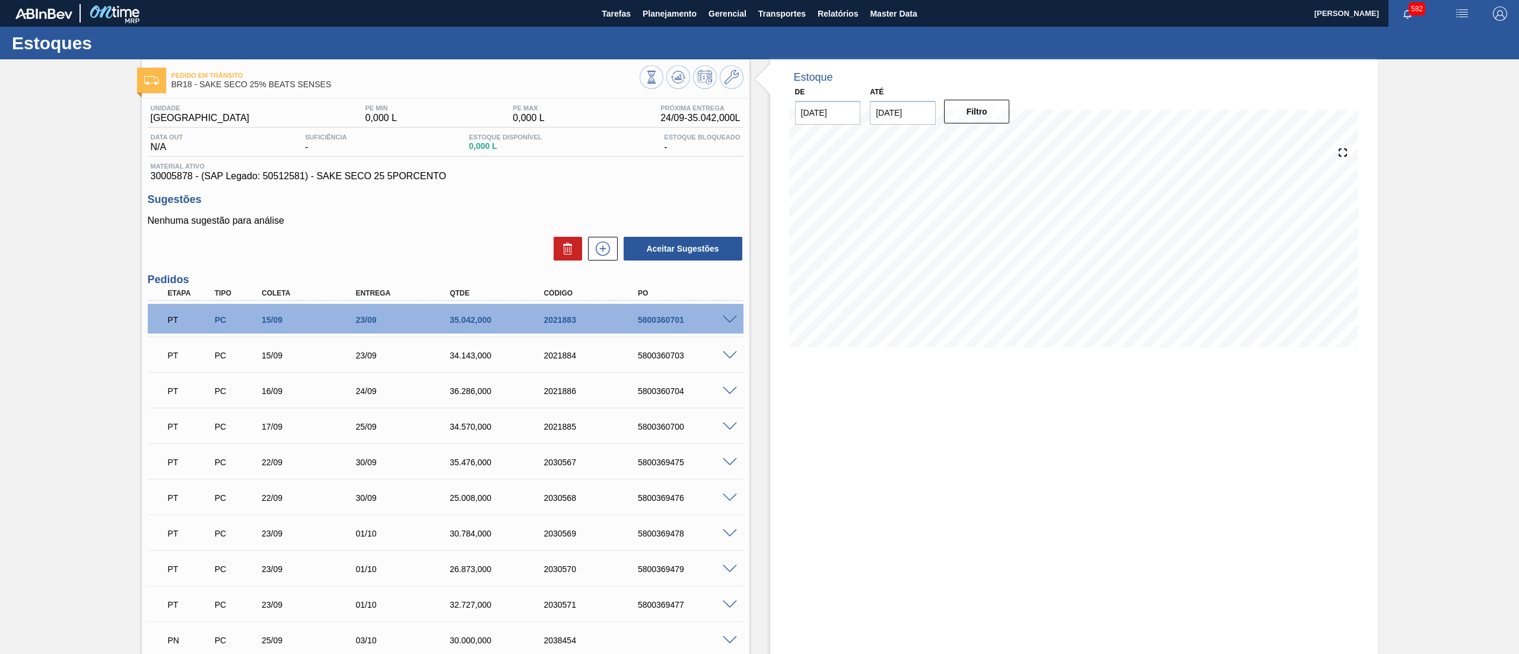
scroll to position [171, 0]
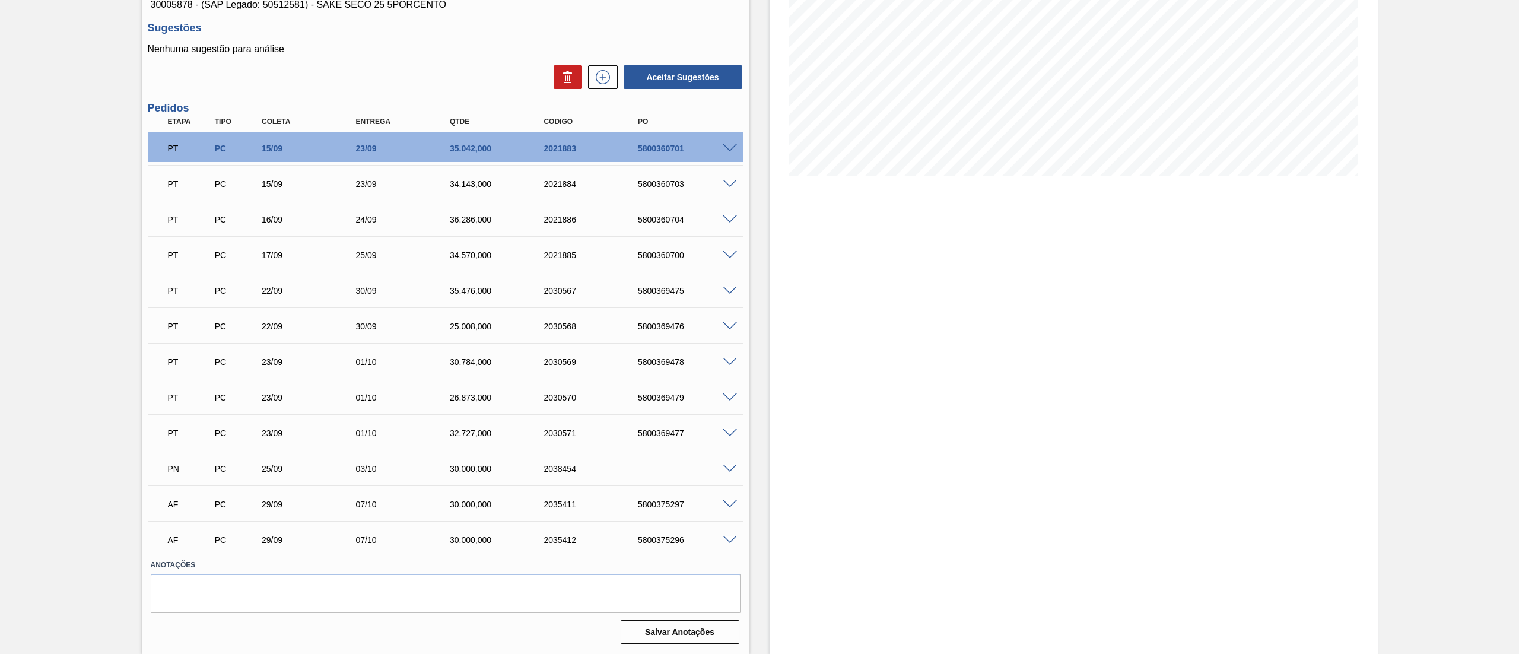
click at [723, 468] on span at bounding box center [730, 469] width 14 height 9
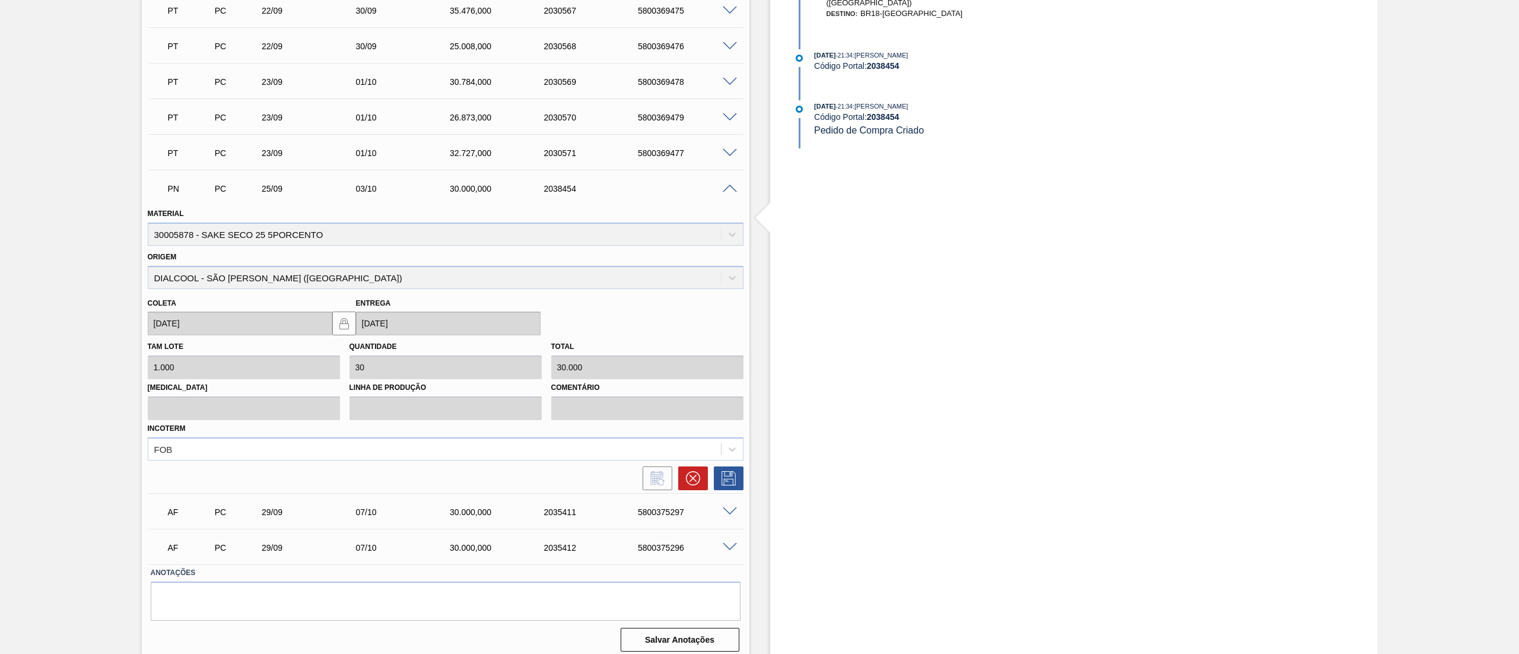
scroll to position [459, 0]
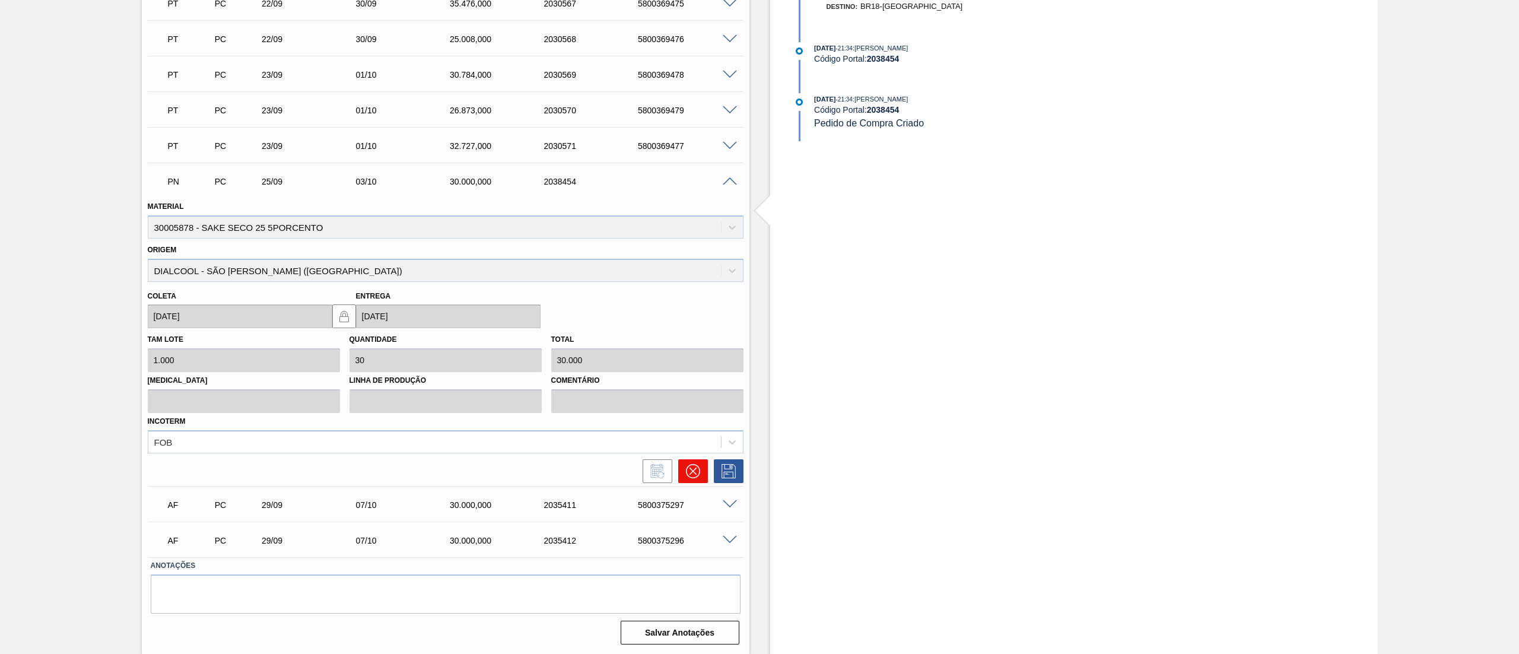
click at [692, 474] on icon at bounding box center [693, 471] width 14 height 14
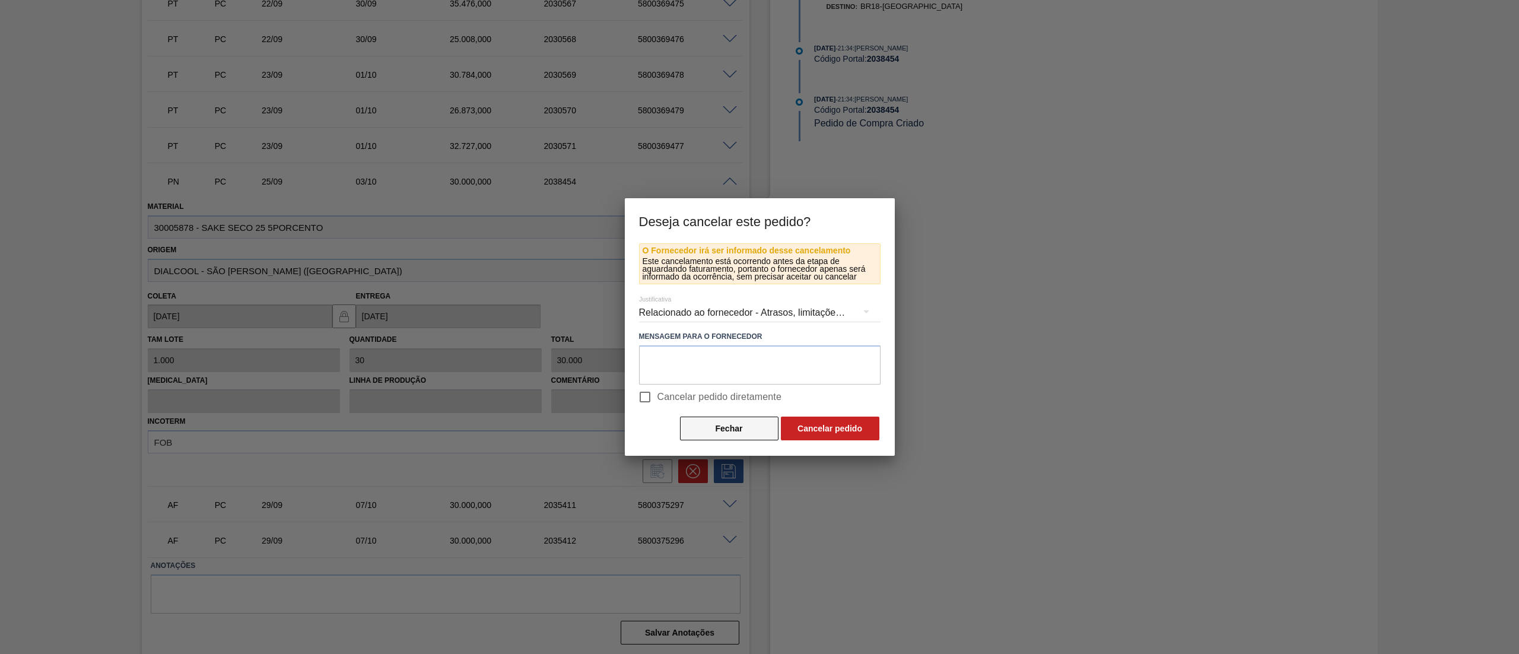
click at [705, 431] on button "Fechar" at bounding box center [729, 429] width 99 height 24
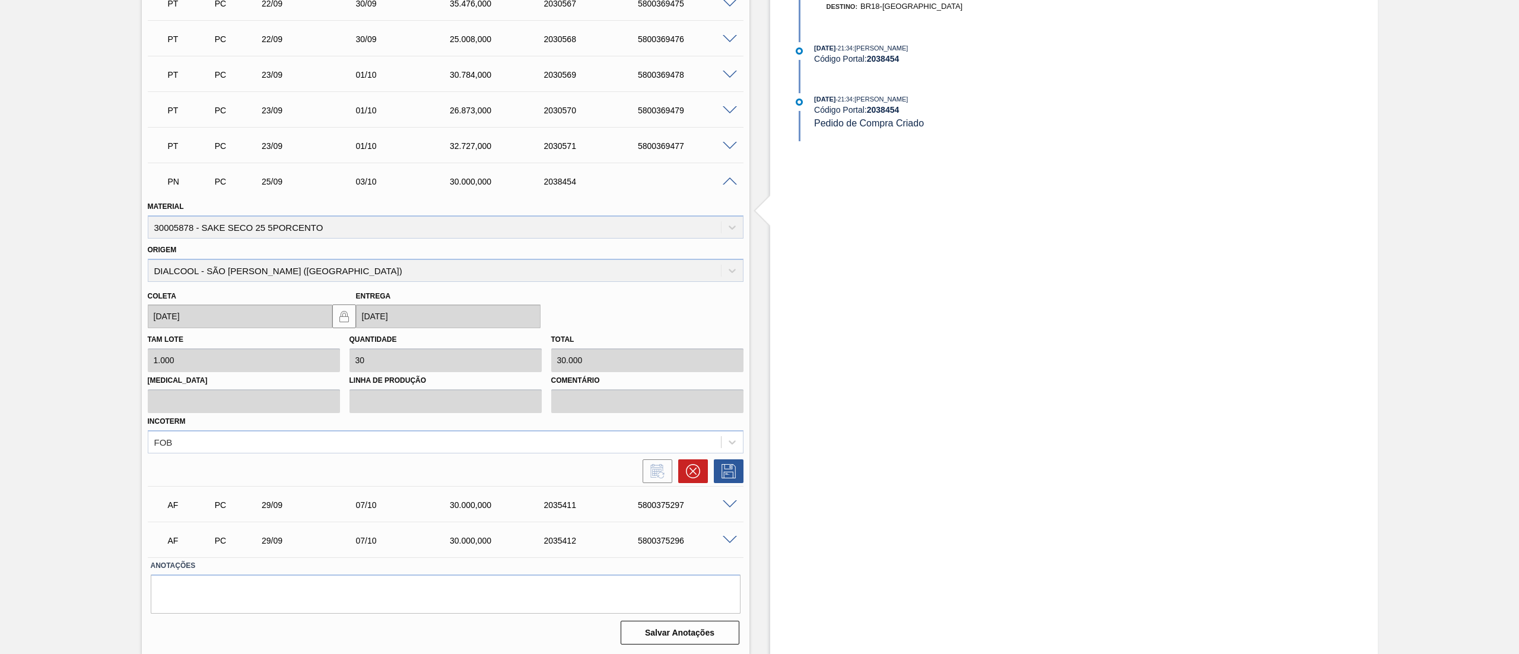
click at [731, 180] on span at bounding box center [730, 181] width 14 height 9
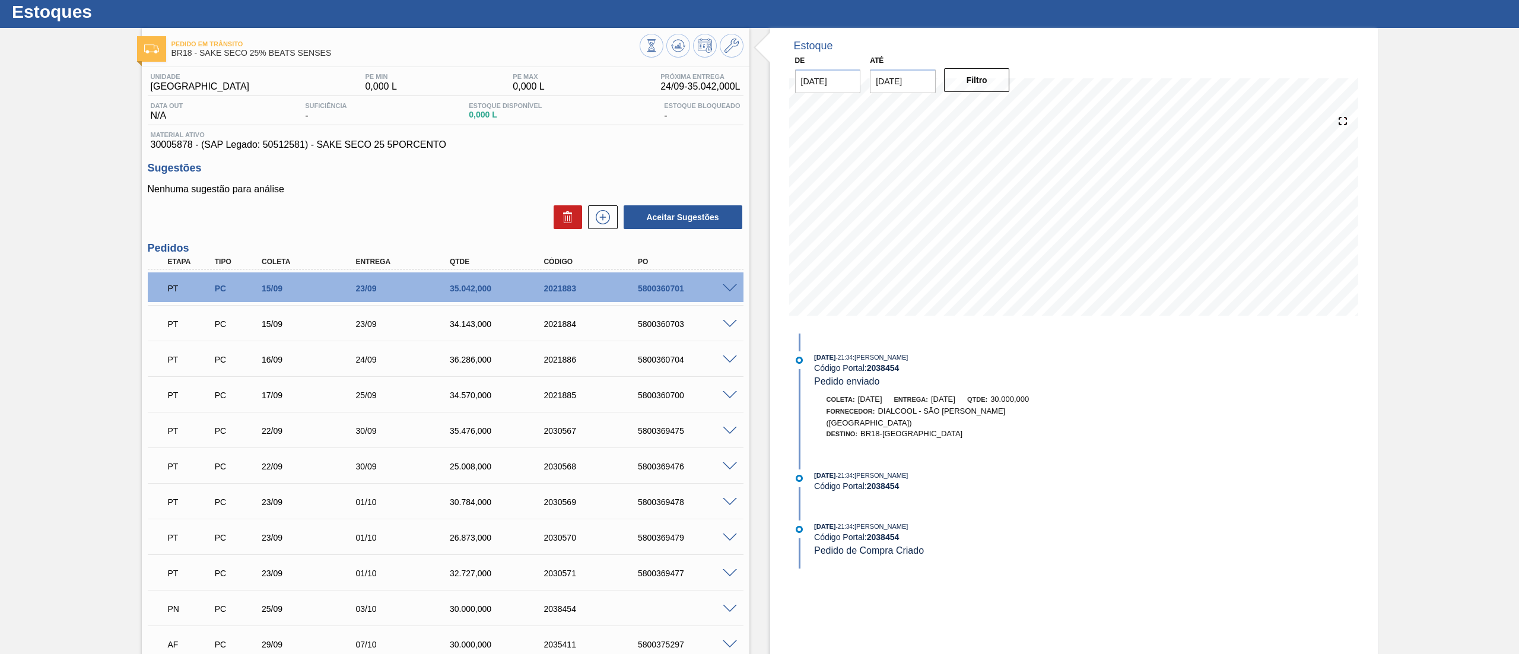
scroll to position [0, 0]
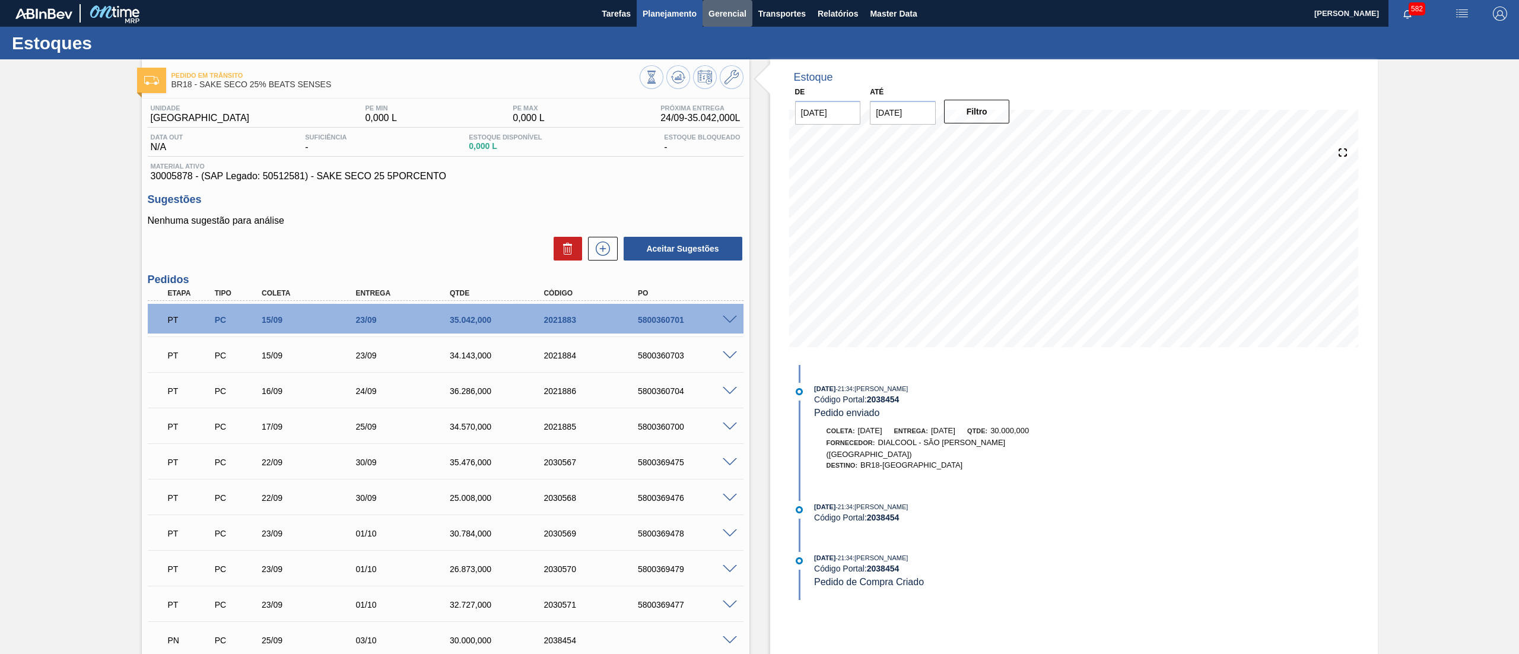
drag, startPoint x: 703, startPoint y: 21, endPoint x: 682, endPoint y: 20, distance: 20.2
click at [699, 21] on div "Tarefas Planejamento Gerencial Transportes Relatórios Master Data" at bounding box center [759, 13] width 1519 height 27
click at [681, 20] on span "Planejamento" at bounding box center [670, 14] width 54 height 14
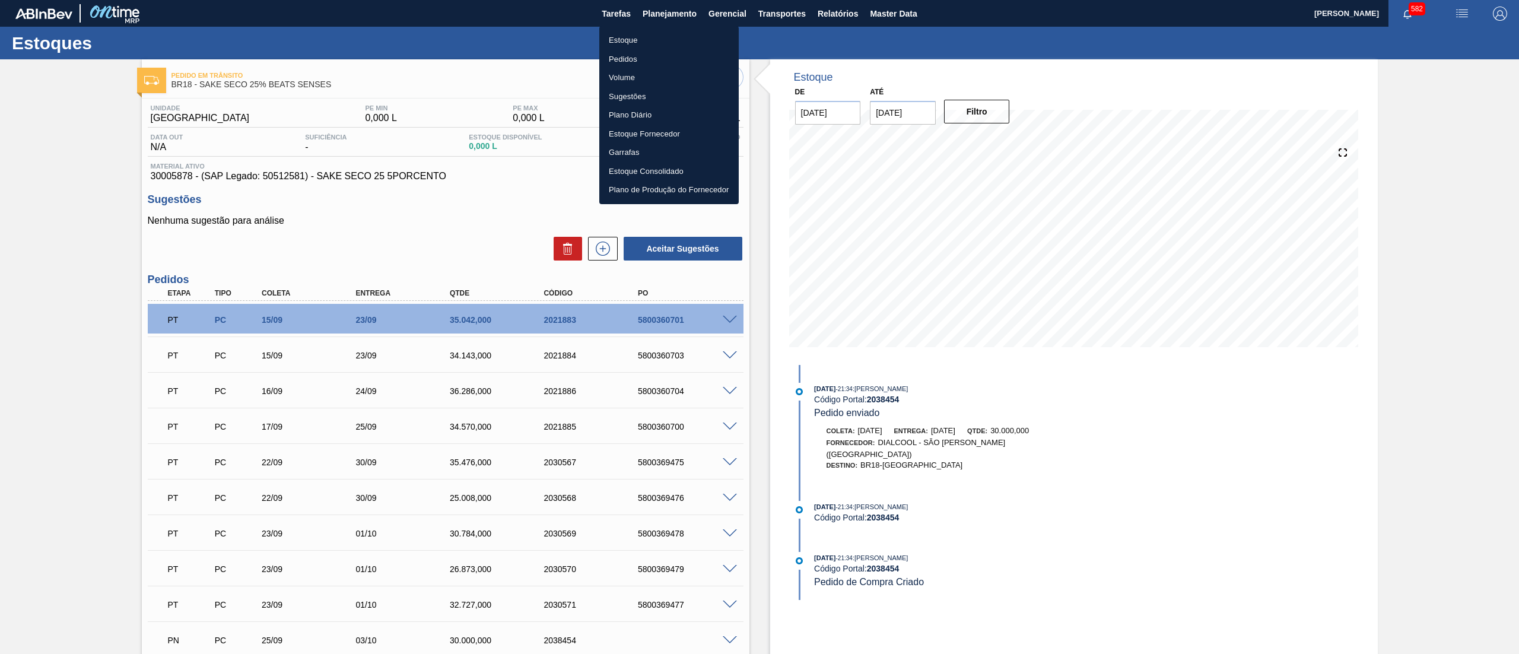
click at [665, 36] on li "Estoque" at bounding box center [668, 40] width 139 height 19
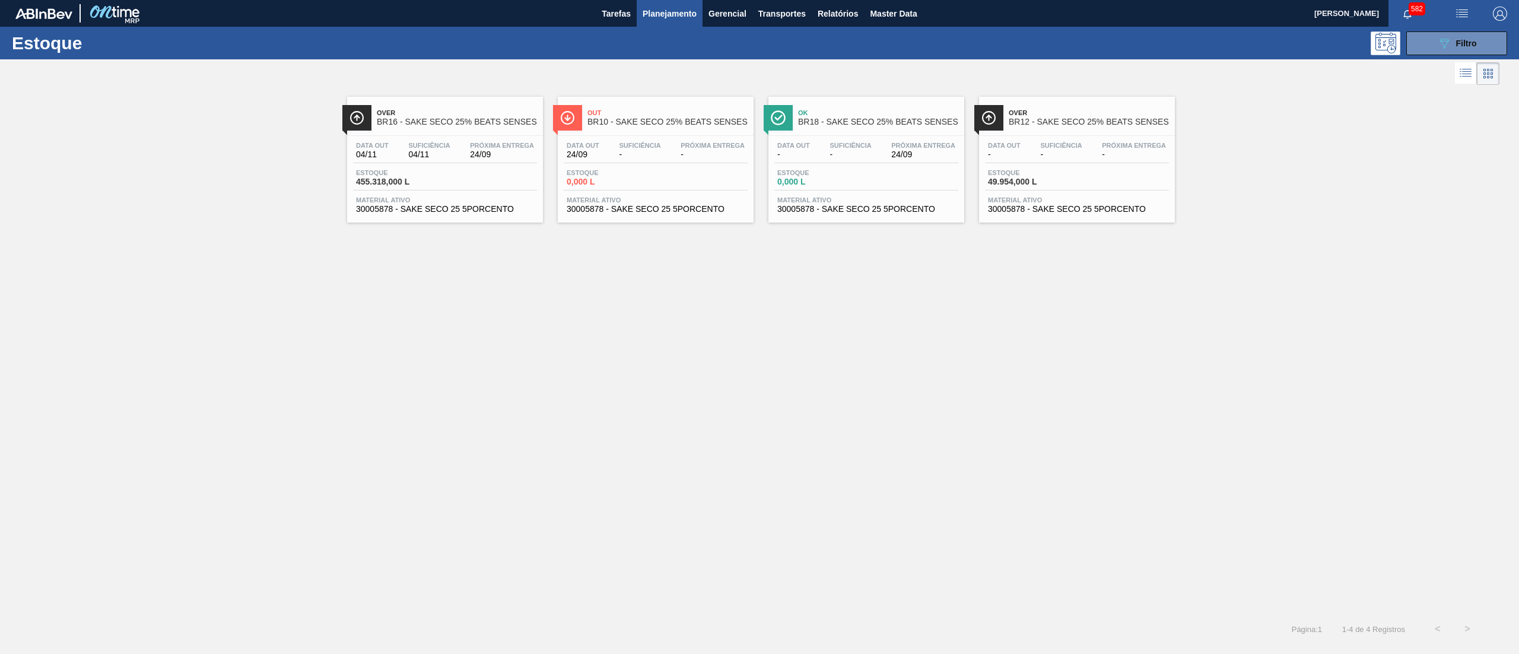
drag, startPoint x: 1411, startPoint y: 42, endPoint x: 1411, endPoint y: 89, distance: 47.5
click at [1411, 40] on button "089F7B8B-B2A5-4AFE-B5C0-19BA573D28AC Filtro" at bounding box center [1456, 43] width 101 height 24
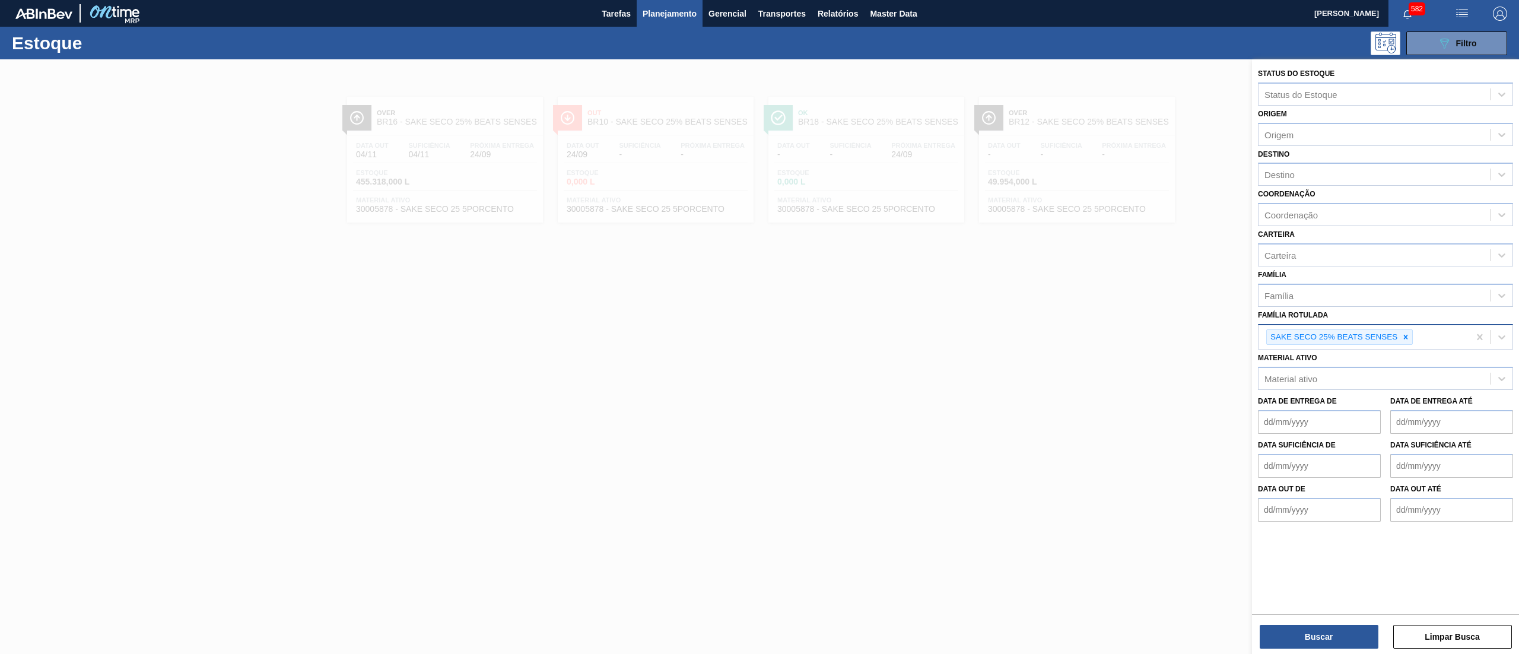
click at [1403, 326] on div "SAKE SECO 25% BEATS SENSES" at bounding box center [1364, 337] width 211 height 24
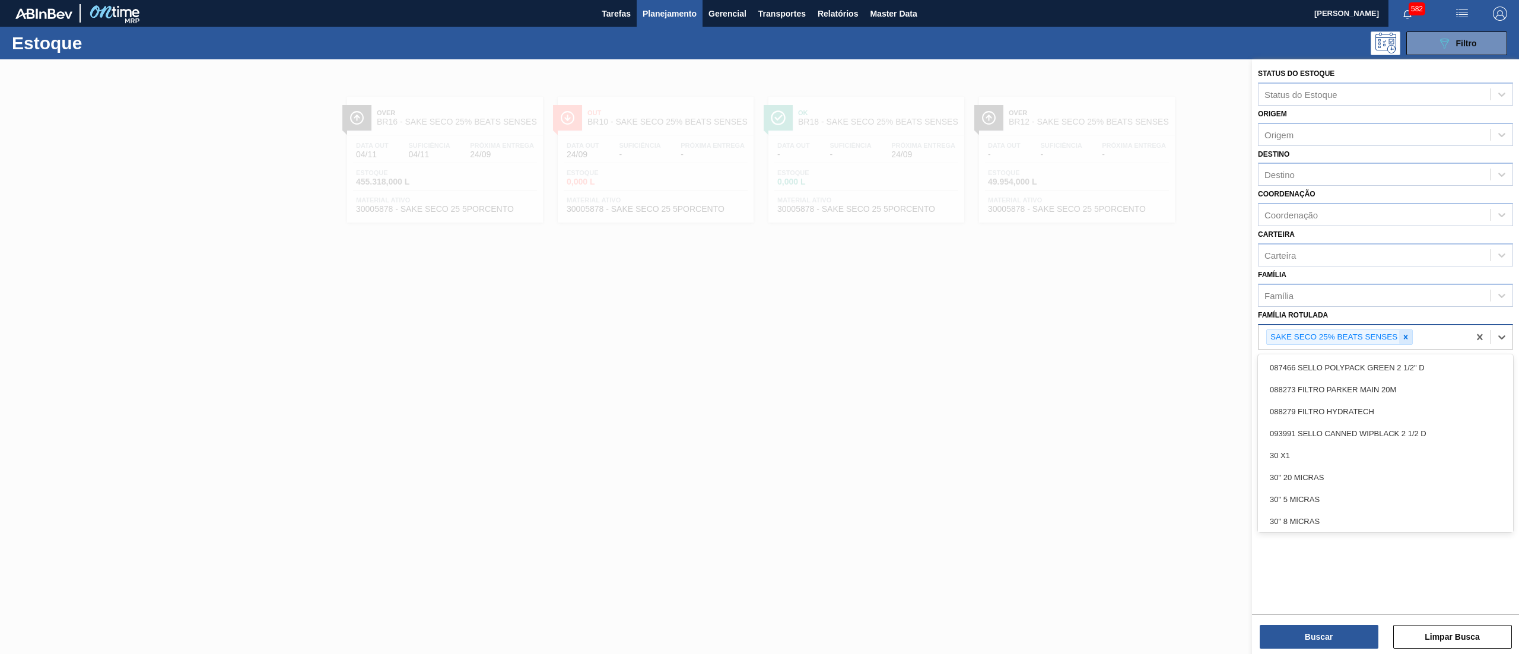
click at [1405, 343] on div at bounding box center [1405, 337] width 13 height 15
click at [1360, 308] on div "Família Rotulada option SAKE SECO 25% BEATS SENSES, deselected. option 087466 S…" at bounding box center [1385, 327] width 255 height 40
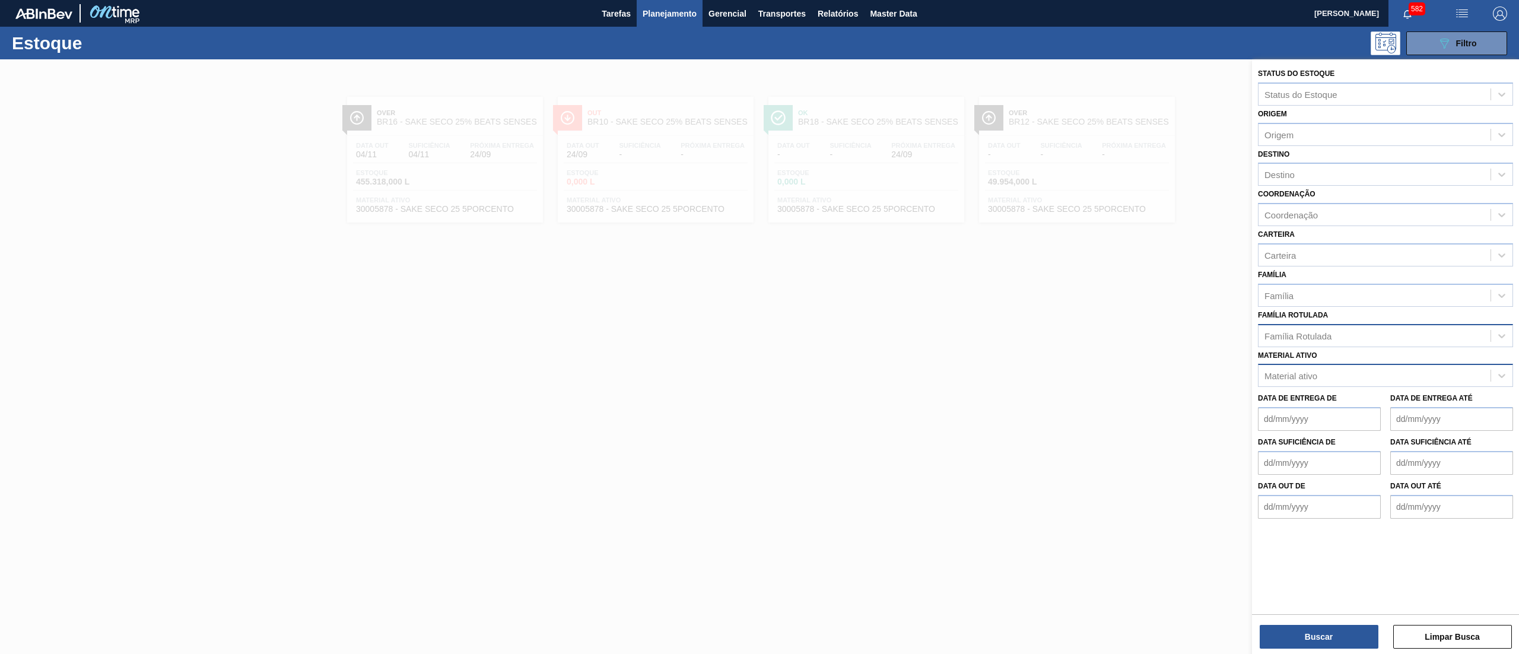
click at [1318, 367] on div "Material ativo" at bounding box center [1375, 375] width 232 height 17
paste ativo "30033728"
type ativo "30033728"
click at [1318, 401] on div "30033728 - FILME CONT 620X80 TROP 269ML C8 NIV25" at bounding box center [1385, 405] width 255 height 22
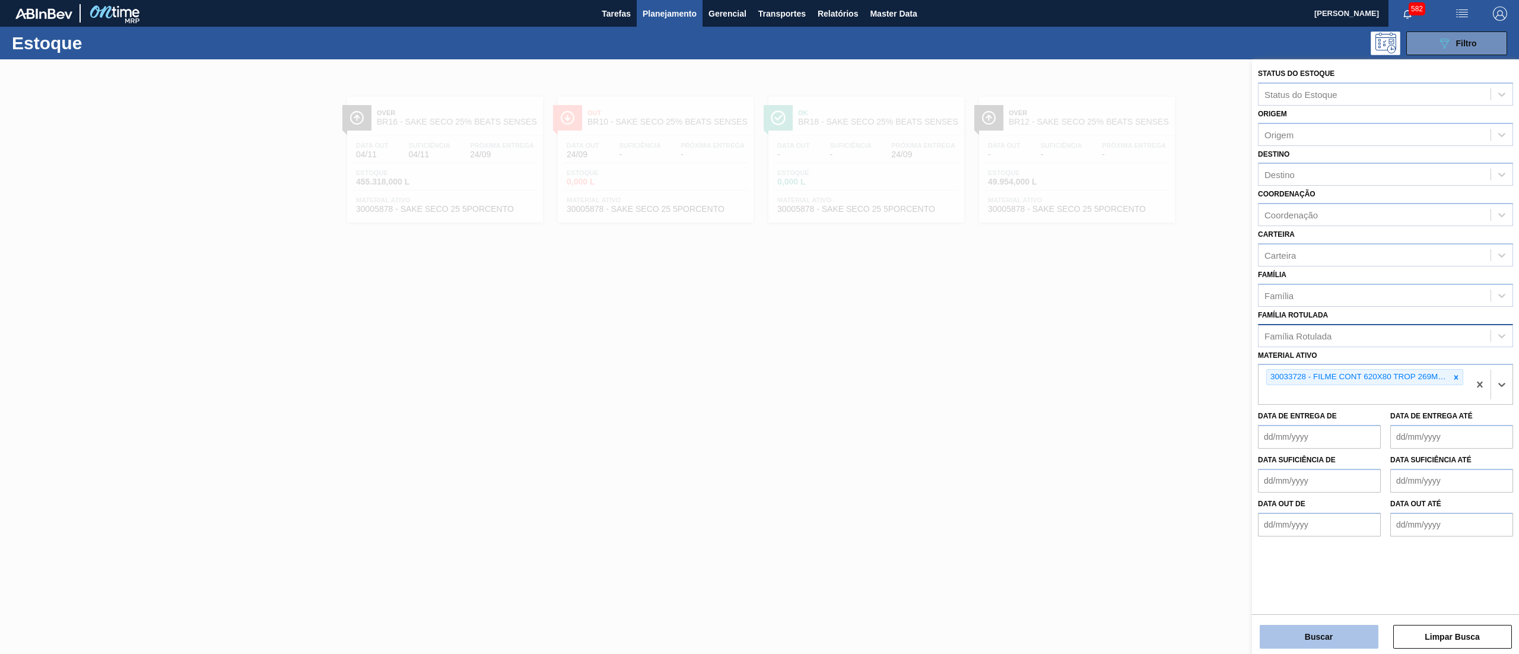
click at [1269, 636] on button "Buscar" at bounding box center [1319, 637] width 119 height 24
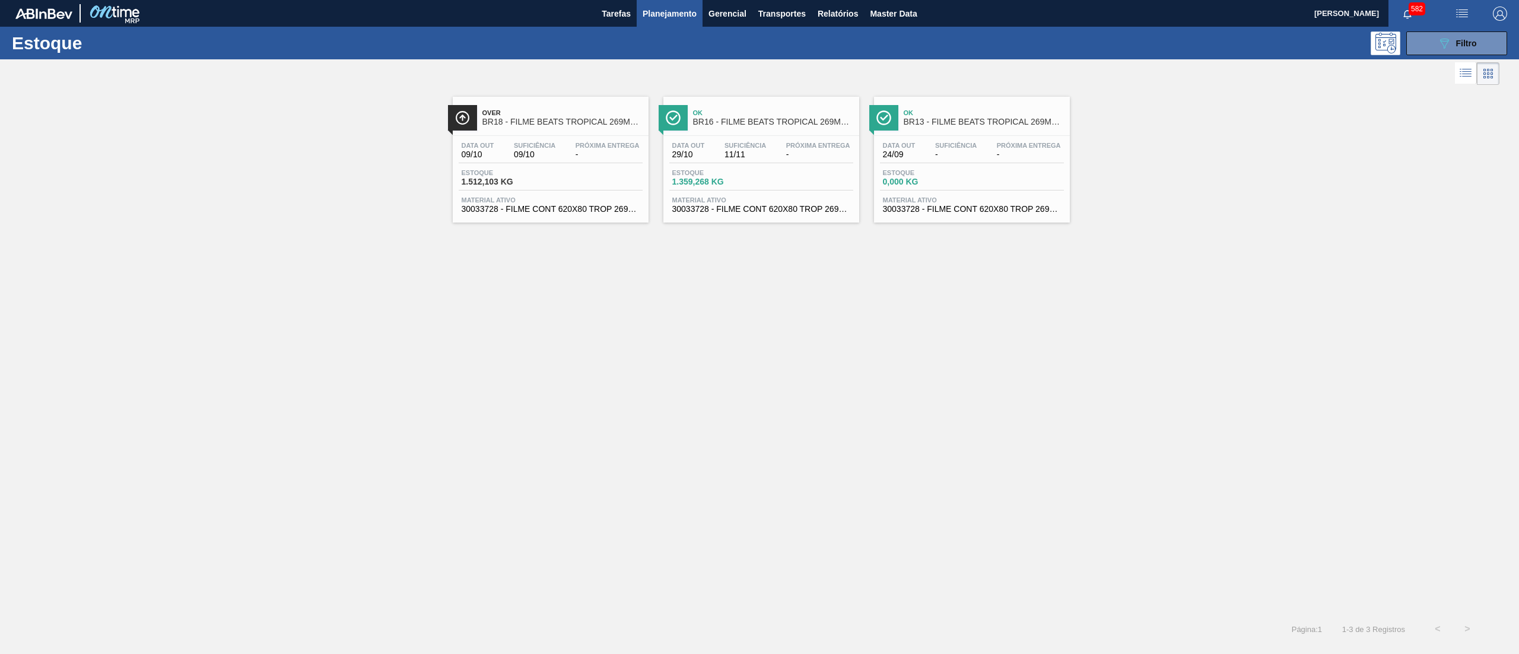
click at [571, 204] on span "Material ativo" at bounding box center [551, 199] width 178 height 7
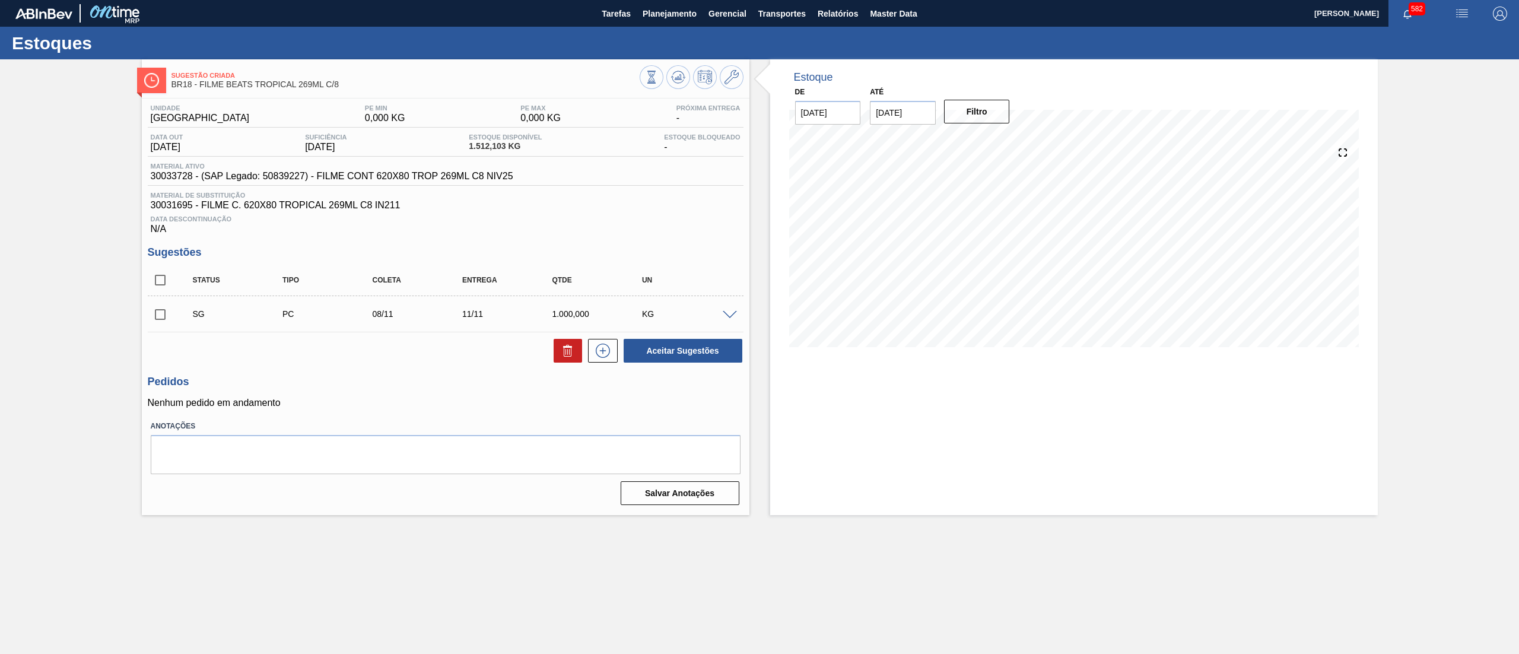
click at [736, 317] on span at bounding box center [730, 315] width 14 height 9
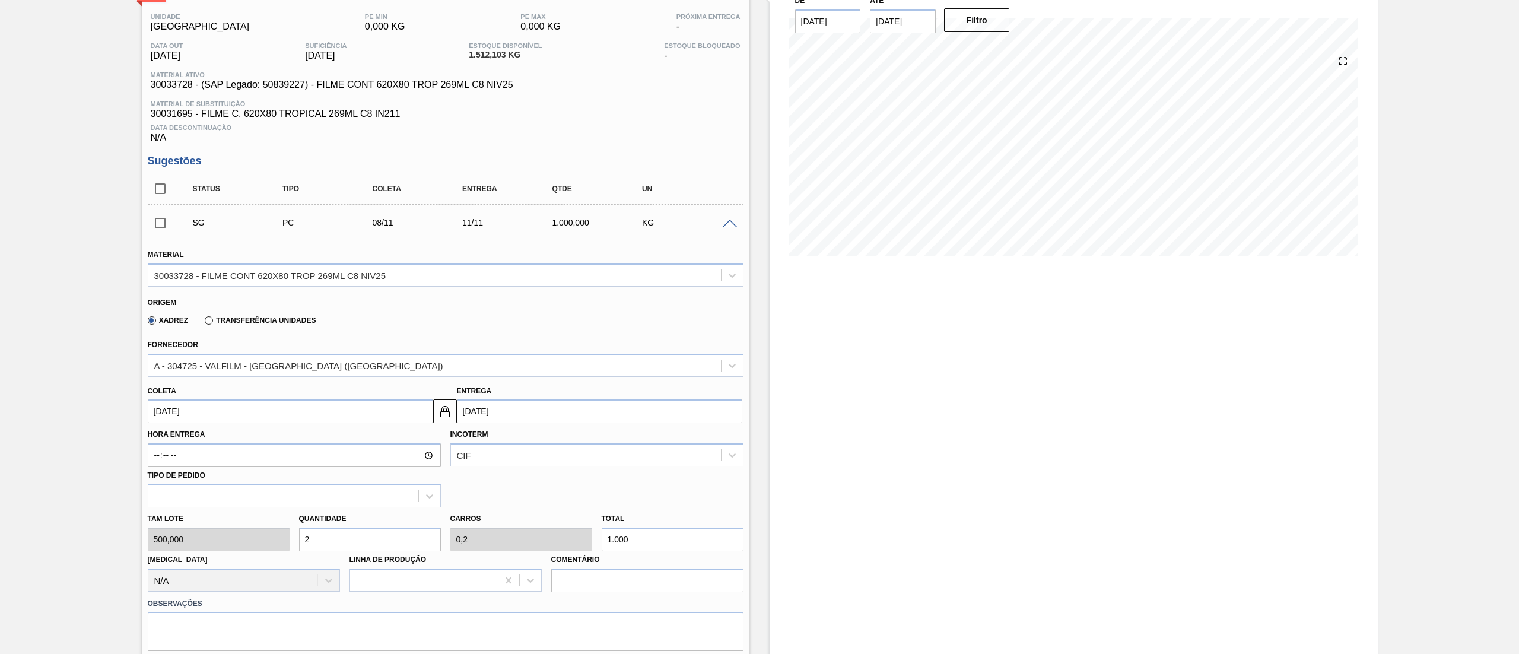
scroll to position [121, 0]
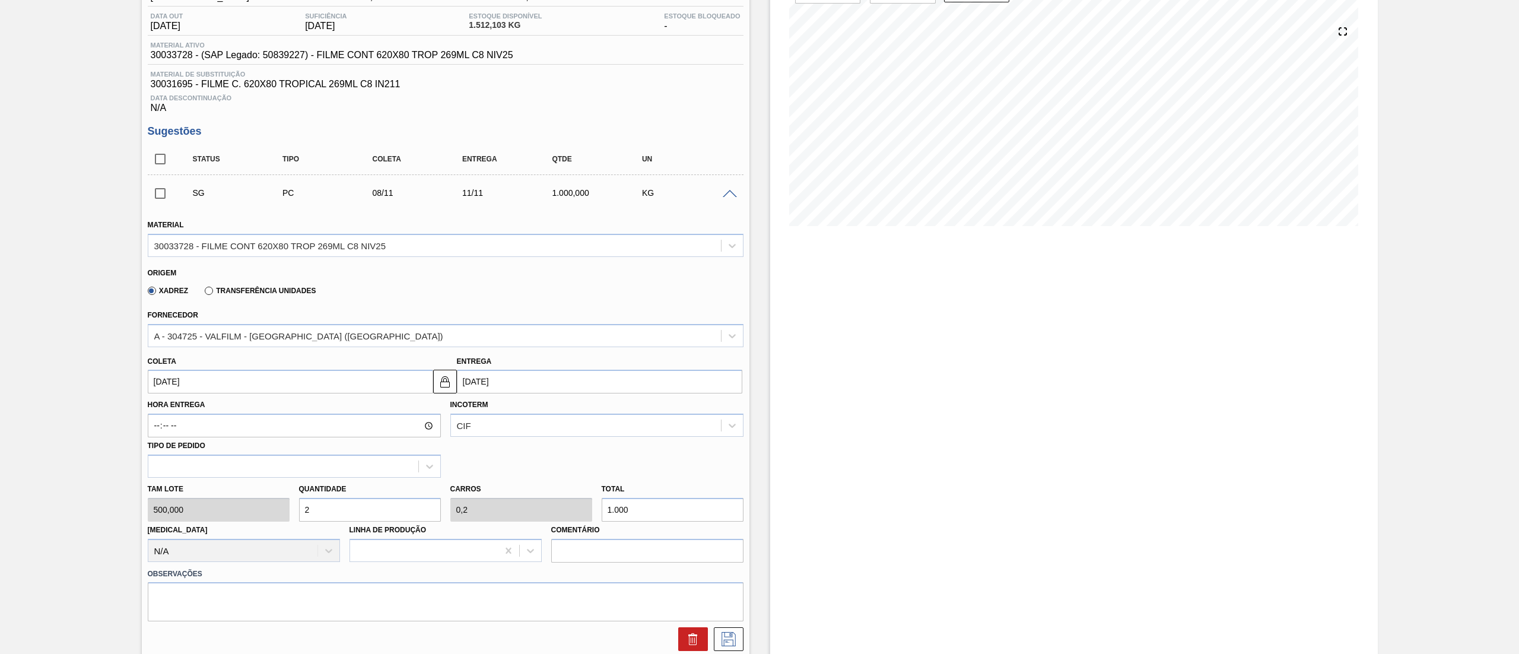
click at [189, 377] on input "[DATE]" at bounding box center [290, 382] width 285 height 24
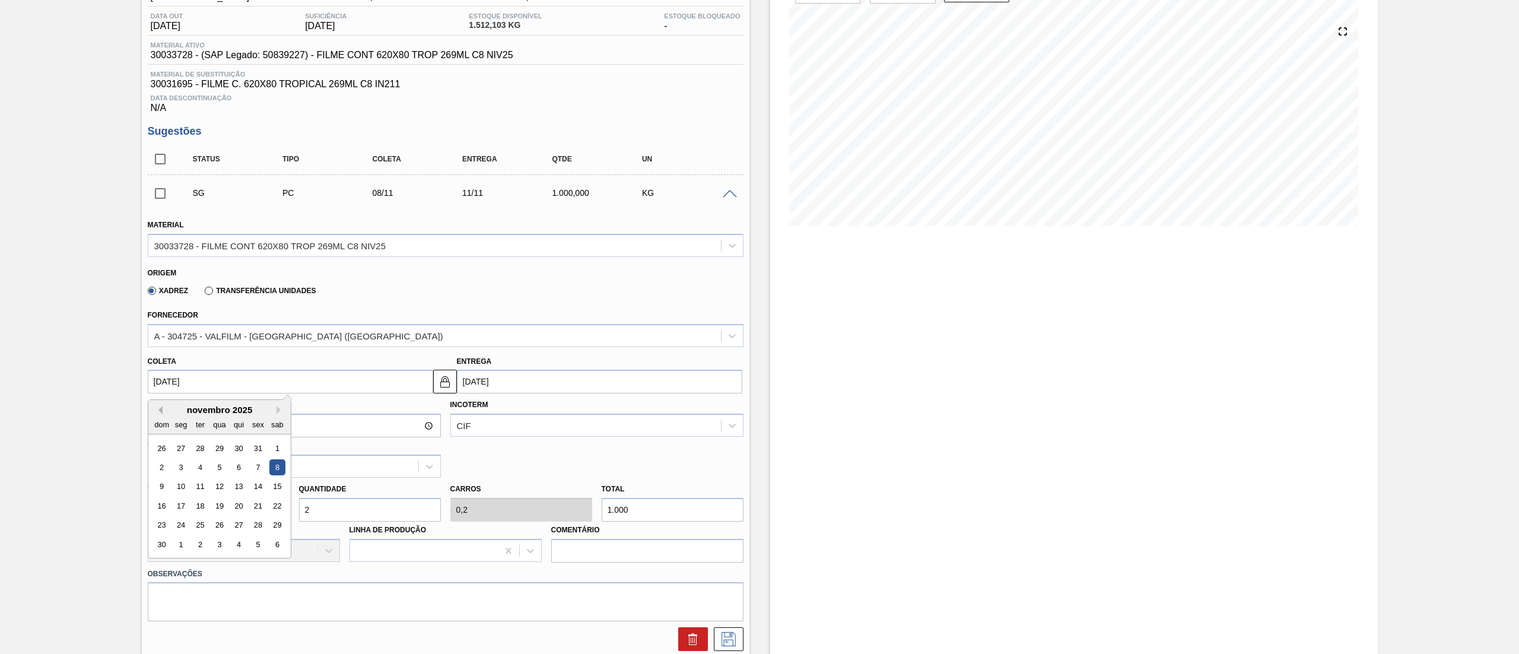
click at [155, 412] on button "Previous Month" at bounding box center [158, 410] width 8 height 8
click at [259, 510] on div "24" at bounding box center [258, 506] width 16 height 16
type input "[DATE]"
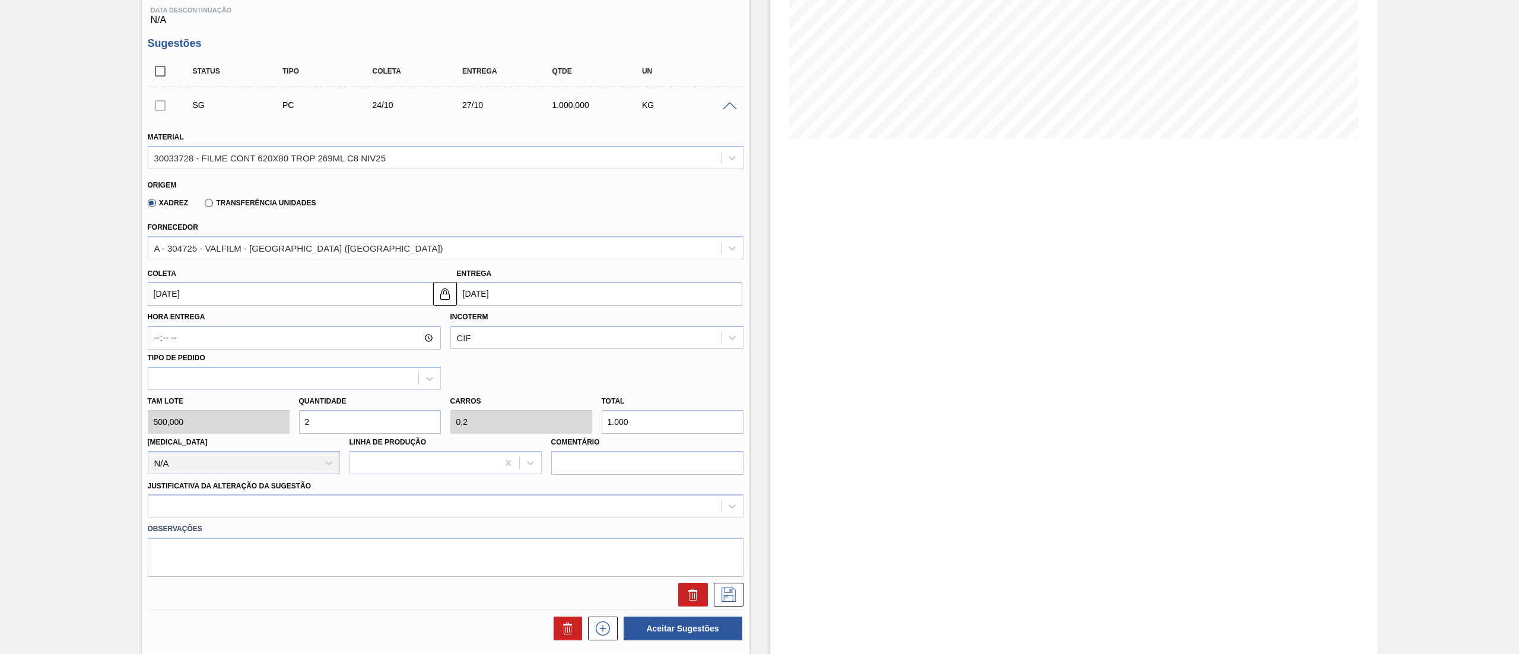
scroll to position [224, 0]
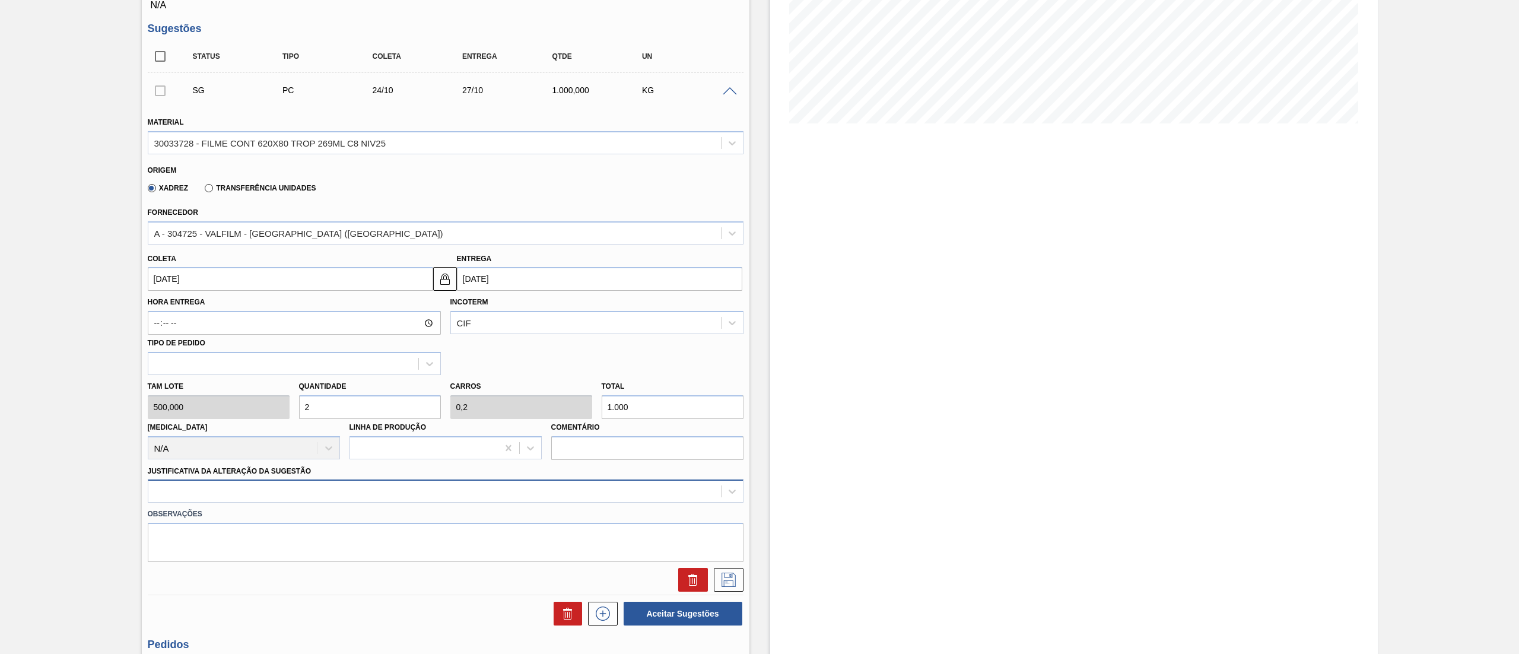
click at [224, 497] on div at bounding box center [446, 490] width 596 height 23
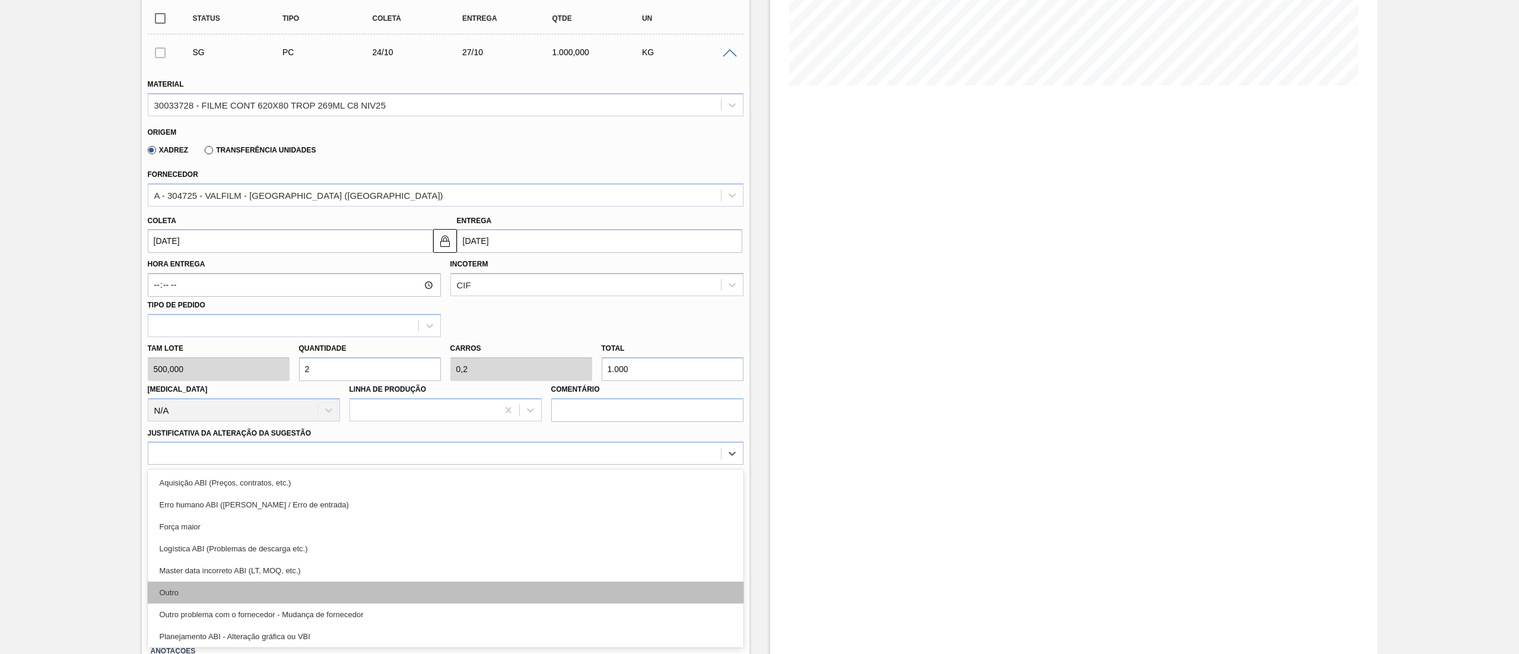
click at [182, 590] on div "Outro" at bounding box center [446, 593] width 596 height 22
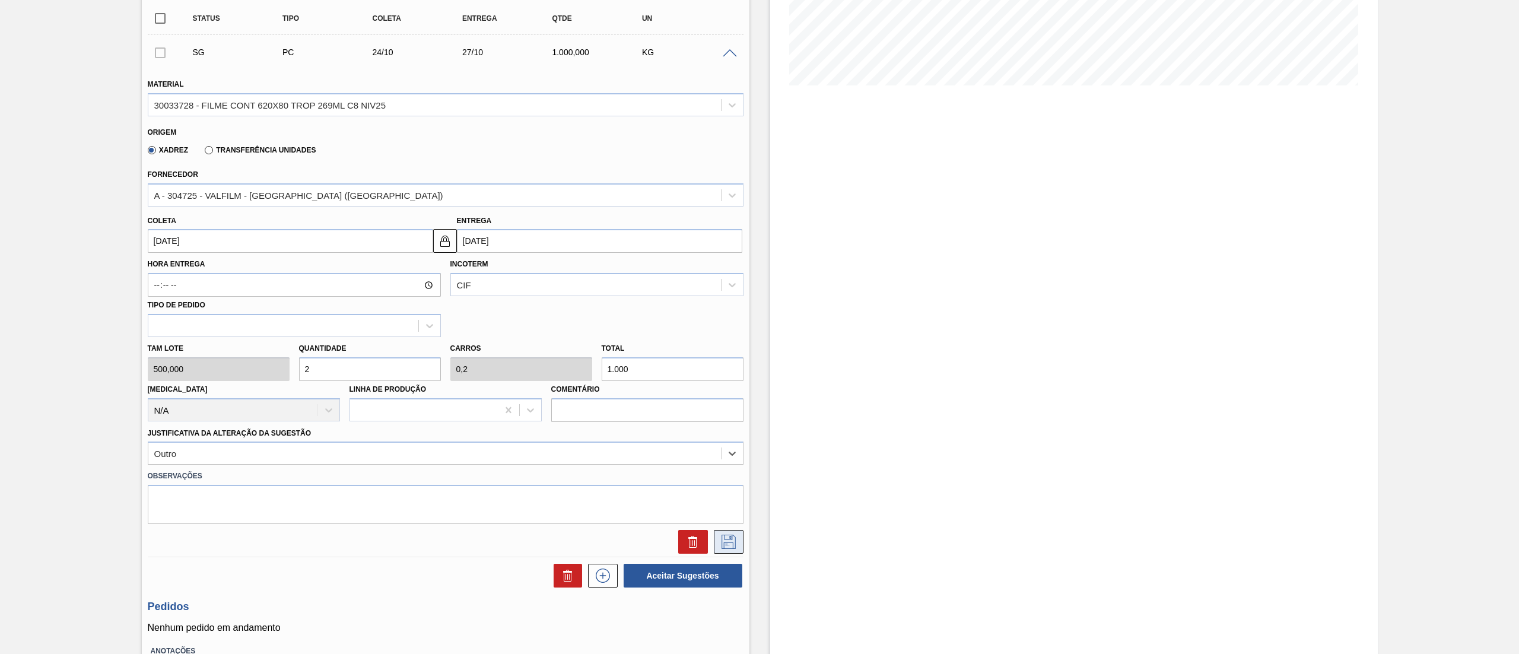
click at [729, 547] on icon at bounding box center [728, 542] width 19 height 14
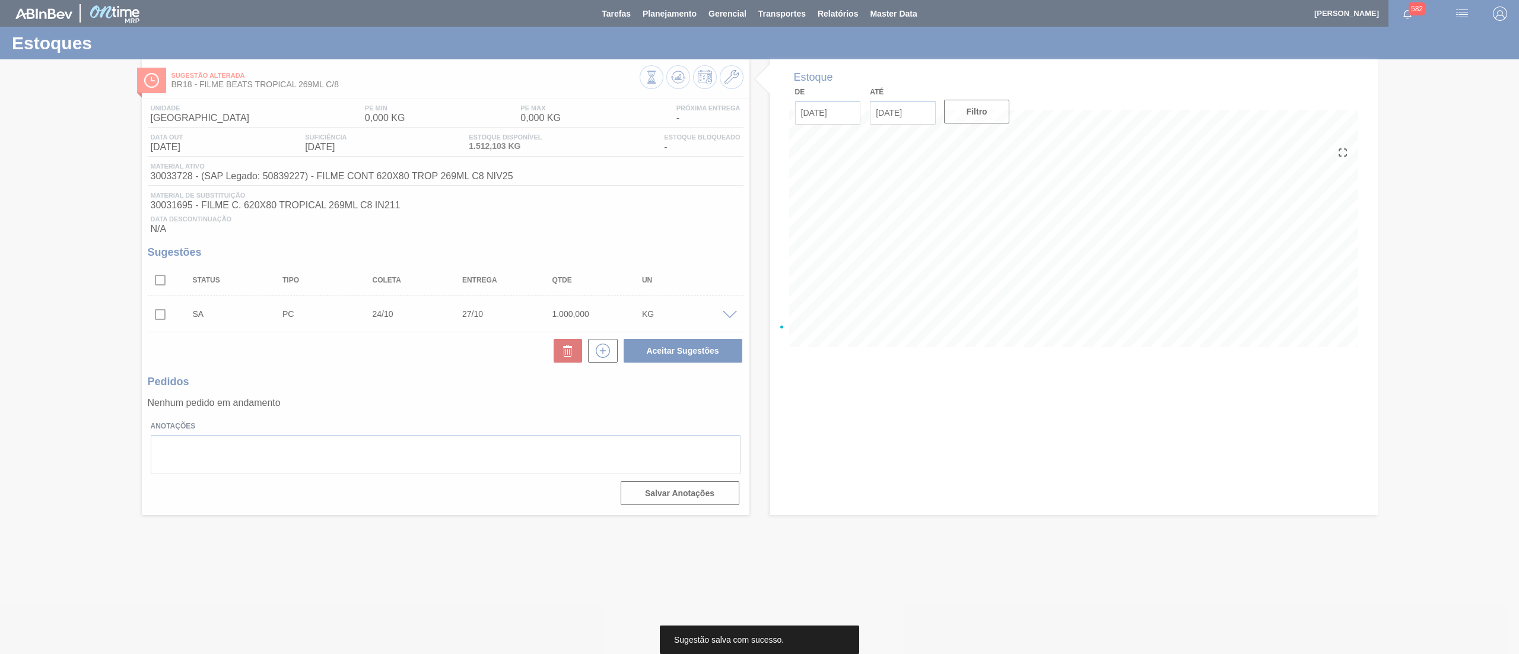
scroll to position [0, 0]
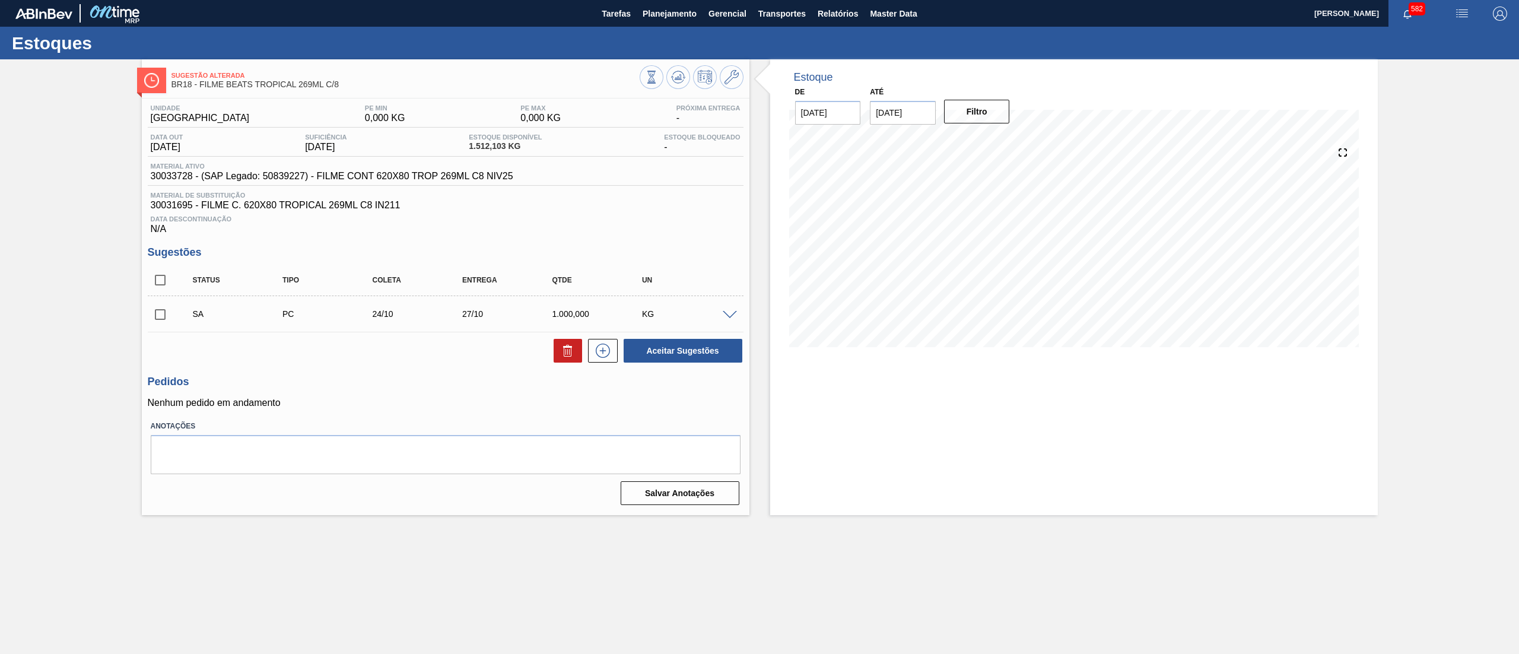
click at [158, 313] on input "checkbox" at bounding box center [160, 314] width 25 height 25
click at [665, 362] on button "Aceitar Sugestões" at bounding box center [683, 351] width 119 height 24
checkbox input "false"
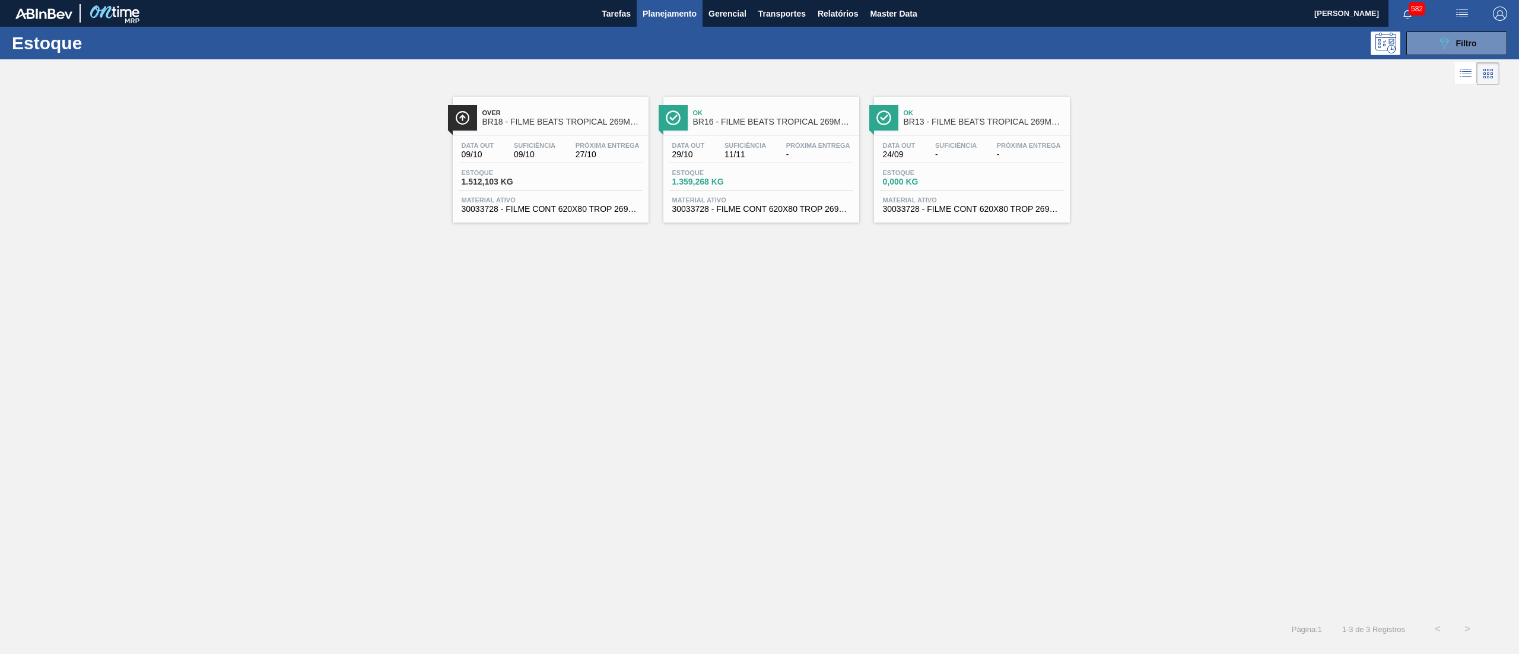
click at [812, 211] on span "30033728 - FILME CONT 620X80 TROP 269ML C8 NIV25" at bounding box center [761, 209] width 178 height 9
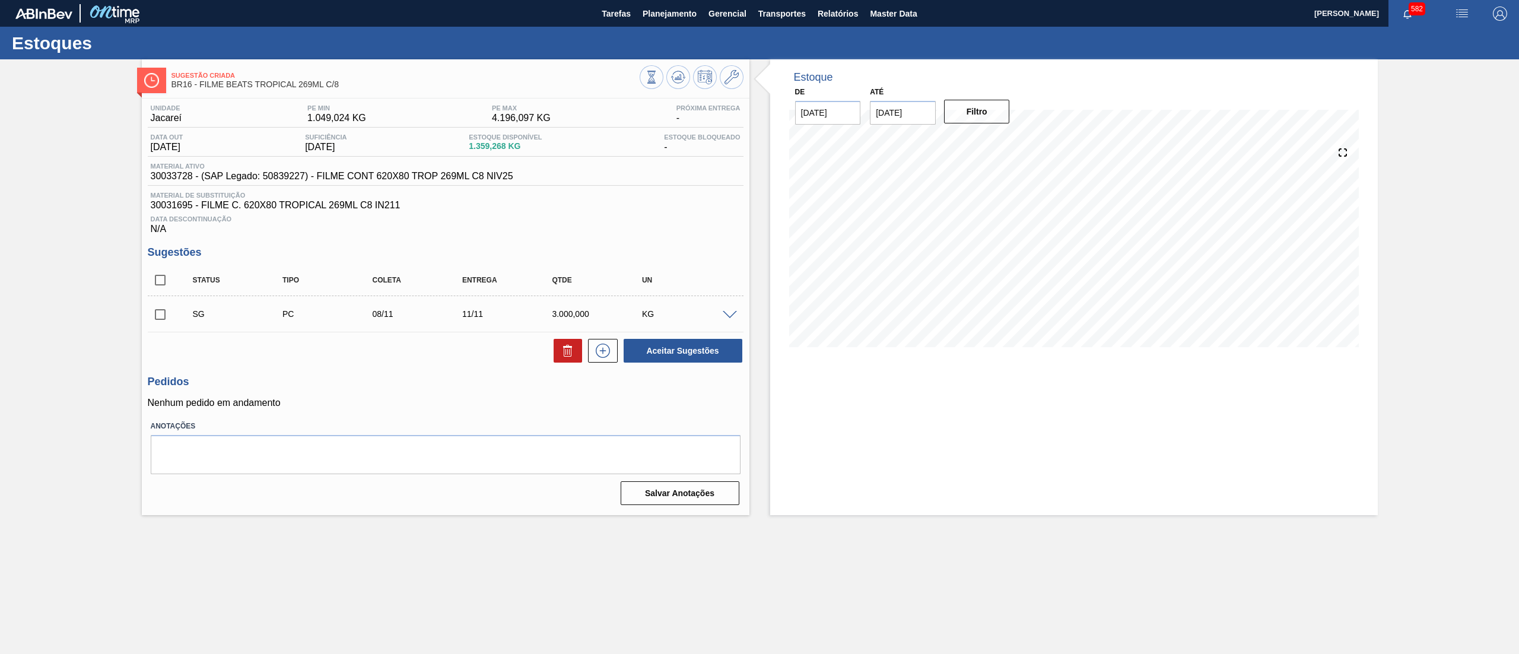
click at [729, 316] on span at bounding box center [730, 315] width 14 height 9
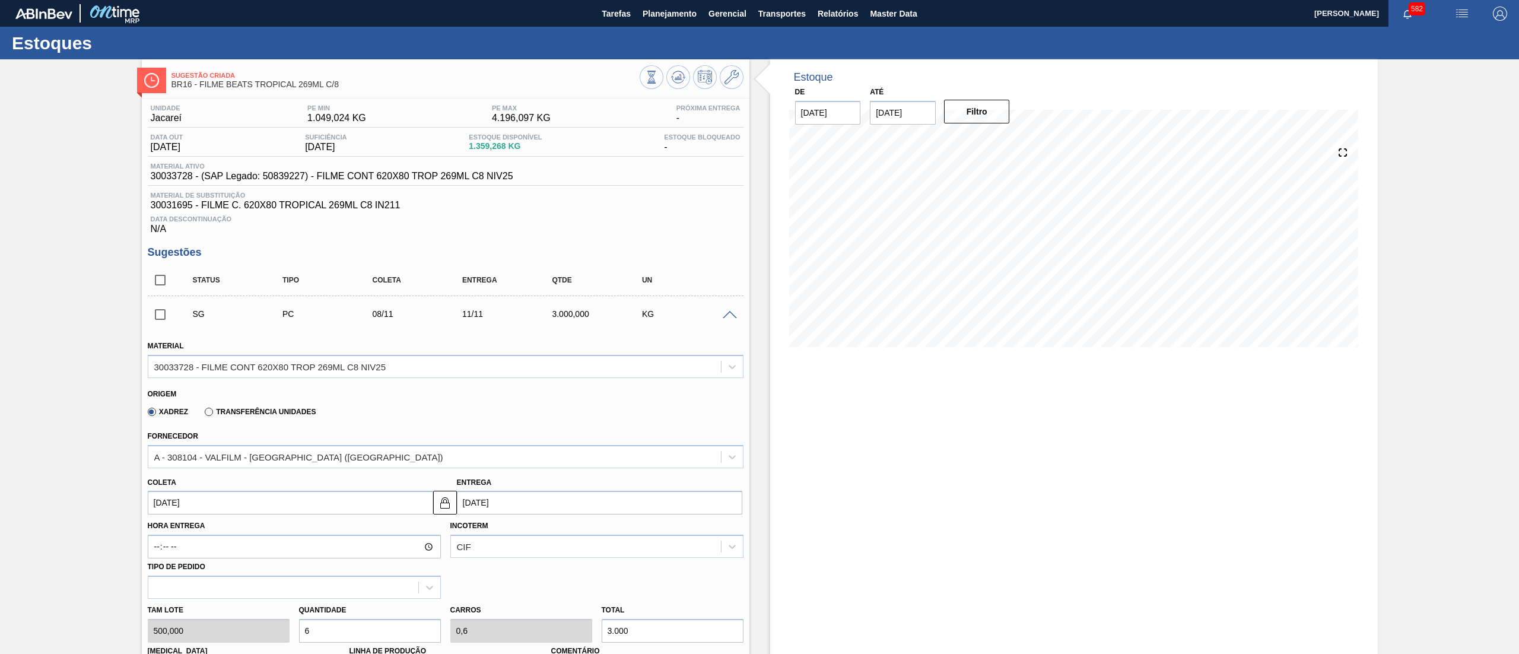
scroll to position [38, 0]
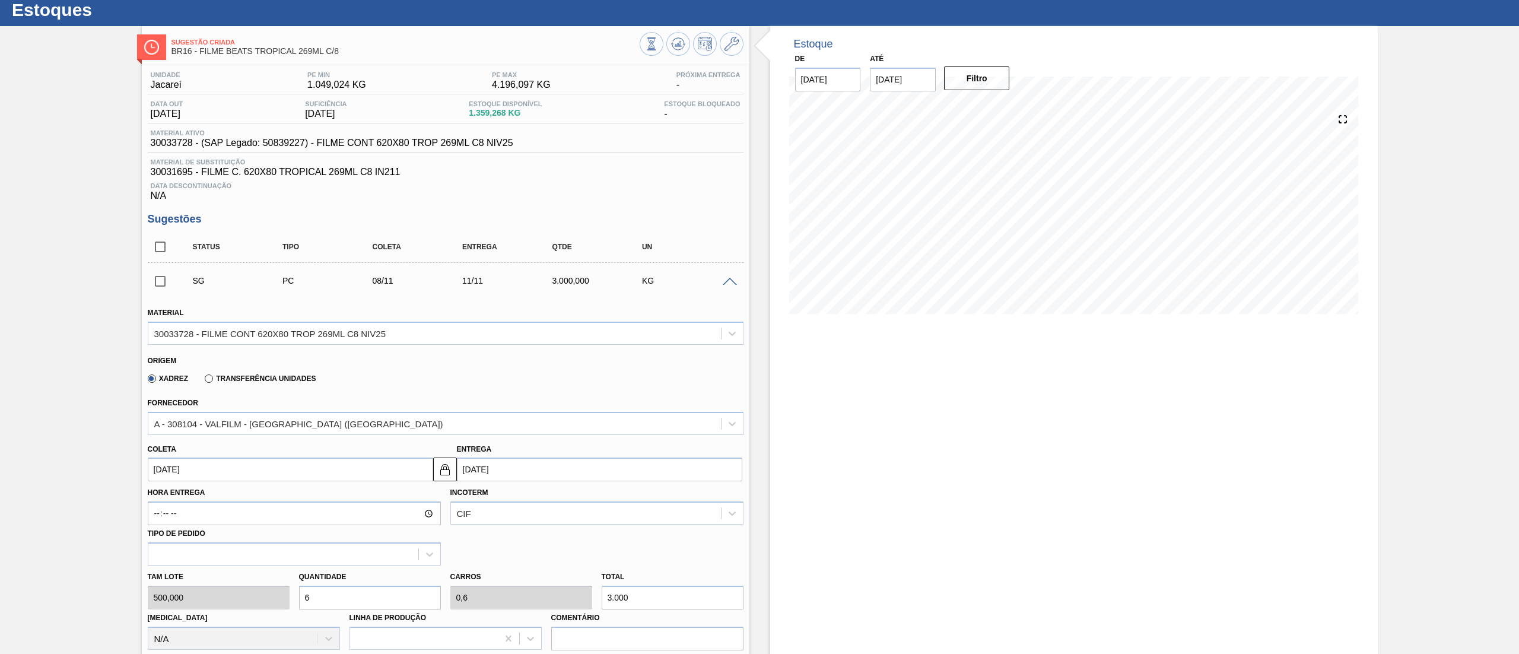
drag, startPoint x: 338, startPoint y: 631, endPoint x: 234, endPoint y: 643, distance: 105.1
click at [234, 643] on div "[PERSON_NAME] 500,000 Quantidade 6 Carros 0,6 Total 3.000 [MEDICAL_DATA] N/A Li…" at bounding box center [445, 607] width 605 height 85
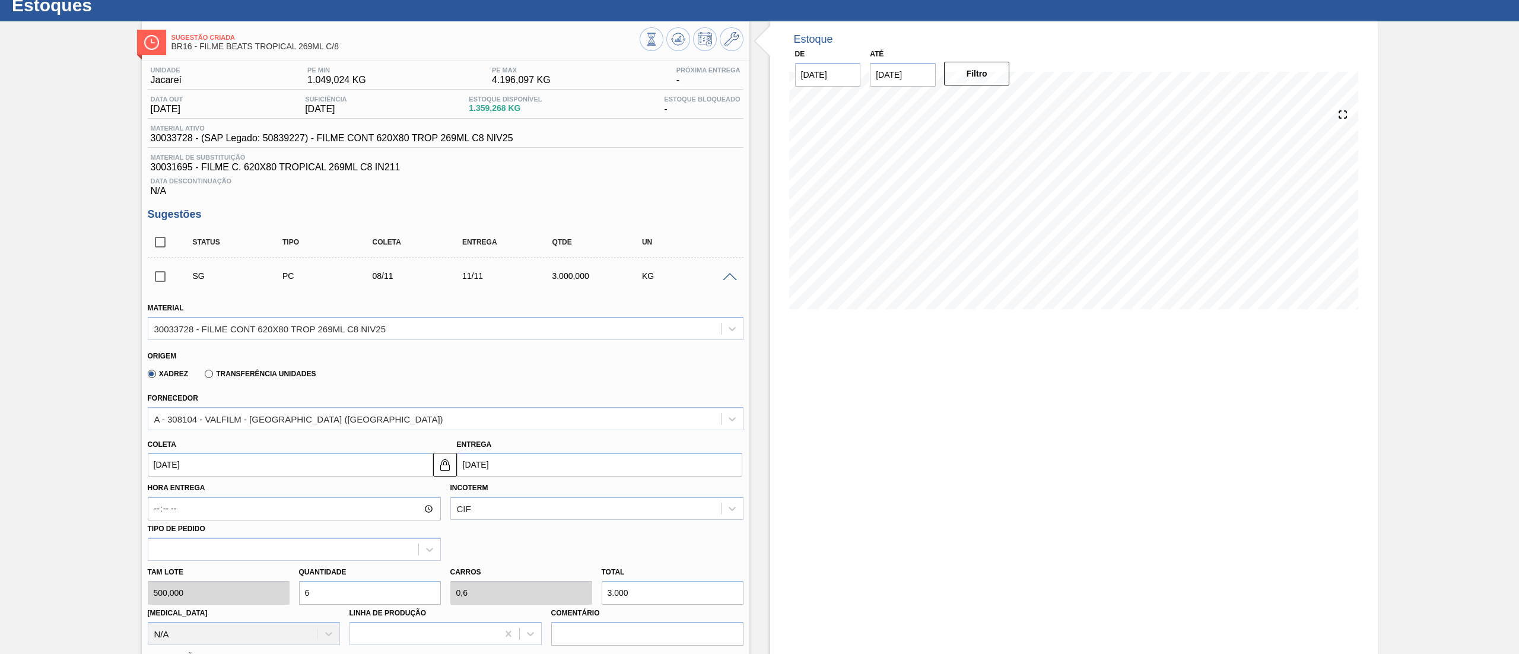
type input "4"
type input "0,4"
type input "2.000"
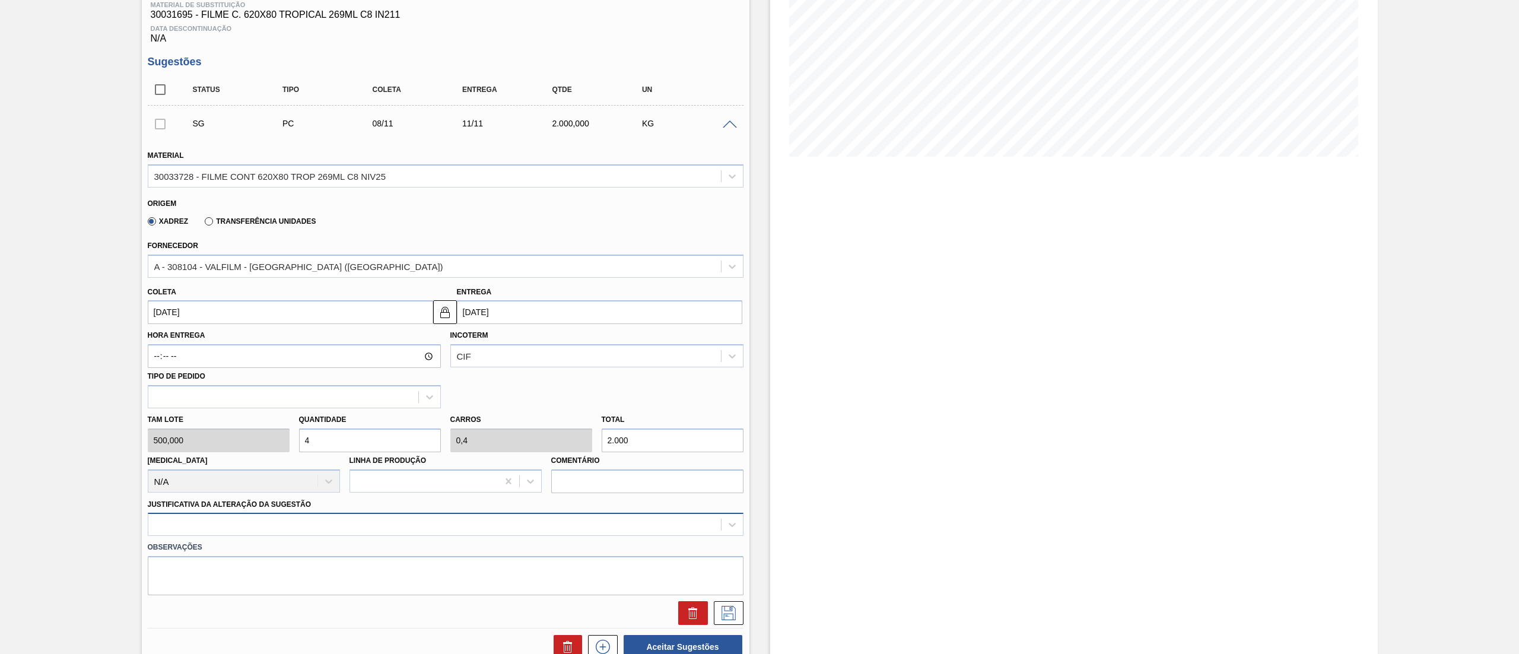
type input "4"
click at [212, 523] on div at bounding box center [446, 524] width 596 height 23
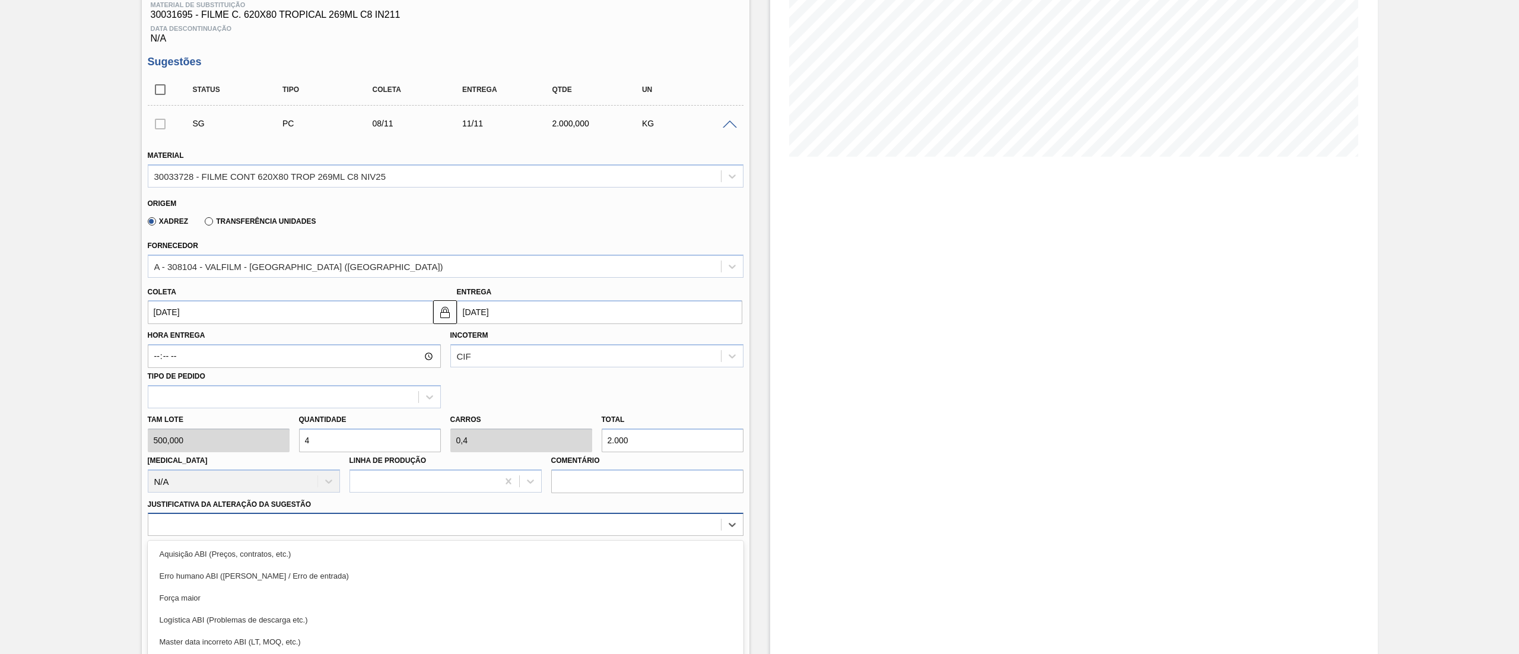
scroll to position [262, 0]
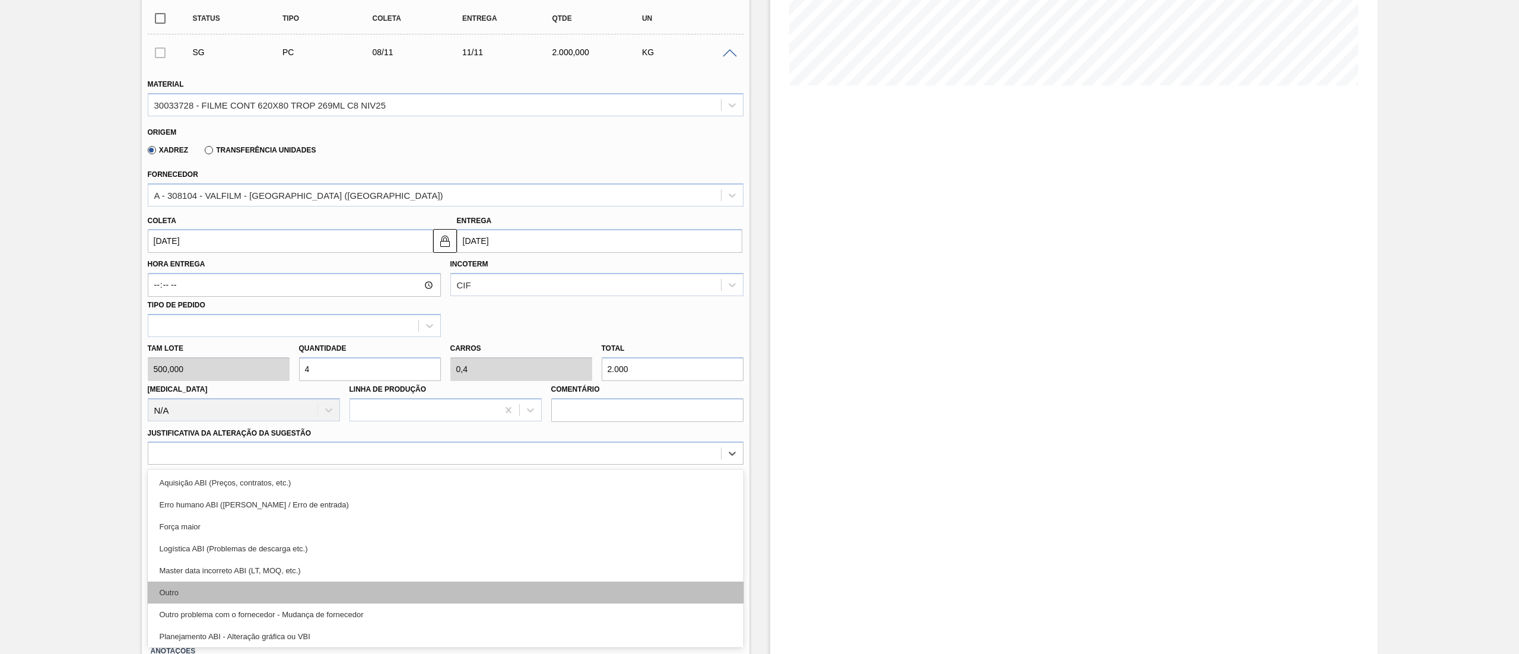
click at [205, 590] on div "Outro" at bounding box center [446, 593] width 596 height 22
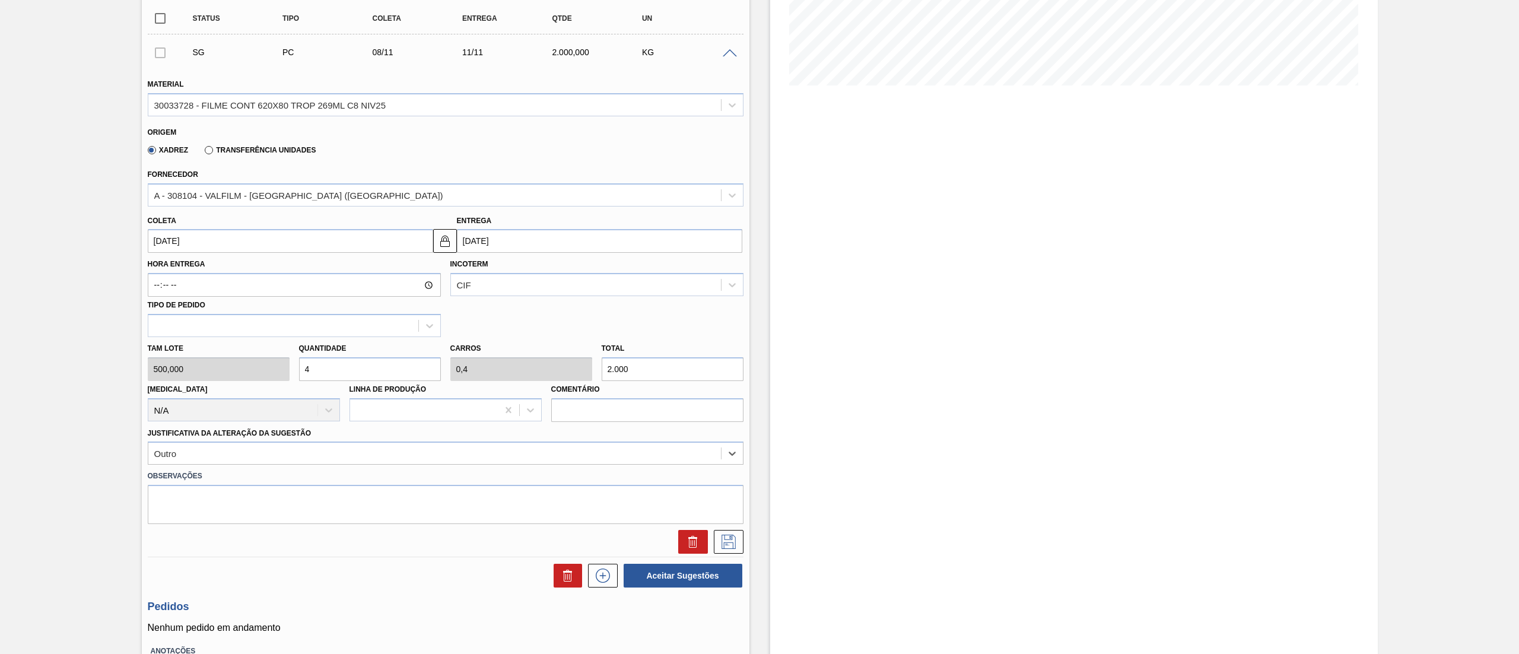
click at [203, 242] on input "[DATE]" at bounding box center [290, 241] width 285 height 24
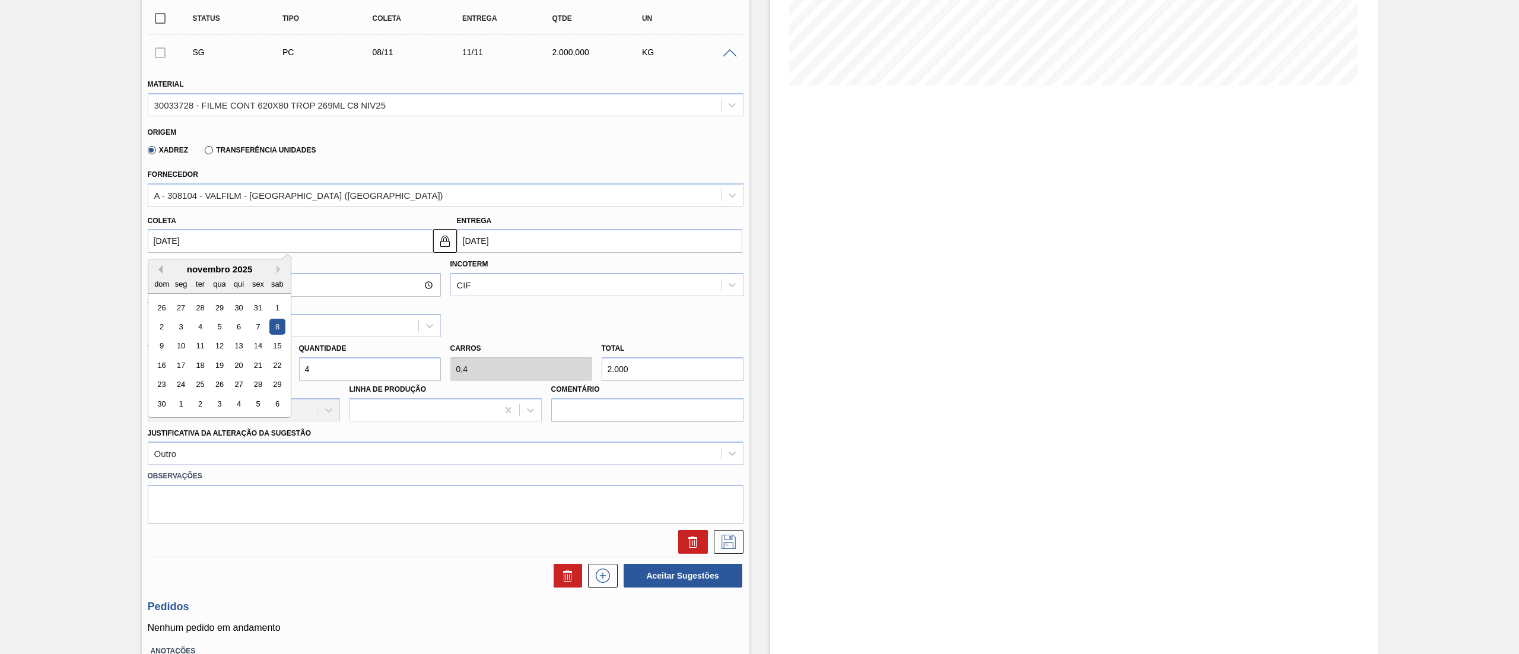
click at [159, 272] on button "Previous Month" at bounding box center [158, 269] width 8 height 8
click at [255, 371] on div "24" at bounding box center [258, 365] width 16 height 16
type input "[DATE]"
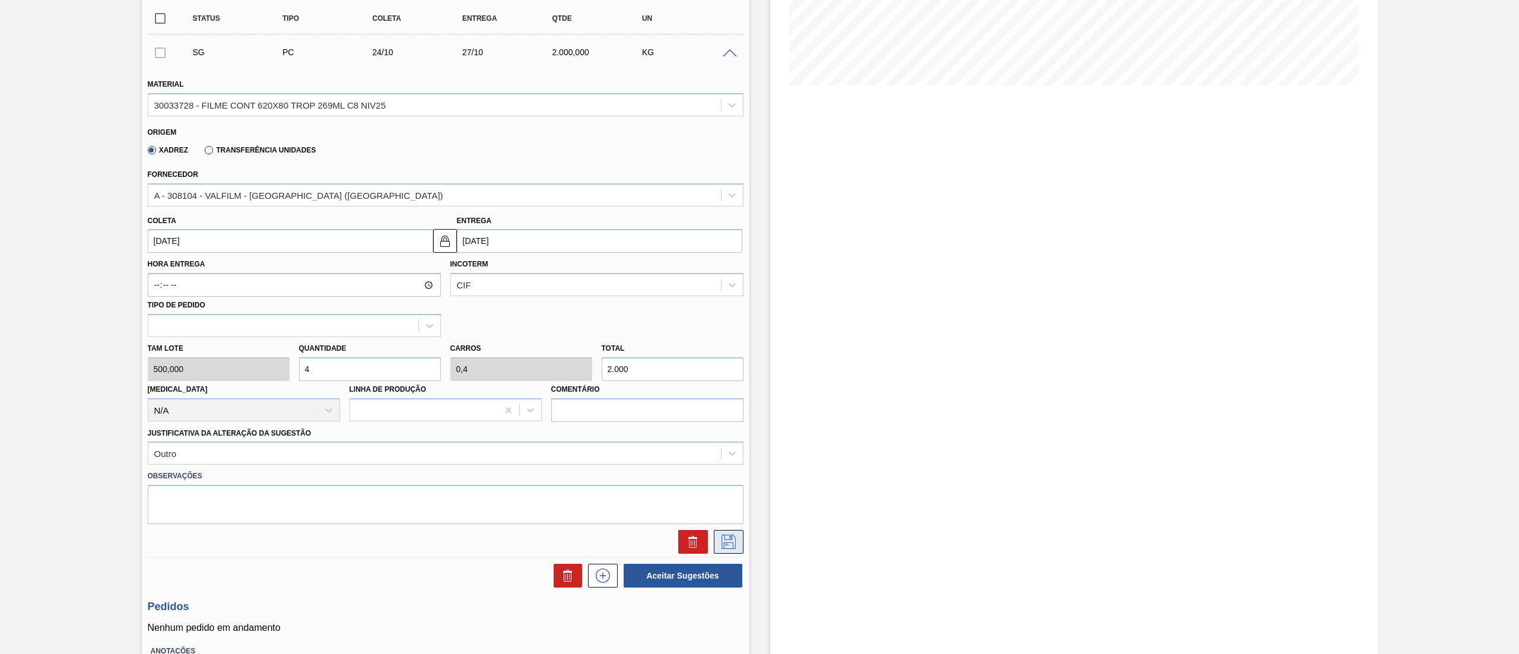
click at [736, 546] on icon at bounding box center [728, 542] width 19 height 14
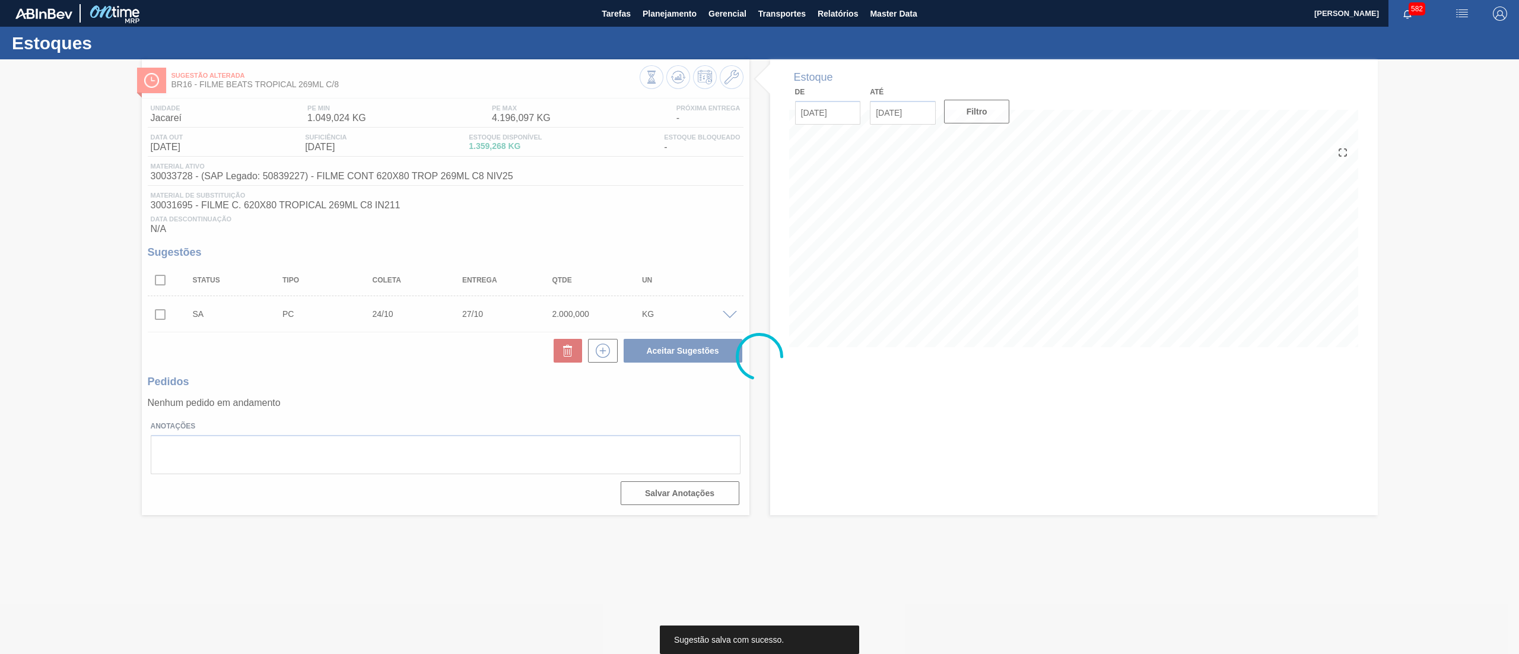
scroll to position [0, 0]
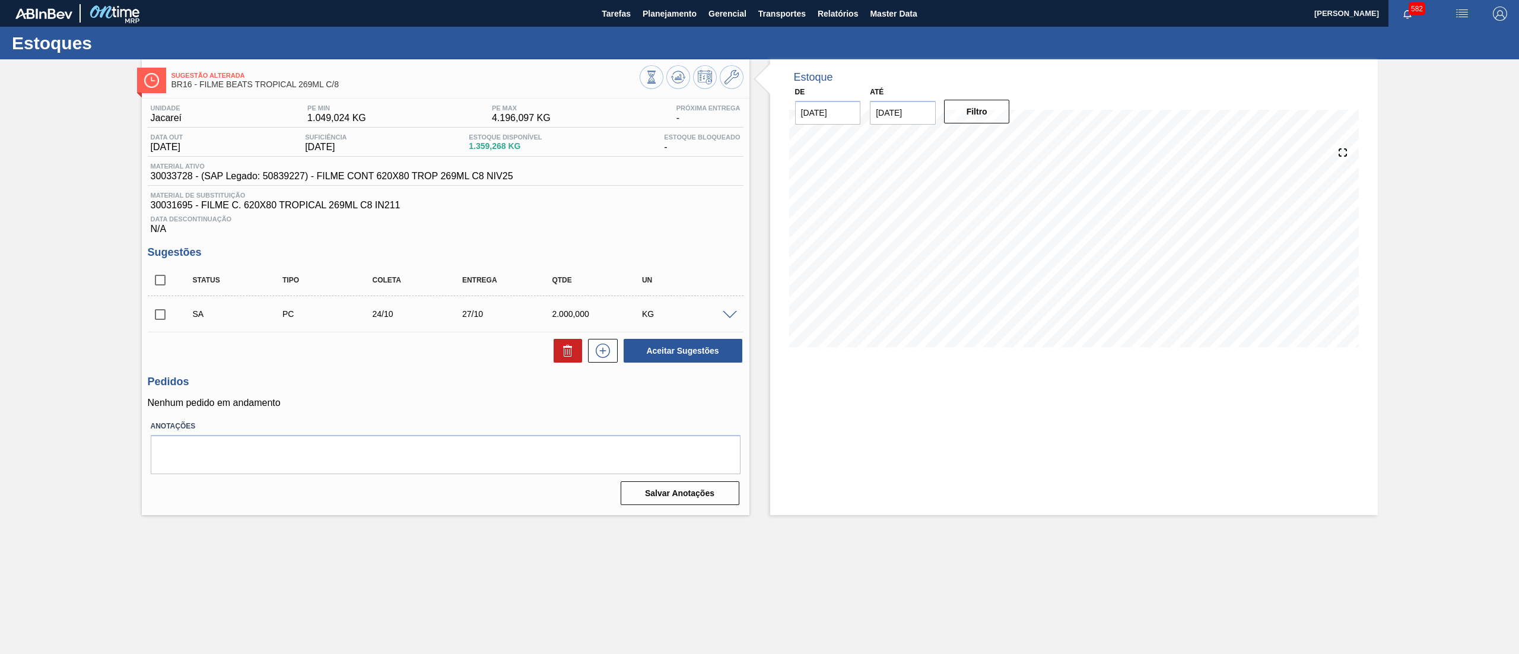
click at [164, 314] on input "checkbox" at bounding box center [160, 314] width 25 height 25
click at [667, 351] on button "Aceitar Sugestões" at bounding box center [683, 351] width 119 height 24
checkbox input "false"
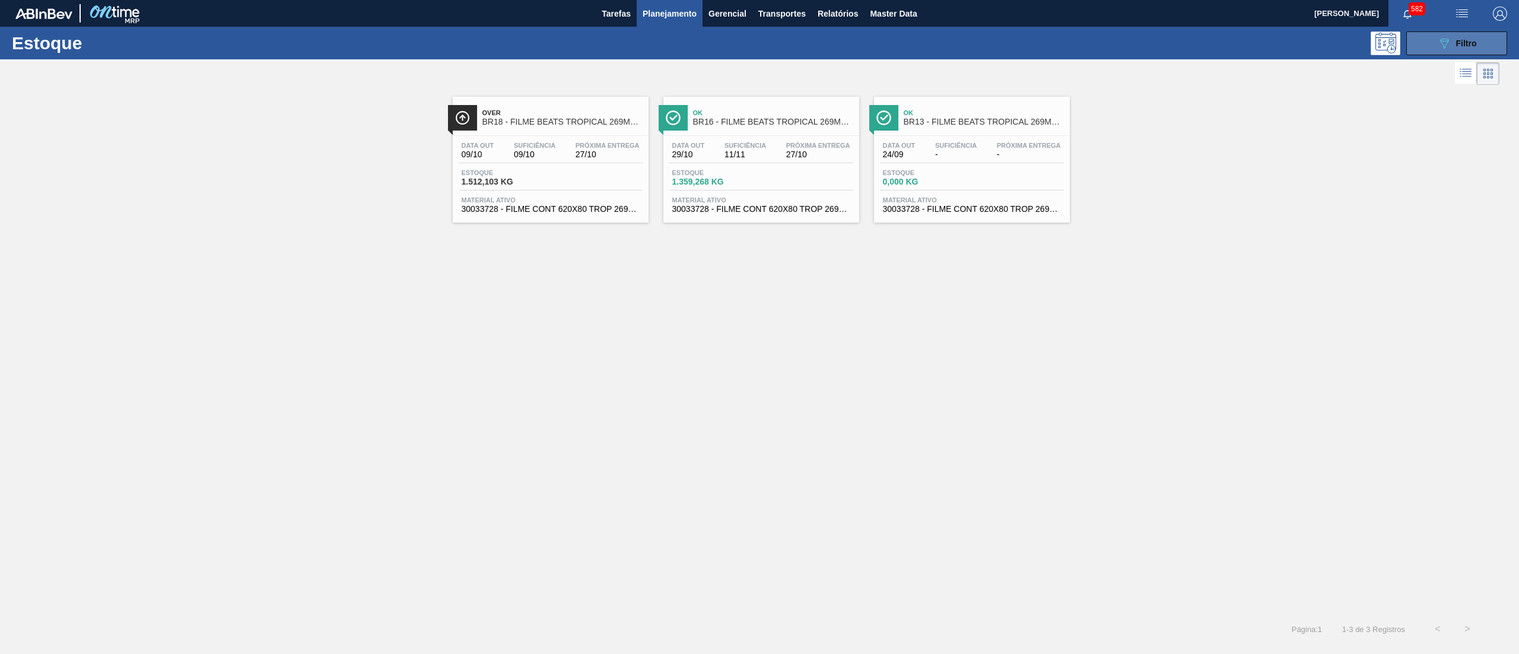
click at [1413, 51] on button "089F7B8B-B2A5-4AFE-B5C0-19BA573D28AC Filtro" at bounding box center [1456, 43] width 101 height 24
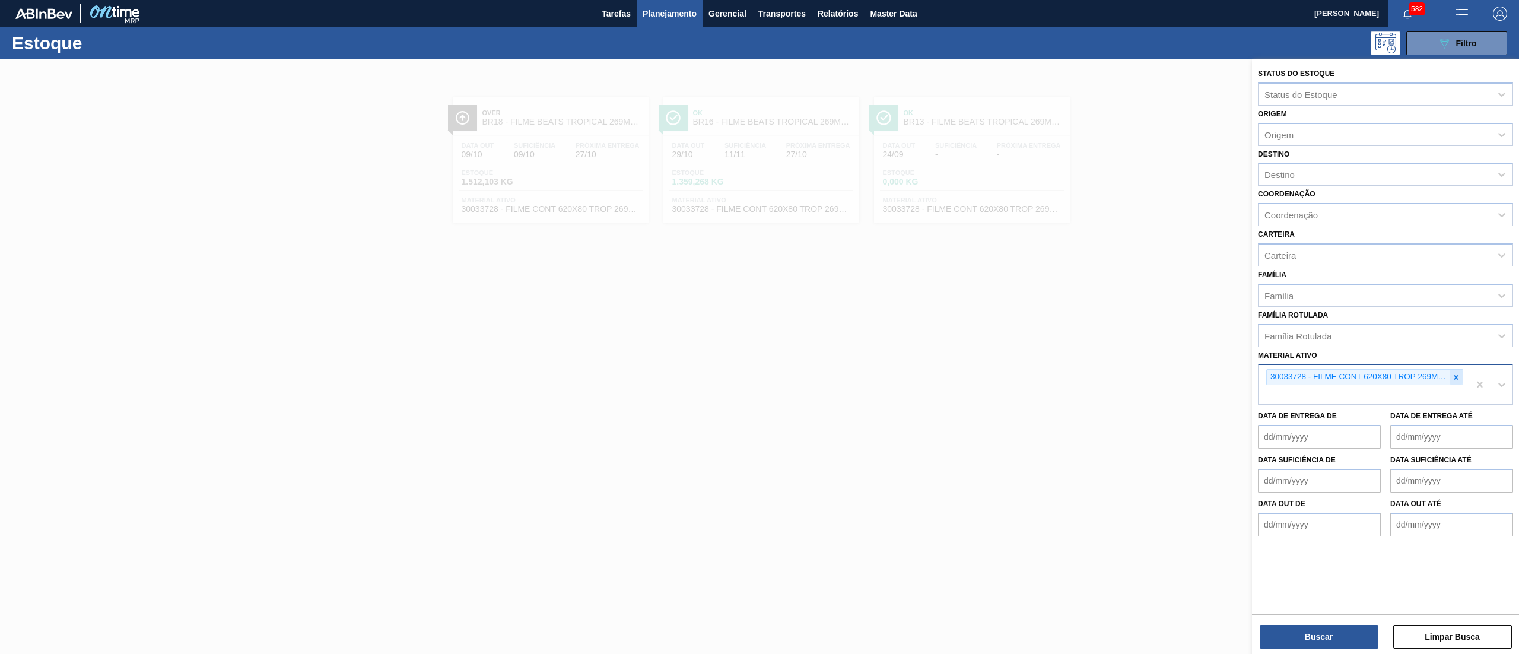
click at [1451, 370] on div at bounding box center [1456, 377] width 13 height 15
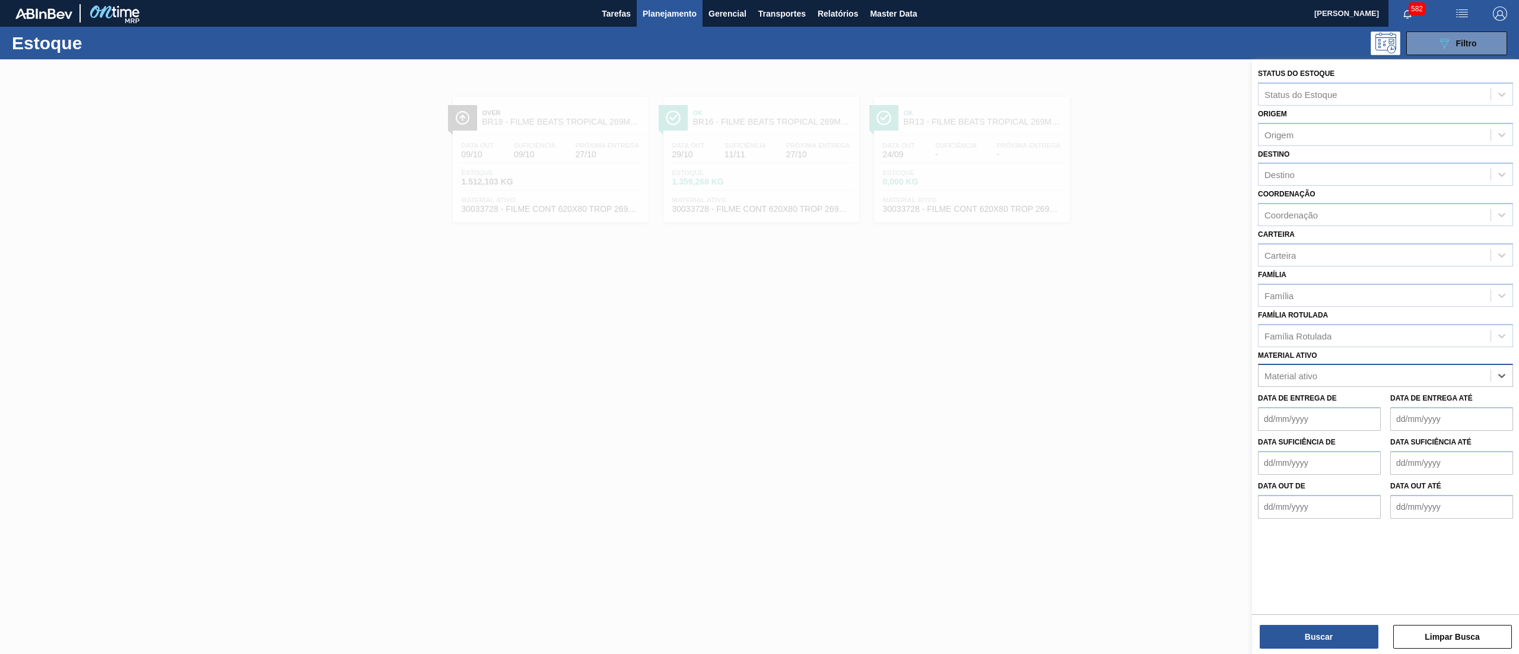
paste ativo "30033726"
type ativo "30033726"
click at [1415, 401] on div "30033726 - CX CT BEATS GT TROP LN 269ML C6 NIV25" at bounding box center [1385, 405] width 255 height 22
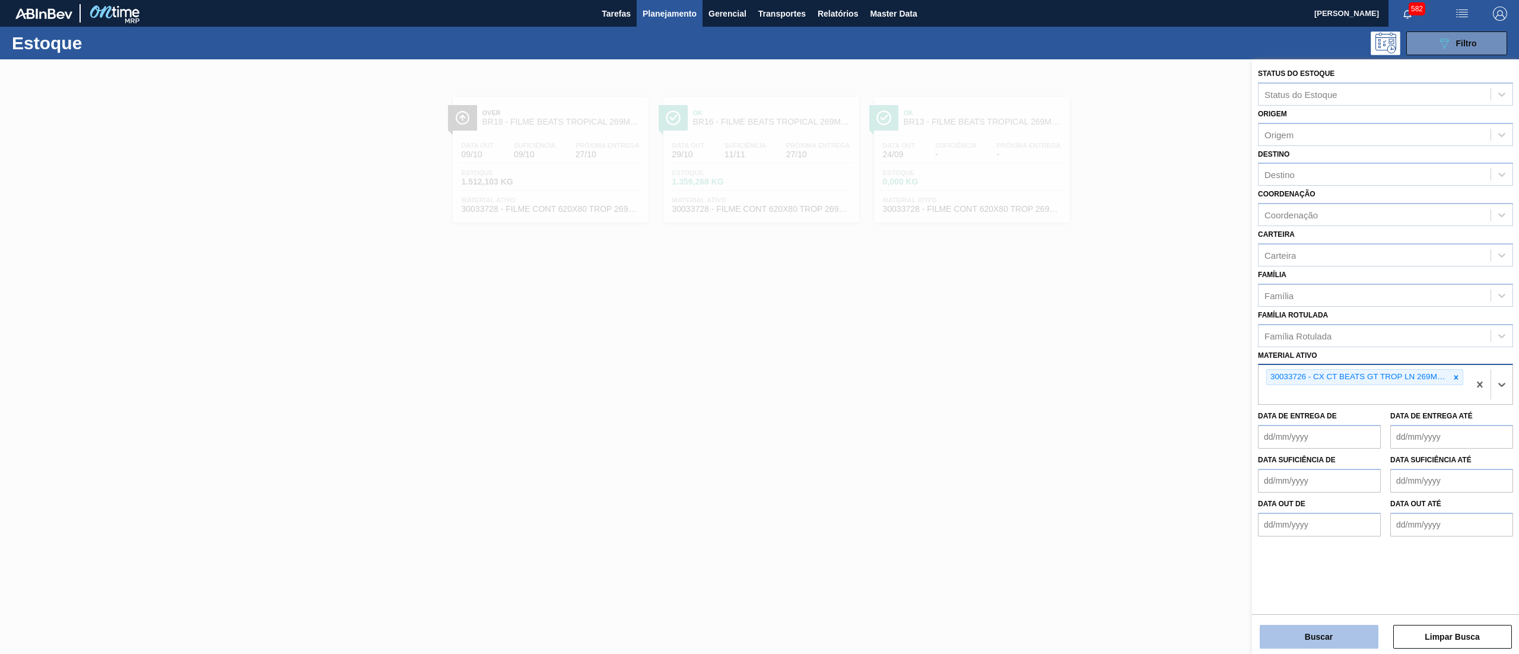
click at [1315, 633] on button "Buscar" at bounding box center [1319, 637] width 119 height 24
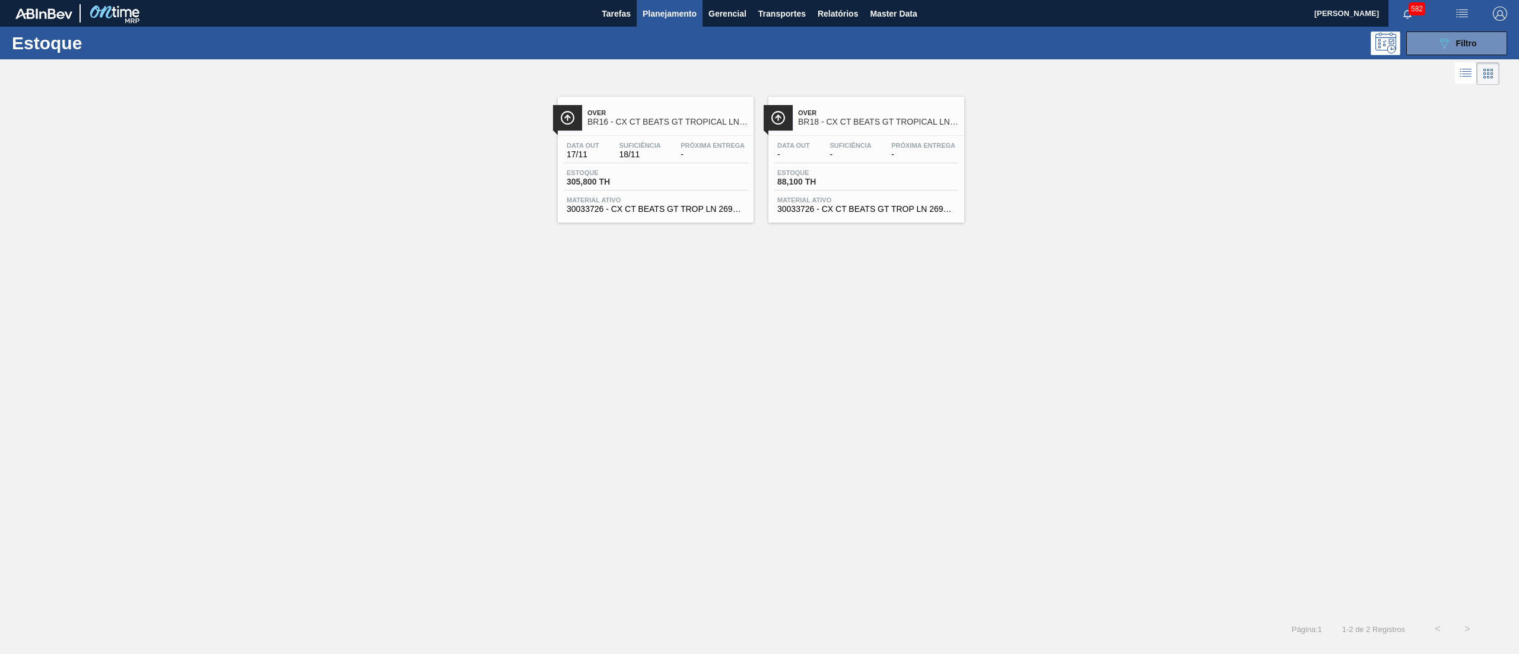
click at [658, 205] on span "30033726 - CX CT BEATS GT TROP LN 269ML C6 NIV25" at bounding box center [656, 209] width 178 height 9
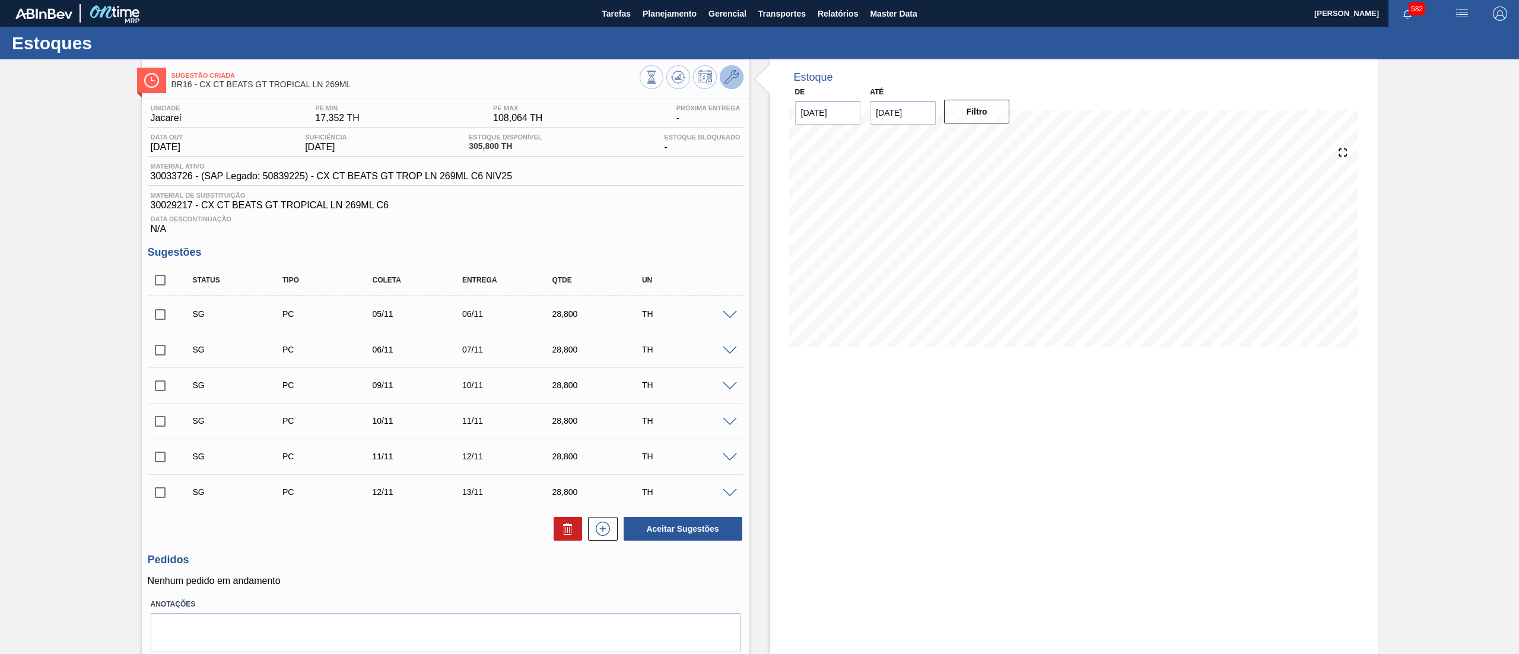
click at [734, 77] on icon at bounding box center [732, 77] width 14 height 14
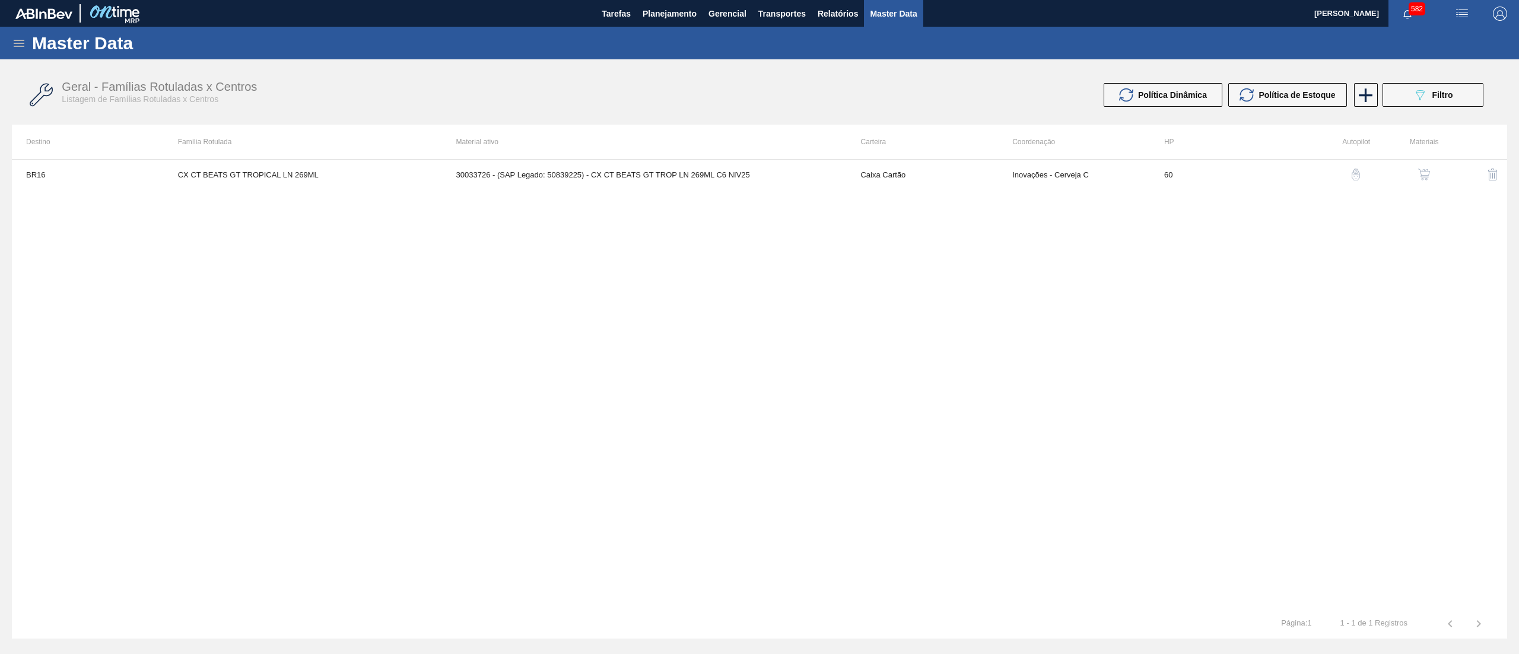
click at [1423, 169] on img "button" at bounding box center [1424, 175] width 12 height 12
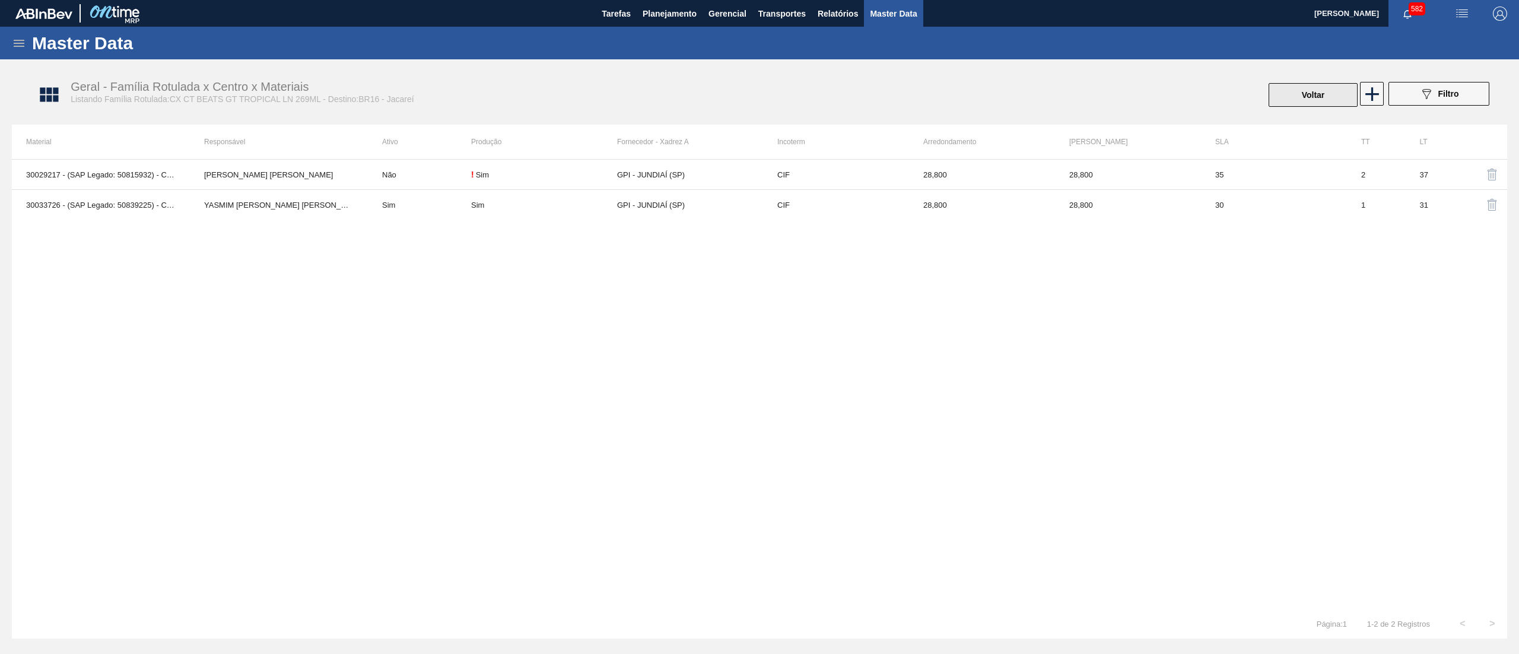
click at [1315, 94] on button "Voltar" at bounding box center [1313, 95] width 89 height 24
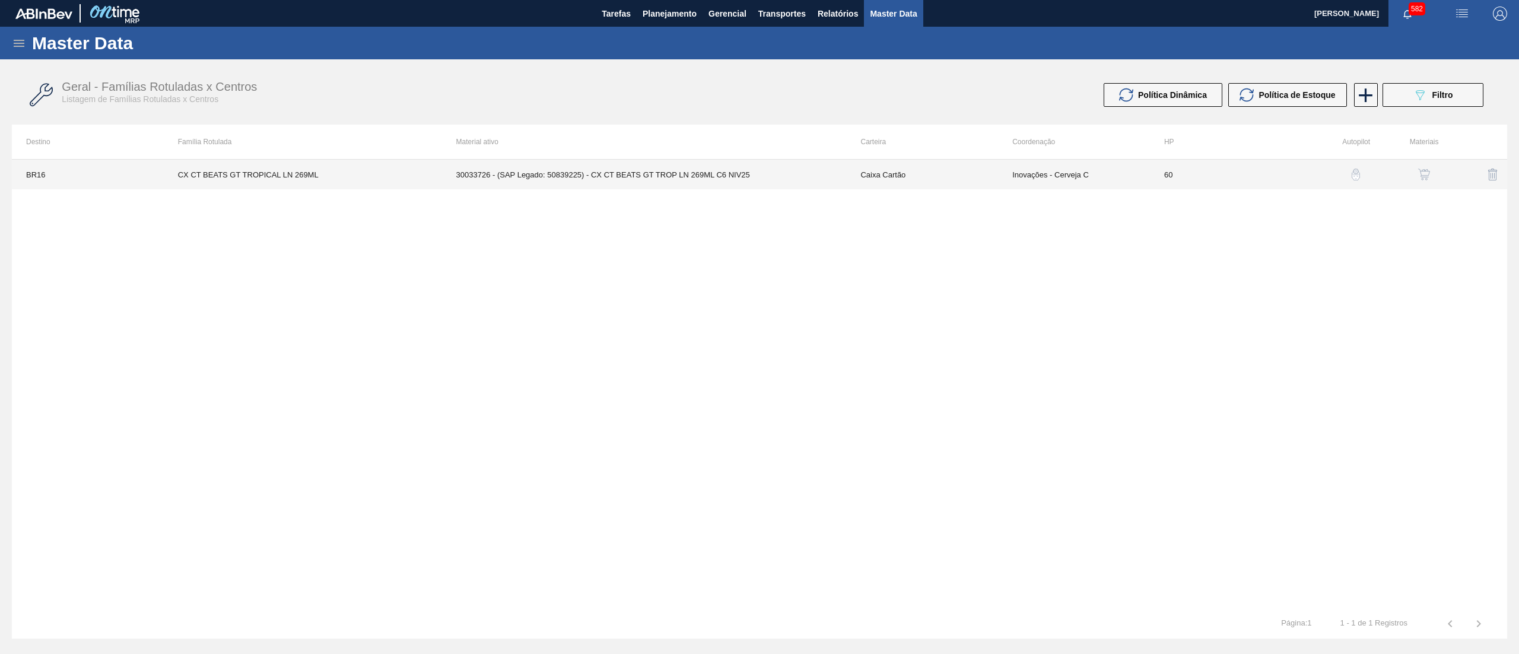
click at [729, 171] on td "30033726 - (SAP Legado: 50839225) - CX CT BEATS GT TROP LN 269ML C6 NIV25" at bounding box center [644, 175] width 405 height 30
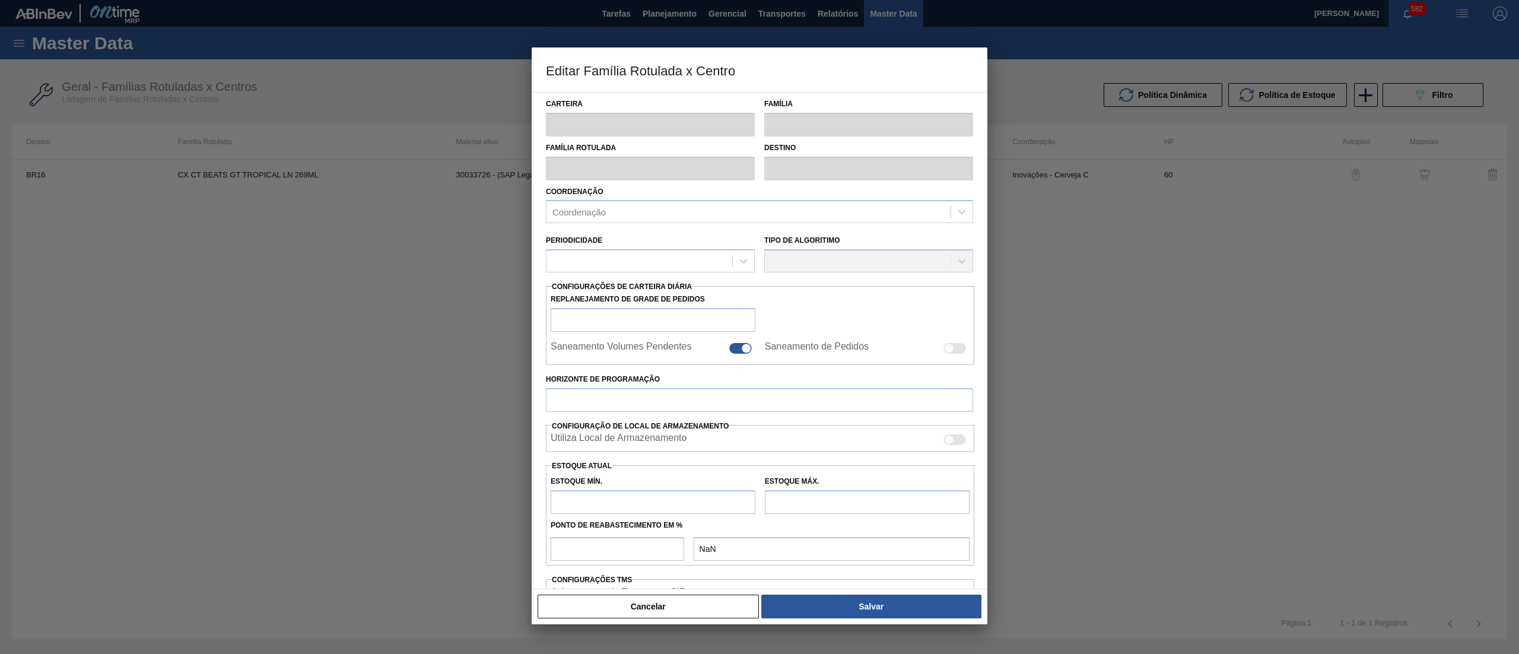
type input "Caixa Cartão"
type input "CX CT BEATS GT TROPICAL LN 269ML"
type input "BR16 - Jacareí"
type input "60"
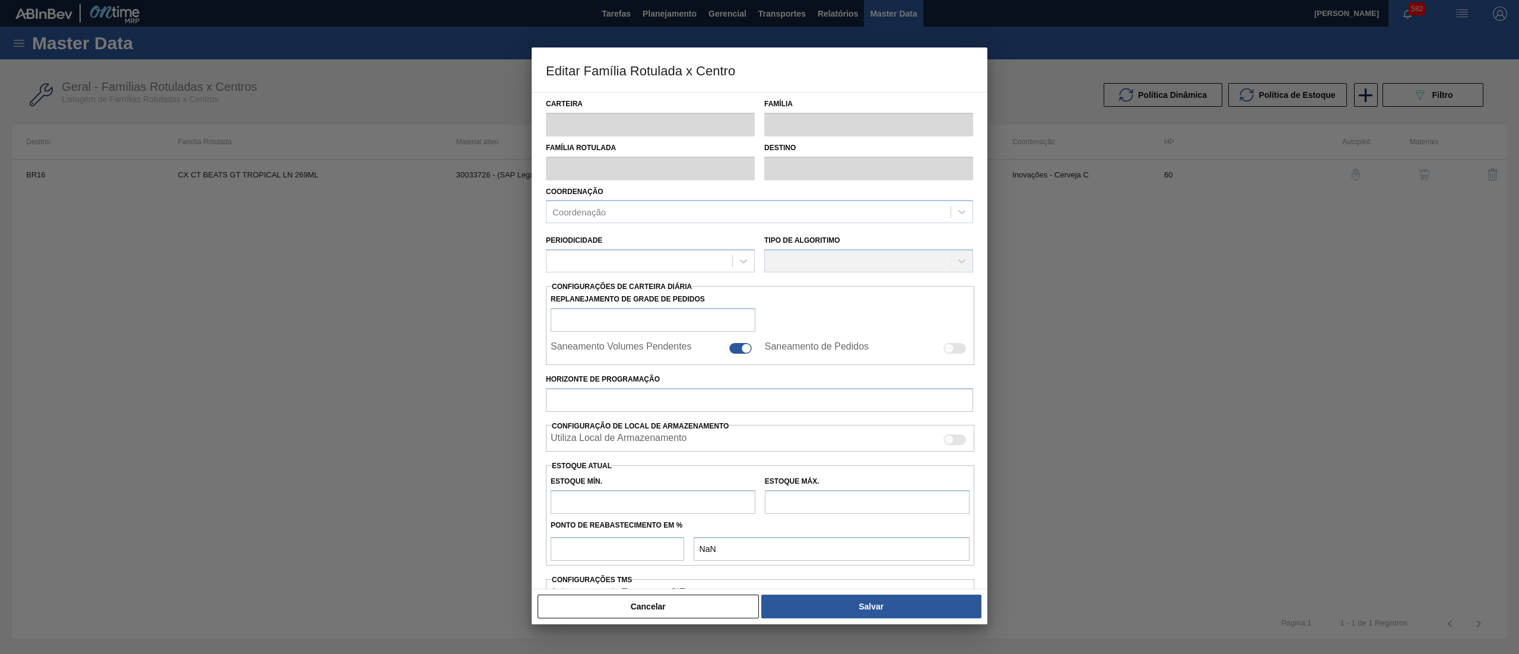
type input "17,352"
type input "108,064"
type input "40"
type input "53,637"
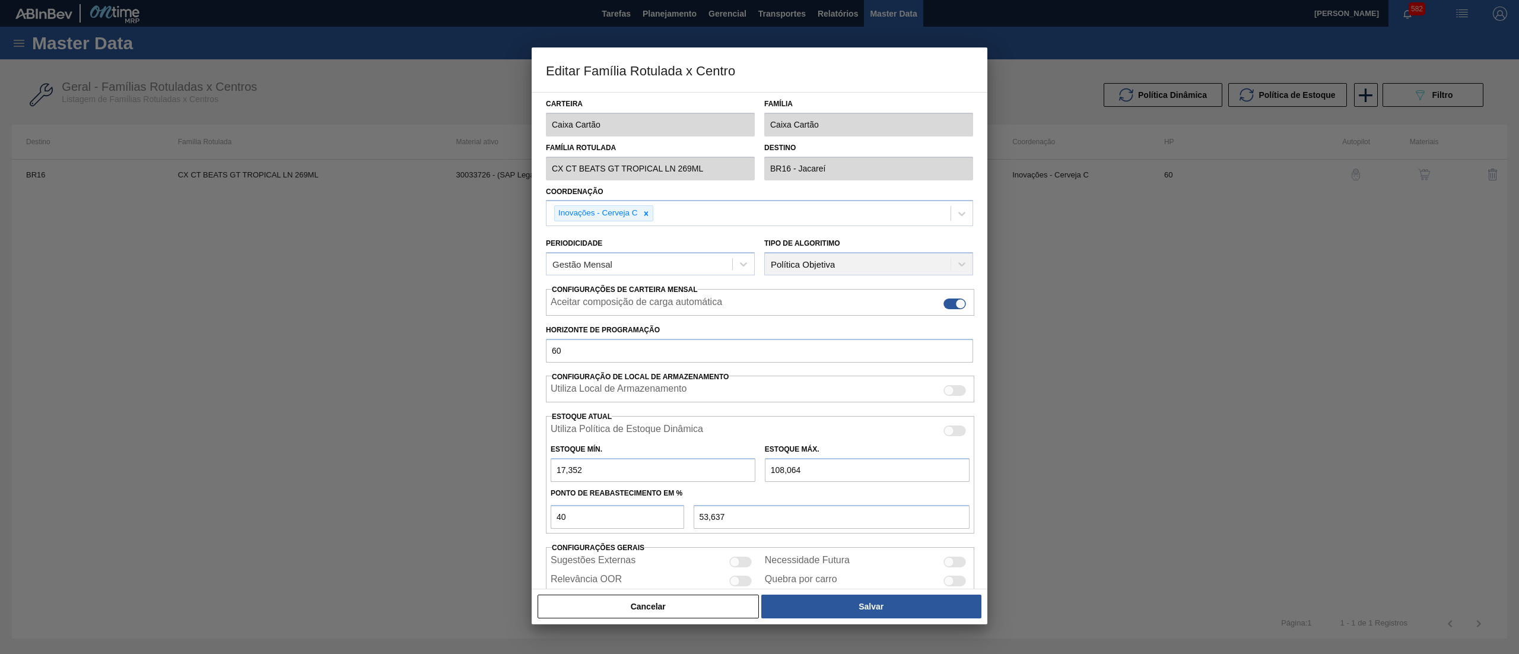
drag, startPoint x: 774, startPoint y: 470, endPoint x: 758, endPoint y: 475, distance: 17.3
click at [758, 475] on div "Estoque Mín. 17,352 Estoque Máx. 108,064" at bounding box center [760, 460] width 428 height 44
type input "508,064"
type input "213,637"
type input "508,064"
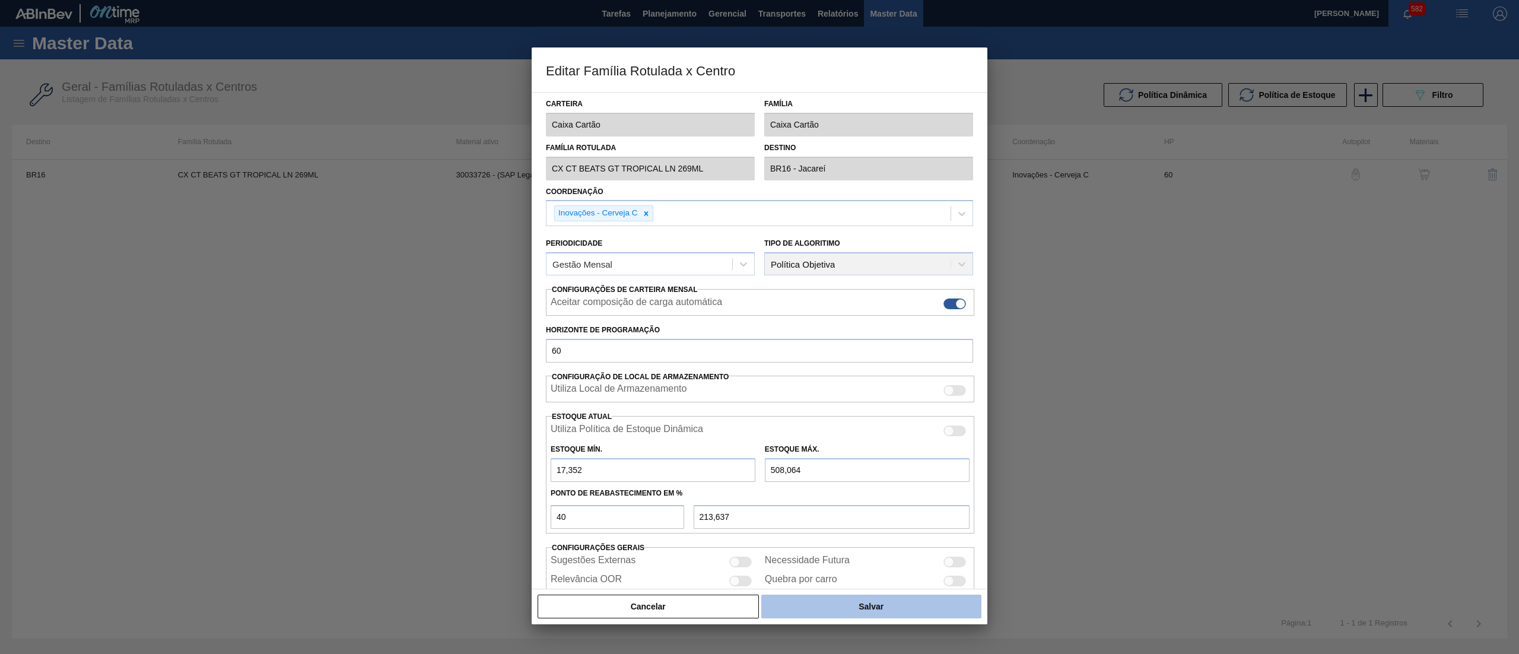
click at [811, 595] on button "Salvar" at bounding box center [871, 607] width 220 height 24
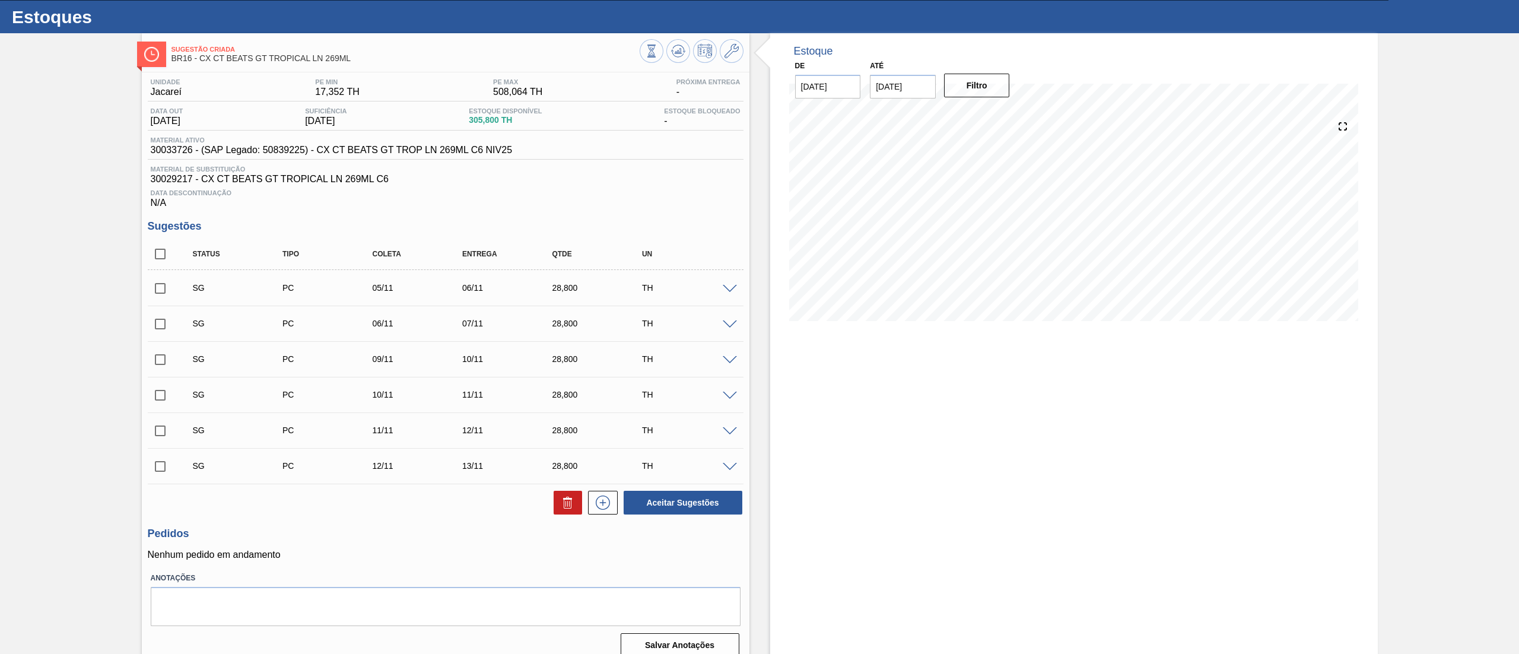
scroll to position [40, 0]
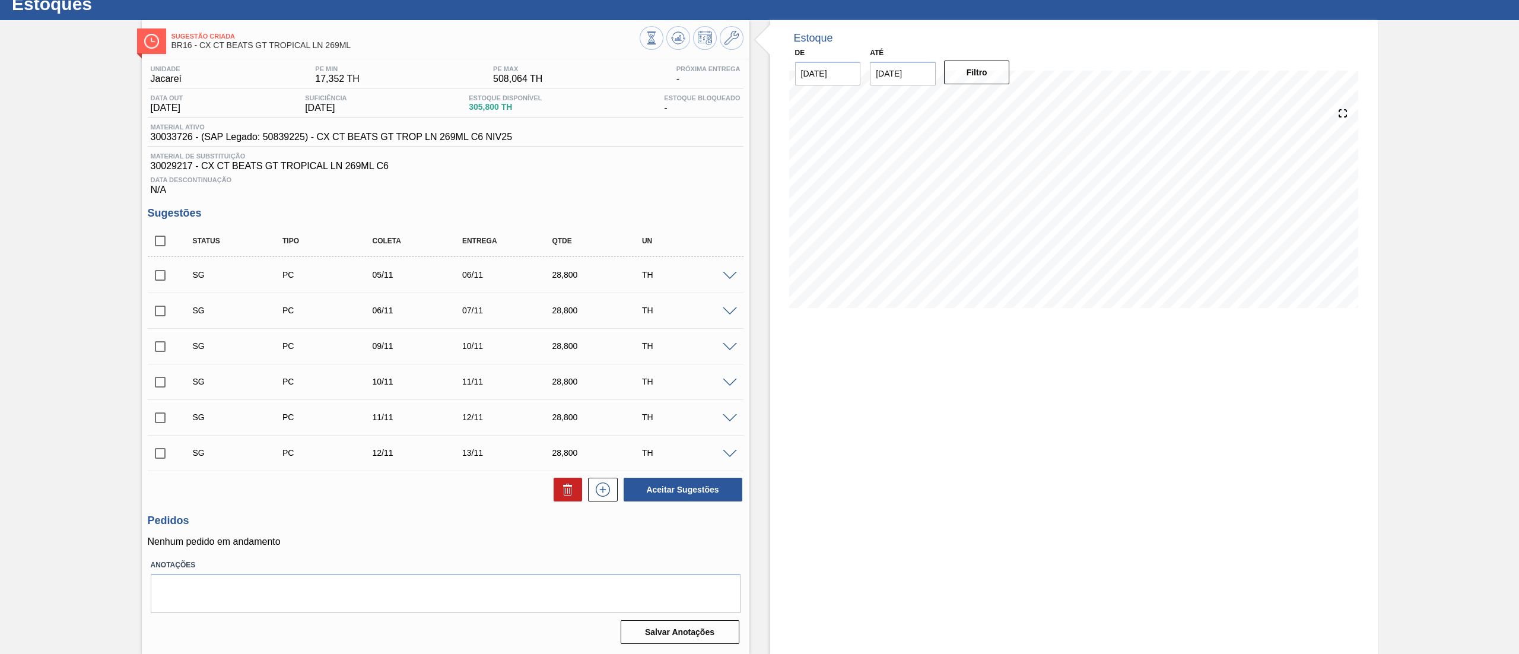
click at [917, 77] on input "[DATE]" at bounding box center [903, 74] width 66 height 24
click at [1000, 108] on div "sab" at bounding box center [1000, 116] width 16 height 16
click at [999, 98] on button "Next Month" at bounding box center [1003, 102] width 8 height 8
click at [985, 228] on div "5" at bounding box center [981, 236] width 16 height 16
type input "[DATE]"
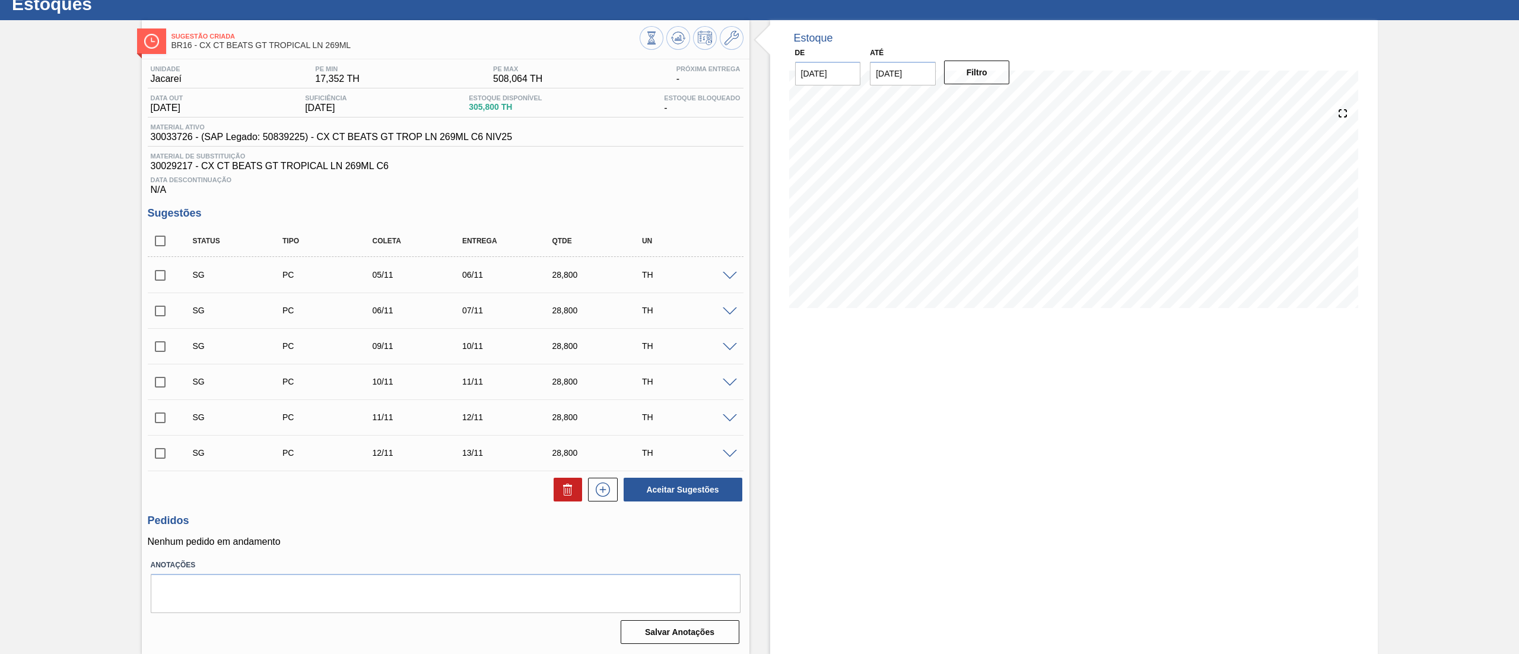
click at [983, 82] on div "Filtro" at bounding box center [977, 72] width 75 height 26
click at [976, 71] on button "Filtro" at bounding box center [977, 73] width 66 height 24
click at [157, 244] on input "checkbox" at bounding box center [160, 240] width 25 height 25
checkbox input "true"
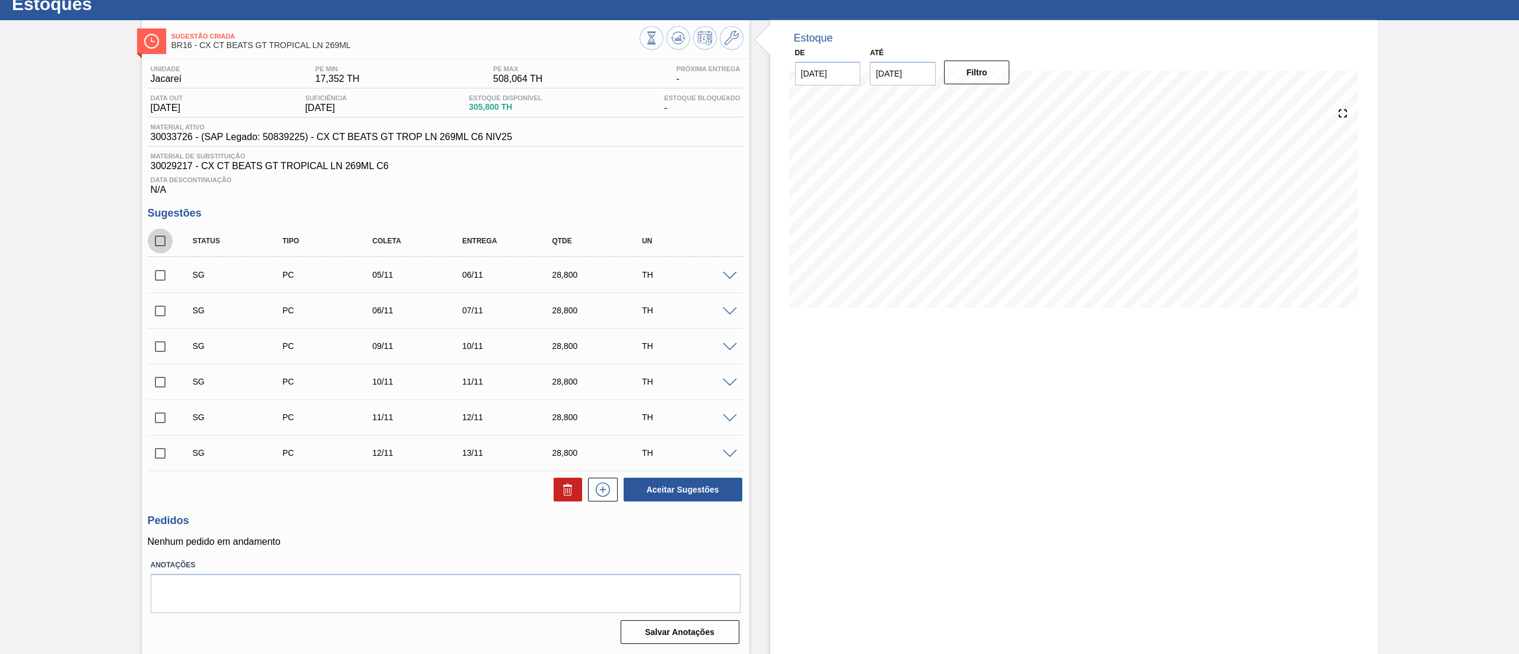
checkbox input "true"
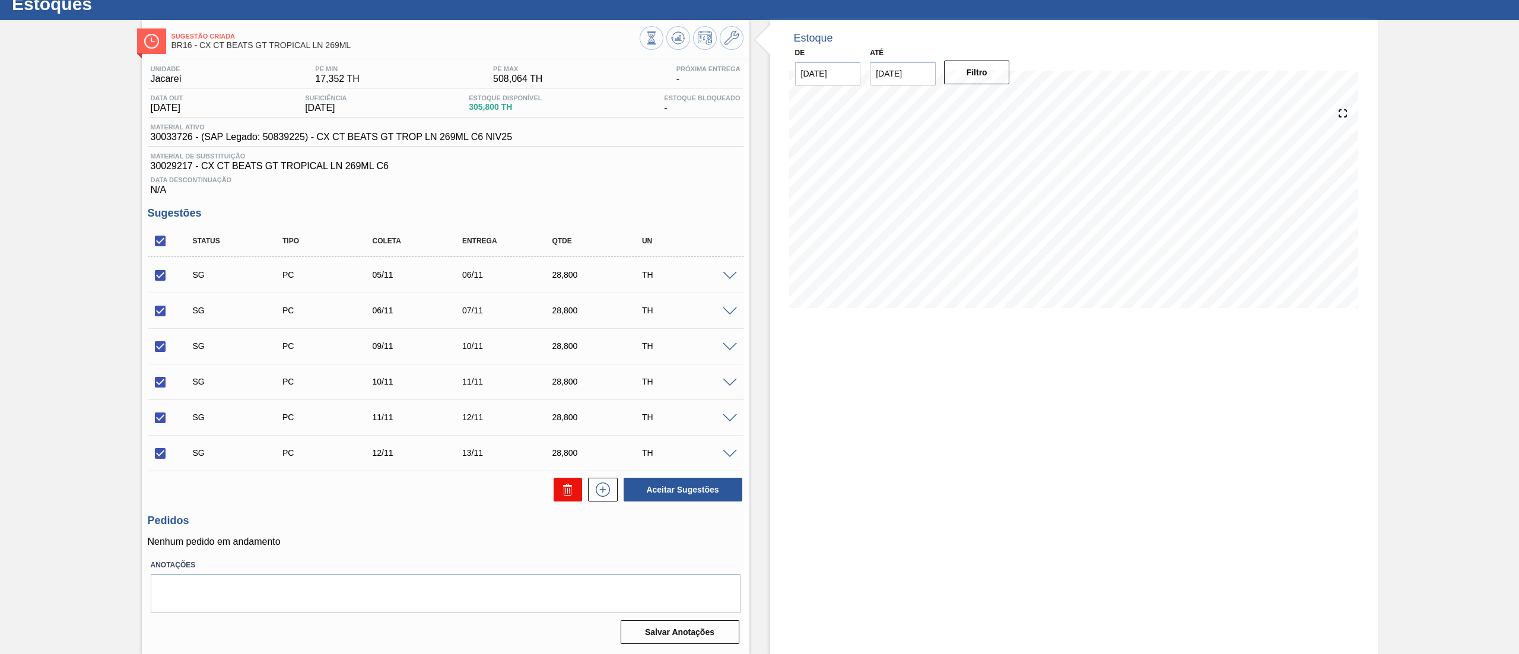
click at [561, 488] on icon at bounding box center [568, 489] width 14 height 14
checkbox input "false"
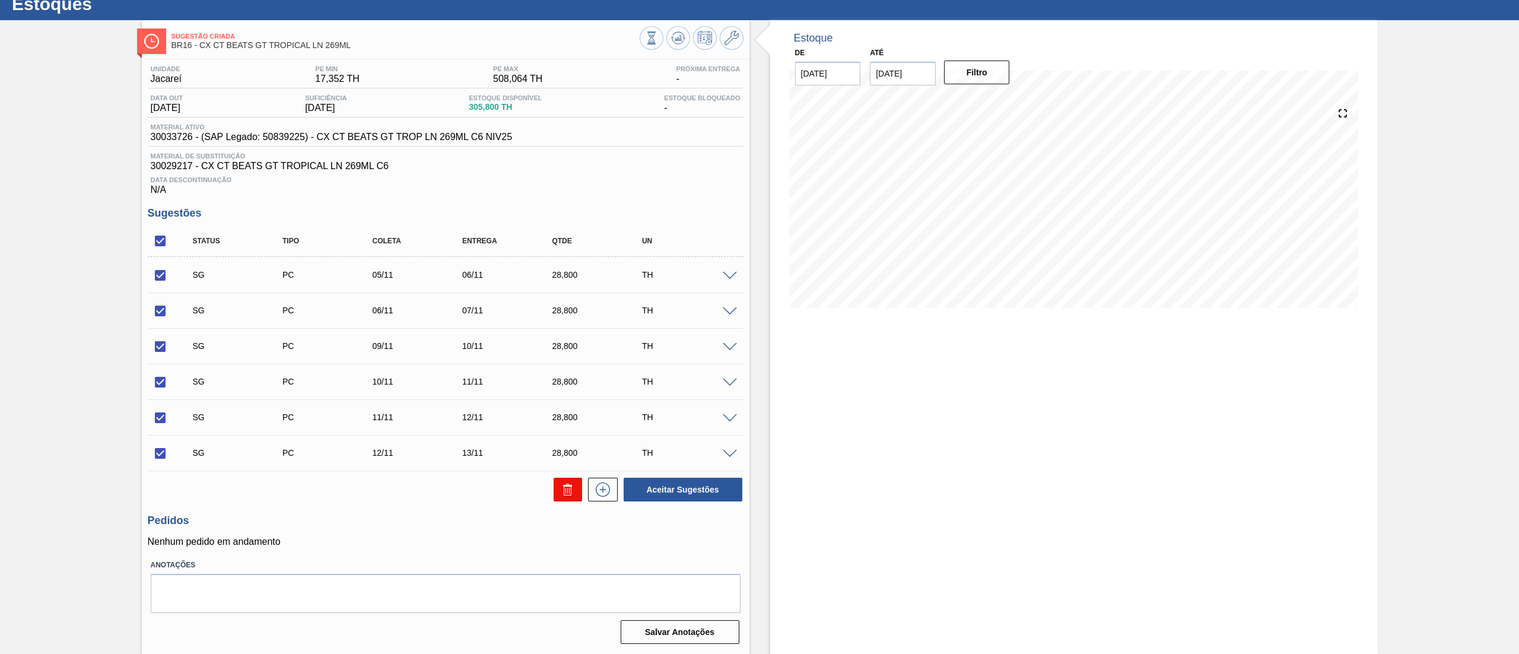
checkbox input "false"
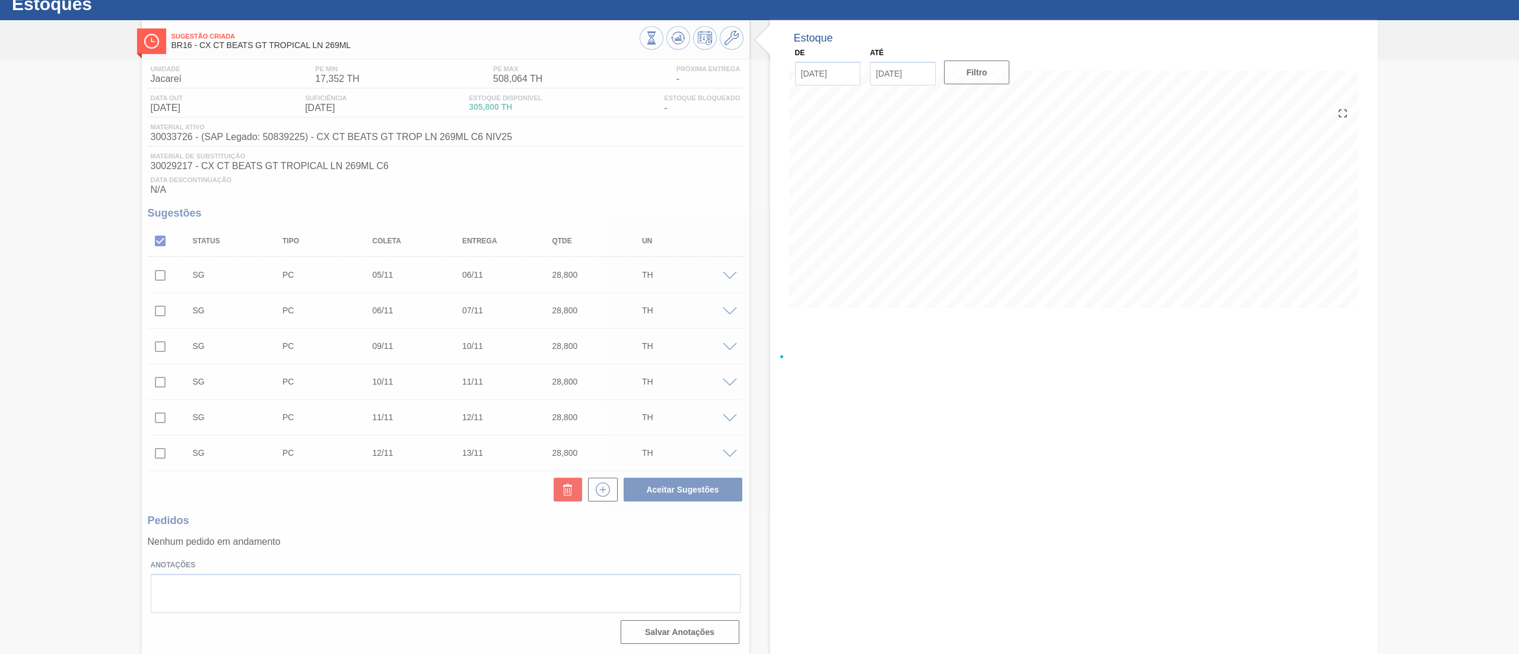
scroll to position [0, 0]
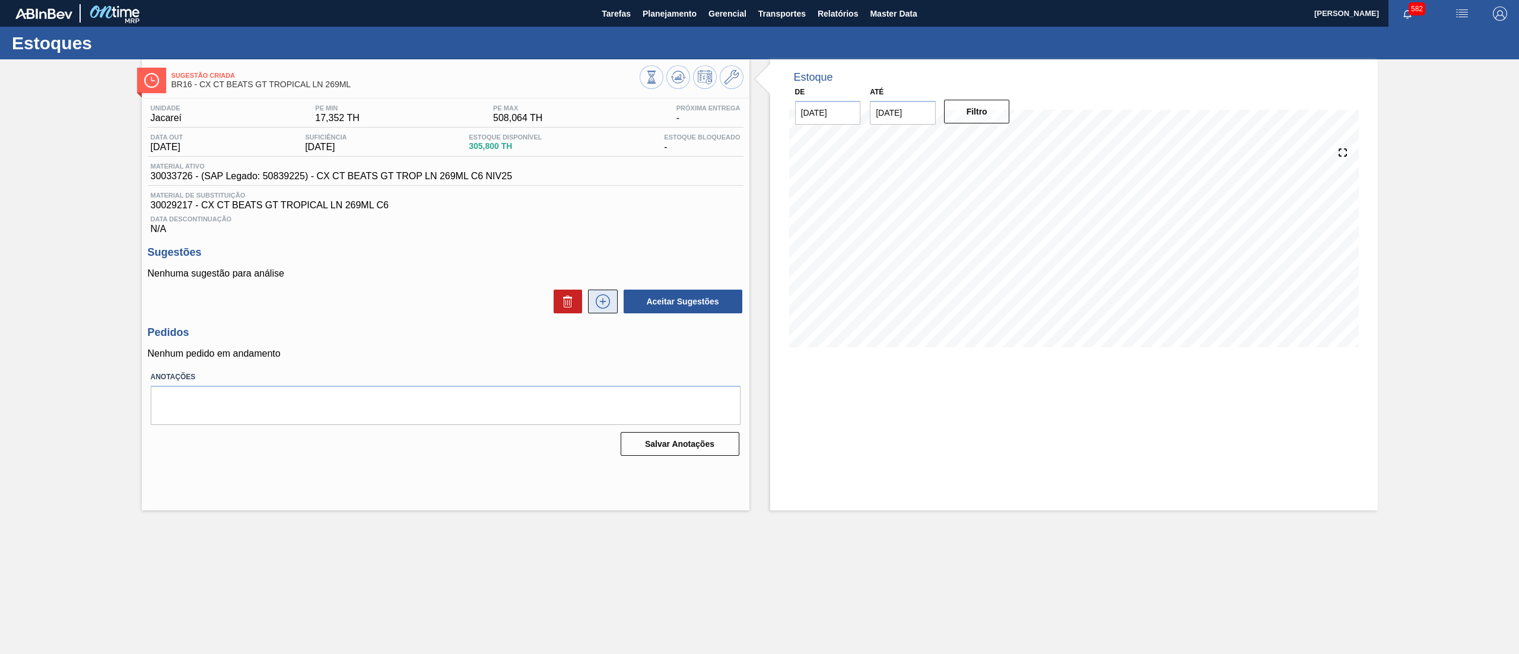
click at [606, 309] on icon at bounding box center [602, 301] width 19 height 14
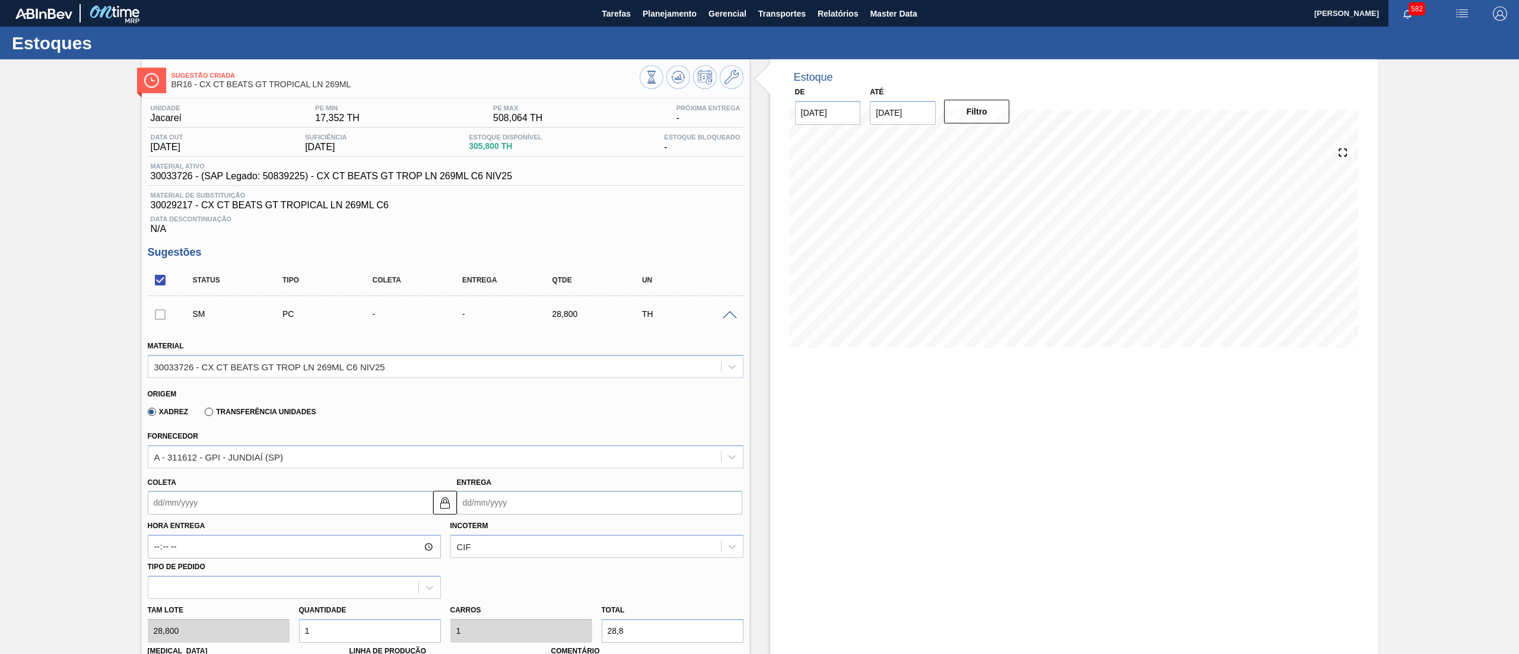
click at [214, 509] on input "Coleta" at bounding box center [290, 503] width 285 height 24
click at [158, 355] on button "Previous Month" at bounding box center [158, 353] width 8 height 8
click at [278, 353] on button "Next Month" at bounding box center [281, 353] width 8 height 8
click at [243, 450] on div "23" at bounding box center [238, 449] width 16 height 16
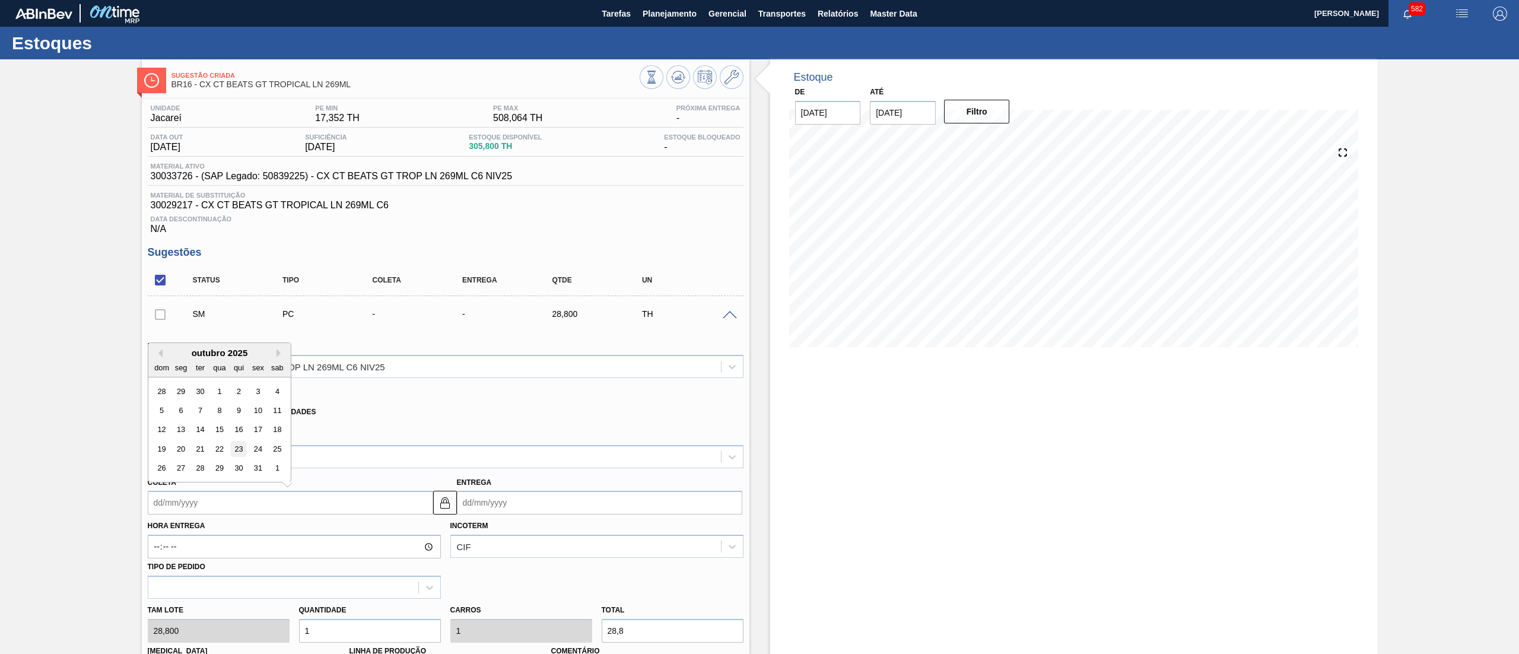
type input "[DATE]"
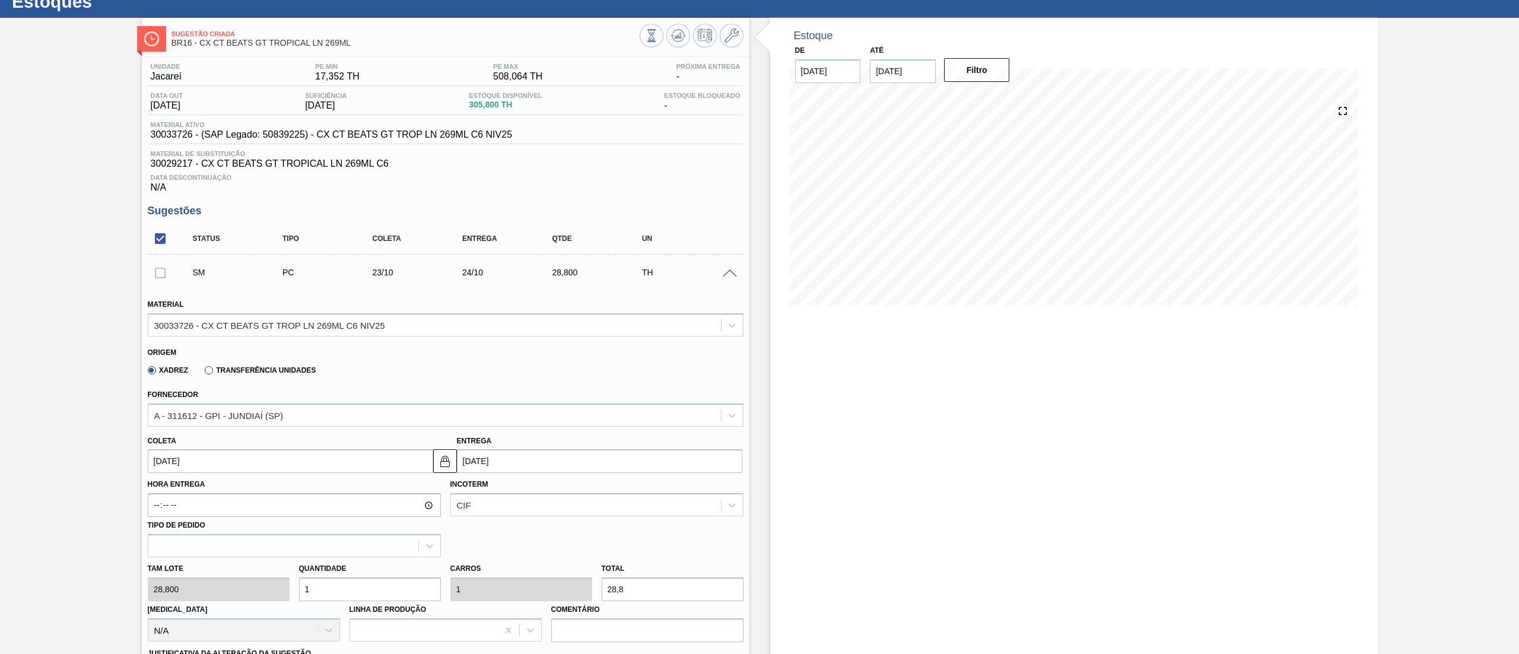
drag, startPoint x: 331, startPoint y: 630, endPoint x: 264, endPoint y: 643, distance: 68.2
click at [264, 643] on div "Material 30033726 - CX CT BEATS GT TROP LN 269ML C6 NIV25 Origem Xadrez Transfe…" at bounding box center [446, 530] width 596 height 487
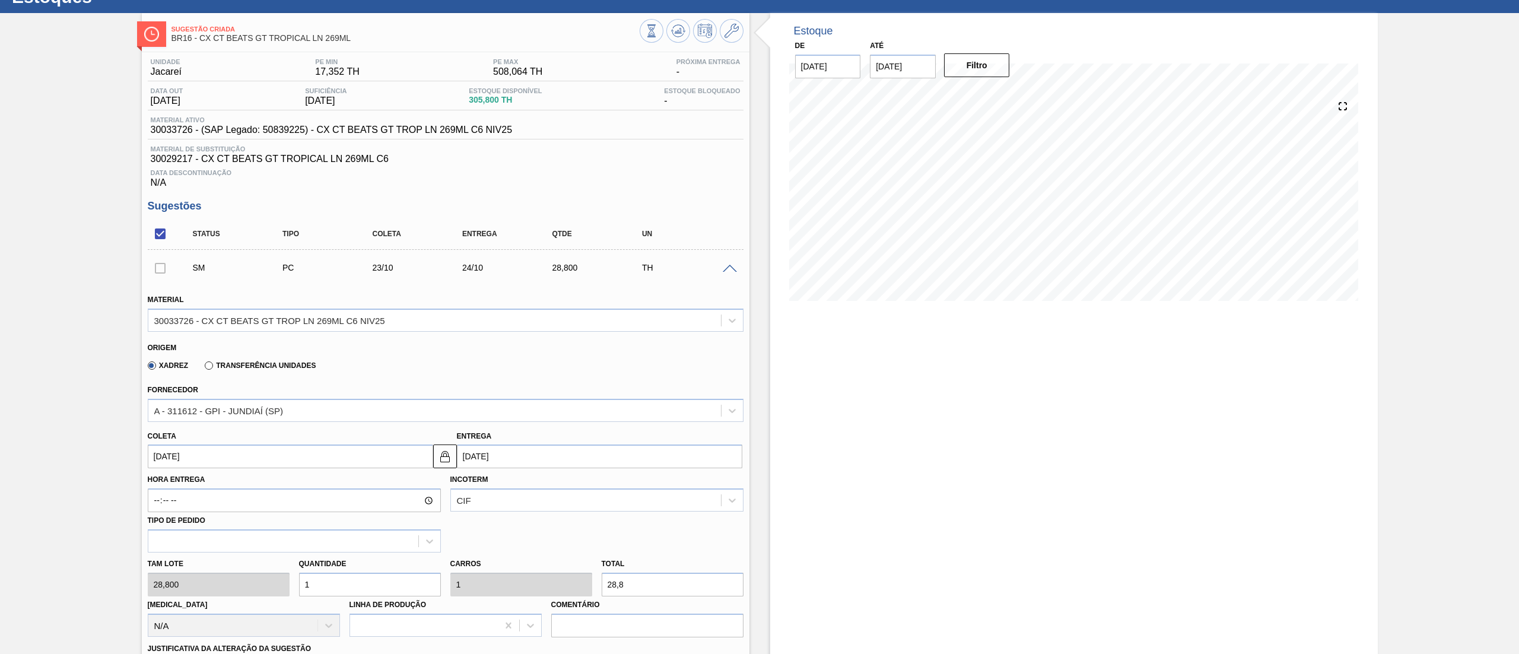
type input "5"
type input "144"
drag, startPoint x: 348, startPoint y: 592, endPoint x: 228, endPoint y: 598, distance: 119.4
click at [228, 598] on div "[PERSON_NAME] 28,800 Quantidade 5 Carros 5 Total 144 [MEDICAL_DATA] N/A Linha d…" at bounding box center [445, 594] width 605 height 85
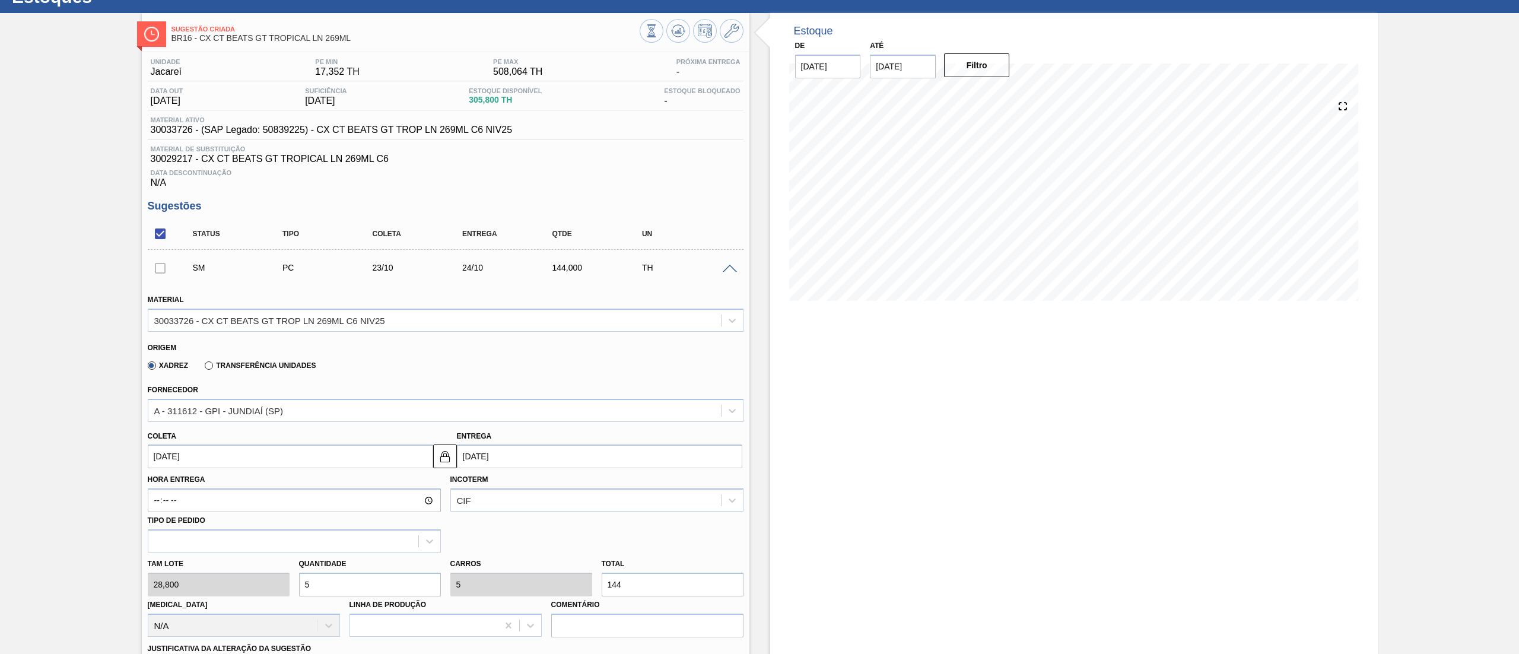
type input "8"
type input "230,4"
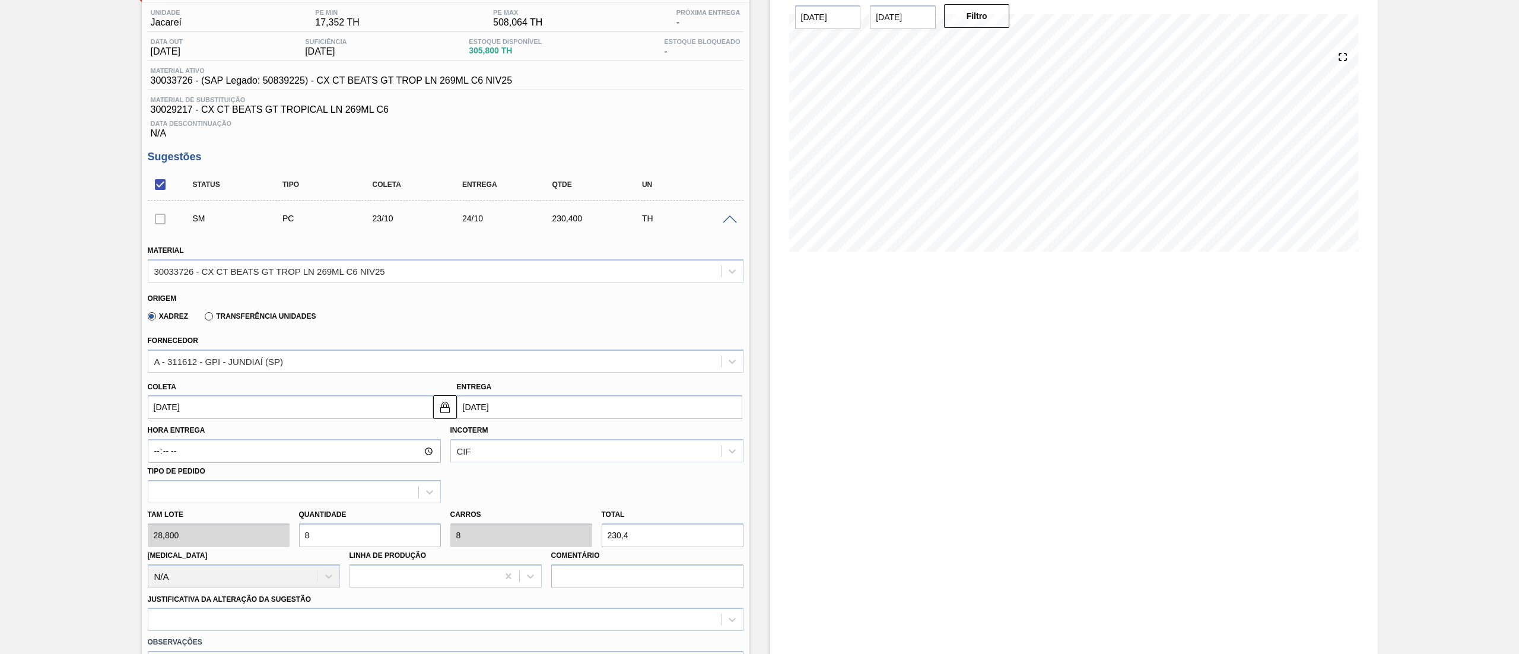
scroll to position [117, 0]
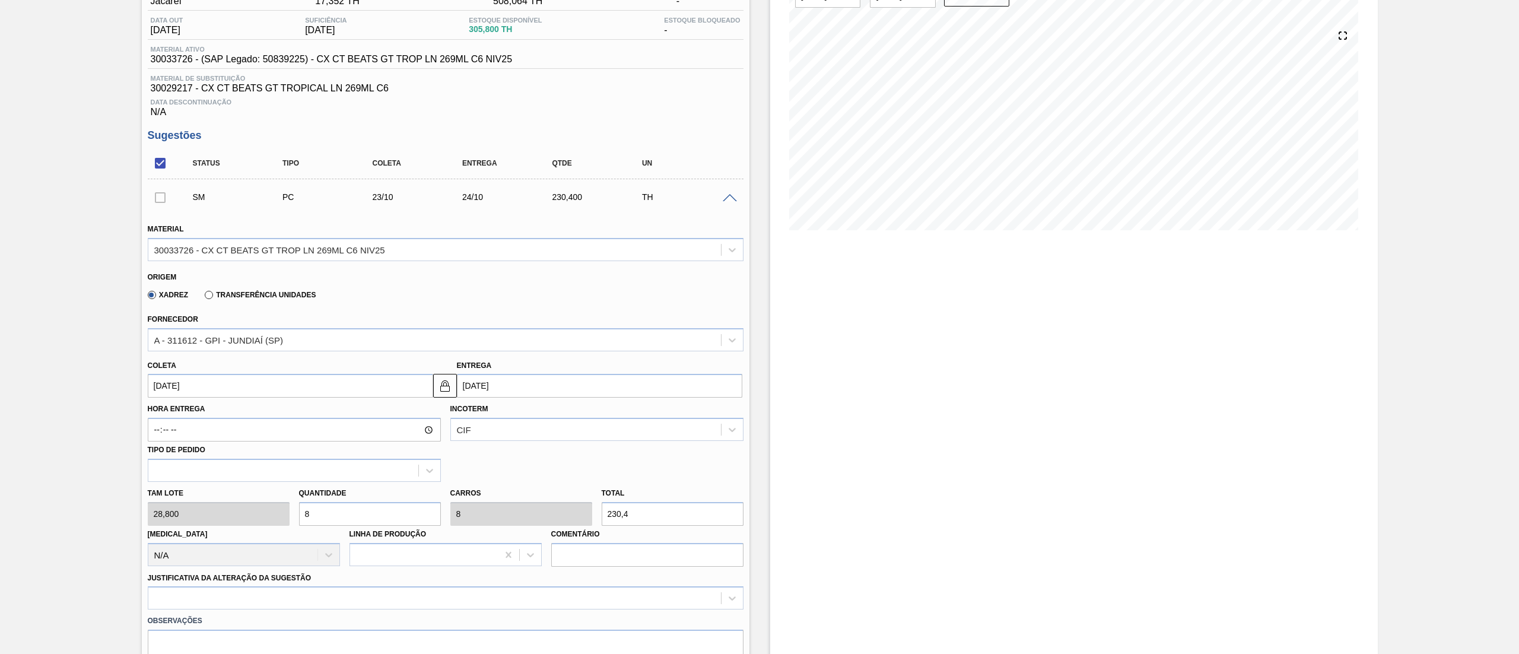
click at [275, 524] on div "[PERSON_NAME] 28,800 Quantidade 8 Carros 8 Total 230,4 [MEDICAL_DATA] N/A Linha…" at bounding box center [445, 524] width 605 height 85
type input "5"
type input "144"
type input "5"
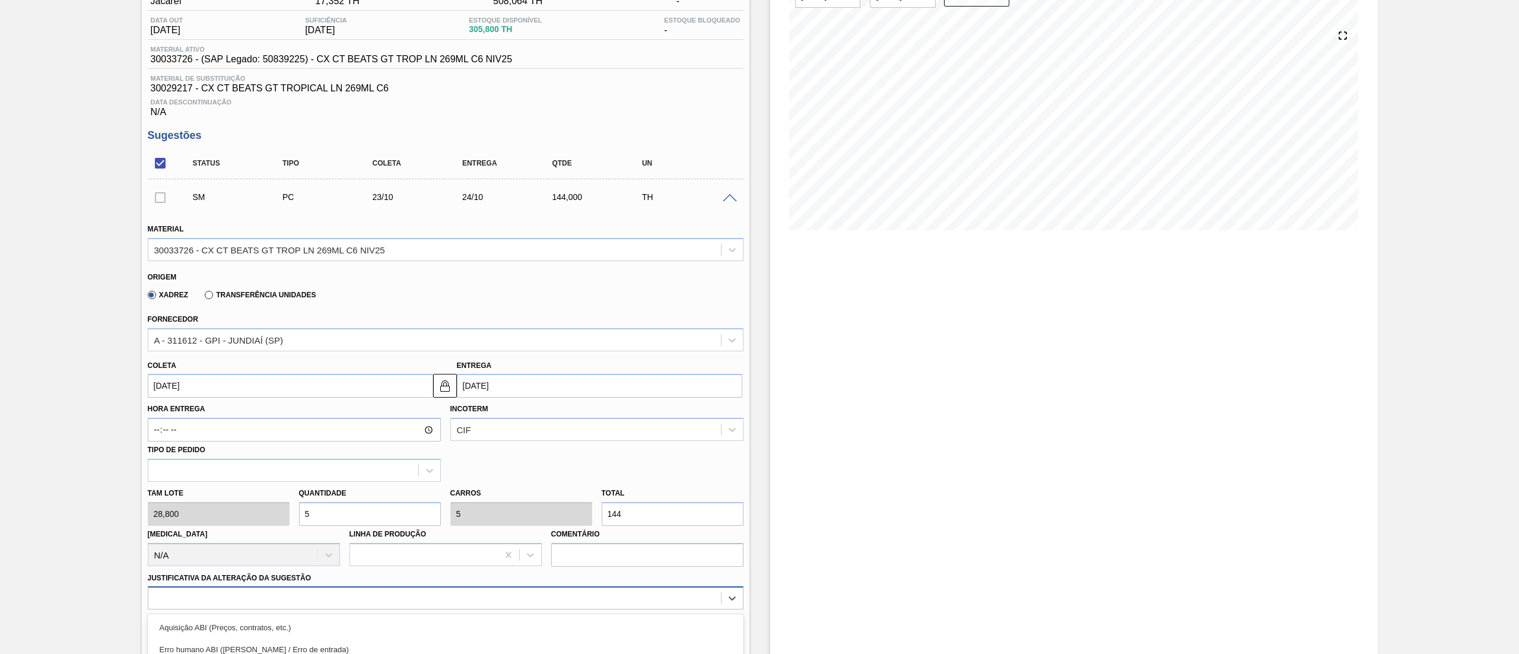
click at [245, 599] on div "option Outro focused, 6 of 18. 18 results available. Use Up and Down to choose …" at bounding box center [446, 597] width 596 height 23
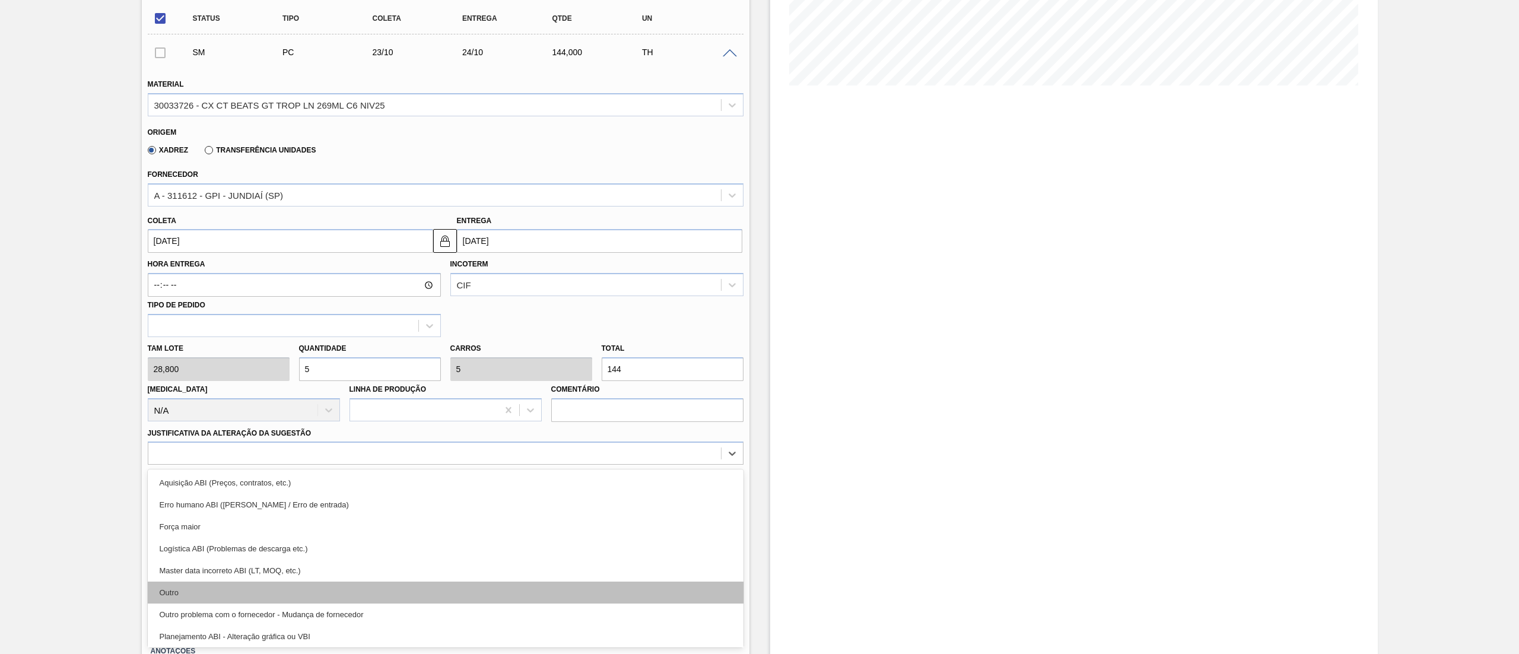
click at [195, 592] on div "Outro" at bounding box center [446, 593] width 596 height 22
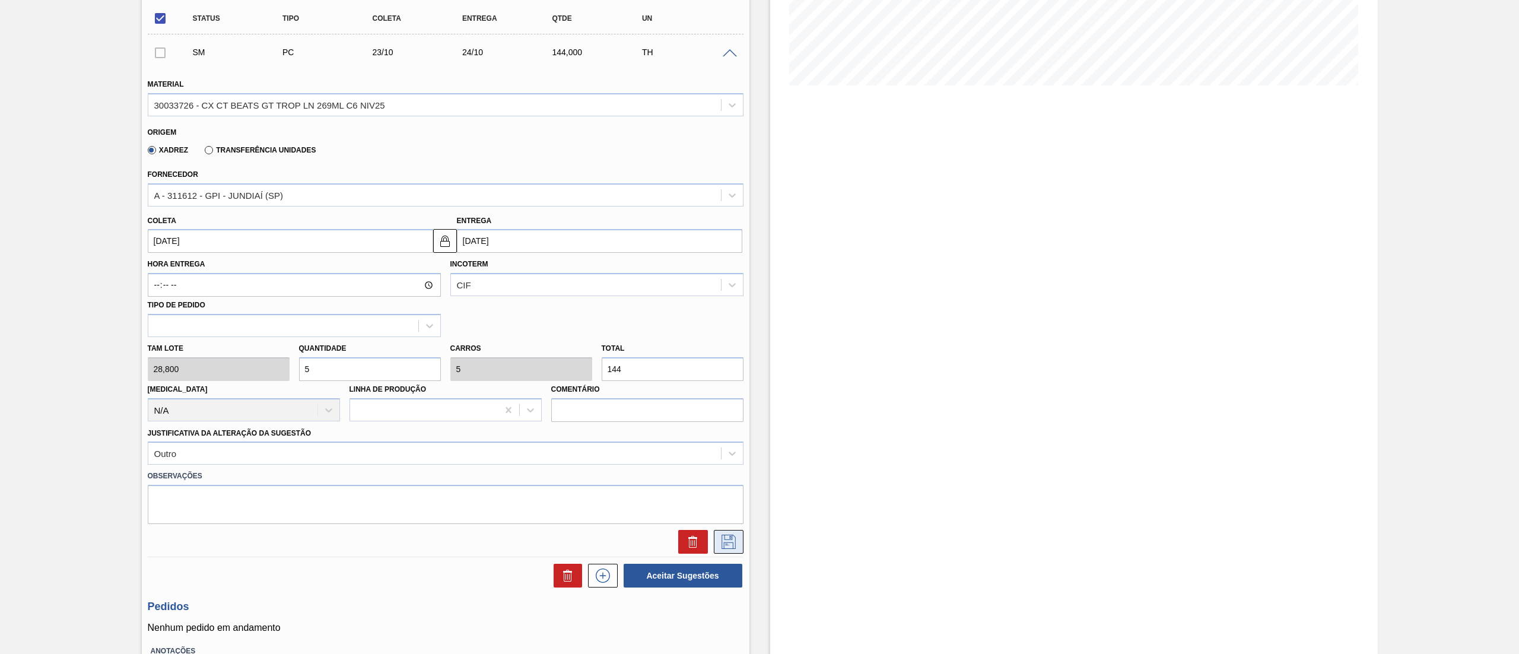
click at [714, 552] on button at bounding box center [729, 542] width 30 height 24
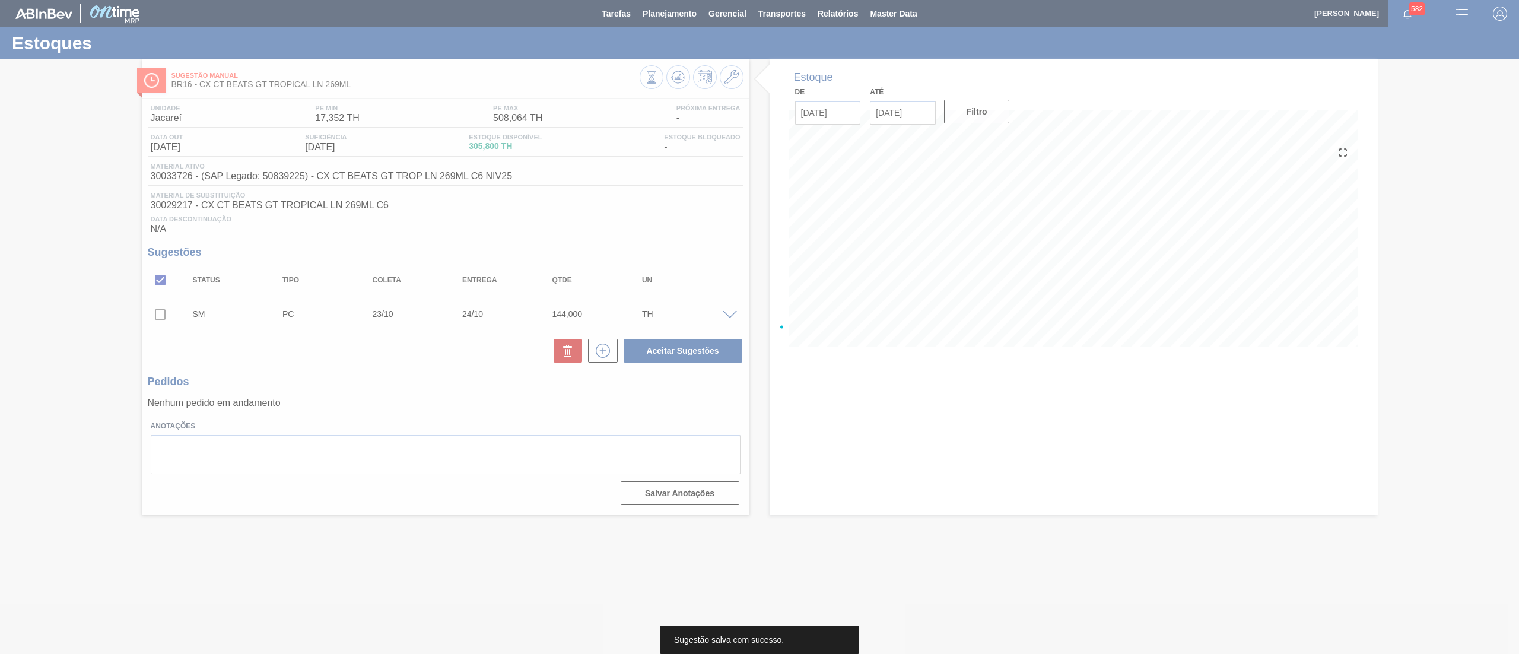
scroll to position [0, 0]
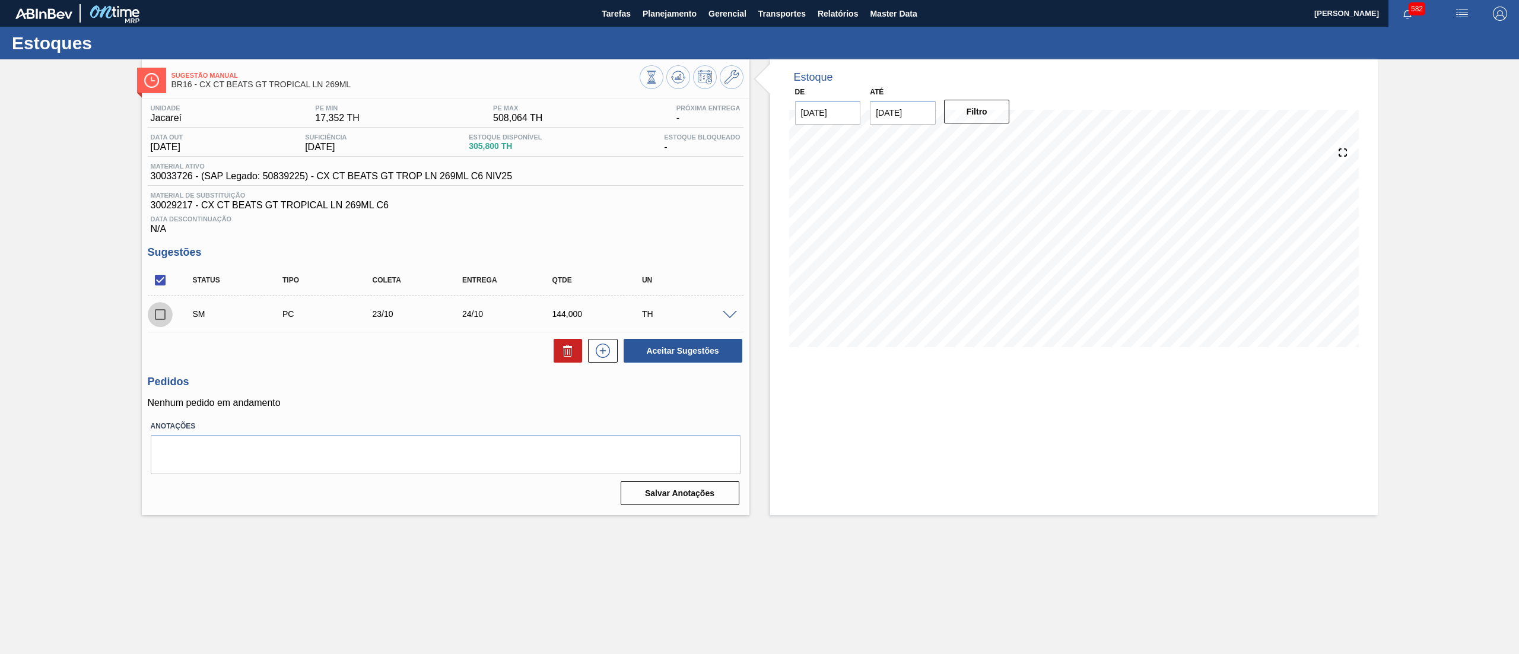
click at [163, 316] on input "checkbox" at bounding box center [160, 314] width 25 height 25
checkbox input "true"
click at [695, 356] on button "Aceitar Sugestões" at bounding box center [683, 351] width 119 height 24
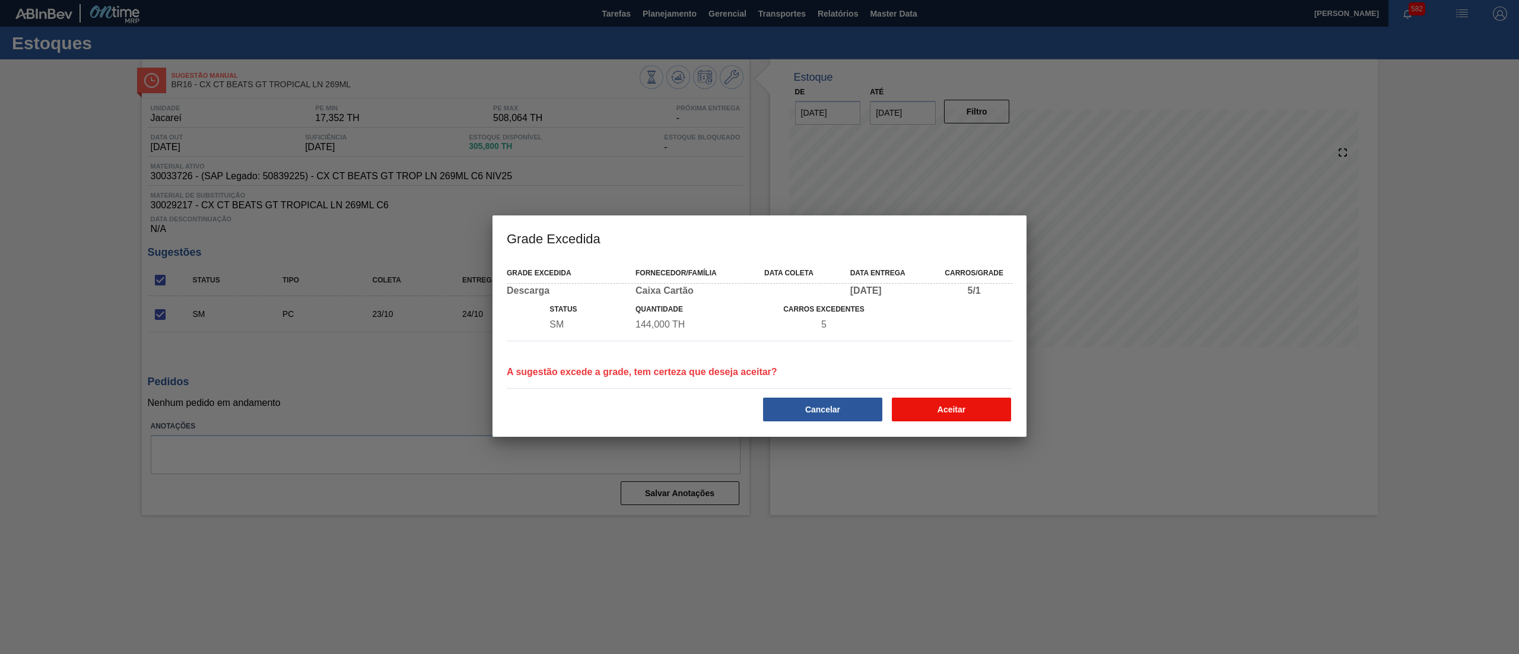
click at [968, 407] on button "Aceitar" at bounding box center [951, 410] width 119 height 24
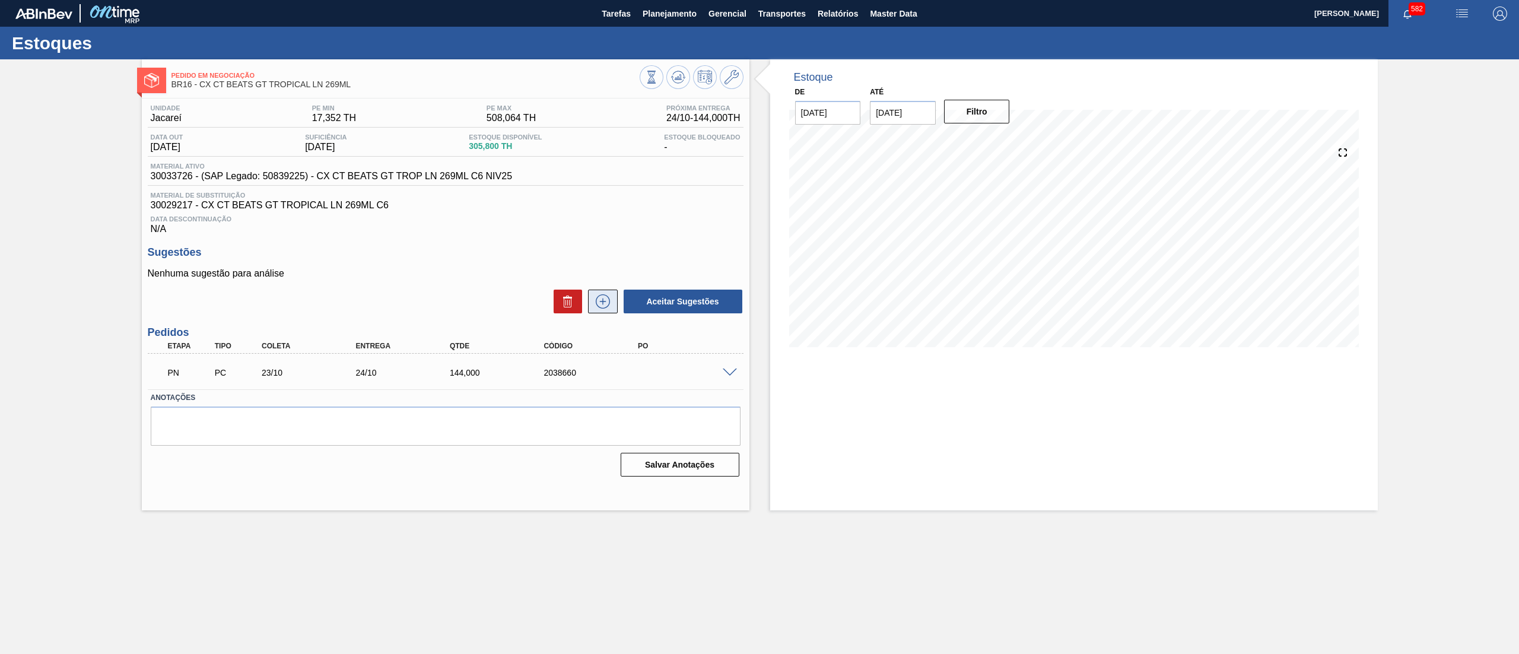
click at [596, 303] on icon at bounding box center [602, 301] width 19 height 14
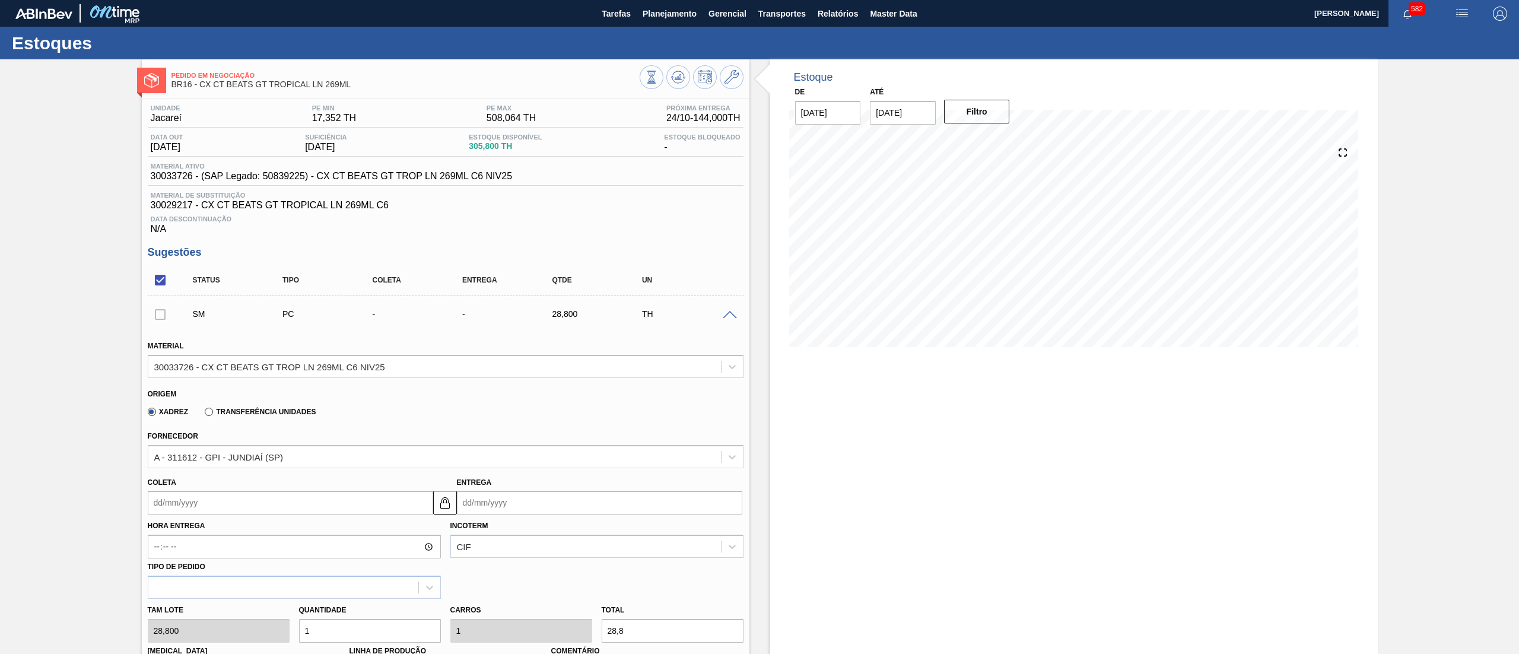
scroll to position [368, 0]
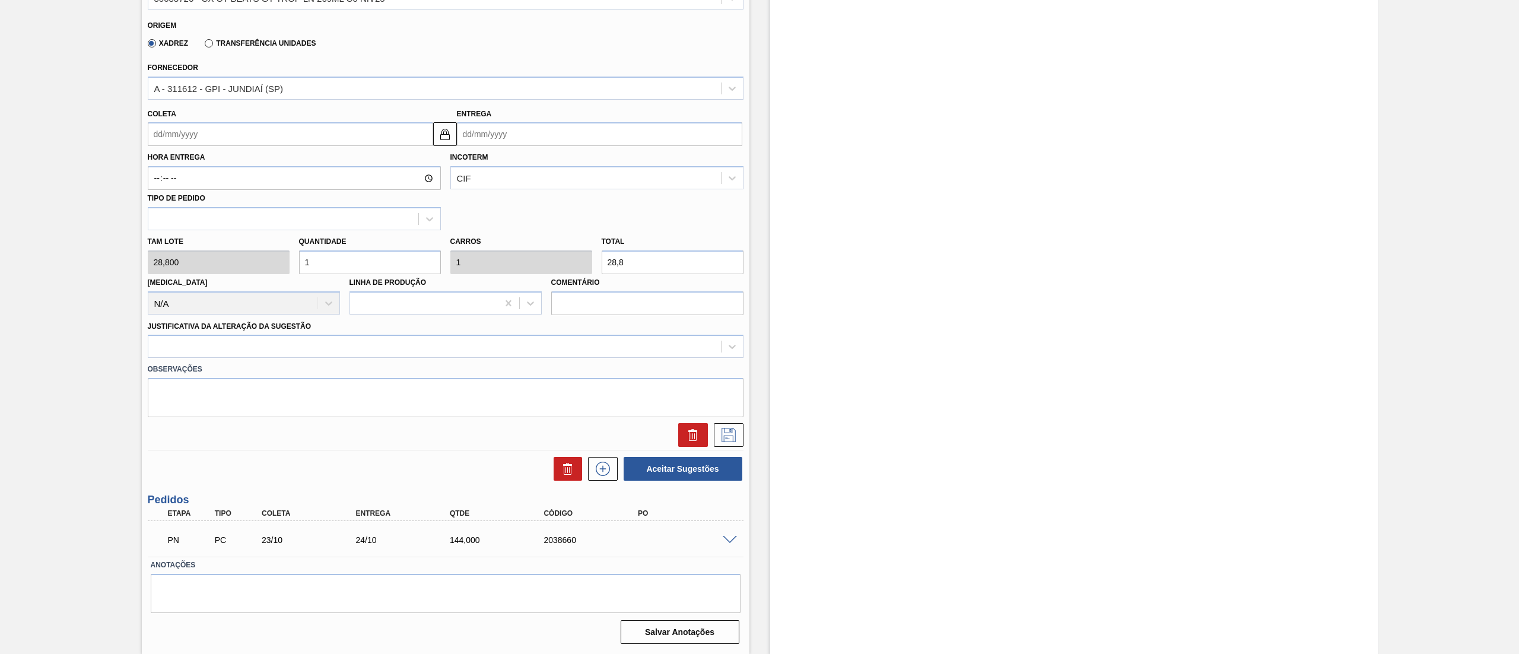
click at [214, 136] on input "Coleta" at bounding box center [290, 134] width 285 height 24
click at [273, 165] on div "setembro 2025" at bounding box center [219, 162] width 142 height 10
click at [278, 165] on button "Next Month" at bounding box center [281, 162] width 8 height 8
click at [197, 218] on div "4" at bounding box center [200, 220] width 16 height 16
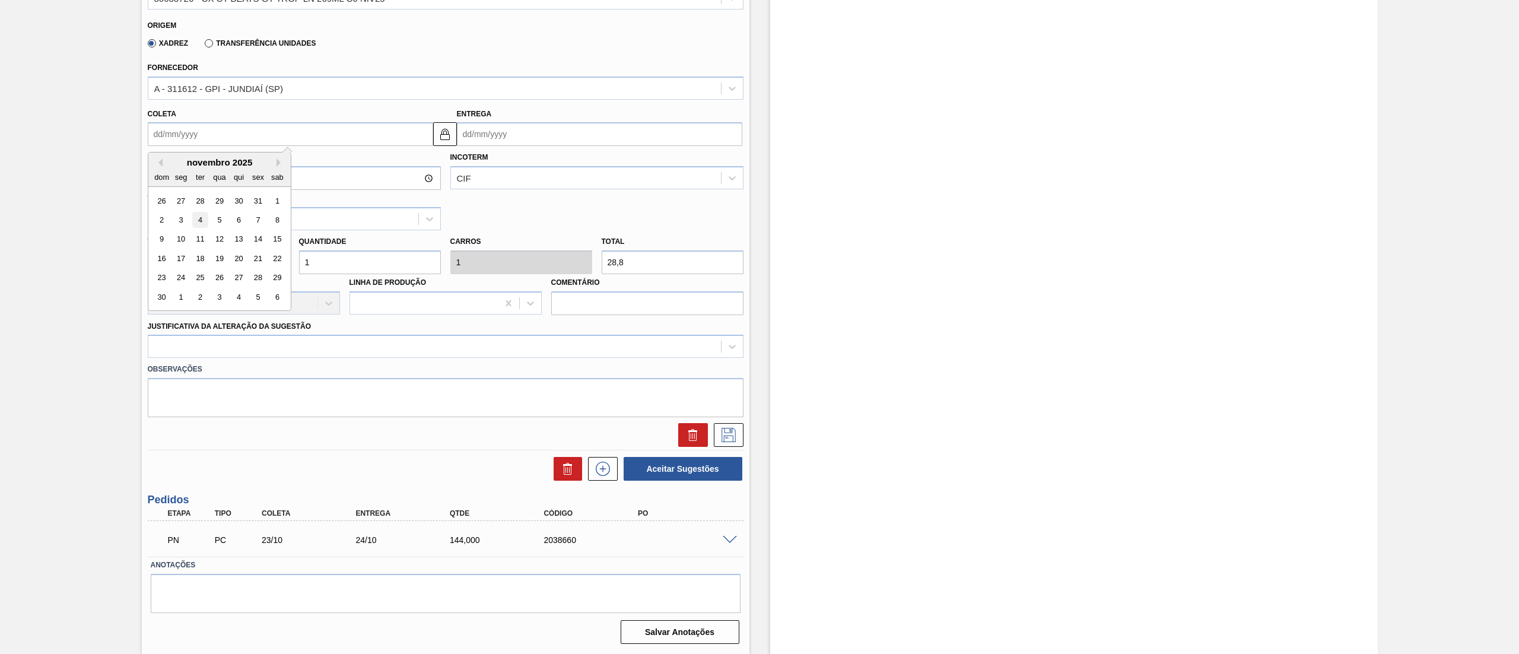
type input "[DATE]"
click at [268, 272] on div "[PERSON_NAME] 28,800 Quantidade 1 Carros 1 Total 28,8 [MEDICAL_DATA] N/A Linha …" at bounding box center [445, 272] width 605 height 85
type input "5"
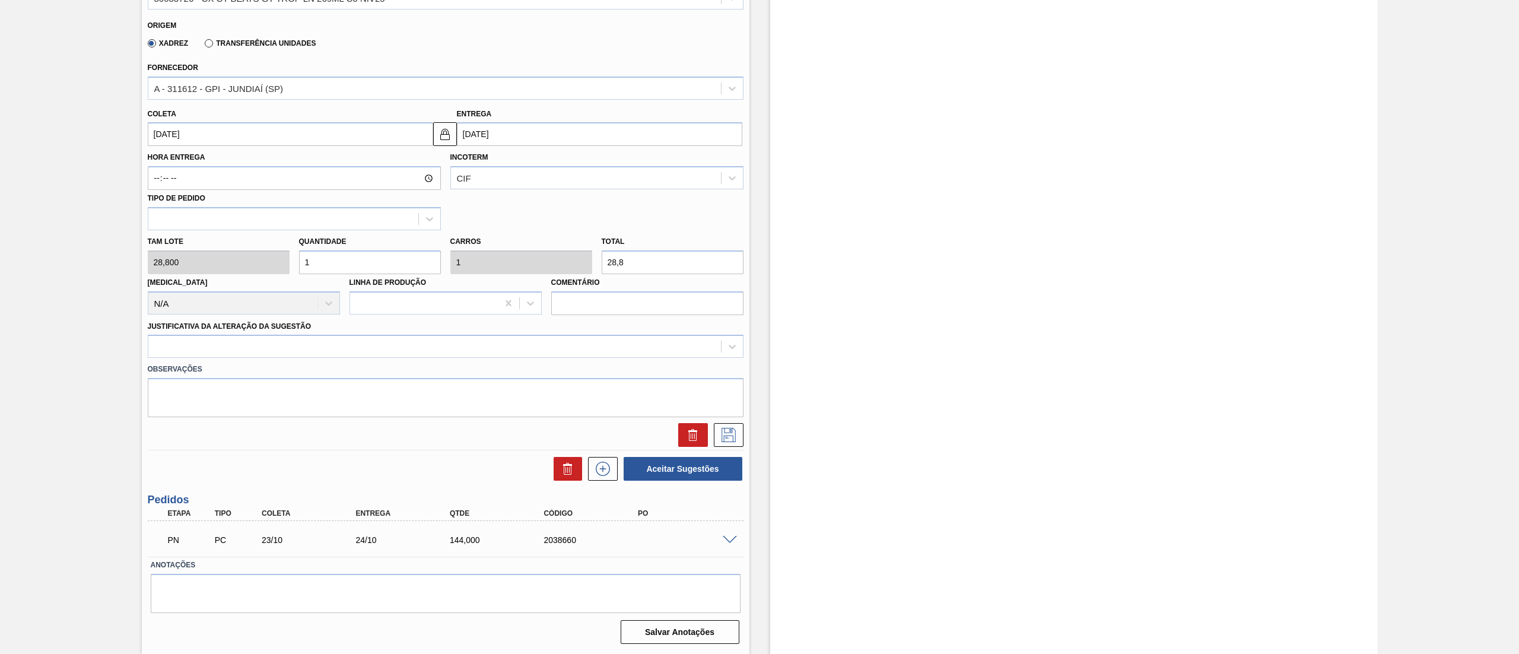
type input "144"
type input "5"
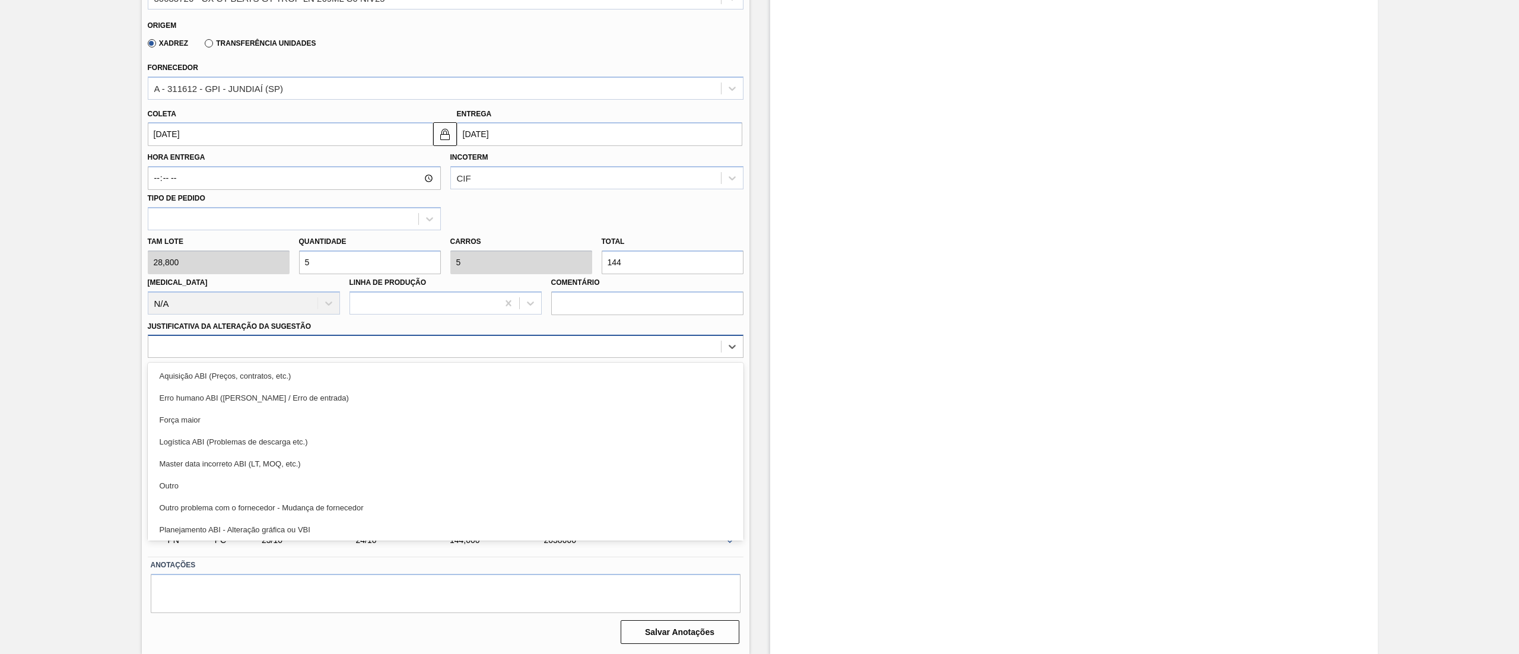
click at [242, 348] on div at bounding box center [434, 346] width 573 height 17
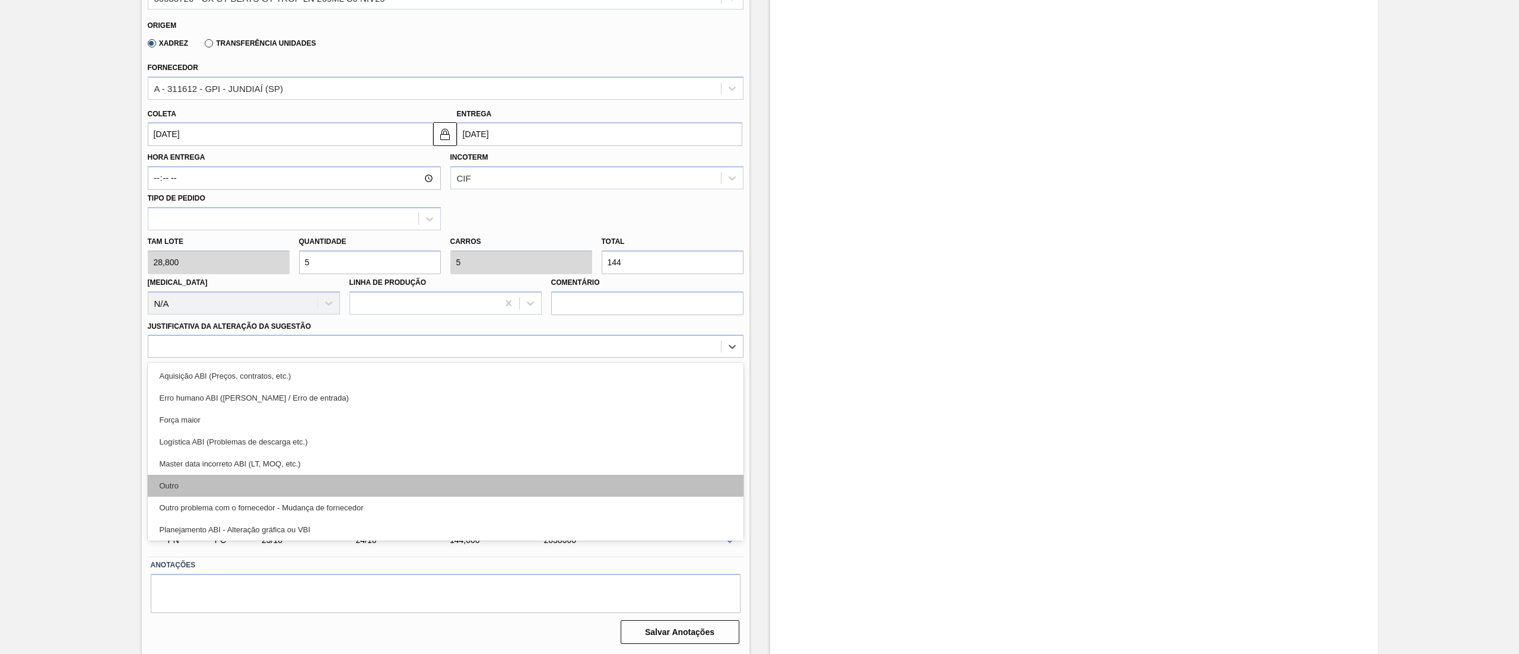
click at [203, 482] on div "Outro" at bounding box center [446, 486] width 596 height 22
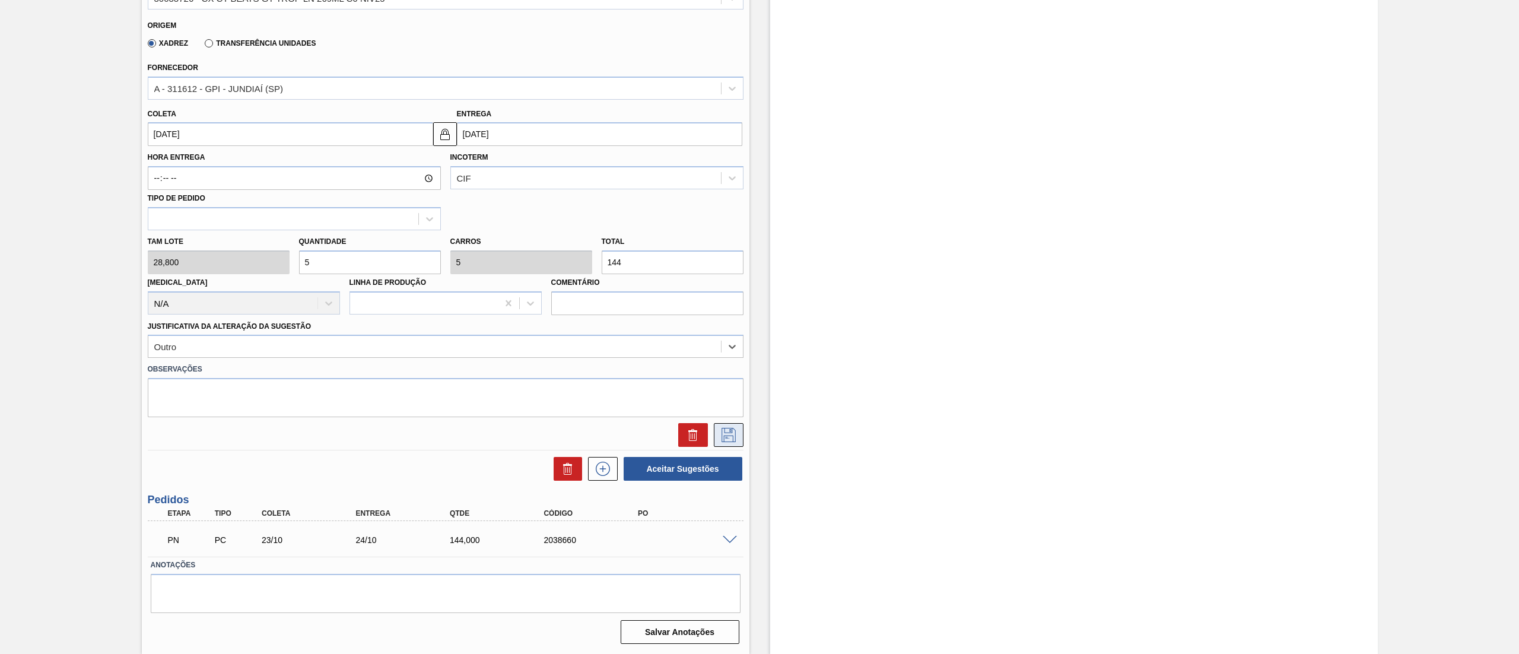
click at [719, 433] on icon at bounding box center [728, 435] width 19 height 14
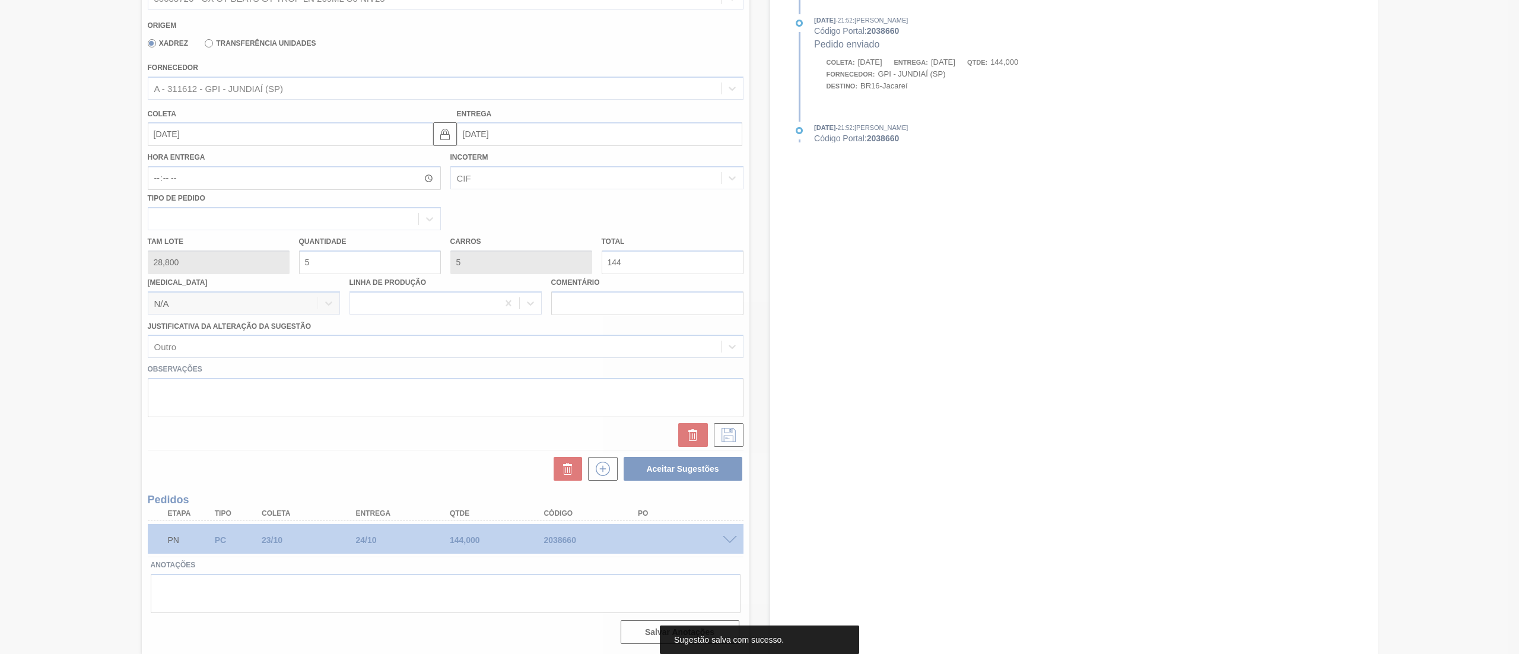
scroll to position [0, 0]
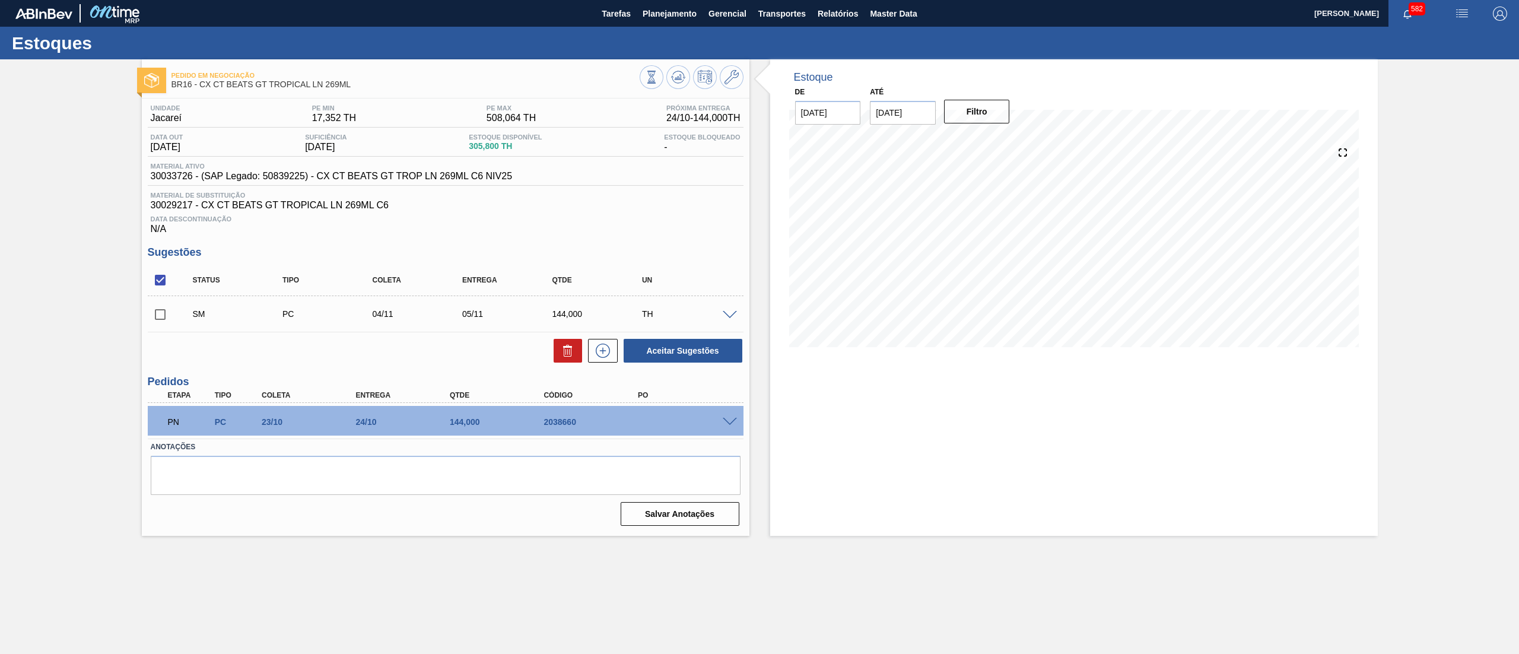
click at [160, 319] on input "checkbox" at bounding box center [160, 314] width 25 height 25
click at [653, 357] on button "Aceitar Sugestões" at bounding box center [683, 351] width 119 height 24
checkbox input "false"
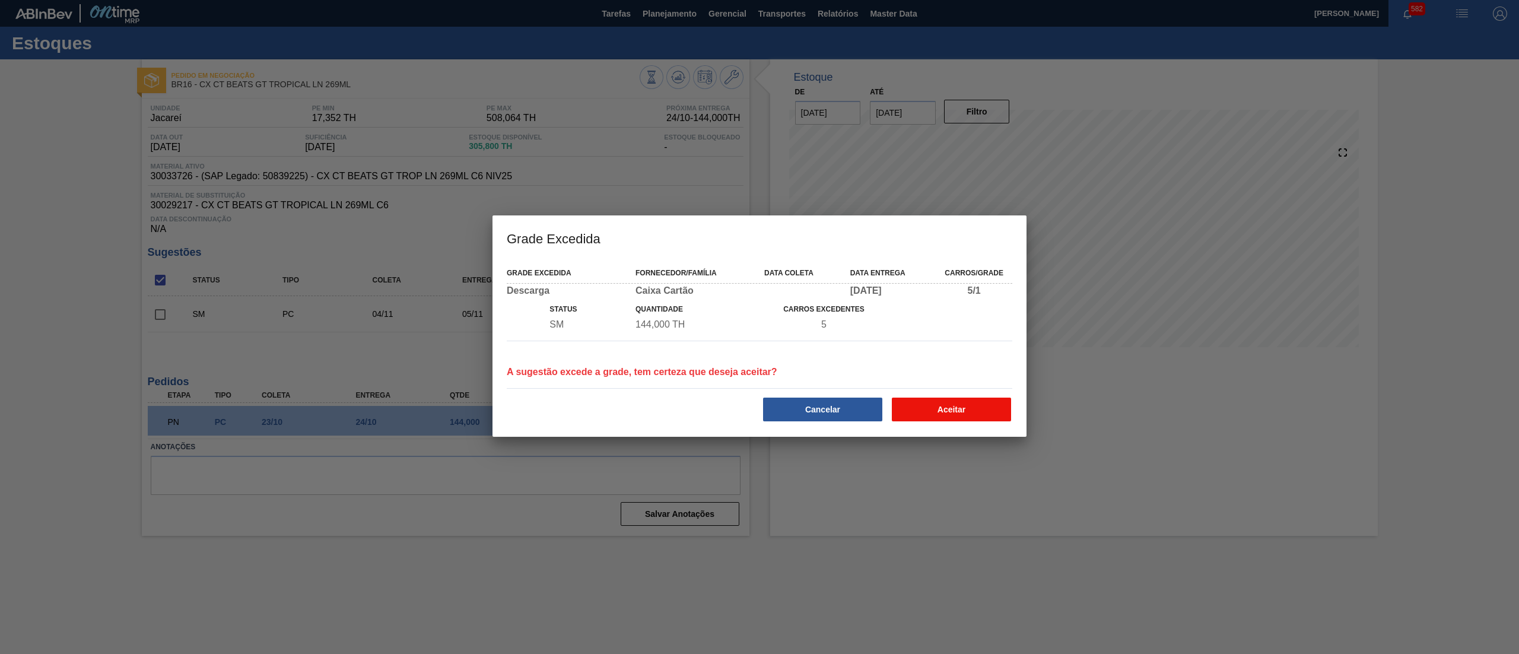
click at [943, 411] on button "Aceitar" at bounding box center [951, 410] width 119 height 24
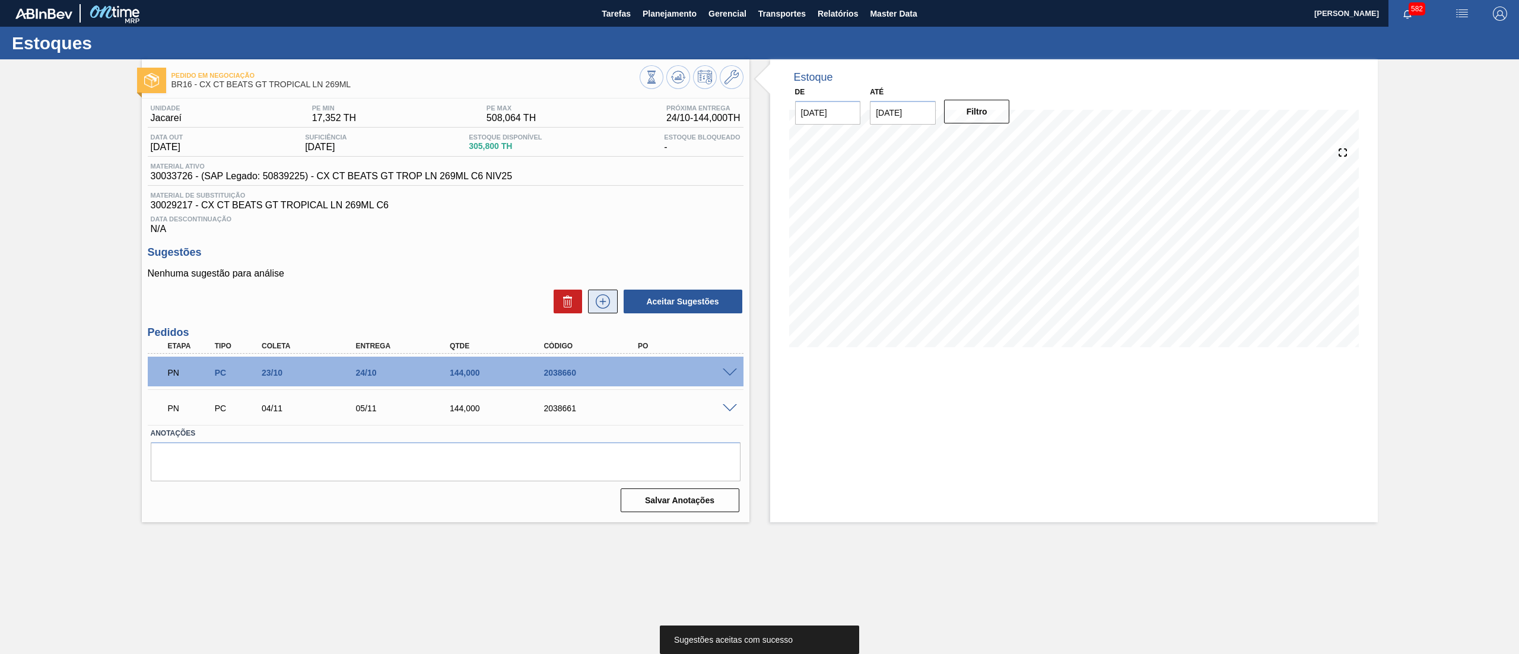
click at [594, 303] on icon at bounding box center [602, 301] width 19 height 14
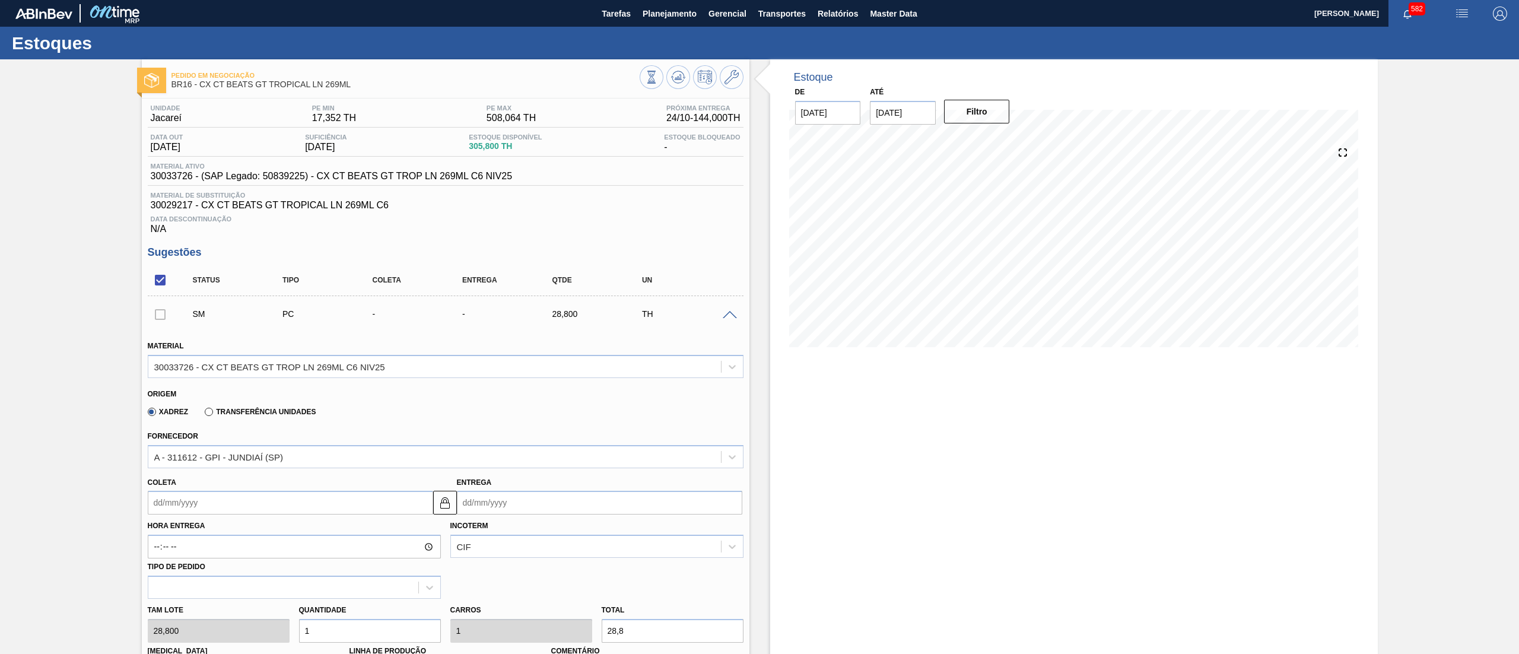
click at [201, 510] on input "Coleta" at bounding box center [290, 503] width 285 height 24
click at [281, 357] on button "Next Month" at bounding box center [281, 353] width 8 height 8
click at [278, 353] on button "Next Month" at bounding box center [281, 353] width 8 height 8
click at [182, 455] on div "17" at bounding box center [181, 449] width 16 height 16
type input "[DATE]"
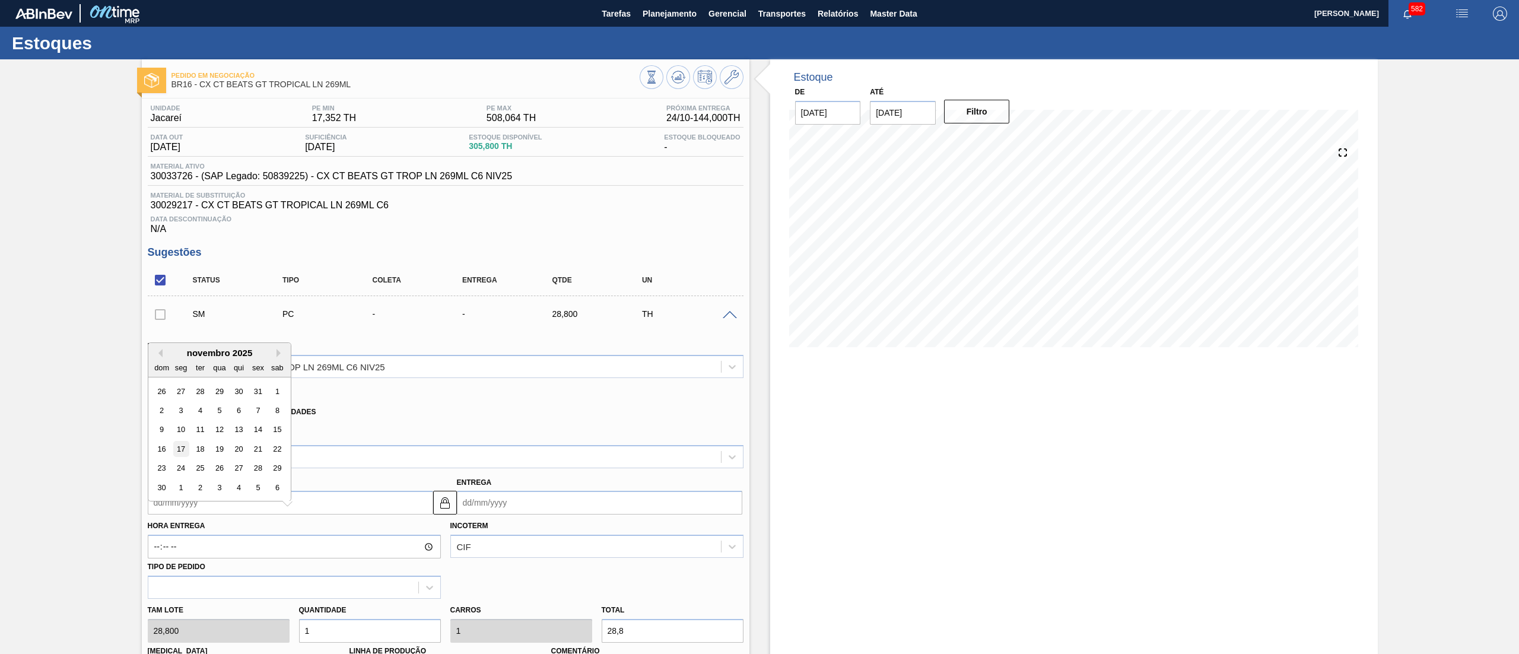
type input "[DATE]"
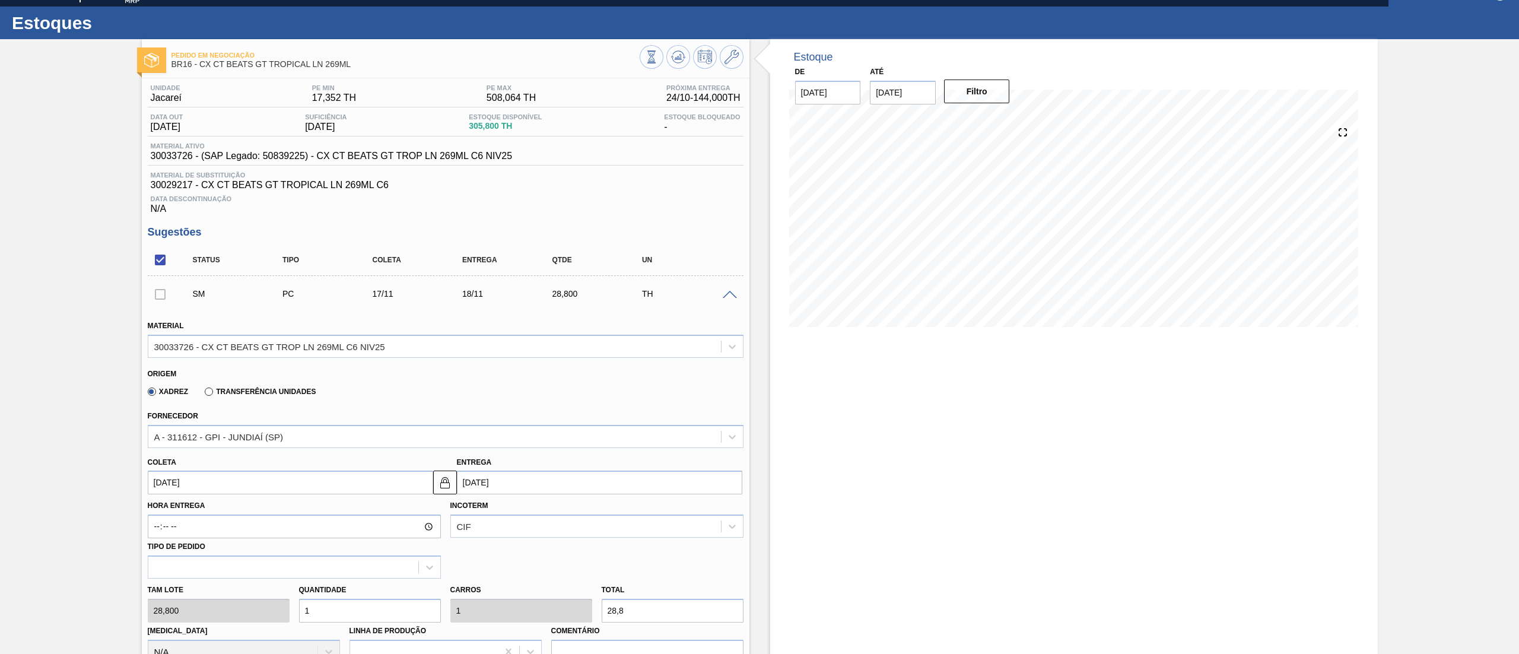
drag, startPoint x: 328, startPoint y: 636, endPoint x: 273, endPoint y: 640, distance: 55.4
click at [273, 640] on div "[PERSON_NAME] 28,800 Quantidade 1 Carros 1 Total 28,8 [MEDICAL_DATA] N/A Linha …" at bounding box center [445, 621] width 605 height 85
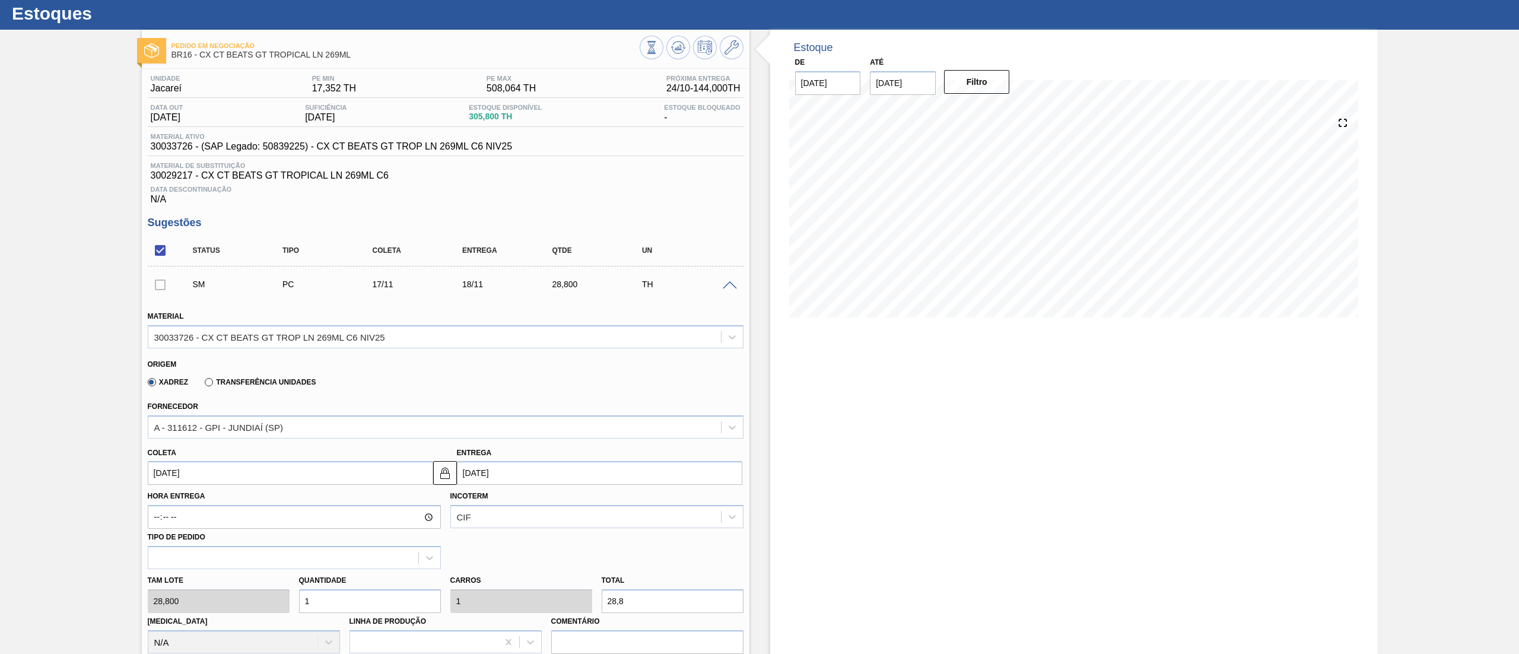
type input "6"
type input "172,8"
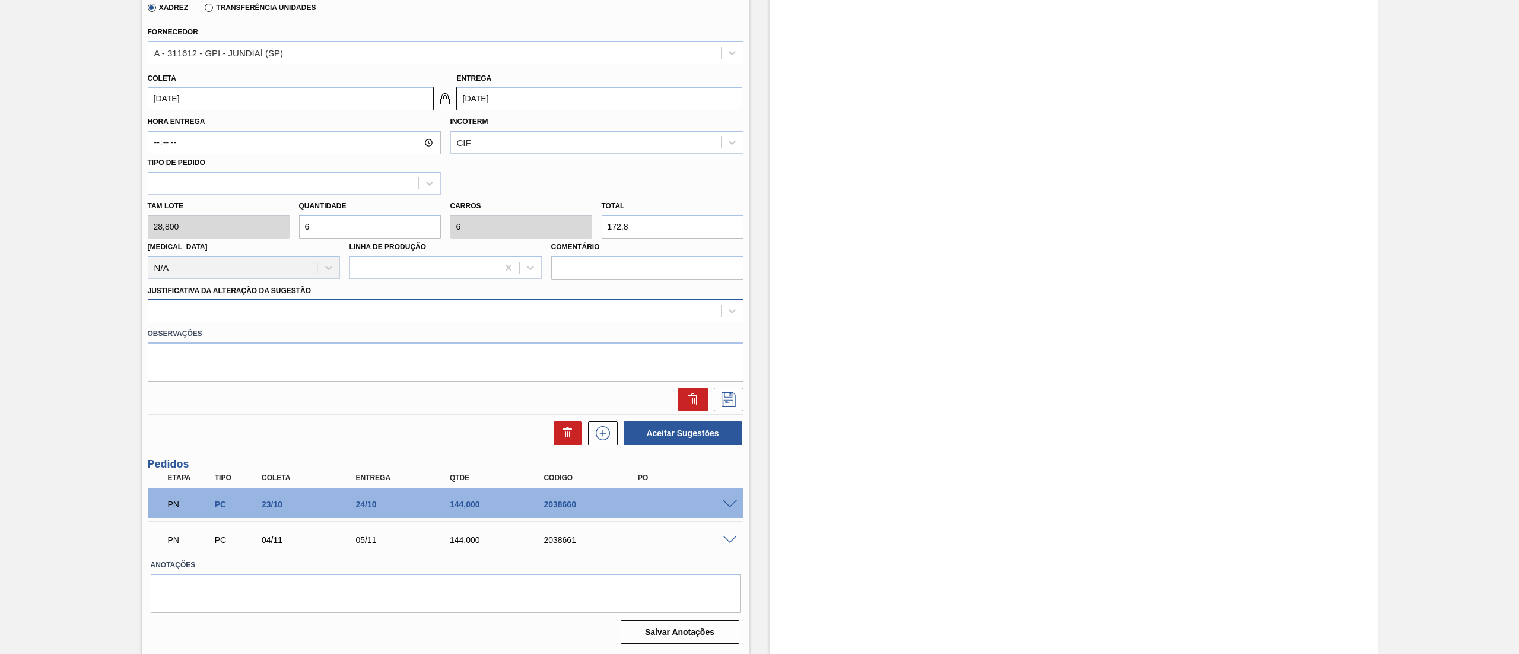
type input "6"
click at [275, 320] on div at bounding box center [446, 310] width 596 height 23
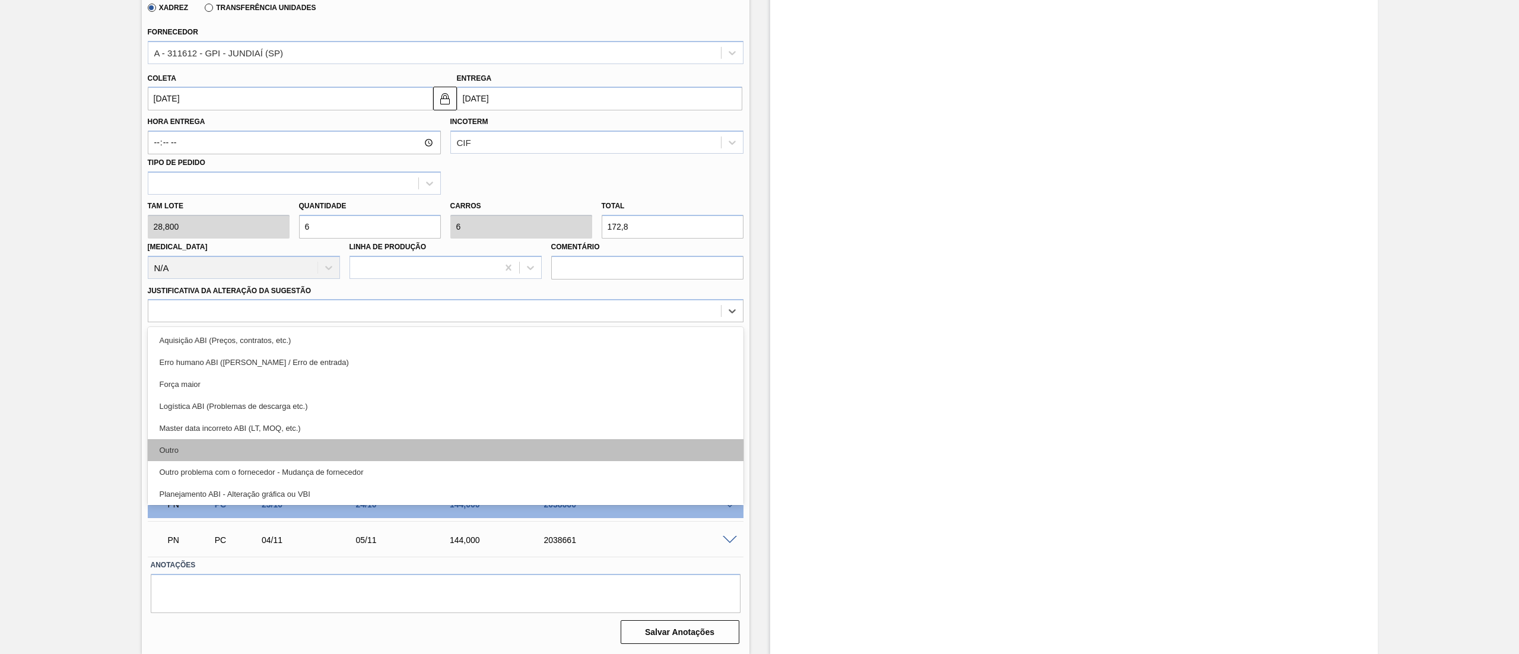
click at [224, 441] on div "Outro" at bounding box center [446, 450] width 596 height 22
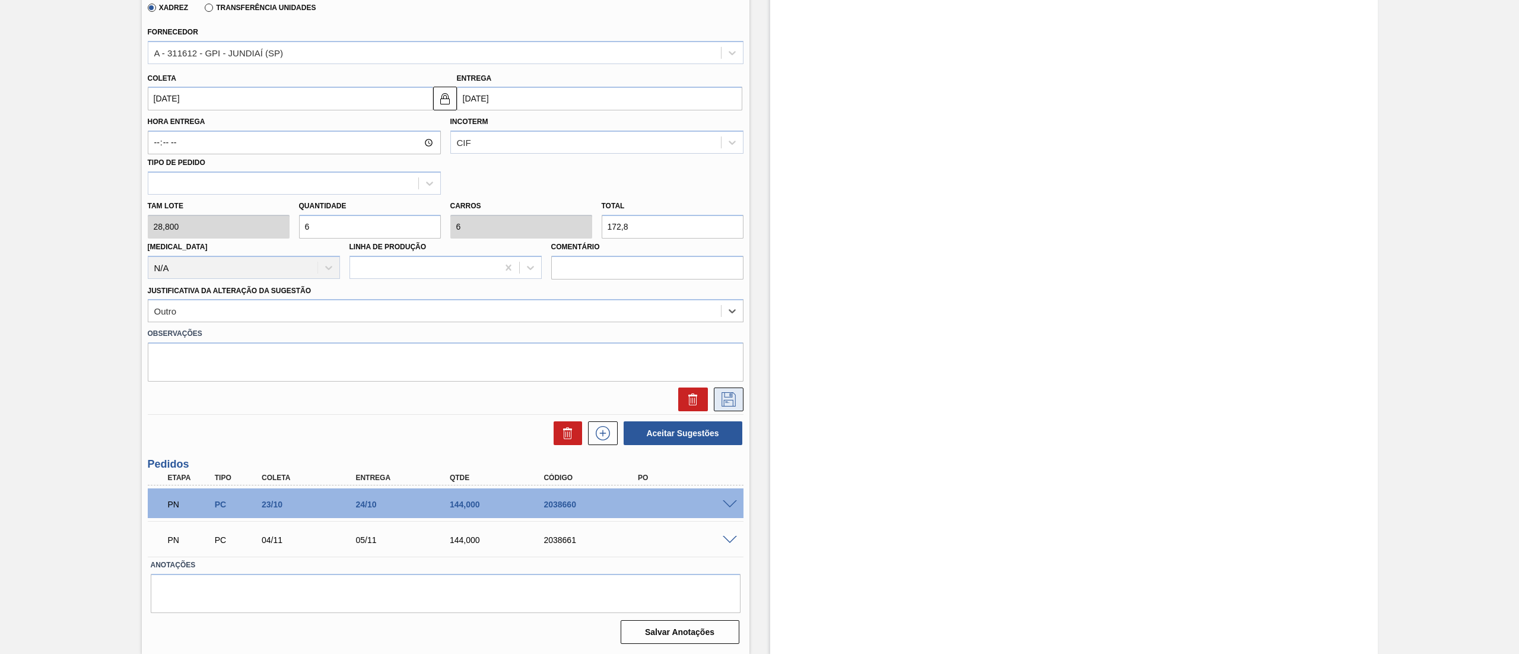
click at [727, 400] on icon at bounding box center [728, 399] width 19 height 14
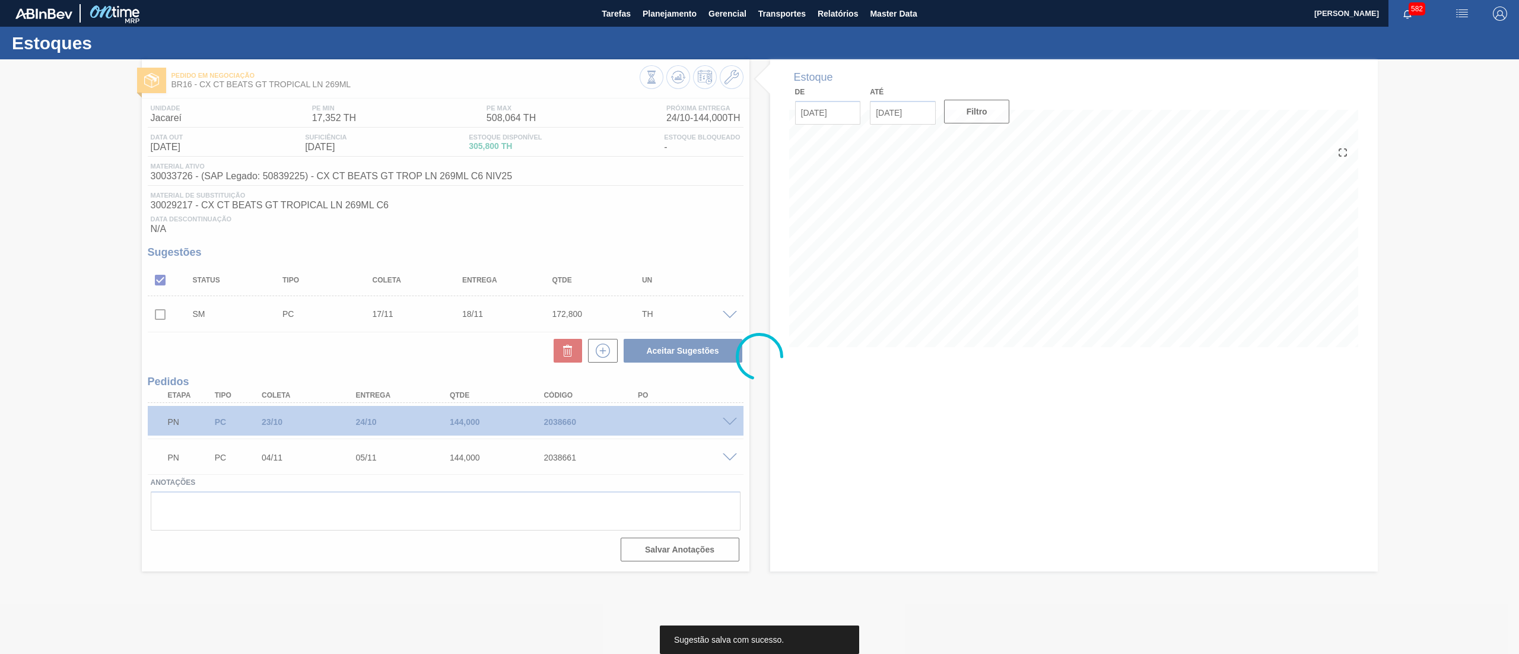
scroll to position [0, 0]
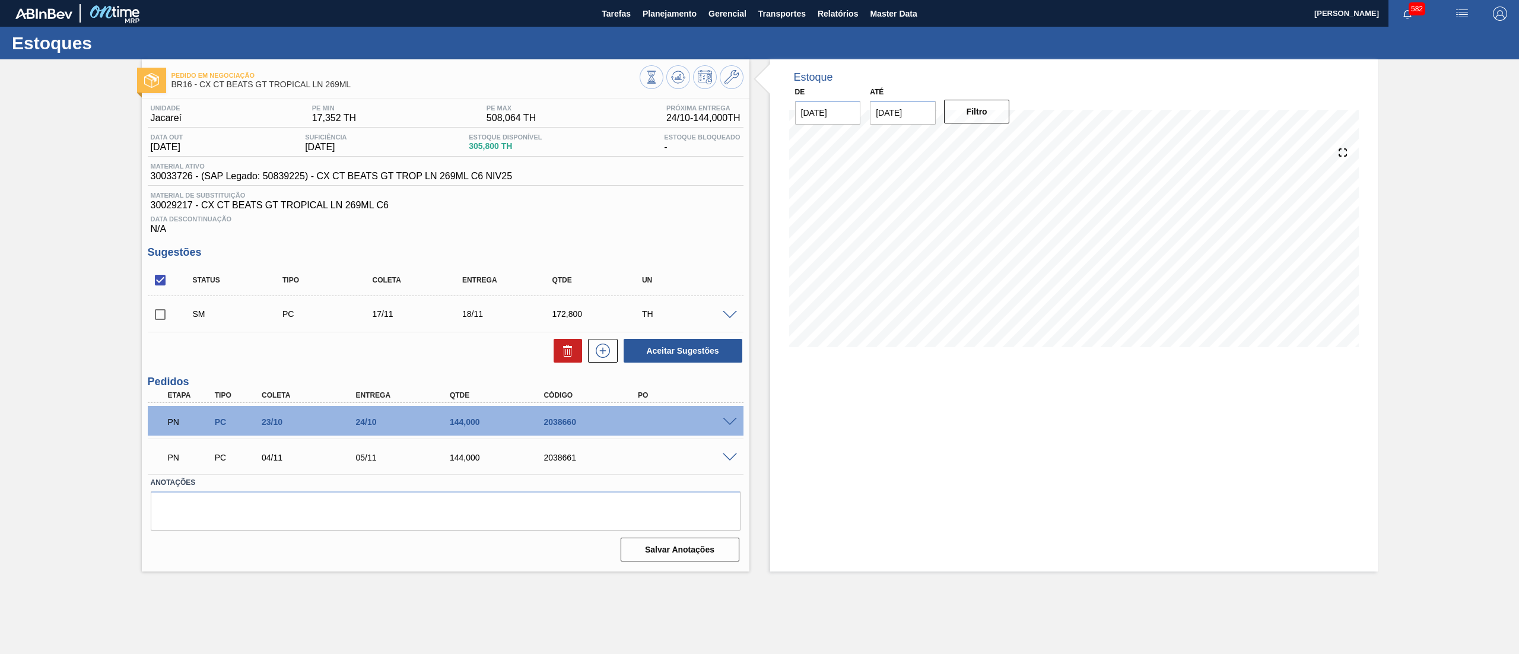
click at [163, 315] on input "checkbox" at bounding box center [160, 314] width 25 height 25
click at [673, 360] on button "Aceitar Sugestões" at bounding box center [683, 351] width 119 height 24
checkbox input "false"
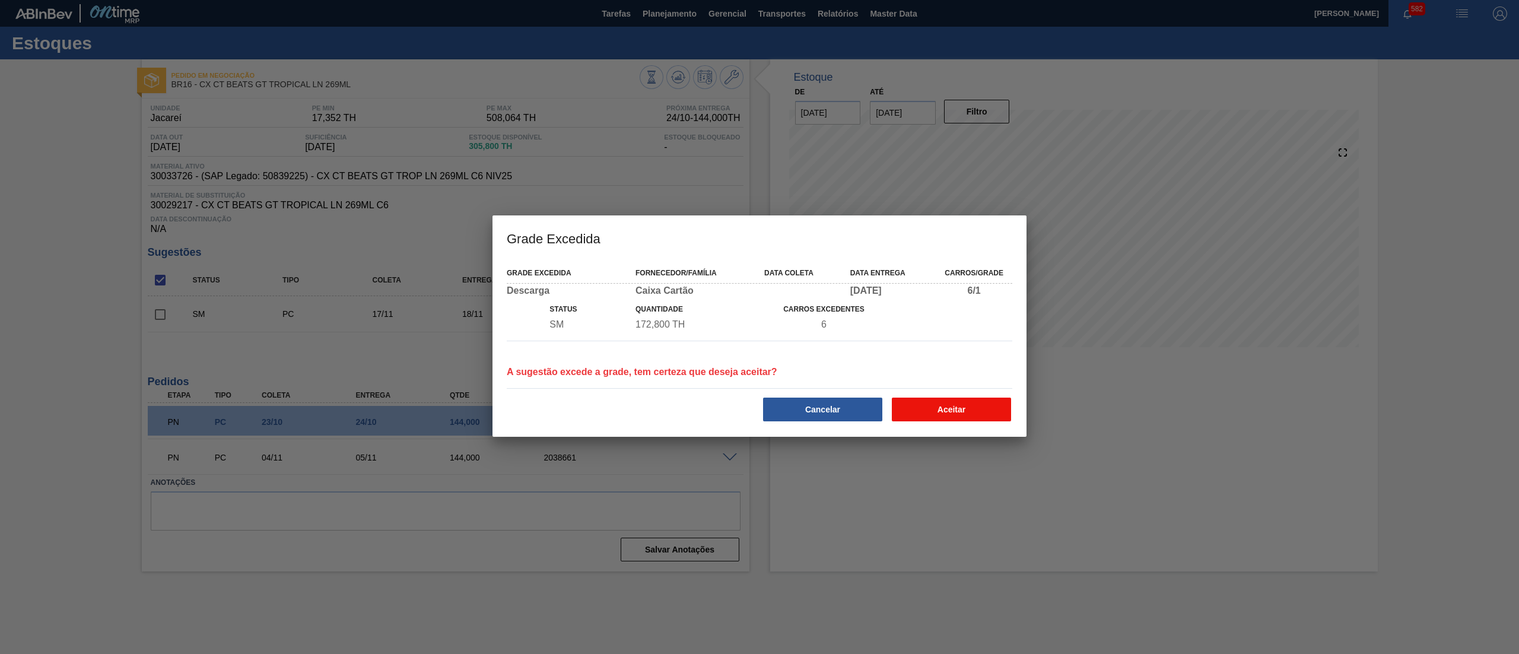
click at [957, 413] on button "Aceitar" at bounding box center [951, 410] width 119 height 24
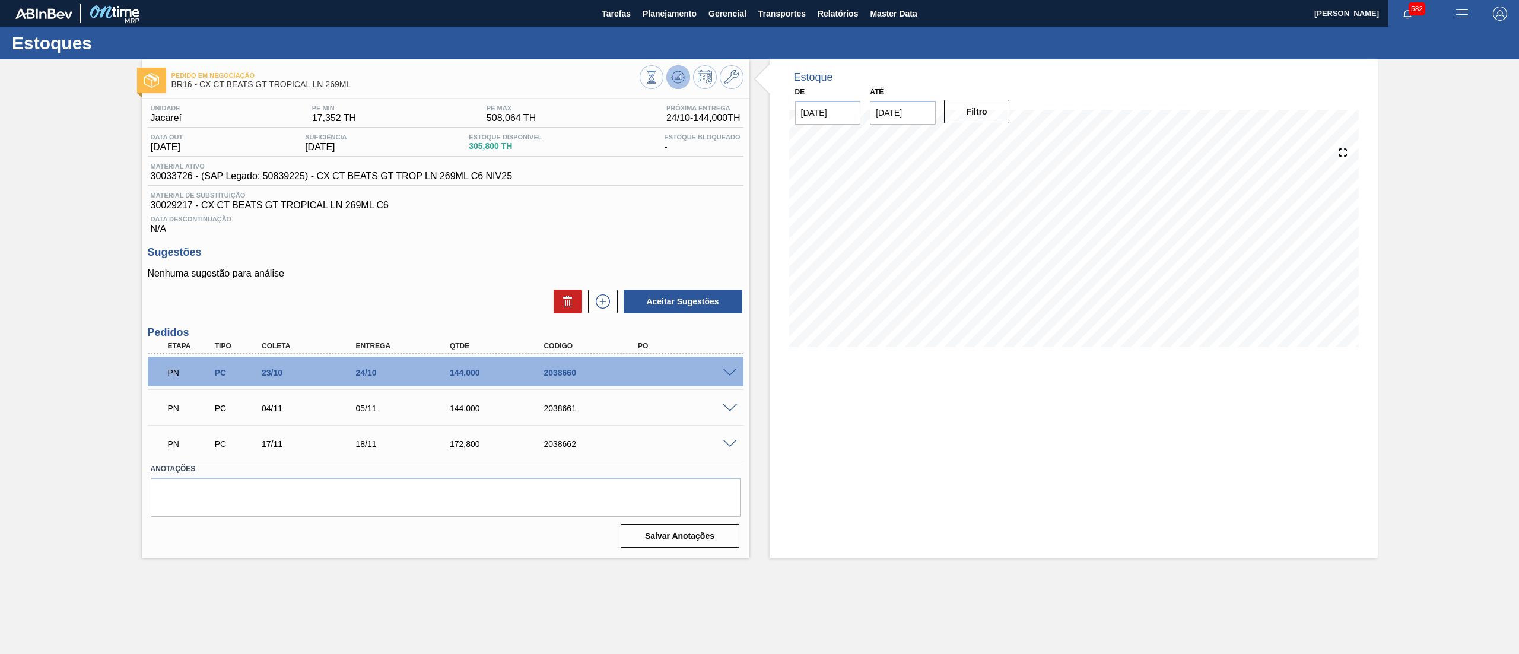
click at [675, 83] on icon at bounding box center [678, 77] width 14 height 14
